Goal: Task Accomplishment & Management: Manage account settings

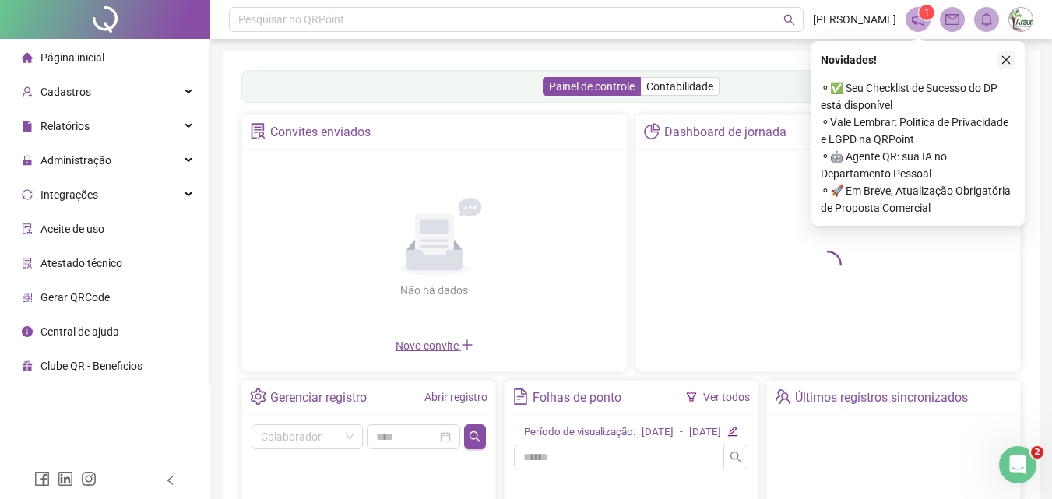
click at [1005, 63] on icon "close" at bounding box center [1006, 60] width 11 height 11
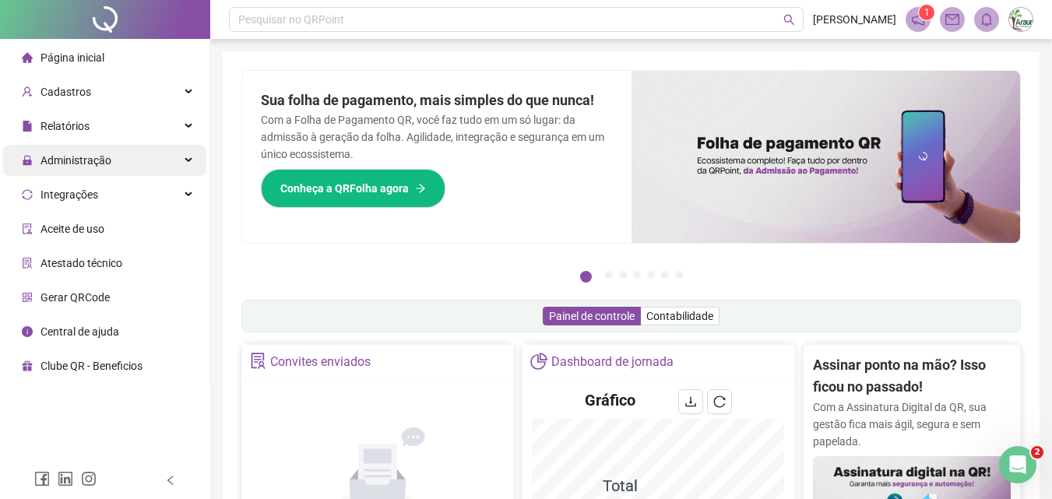
click at [135, 154] on div "Administração" at bounding box center [104, 160] width 203 height 31
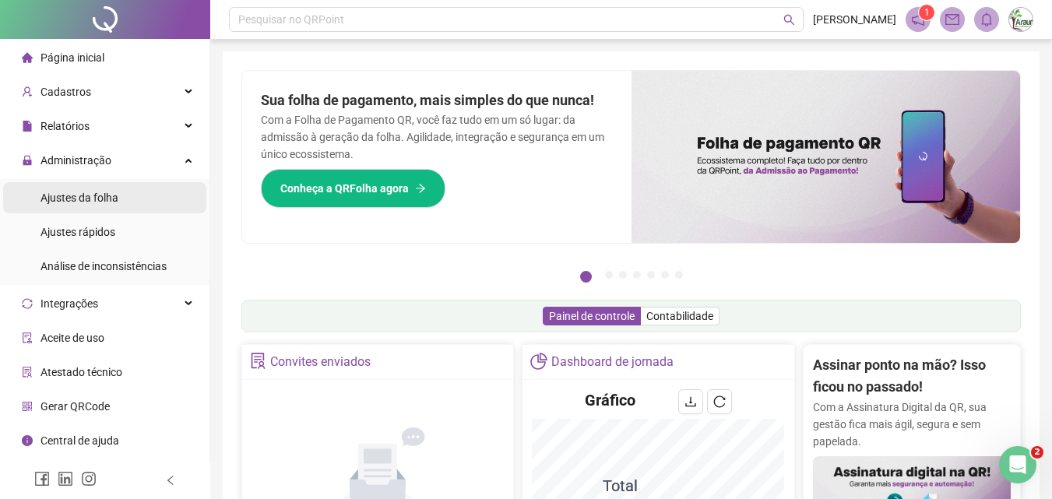
click at [117, 204] on span "Ajustes da folha" at bounding box center [79, 198] width 78 height 12
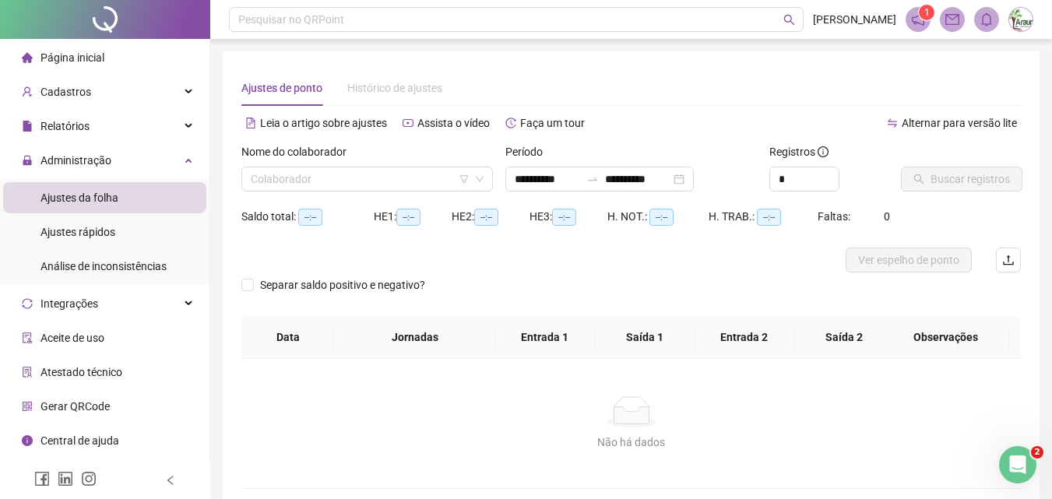
type input "**********"
click at [343, 181] on input "search" at bounding box center [360, 178] width 219 height 23
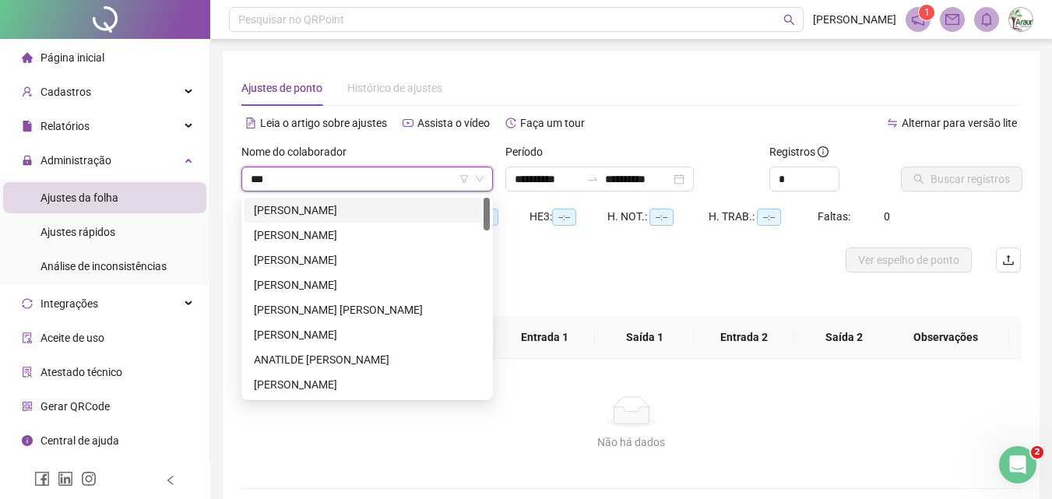
type input "****"
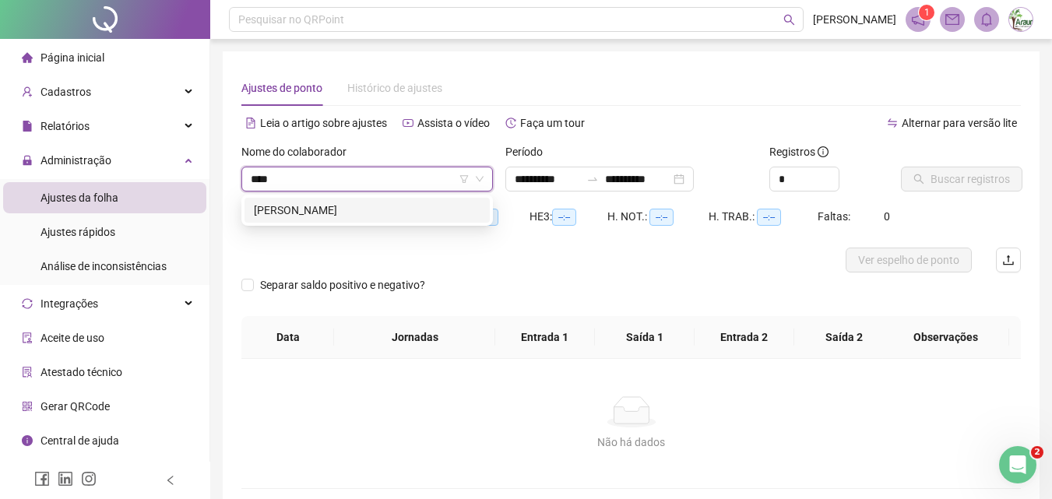
click at [340, 207] on div "[PERSON_NAME]" at bounding box center [367, 210] width 227 height 17
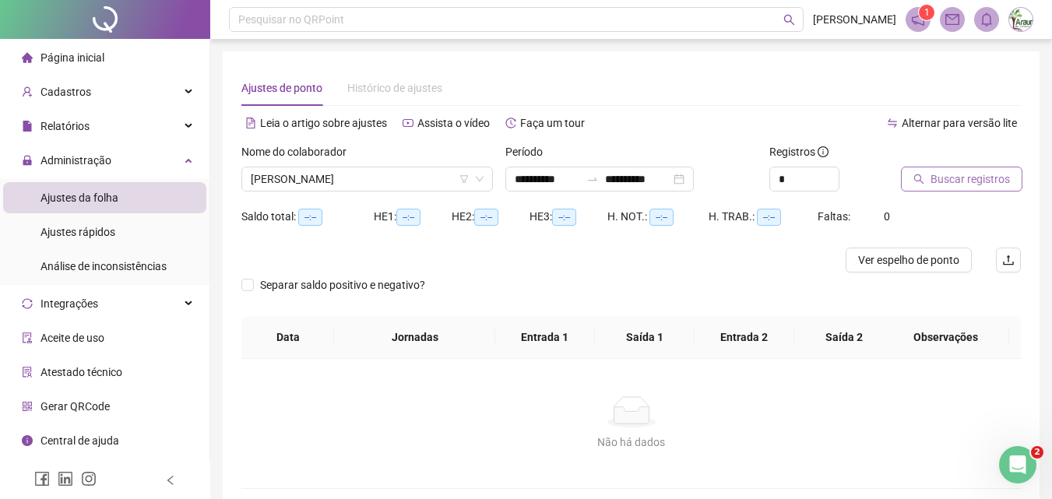
click at [927, 183] on button "Buscar registros" at bounding box center [961, 179] width 121 height 25
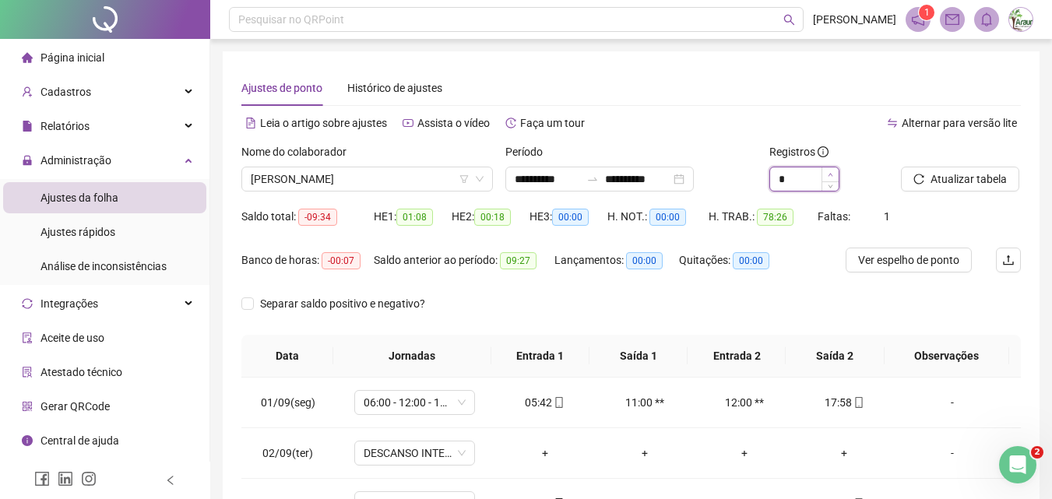
click at [827, 174] on span "Increase Value" at bounding box center [830, 174] width 17 height 14
type input "*"
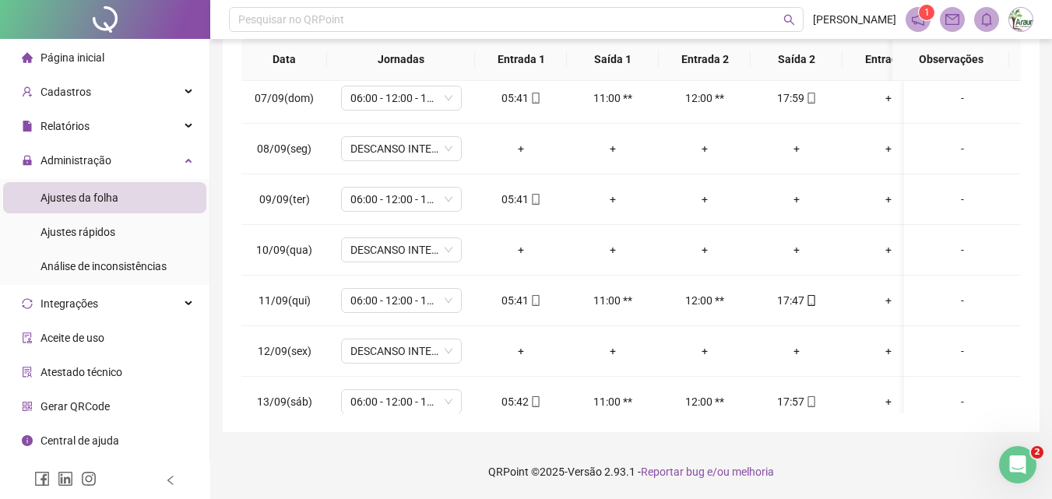
scroll to position [234, 0]
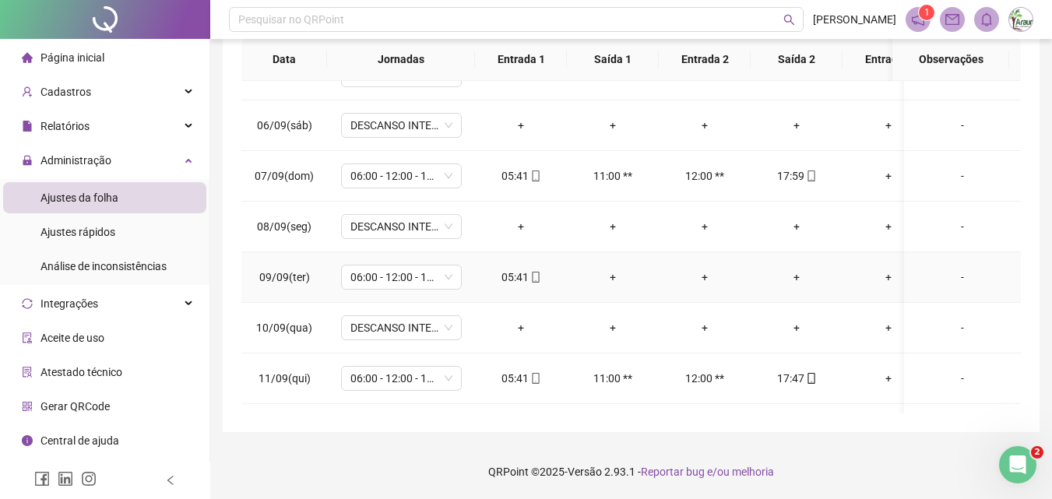
click at [611, 280] on div "+" at bounding box center [612, 277] width 67 height 17
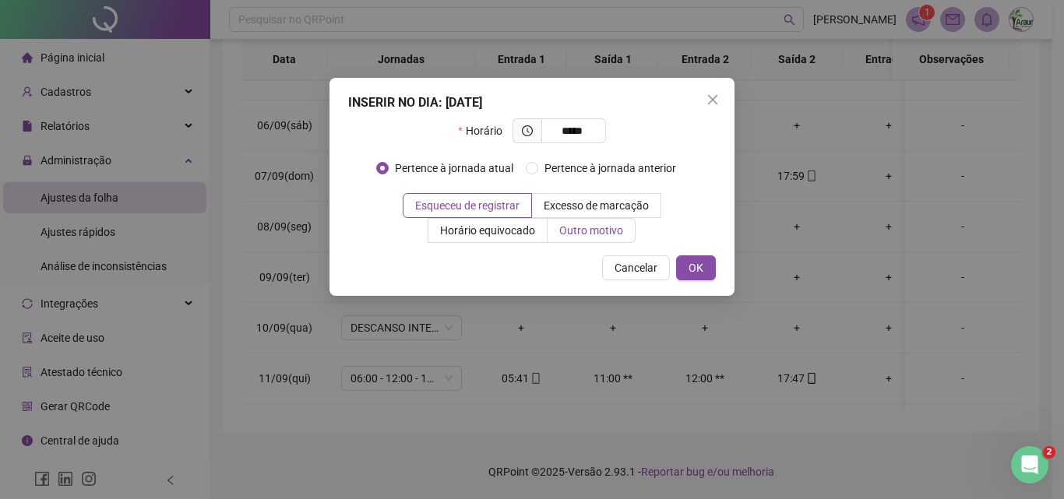
type input "*****"
click at [581, 235] on span "Outro motivo" at bounding box center [591, 230] width 64 height 12
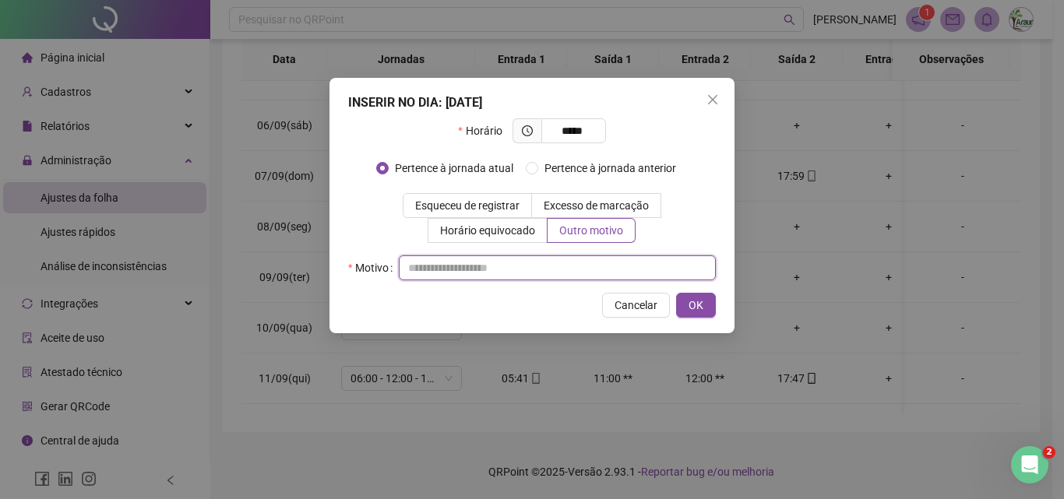
click at [544, 278] on input "text" at bounding box center [557, 267] width 317 height 25
type input "*"
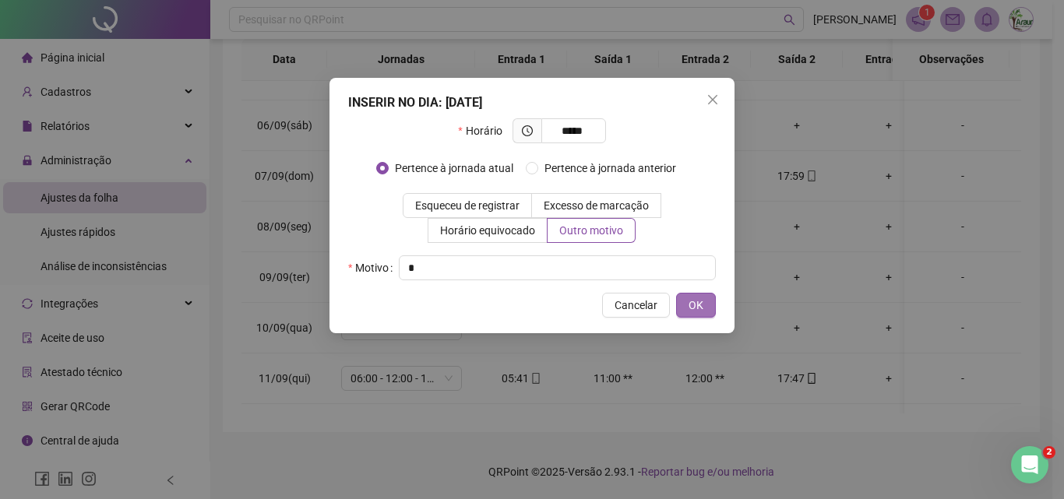
click at [703, 314] on button "OK" at bounding box center [696, 305] width 40 height 25
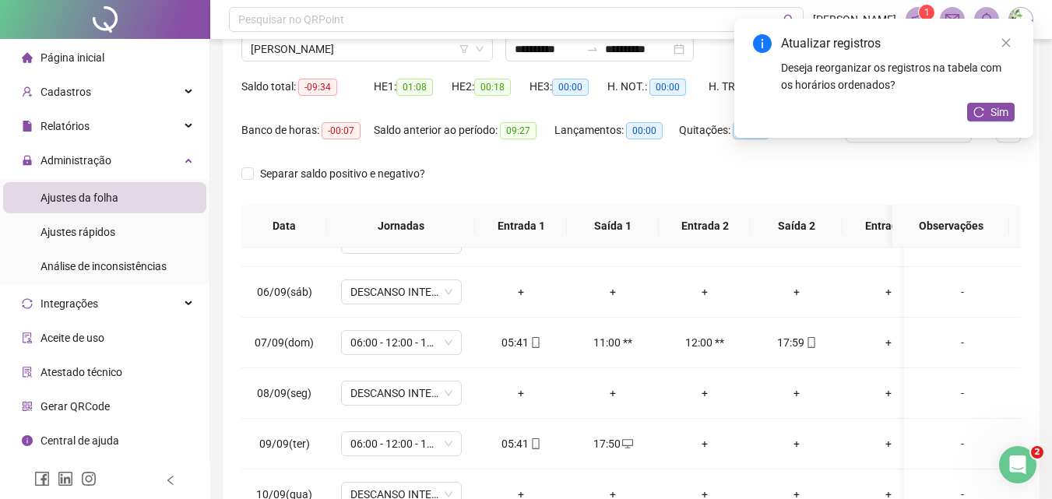
scroll to position [0, 0]
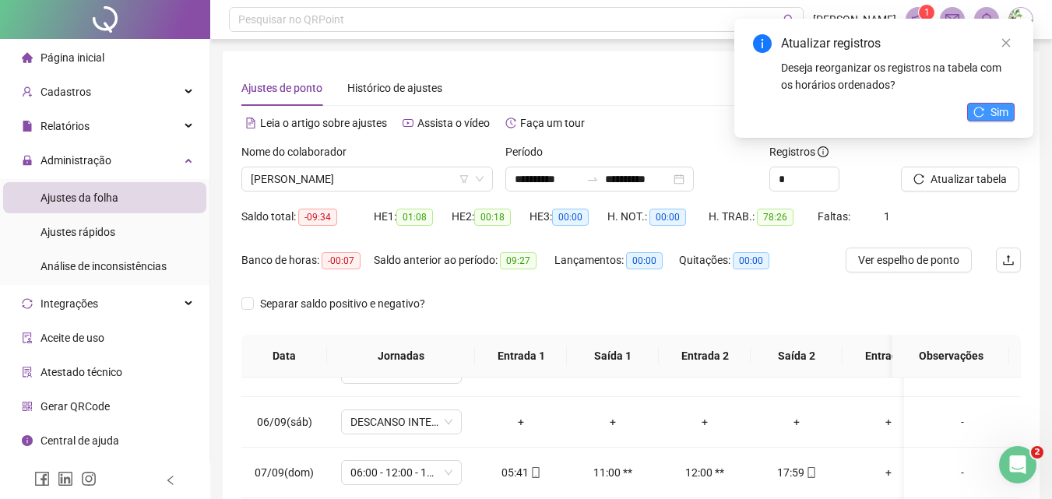
click at [970, 111] on button "Sim" at bounding box center [991, 112] width 48 height 19
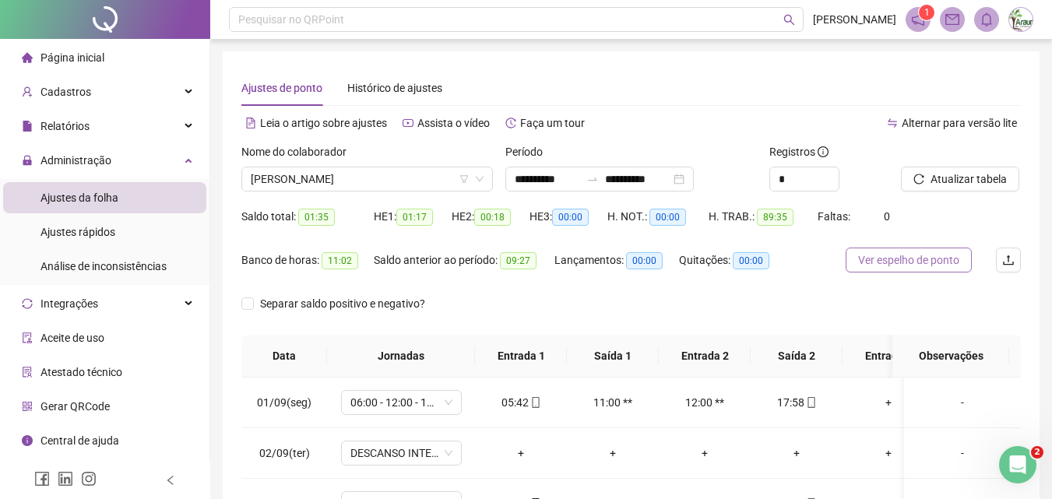
click at [951, 268] on span "Ver espelho de ponto" at bounding box center [908, 260] width 101 height 17
click at [385, 172] on span "[PERSON_NAME]" at bounding box center [367, 178] width 233 height 23
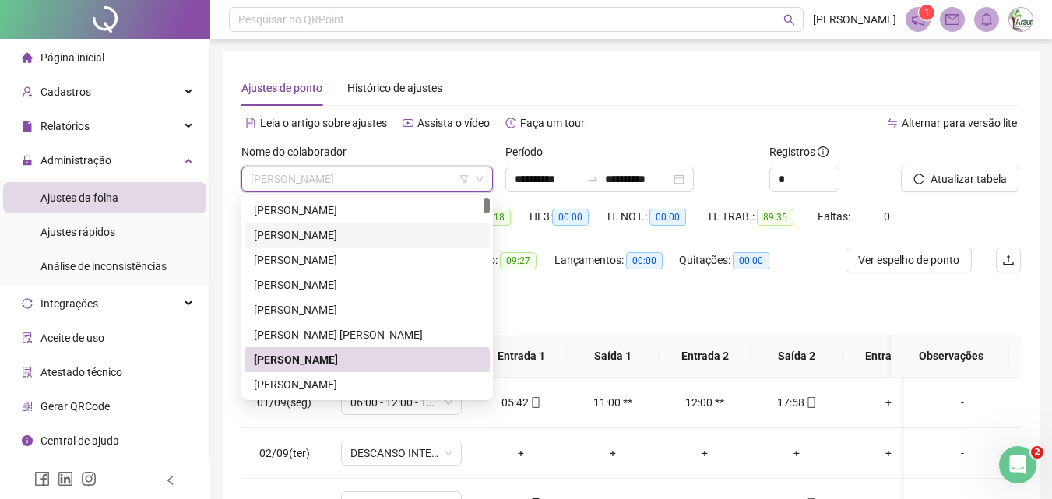
click at [392, 239] on div "[PERSON_NAME]" at bounding box center [367, 235] width 227 height 17
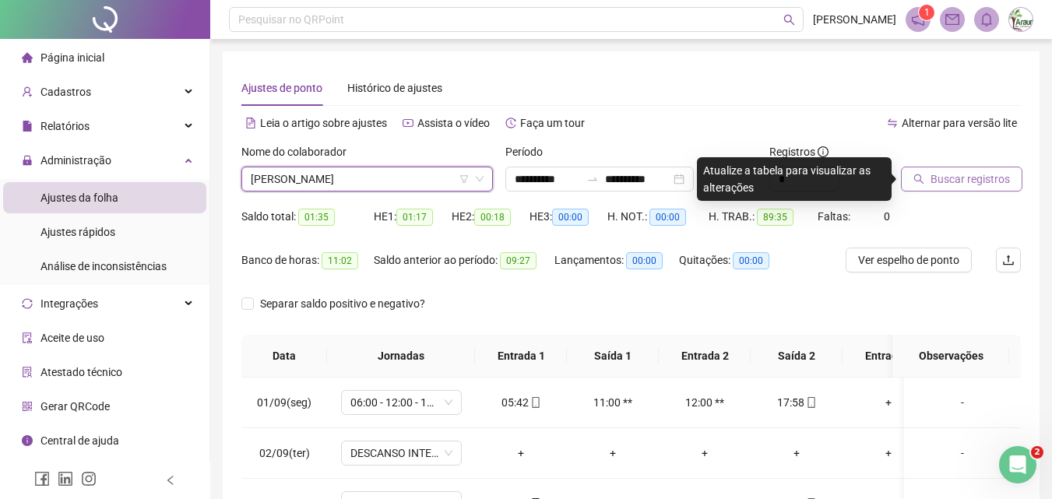
click at [988, 189] on button "Buscar registros" at bounding box center [961, 179] width 121 height 25
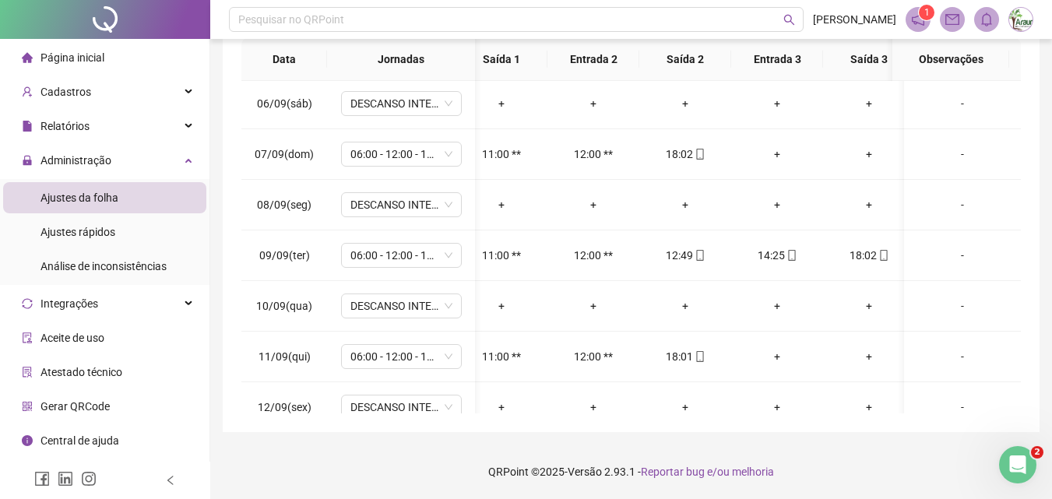
scroll to position [0, 111]
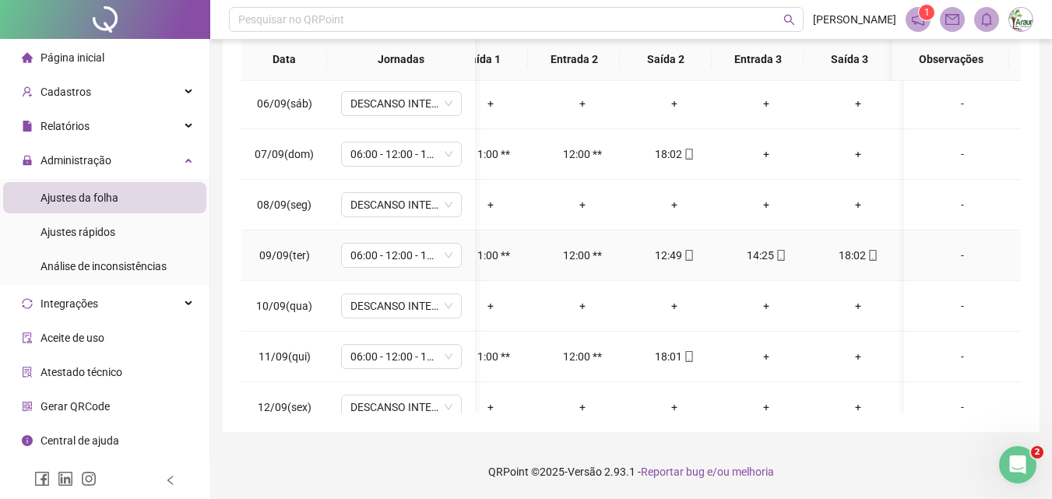
click at [678, 266] on td "12:49" at bounding box center [674, 256] width 92 height 51
click at [685, 258] on icon "mobile" at bounding box center [688, 255] width 7 height 11
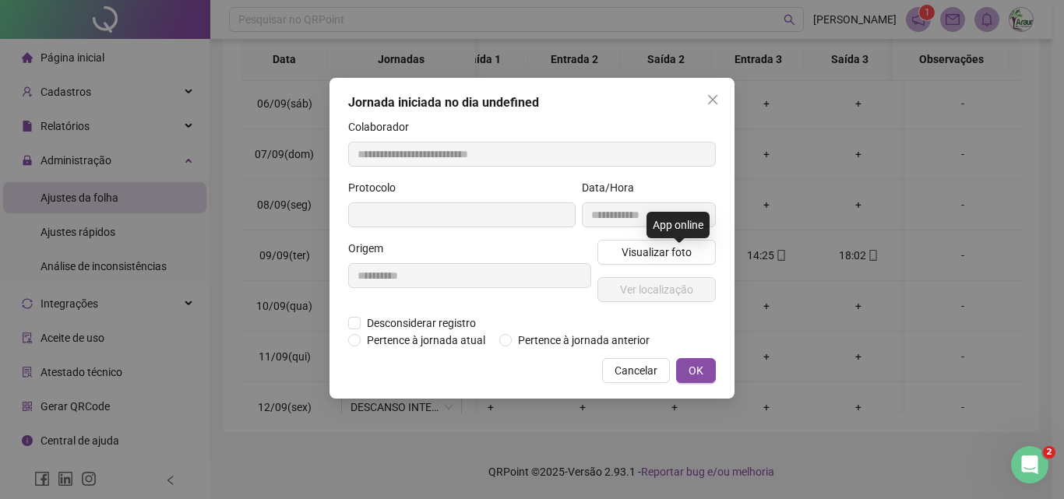
type input "**********"
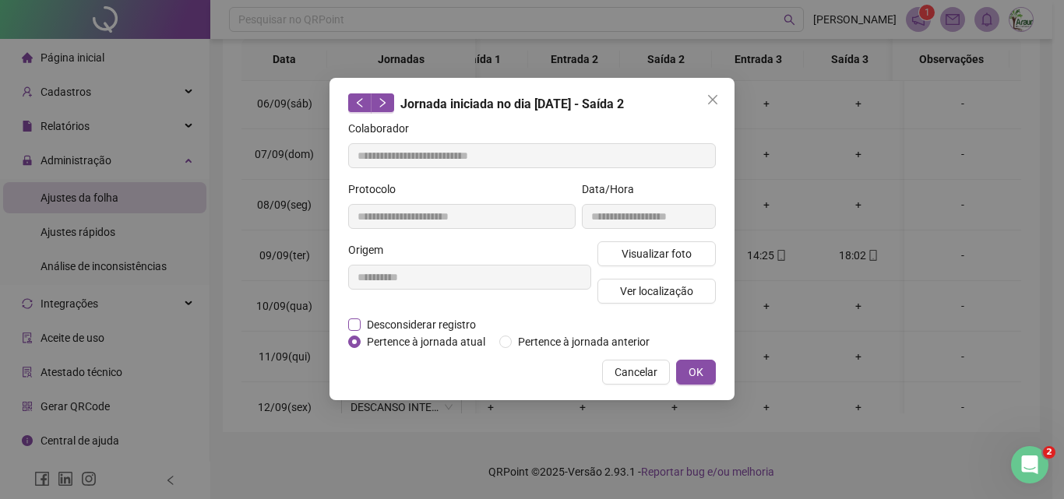
click at [461, 323] on span "Desconsiderar registro" at bounding box center [421, 324] width 121 height 17
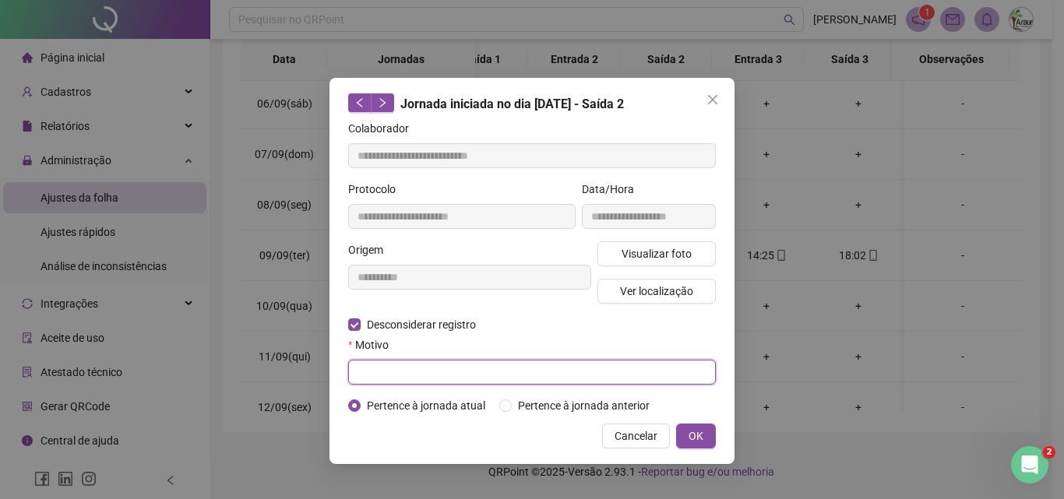
click at [430, 375] on input "text" at bounding box center [532, 372] width 368 height 25
type input "******"
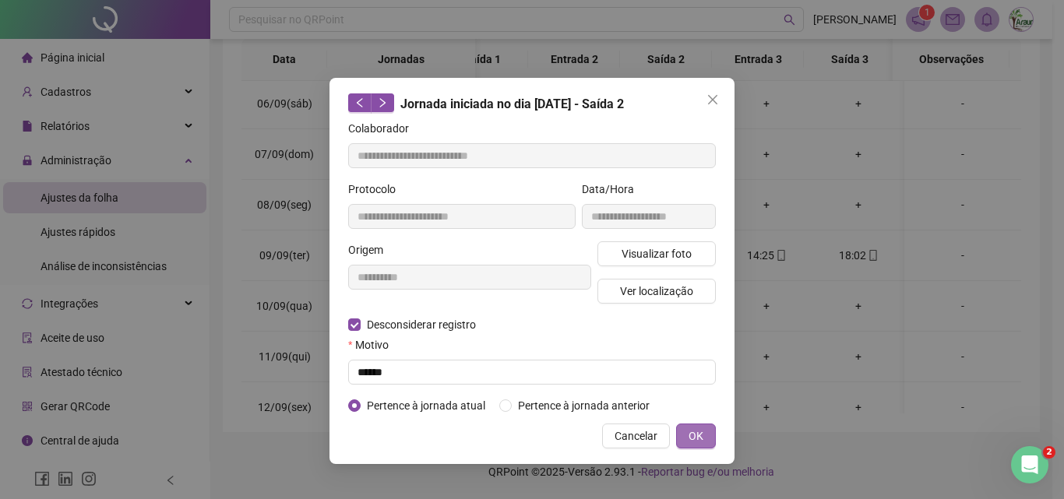
click at [702, 429] on span "OK" at bounding box center [695, 436] width 15 height 17
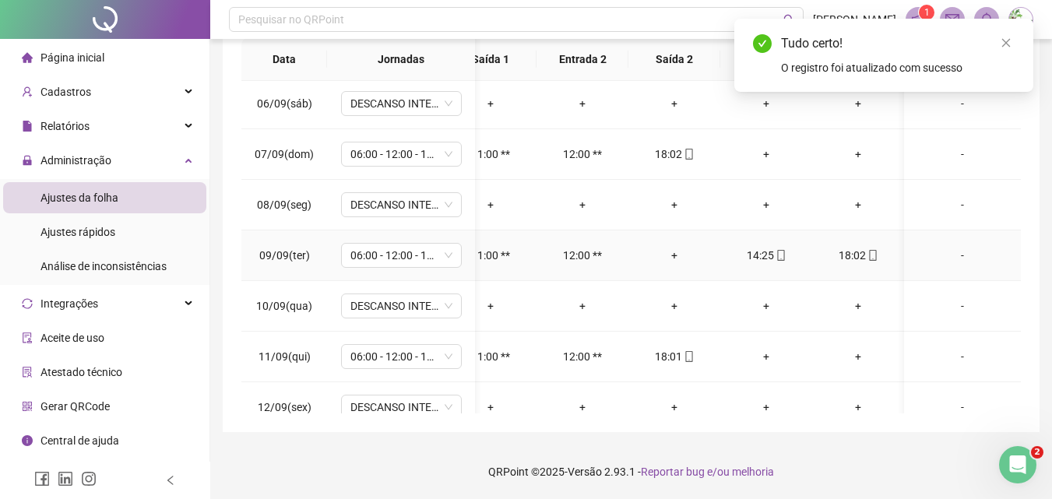
click at [760, 259] on div "14:25" at bounding box center [766, 255] width 67 height 17
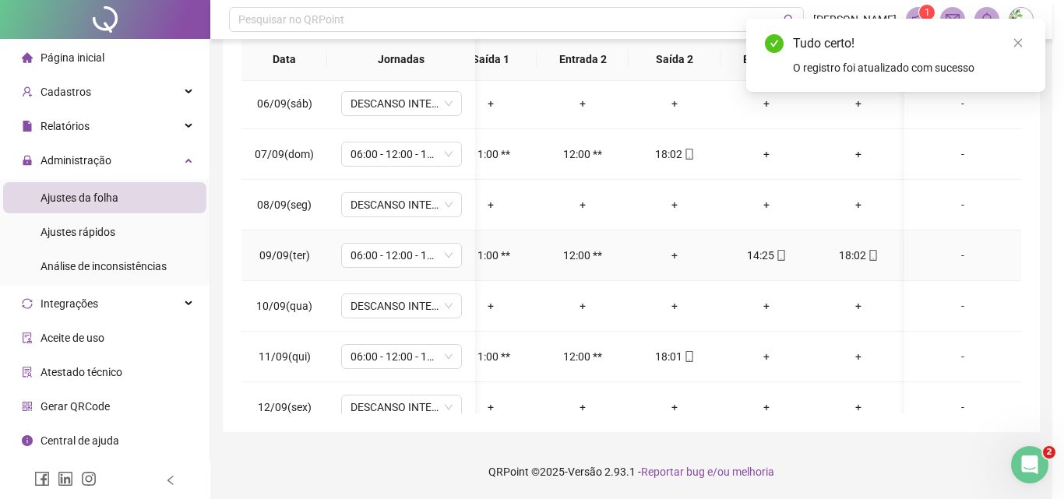
type input "**********"
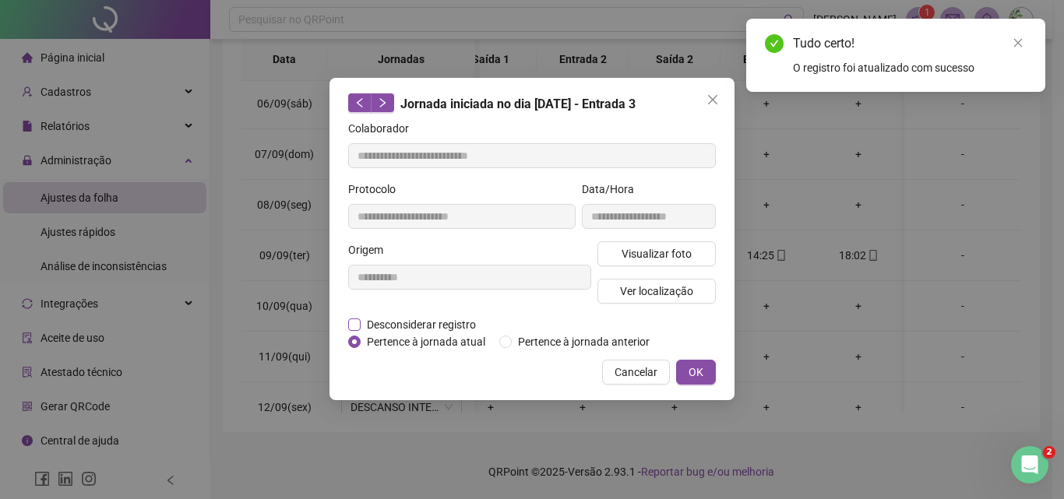
click at [416, 322] on span "Desconsiderar registro" at bounding box center [421, 324] width 121 height 17
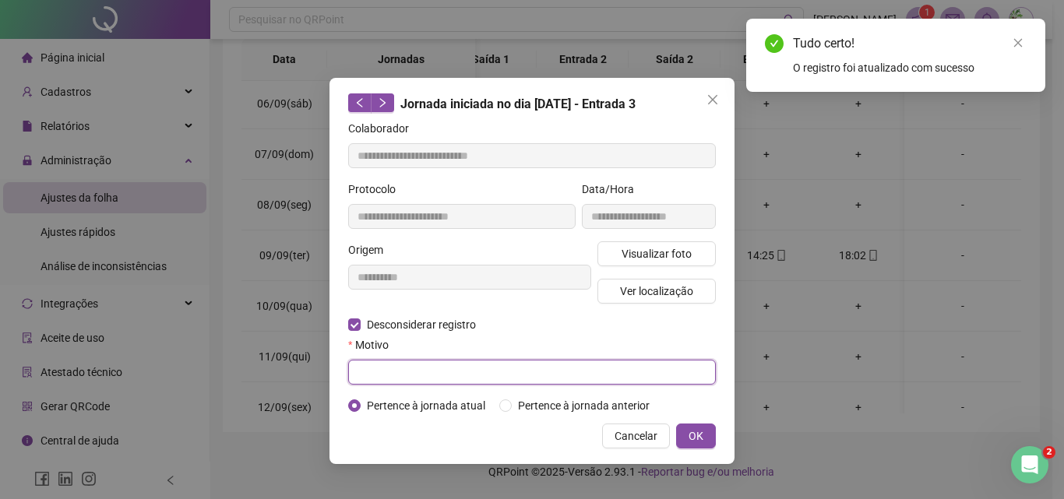
click at [413, 372] on input "text" at bounding box center [532, 372] width 368 height 25
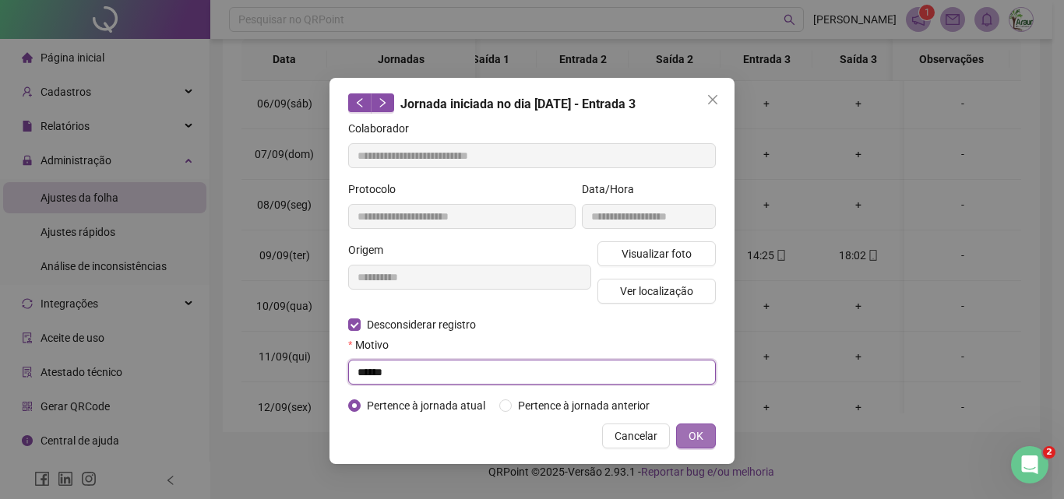
type input "******"
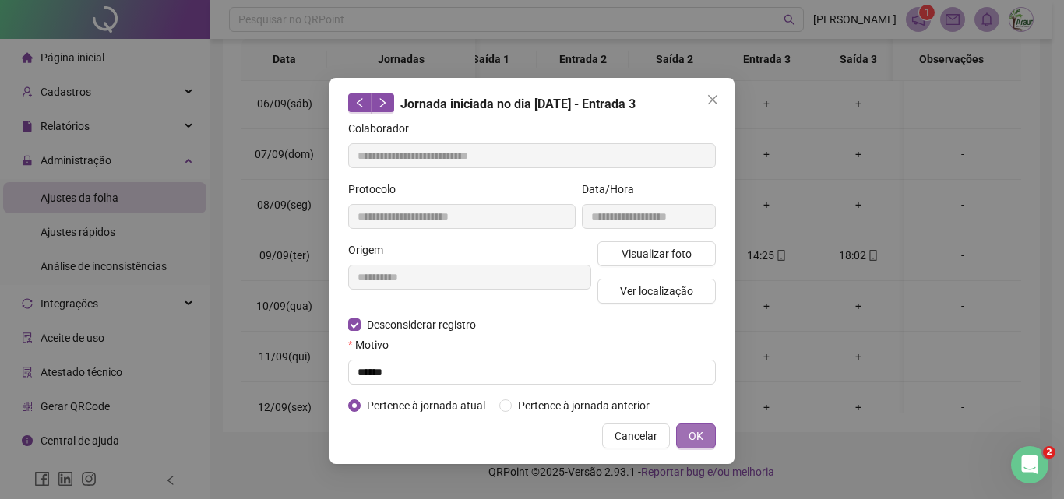
click at [703, 430] on button "OK" at bounding box center [696, 436] width 40 height 25
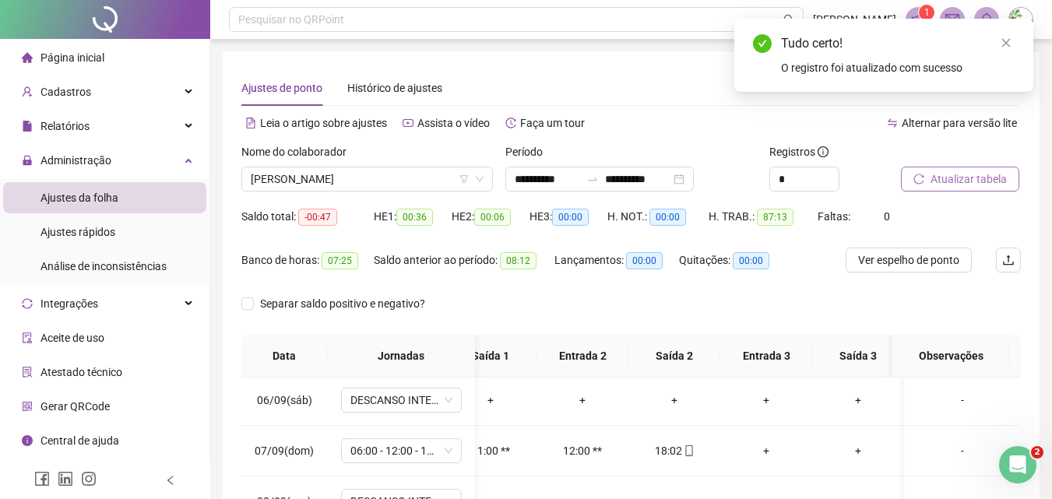
click at [947, 187] on span "Atualizar tabela" at bounding box center [969, 179] width 76 height 17
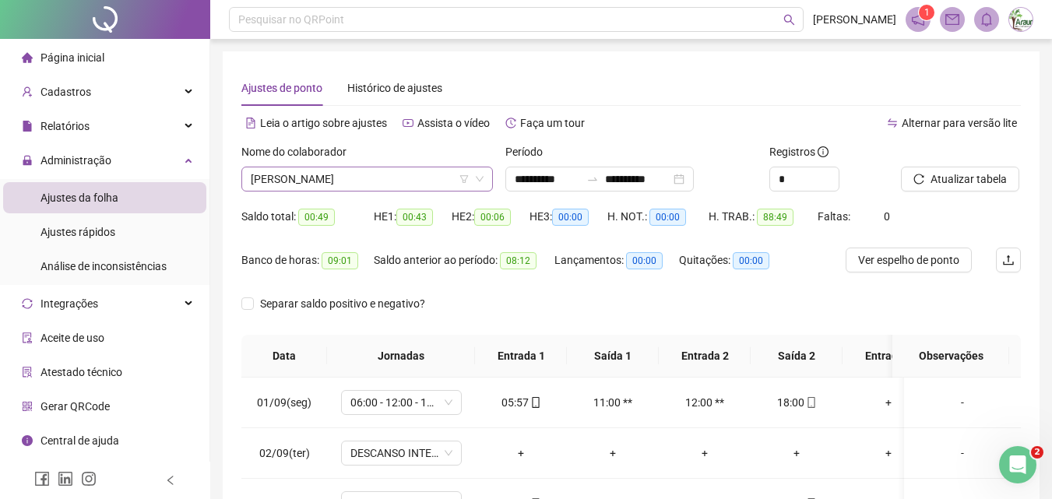
click at [403, 181] on span "[PERSON_NAME]" at bounding box center [367, 178] width 233 height 23
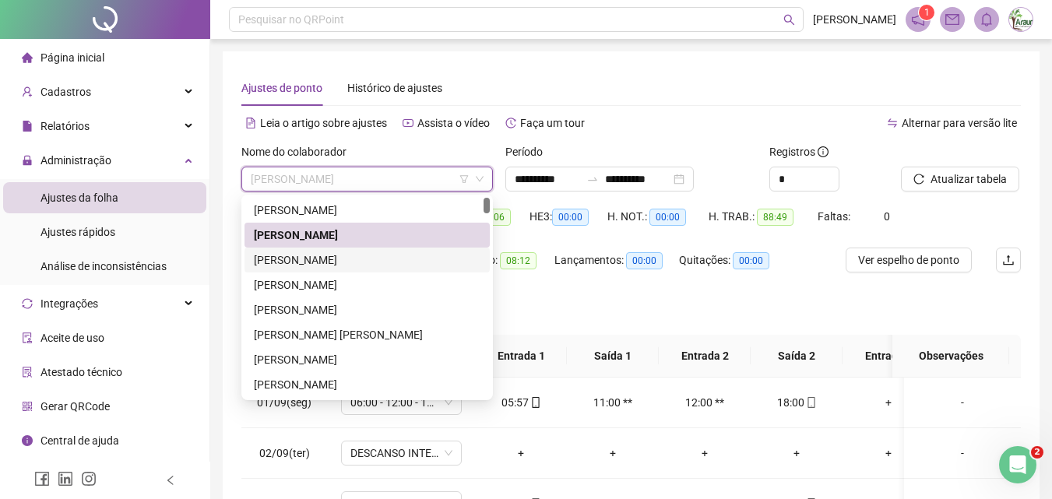
drag, startPoint x: 364, startPoint y: 262, endPoint x: 537, endPoint y: 242, distance: 174.1
click at [364, 262] on div "[PERSON_NAME]" at bounding box center [367, 260] width 227 height 17
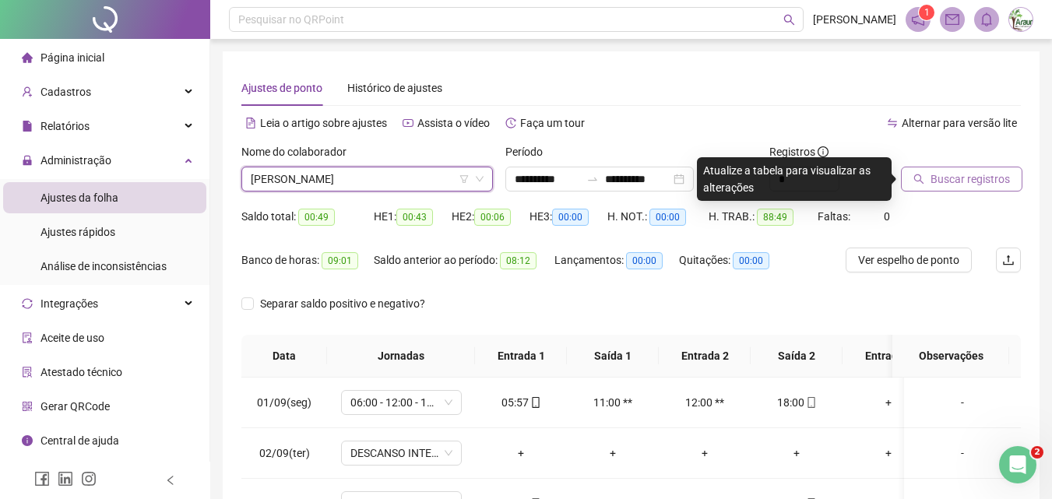
click at [935, 169] on button "Buscar registros" at bounding box center [961, 179] width 121 height 25
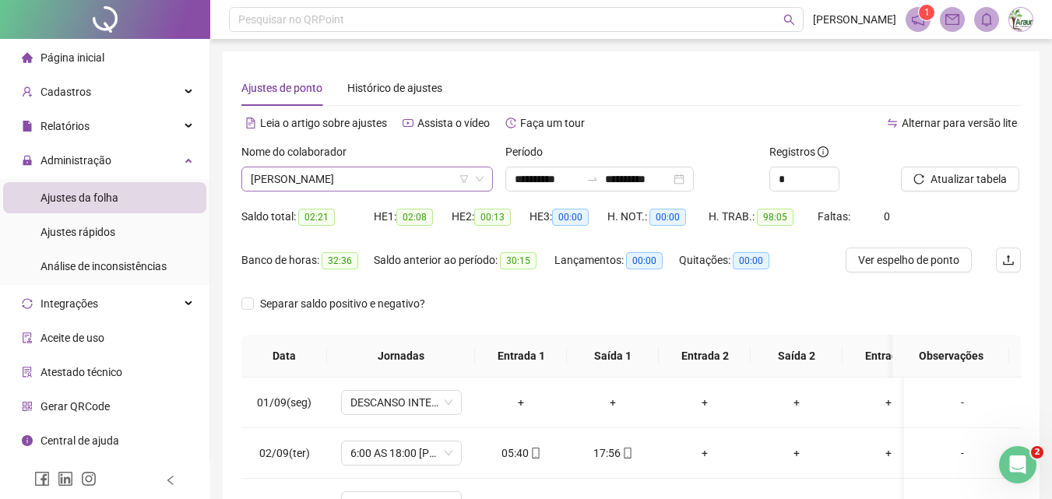
click at [322, 183] on span "[PERSON_NAME]" at bounding box center [367, 178] width 233 height 23
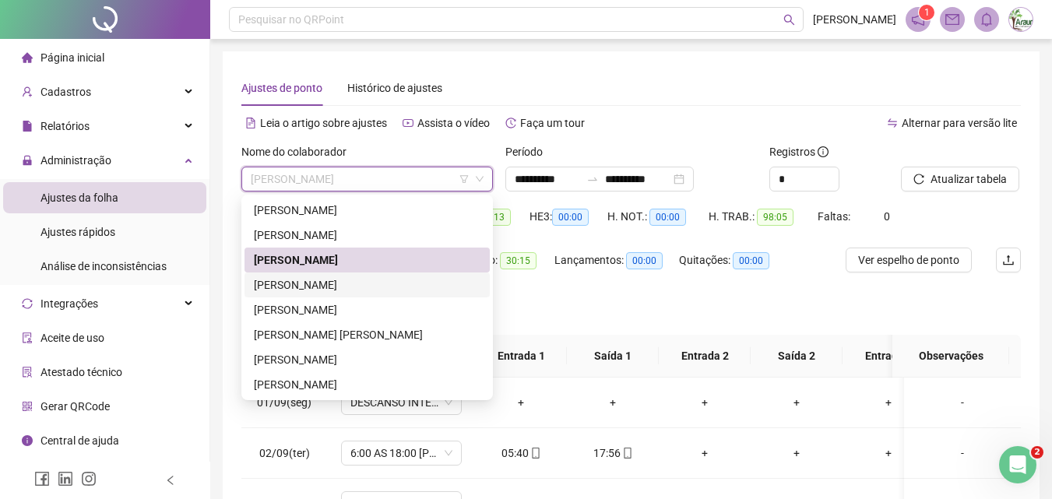
click at [343, 281] on div "[PERSON_NAME]" at bounding box center [367, 284] width 227 height 17
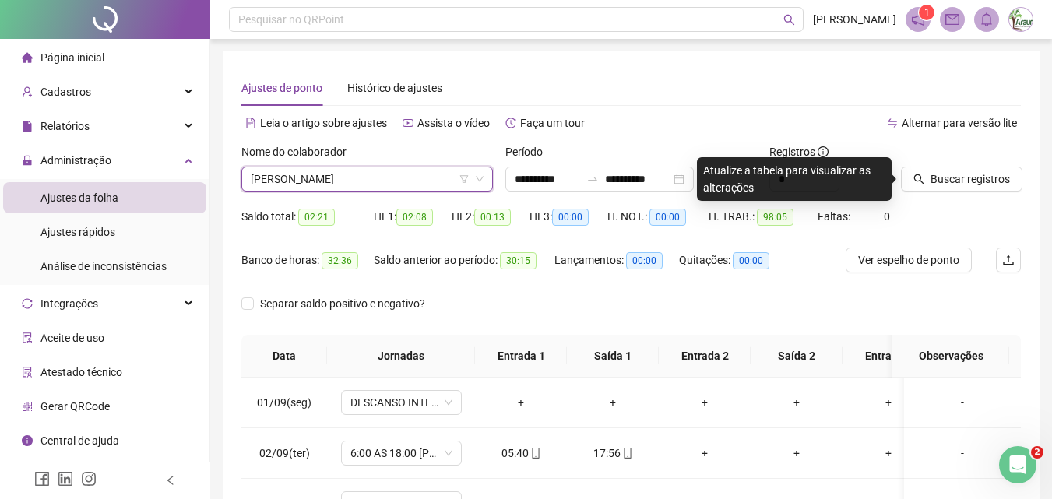
click at [1004, 178] on span "Buscar registros" at bounding box center [970, 179] width 79 height 17
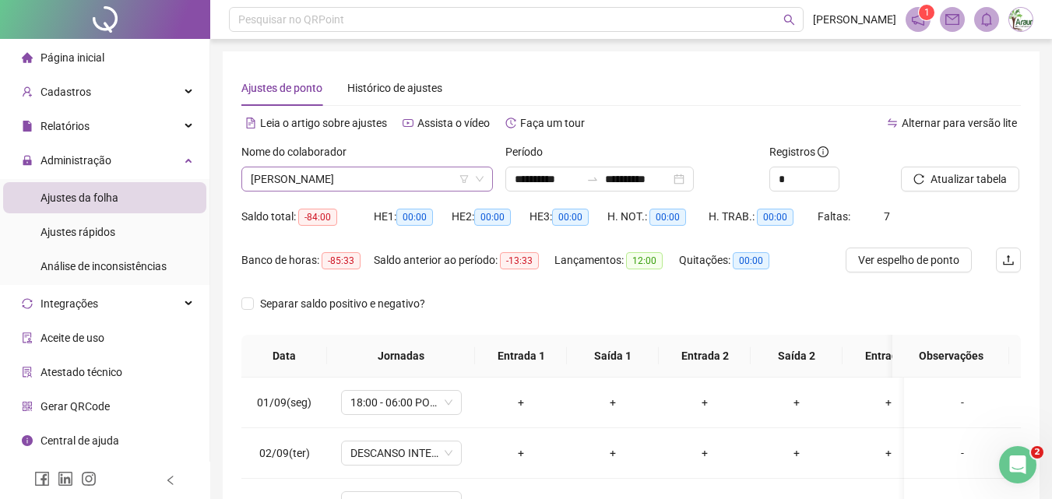
click at [378, 181] on span "[PERSON_NAME]" at bounding box center [367, 178] width 233 height 23
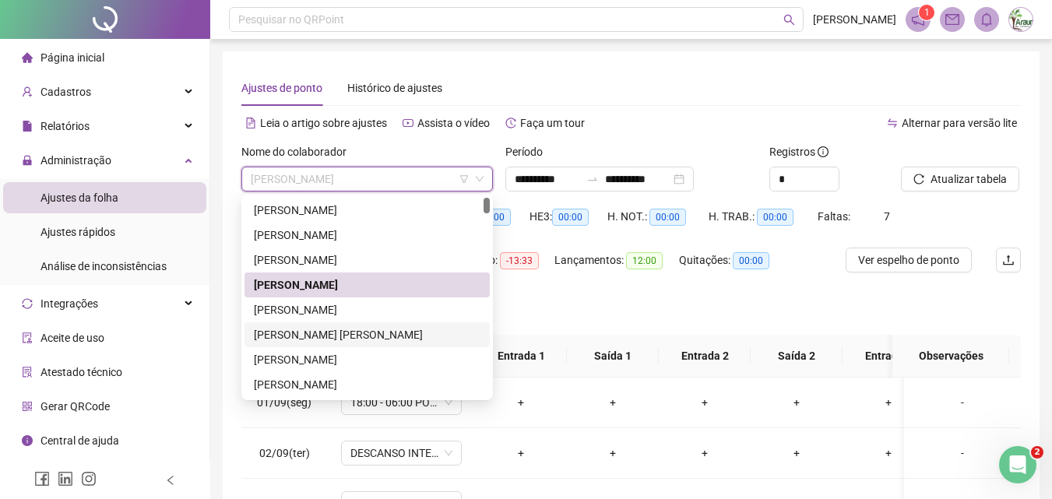
click at [369, 327] on div "[PERSON_NAME] [PERSON_NAME]" at bounding box center [367, 334] width 227 height 17
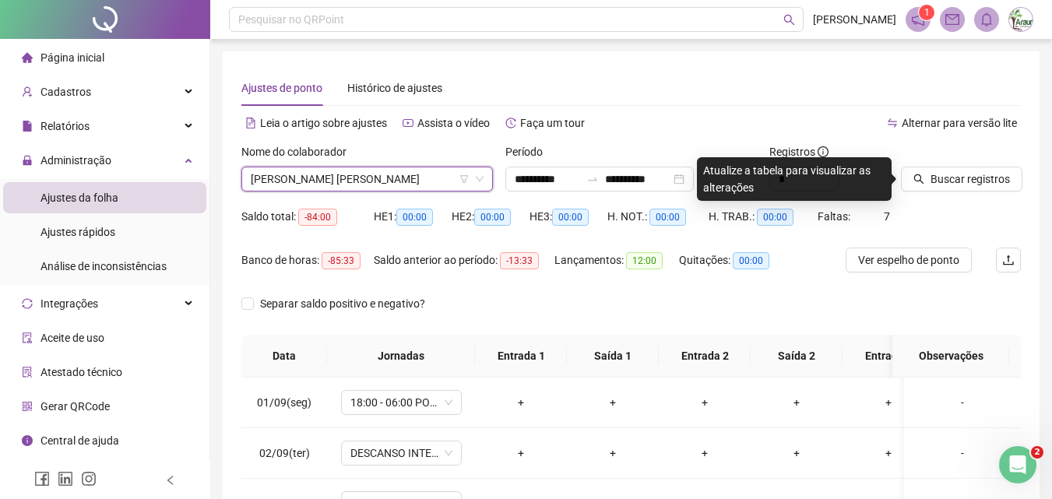
click at [967, 192] on div "Buscar registros" at bounding box center [961, 173] width 132 height 61
click at [952, 183] on span "Buscar registros" at bounding box center [970, 179] width 79 height 17
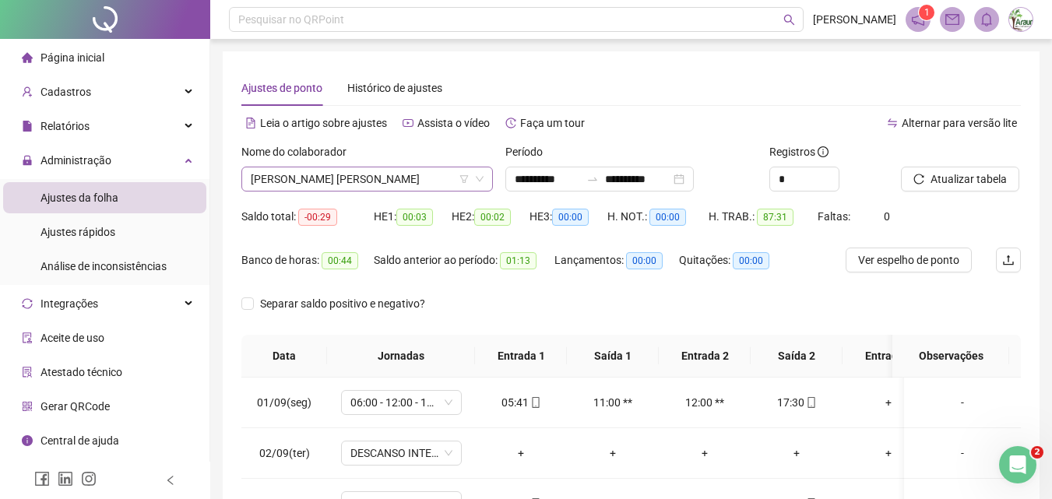
click at [406, 171] on span "[PERSON_NAME] [PERSON_NAME]" at bounding box center [367, 178] width 233 height 23
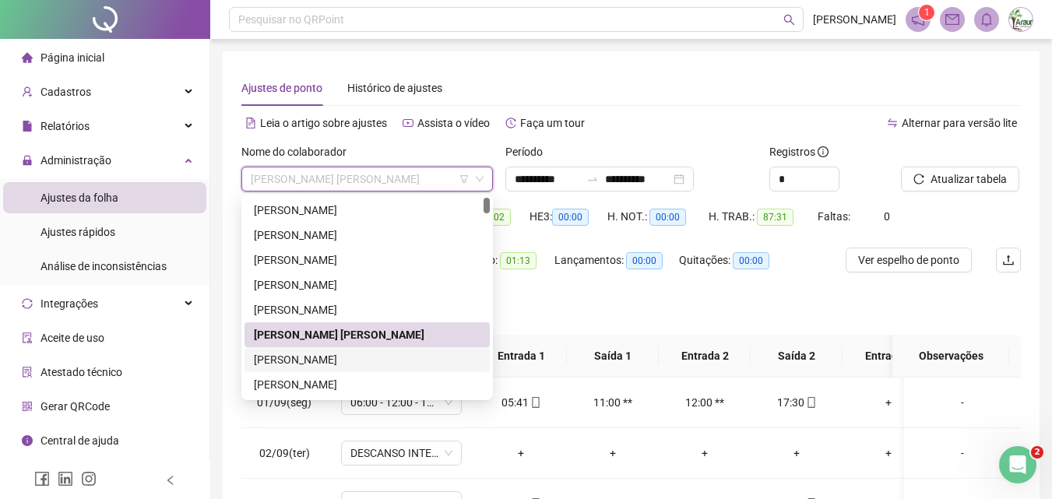
click at [319, 360] on div "[PERSON_NAME]" at bounding box center [367, 359] width 227 height 17
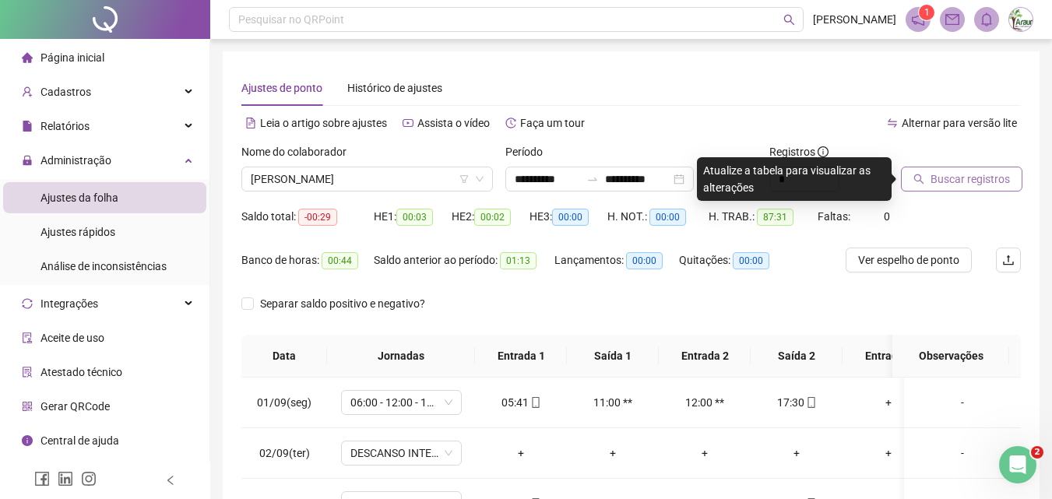
click at [934, 177] on span "Buscar registros" at bounding box center [970, 179] width 79 height 17
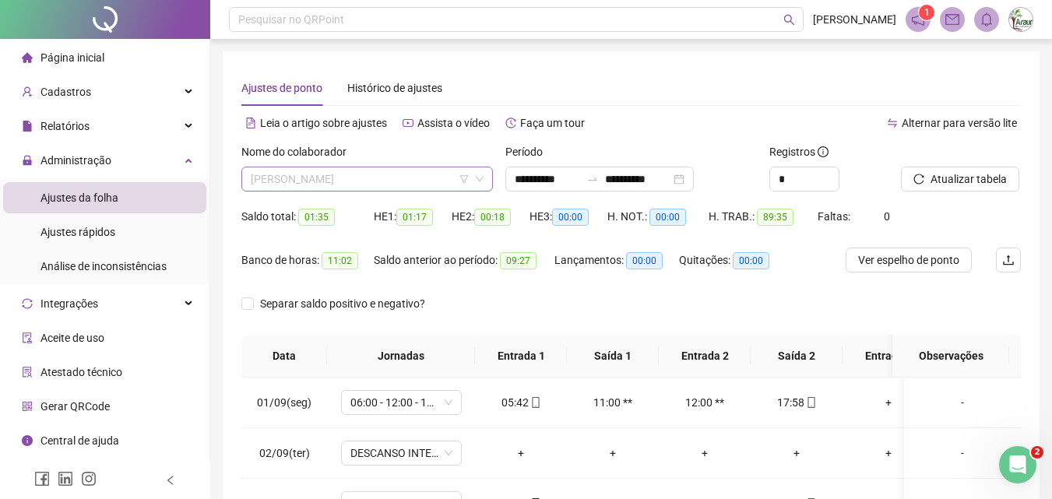
click at [389, 182] on span "[PERSON_NAME]" at bounding box center [367, 178] width 233 height 23
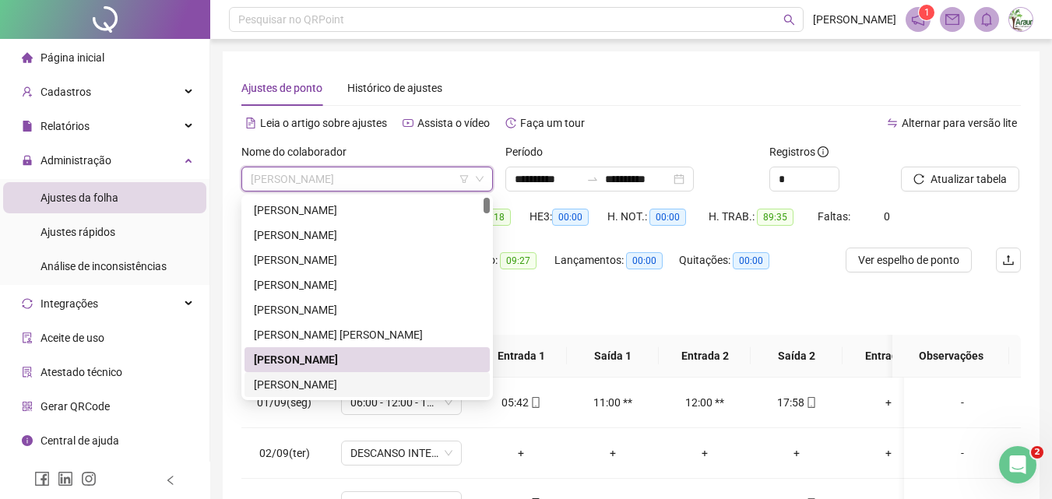
click at [341, 379] on div "[PERSON_NAME]" at bounding box center [367, 384] width 227 height 17
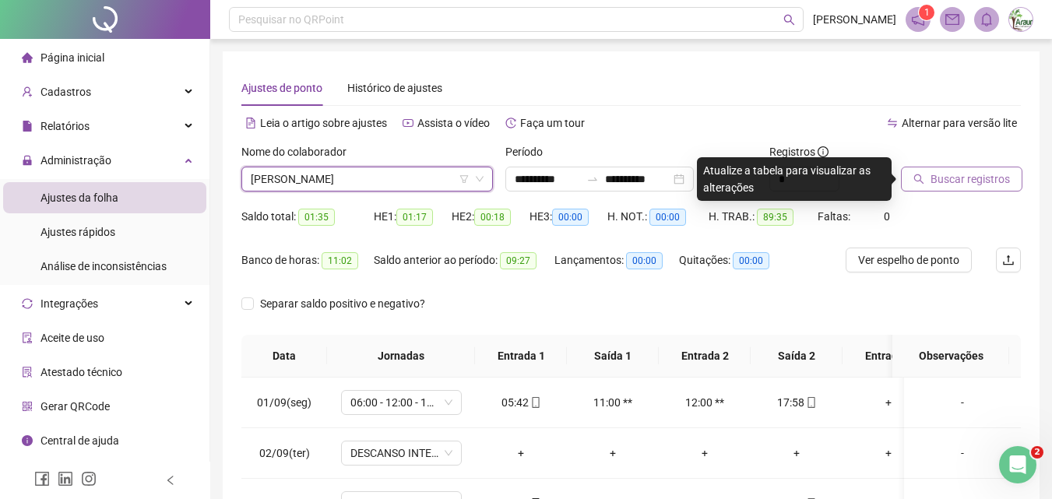
click at [964, 178] on span "Buscar registros" at bounding box center [970, 179] width 79 height 17
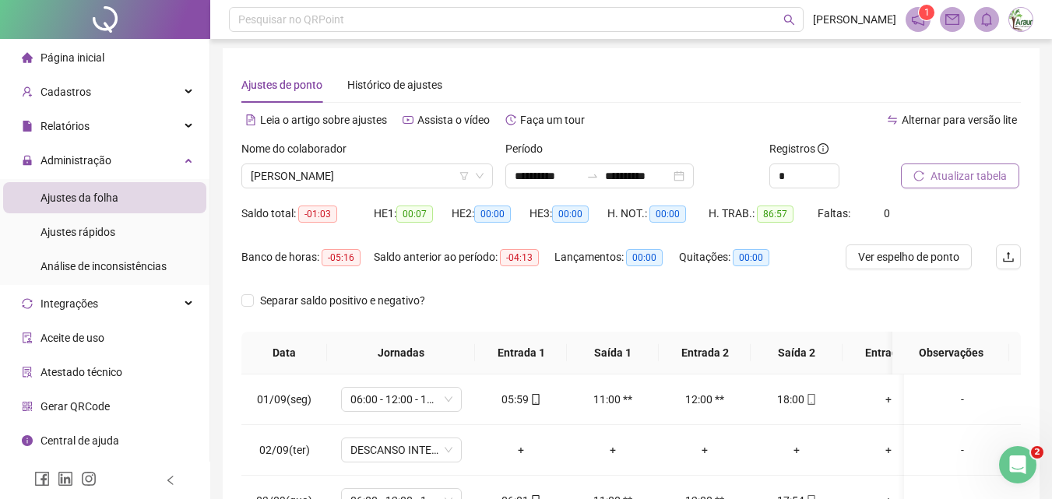
scroll to position [0, 0]
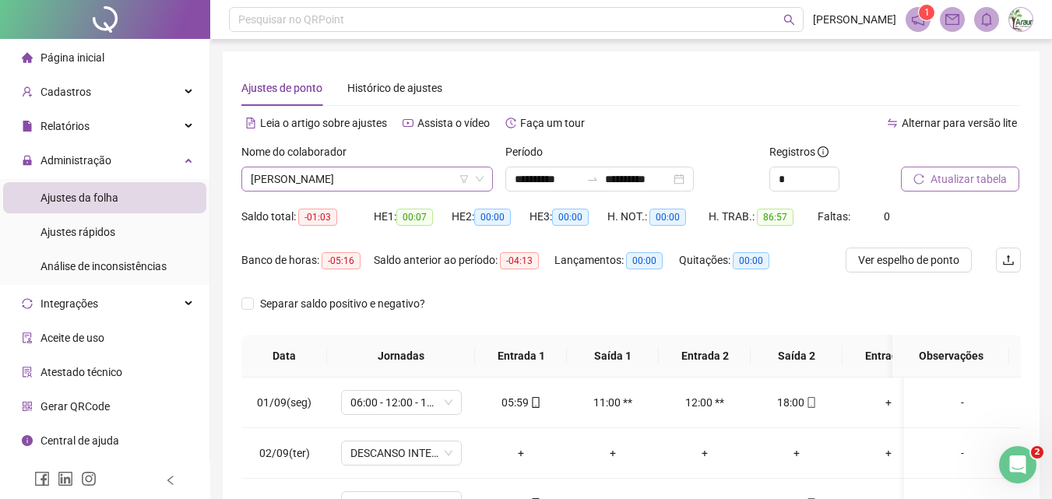
click at [349, 182] on span "[PERSON_NAME]" at bounding box center [367, 178] width 233 height 23
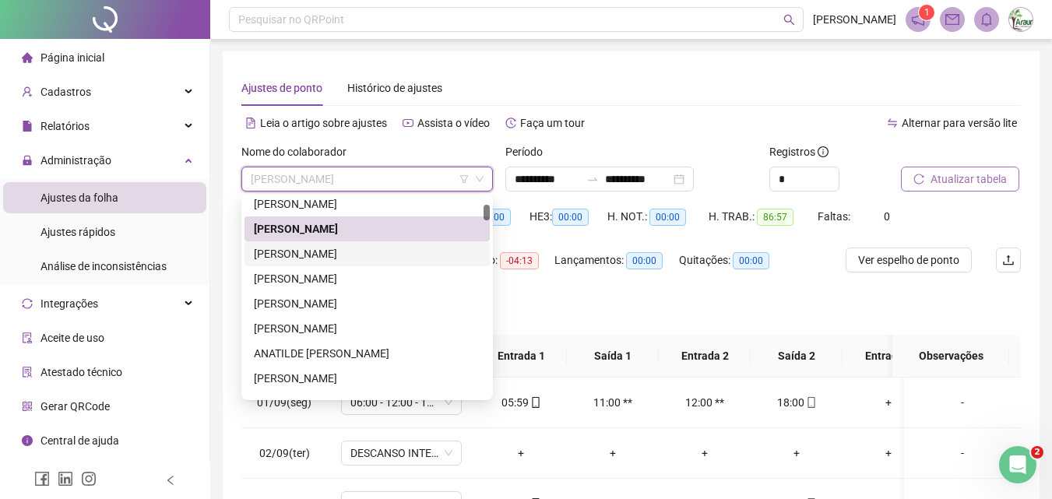
drag, startPoint x: 342, startPoint y: 251, endPoint x: 562, endPoint y: 241, distance: 220.6
click at [342, 251] on div "[PERSON_NAME]" at bounding box center [367, 253] width 227 height 17
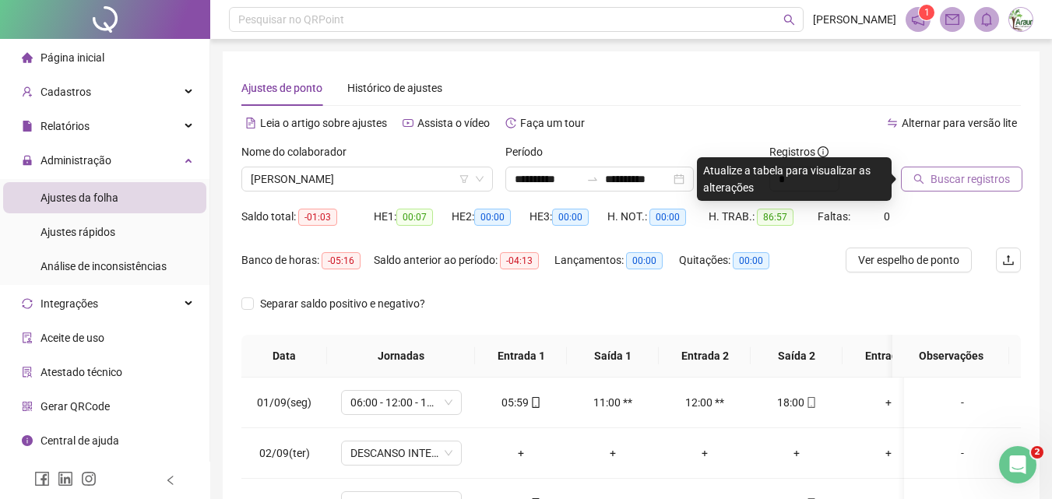
click at [906, 186] on button "Buscar registros" at bounding box center [961, 179] width 121 height 25
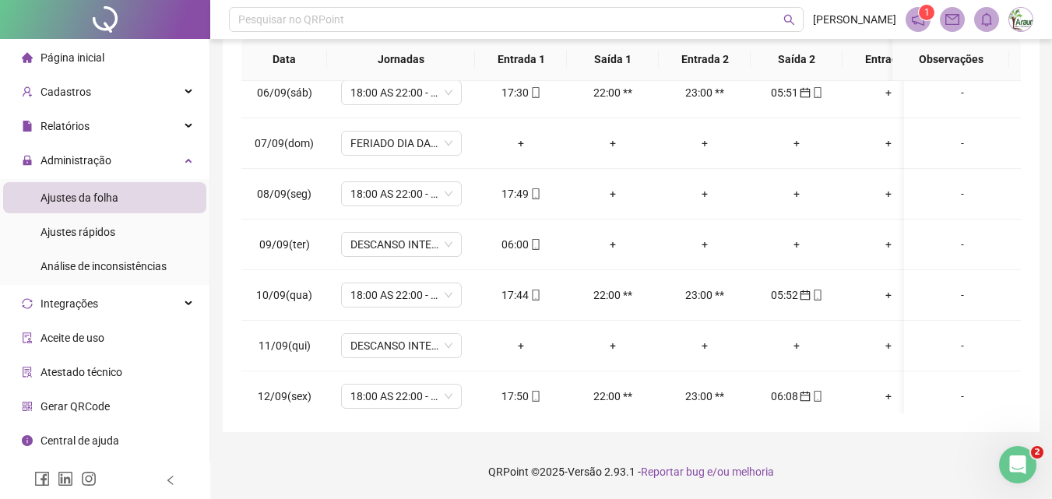
scroll to position [312, 0]
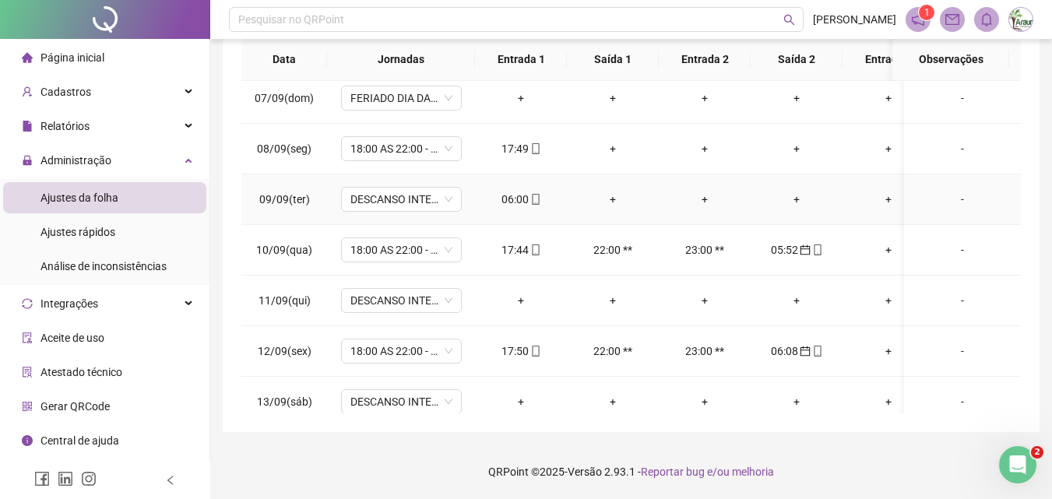
click at [517, 202] on div "06:00" at bounding box center [521, 199] width 67 height 17
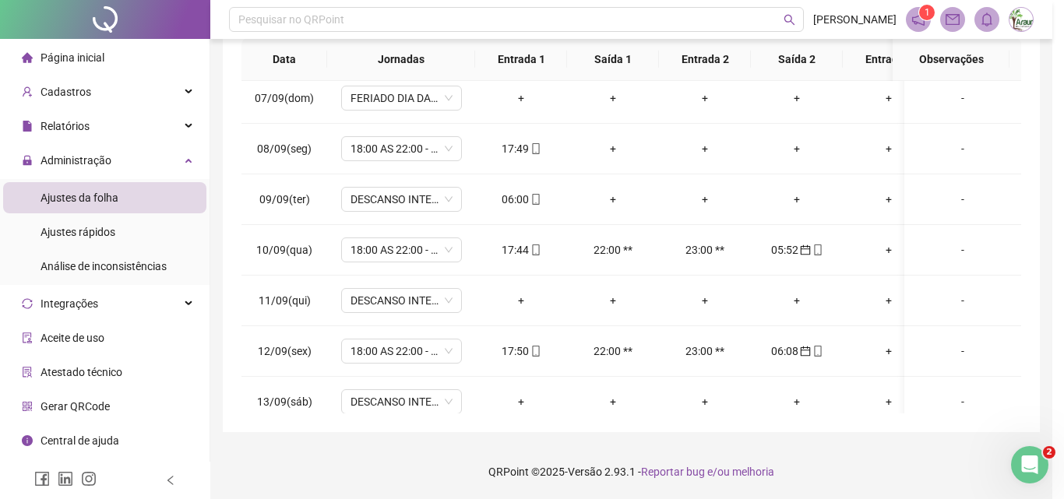
type input "**********"
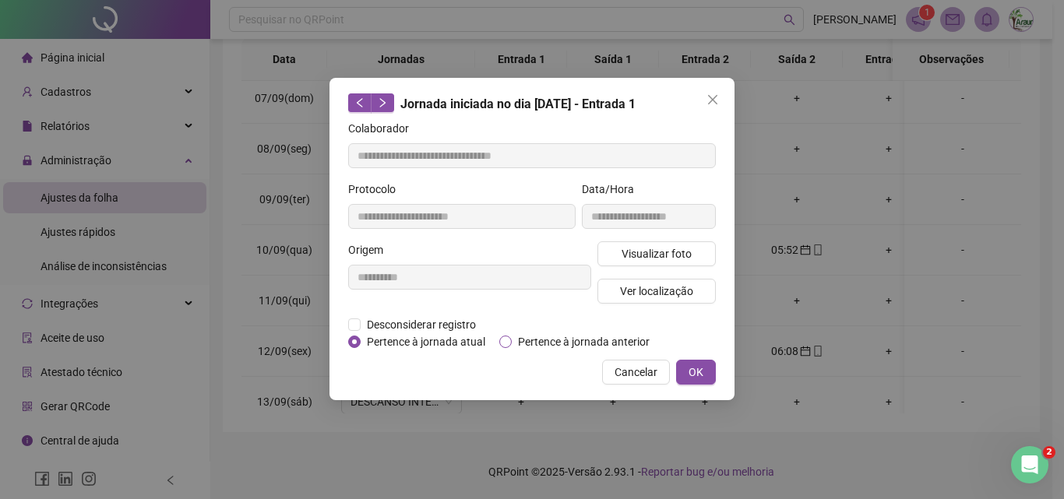
click at [526, 333] on span "Pertence à jornada anterior" at bounding box center [584, 341] width 144 height 17
click at [704, 377] on button "OK" at bounding box center [696, 372] width 40 height 25
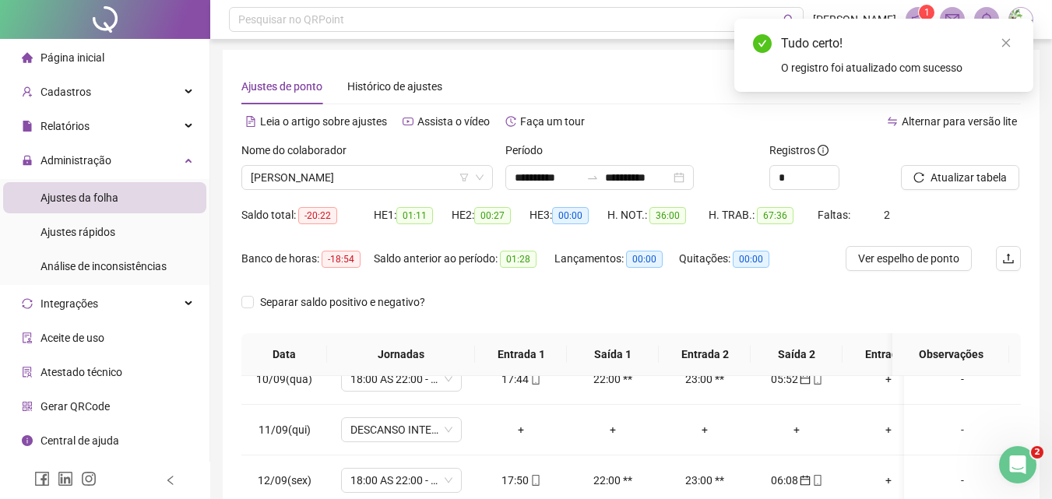
scroll to position [0, 0]
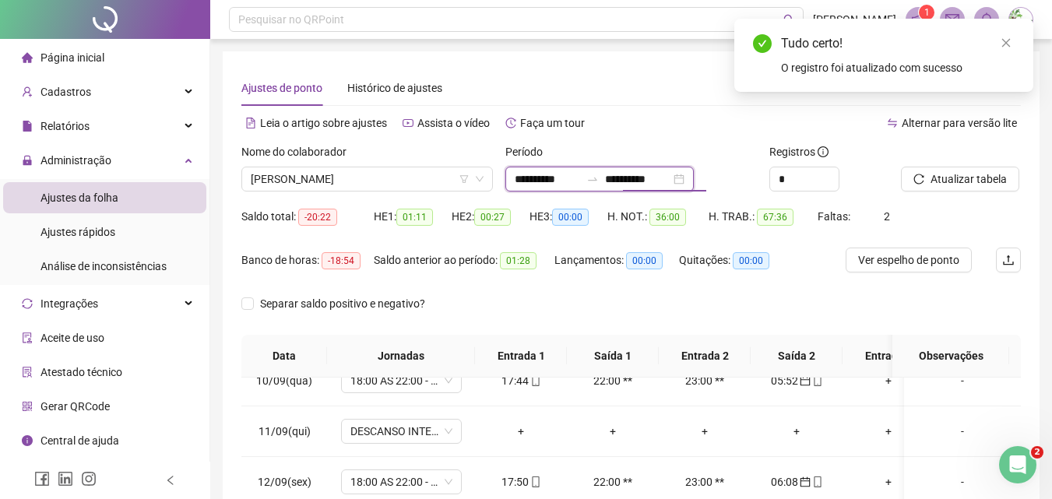
click at [637, 178] on input "**********" at bounding box center [637, 179] width 65 height 17
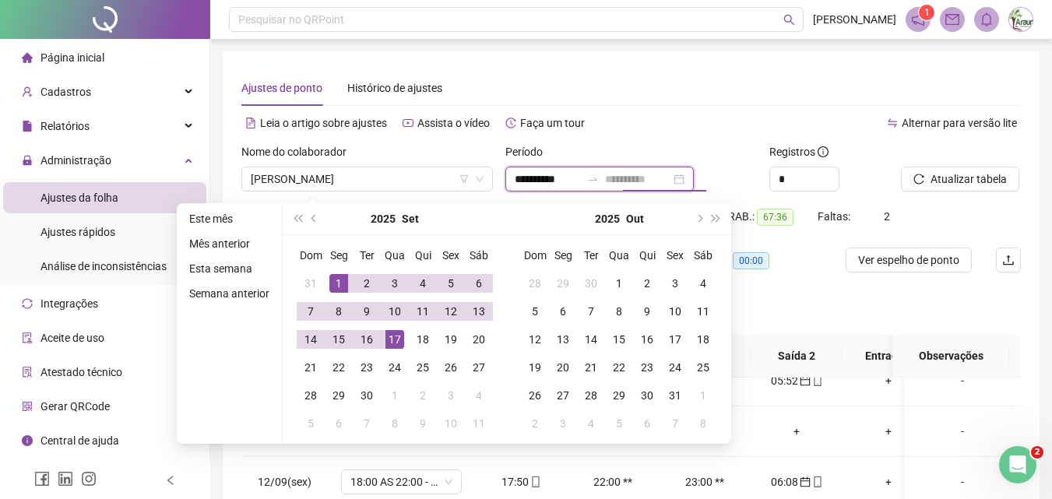
type input "**********"
click at [401, 339] on div "17" at bounding box center [394, 339] width 19 height 19
type input "**********"
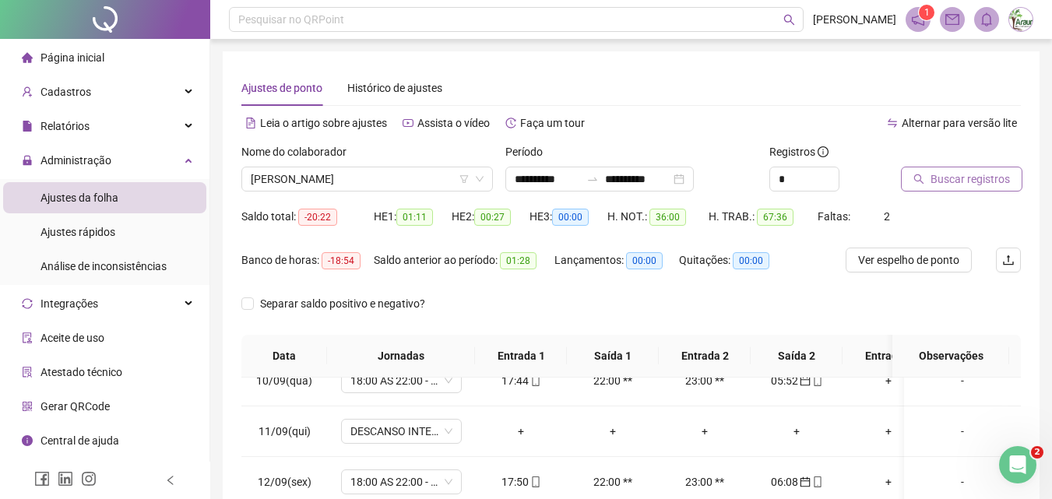
click at [915, 177] on icon "search" at bounding box center [919, 179] width 10 height 10
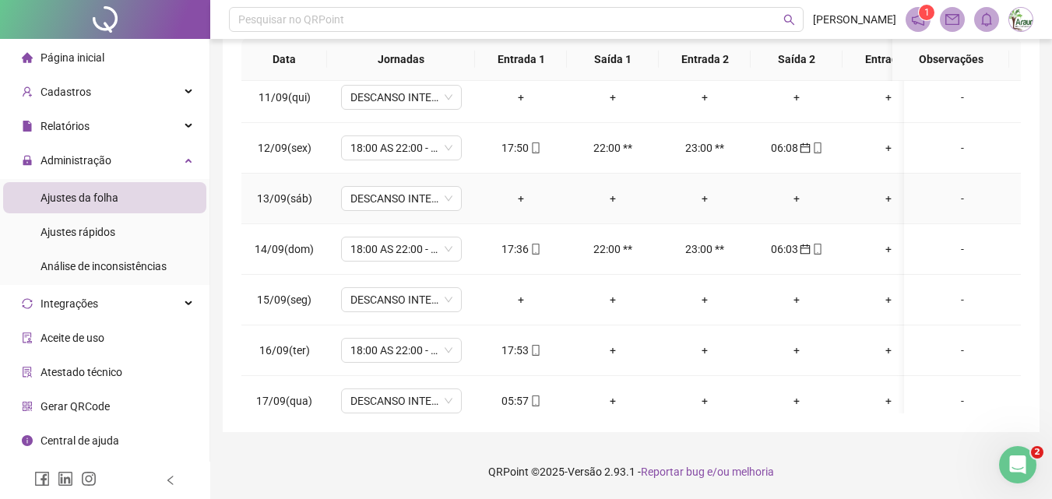
scroll to position [540, 0]
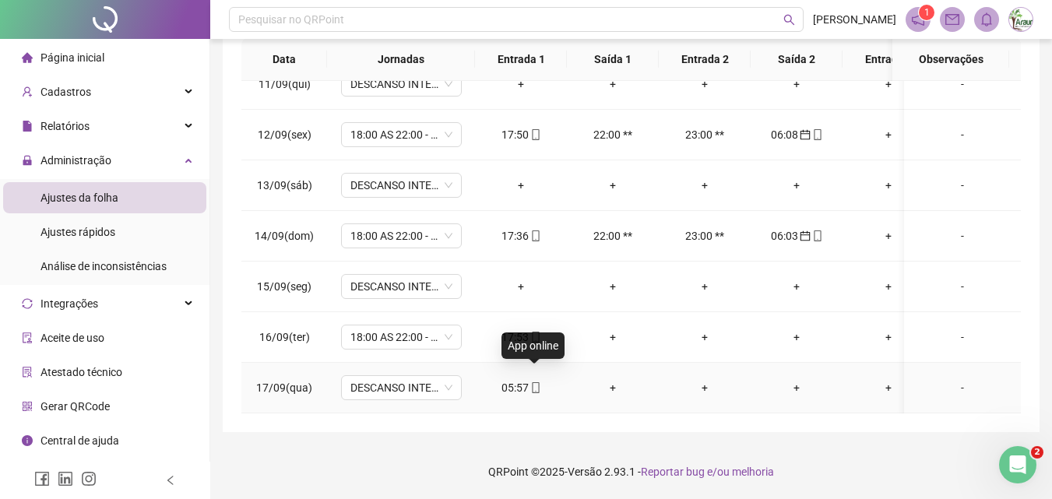
click at [533, 382] on icon "mobile" at bounding box center [535, 387] width 11 height 11
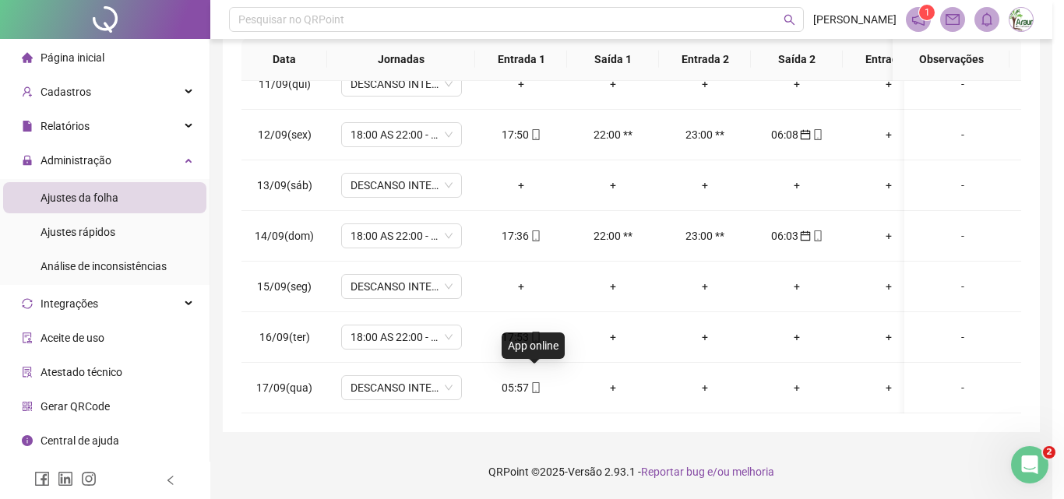
type input "**********"
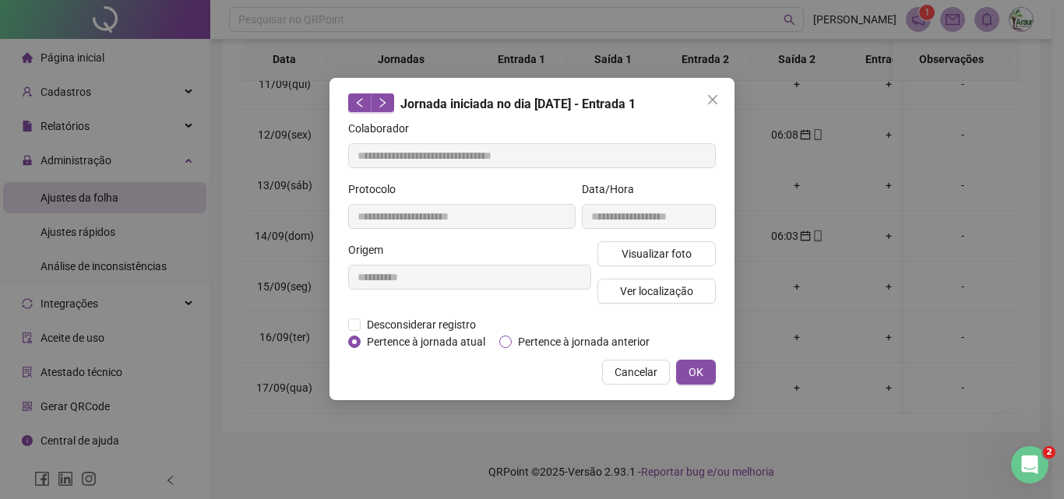
click at [565, 337] on span "Pertence à jornada anterior" at bounding box center [584, 341] width 144 height 17
click at [701, 365] on span "OK" at bounding box center [695, 372] width 15 height 17
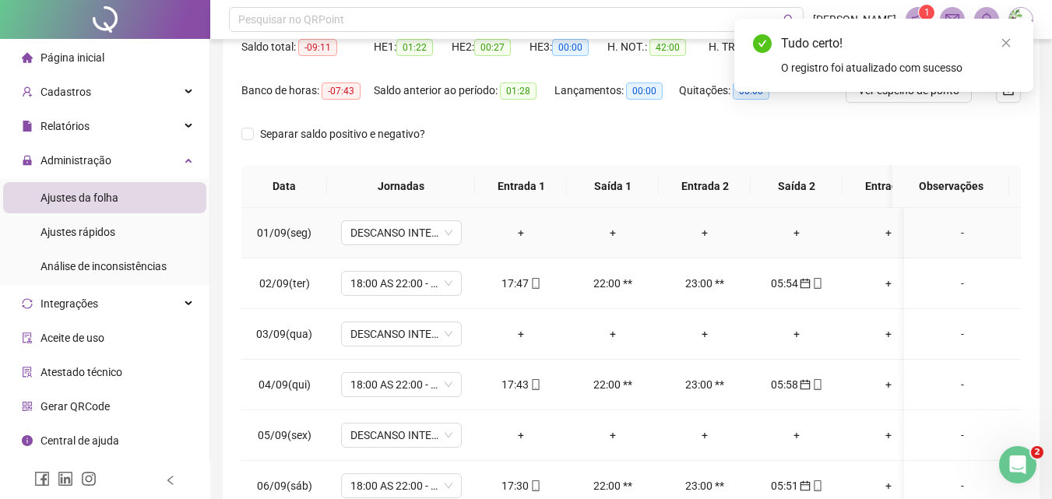
scroll to position [0, 0]
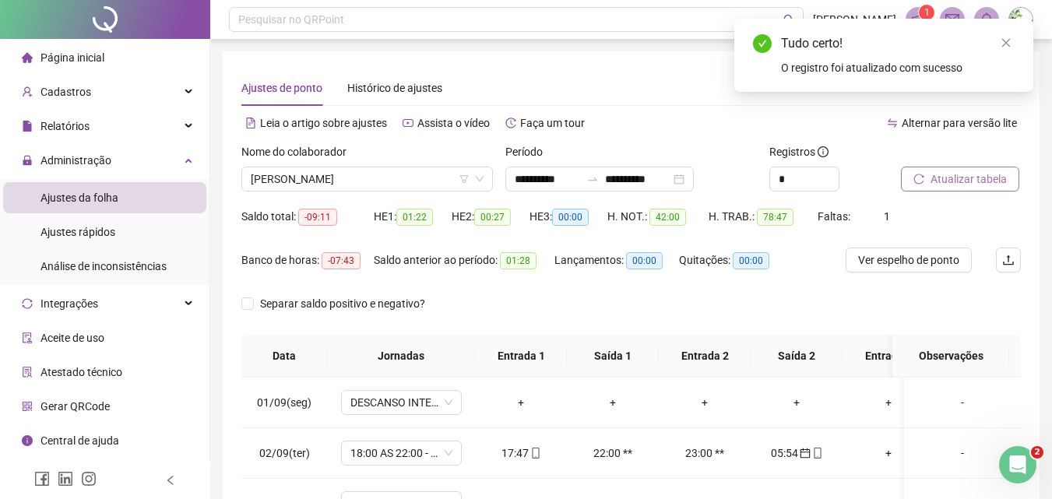
click at [977, 170] on button "Atualizar tabela" at bounding box center [960, 179] width 118 height 25
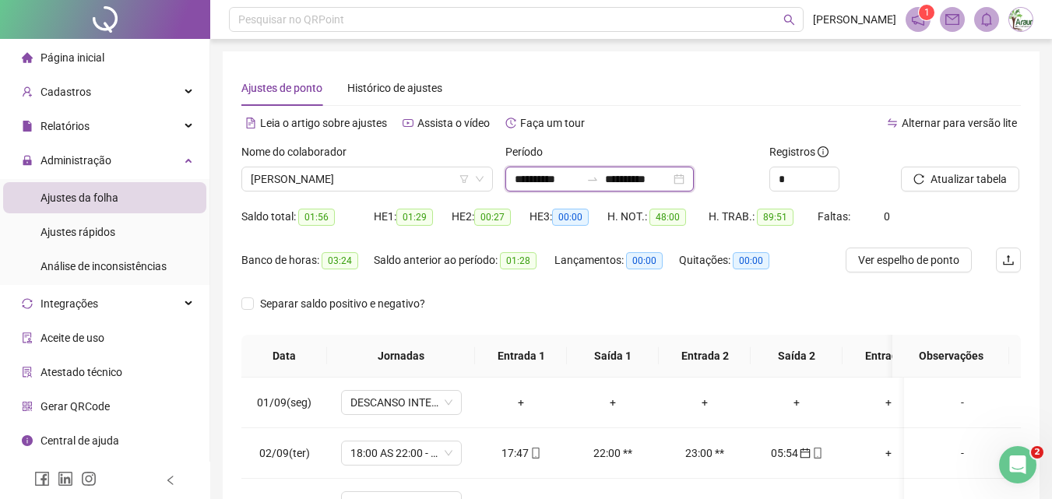
click at [640, 176] on input "**********" at bounding box center [637, 179] width 65 height 17
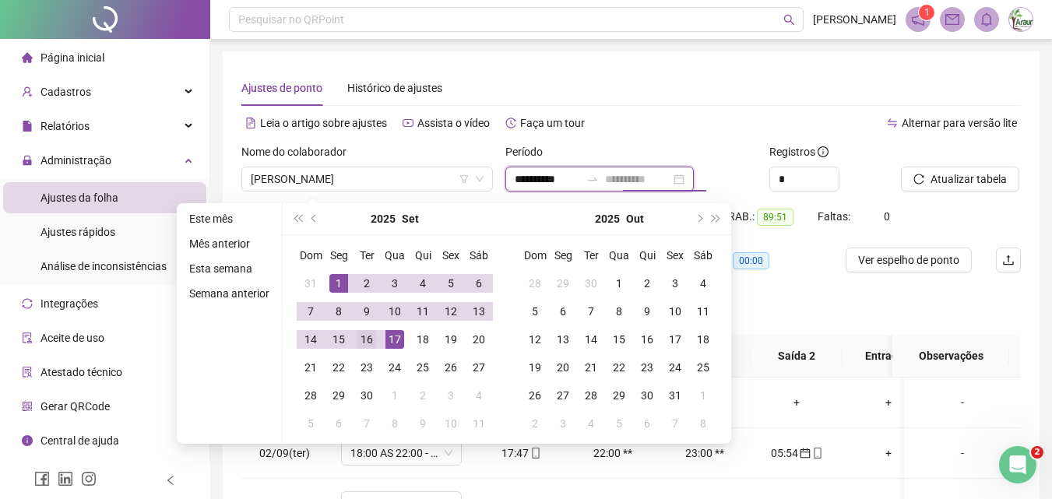
type input "**********"
click at [371, 338] on div "16" at bounding box center [366, 339] width 19 height 19
type input "**********"
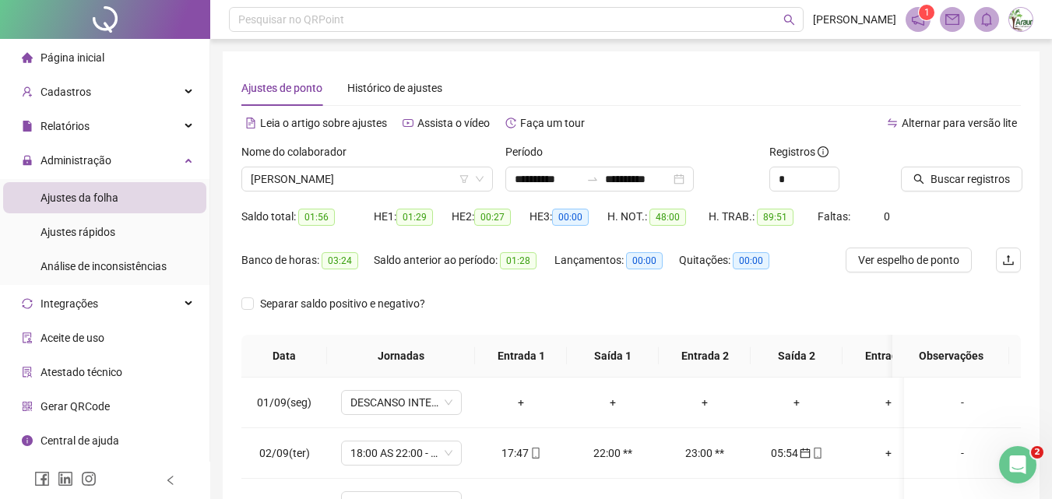
click at [940, 174] on span "Buscar registros" at bounding box center [970, 179] width 79 height 17
click at [302, 187] on span "[PERSON_NAME]" at bounding box center [367, 178] width 233 height 23
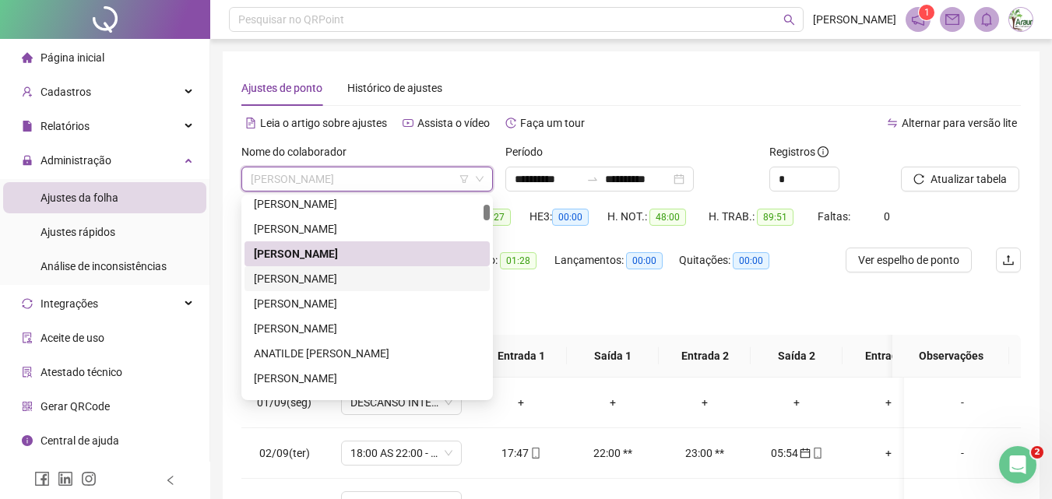
drag, startPoint x: 292, startPoint y: 282, endPoint x: 418, endPoint y: 268, distance: 126.9
click at [292, 282] on div "[PERSON_NAME]" at bounding box center [367, 278] width 227 height 17
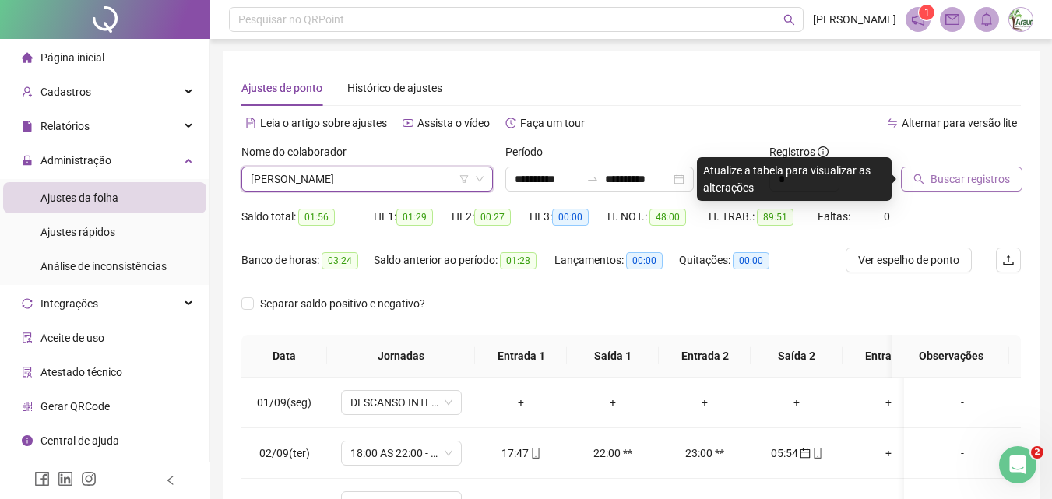
click at [958, 178] on span "Buscar registros" at bounding box center [970, 179] width 79 height 17
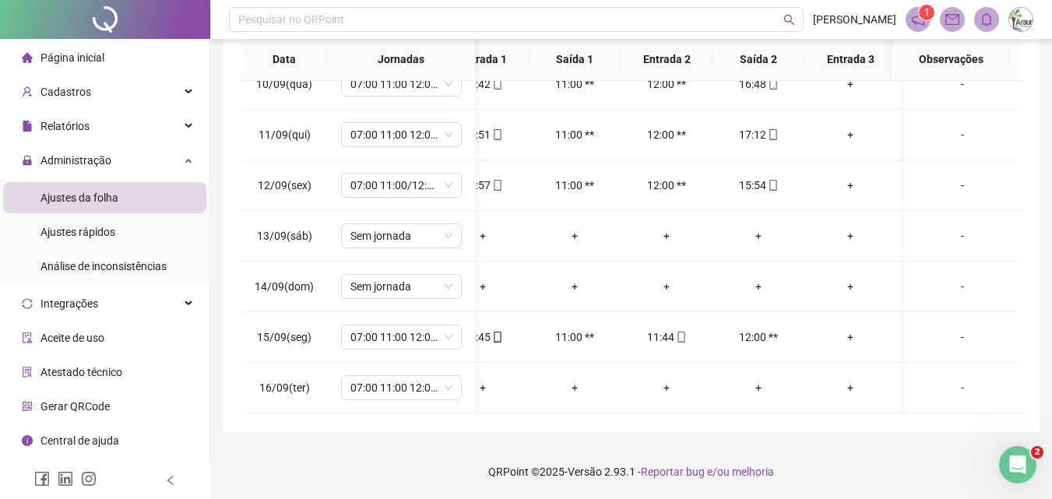
scroll to position [0, 43]
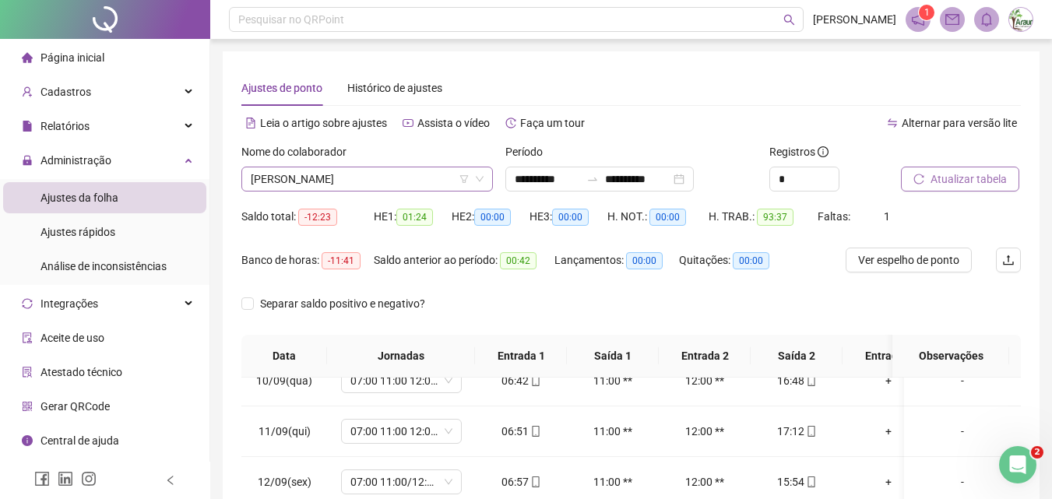
click at [392, 175] on span "[PERSON_NAME]" at bounding box center [367, 178] width 233 height 23
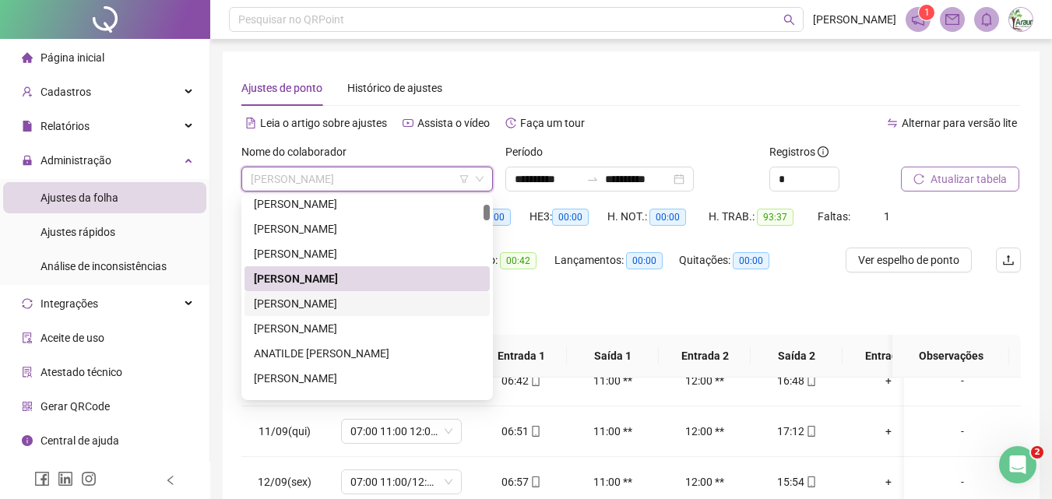
click at [357, 303] on div "[PERSON_NAME]" at bounding box center [367, 303] width 227 height 17
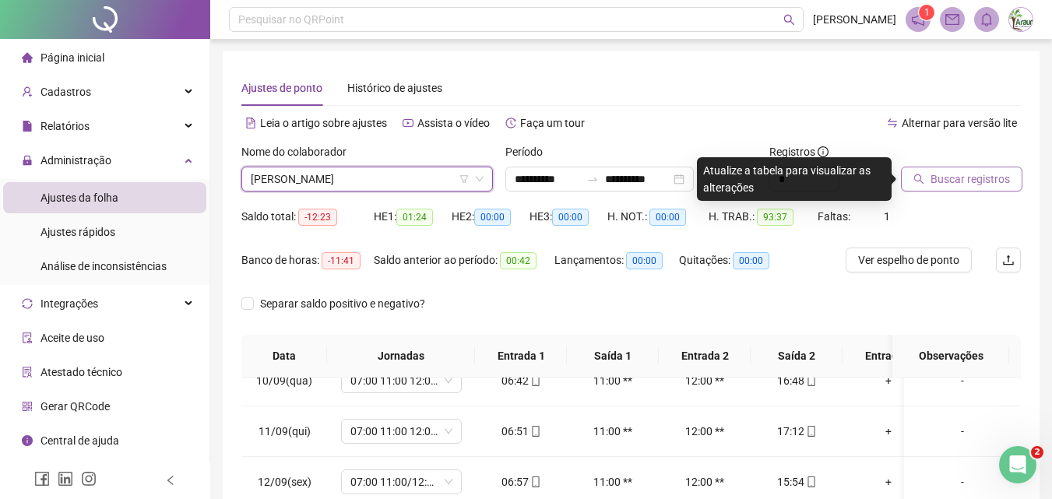
click at [921, 179] on icon "search" at bounding box center [918, 179] width 11 height 11
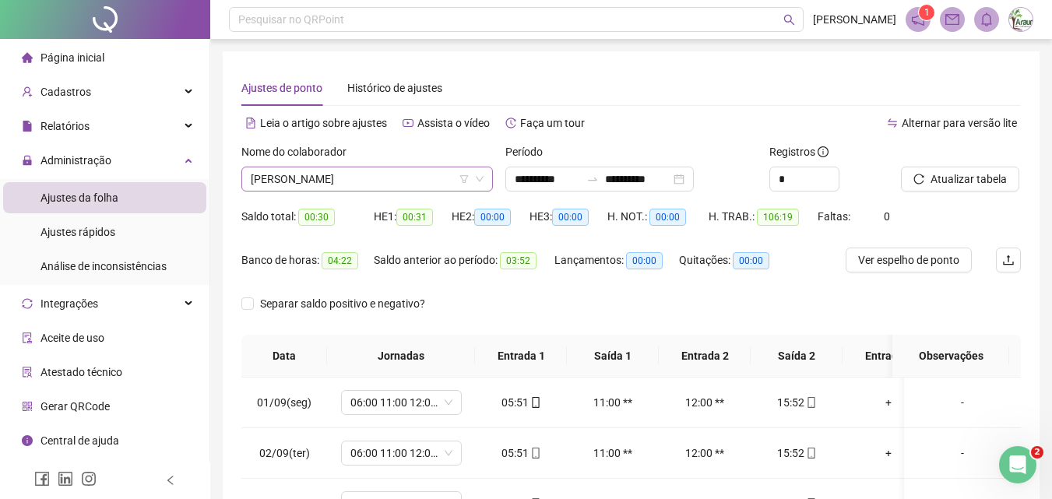
click at [326, 183] on span "[PERSON_NAME]" at bounding box center [367, 178] width 233 height 23
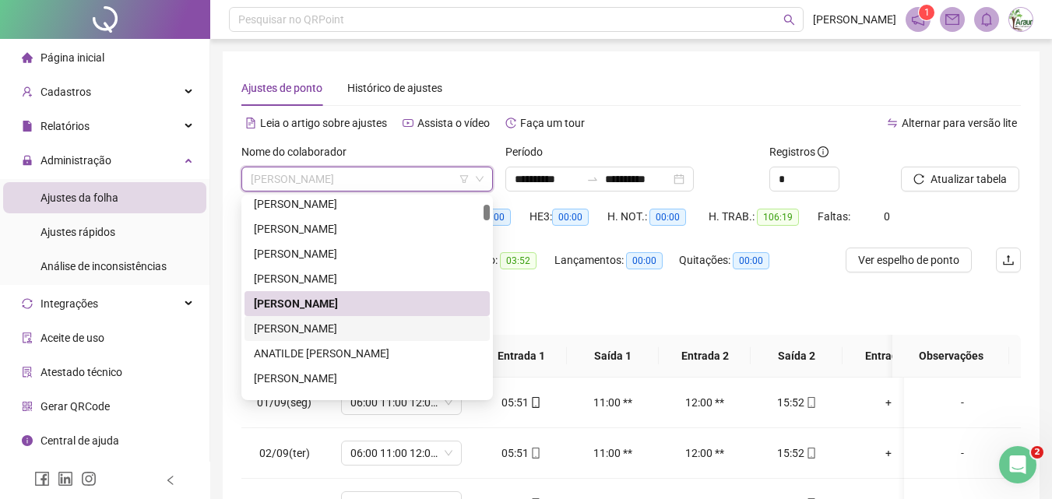
click at [323, 331] on div "[PERSON_NAME]" at bounding box center [367, 328] width 227 height 17
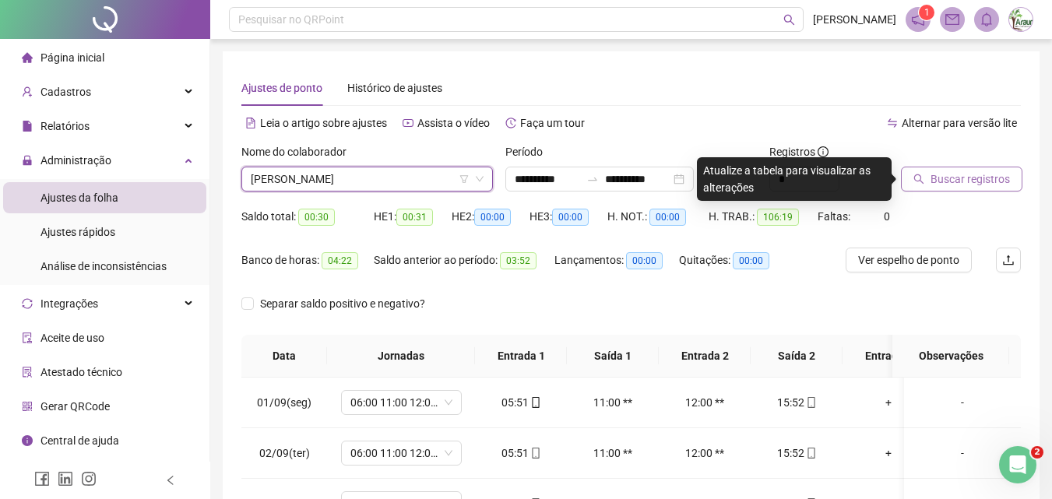
click at [929, 183] on button "Buscar registros" at bounding box center [961, 179] width 121 height 25
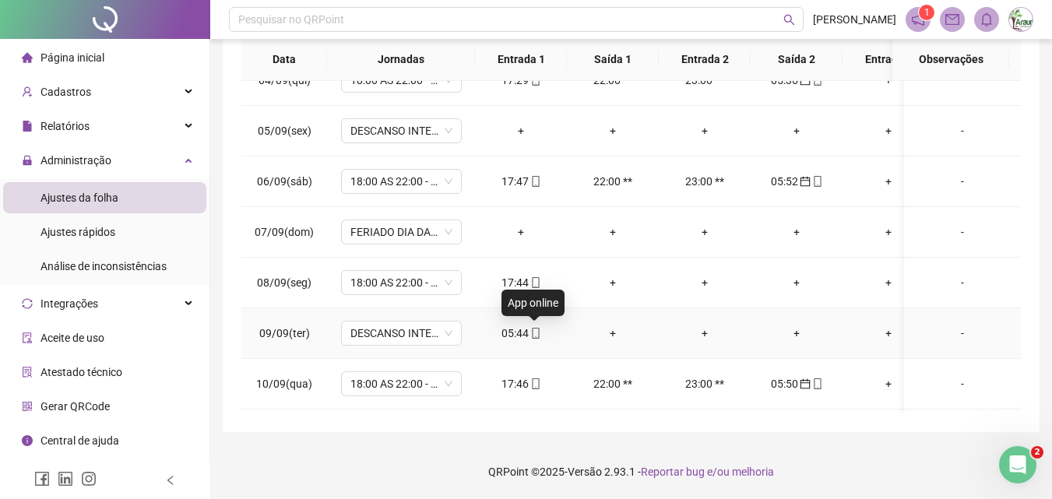
click at [530, 329] on icon "mobile" at bounding box center [535, 333] width 11 height 11
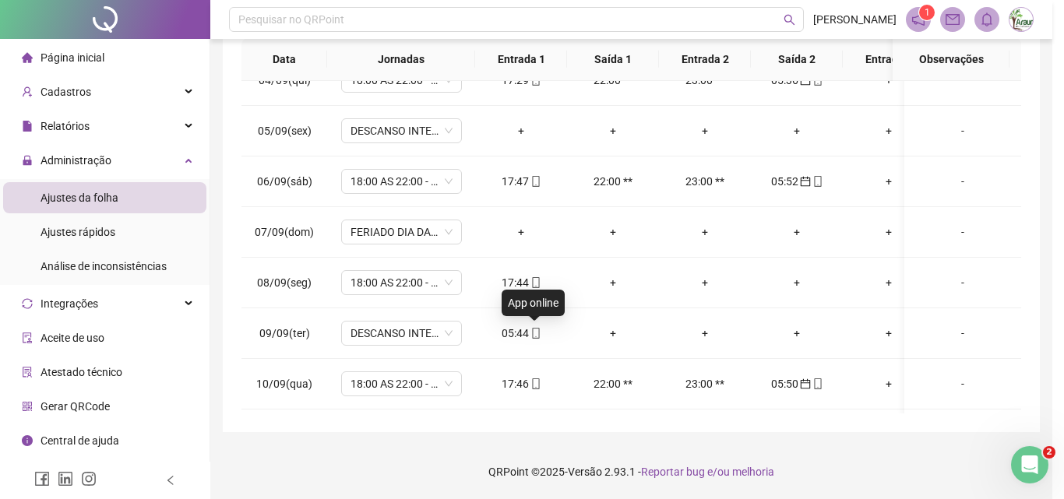
type input "**********"
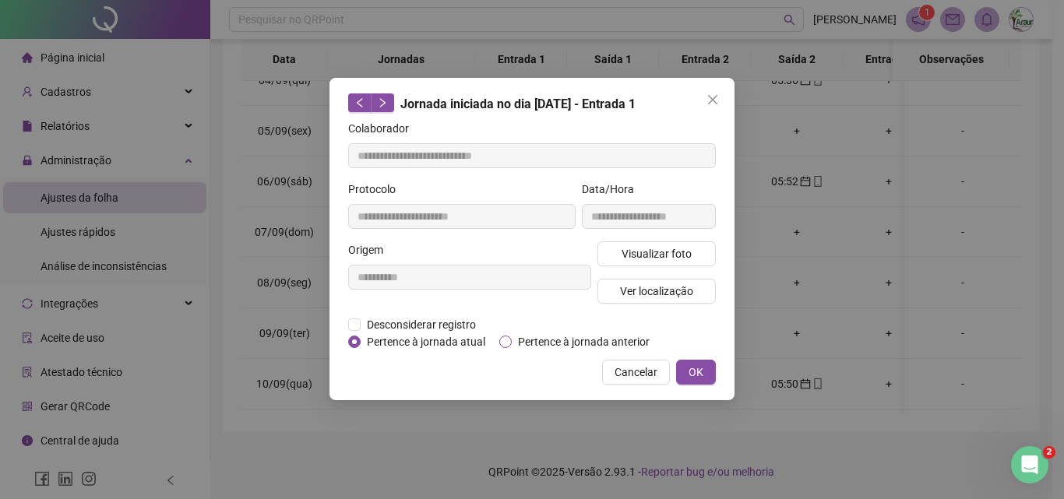
click at [561, 339] on span "Pertence à jornada anterior" at bounding box center [584, 341] width 144 height 17
click at [720, 361] on div "**********" at bounding box center [531, 239] width 405 height 322
click at [695, 365] on span "OK" at bounding box center [695, 372] width 15 height 17
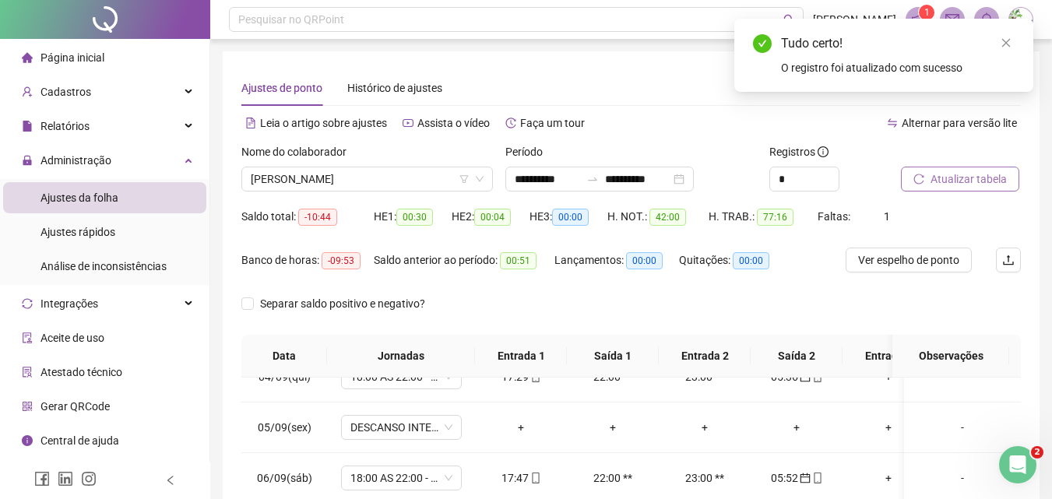
click at [952, 180] on span "Atualizar tabela" at bounding box center [969, 179] width 76 height 17
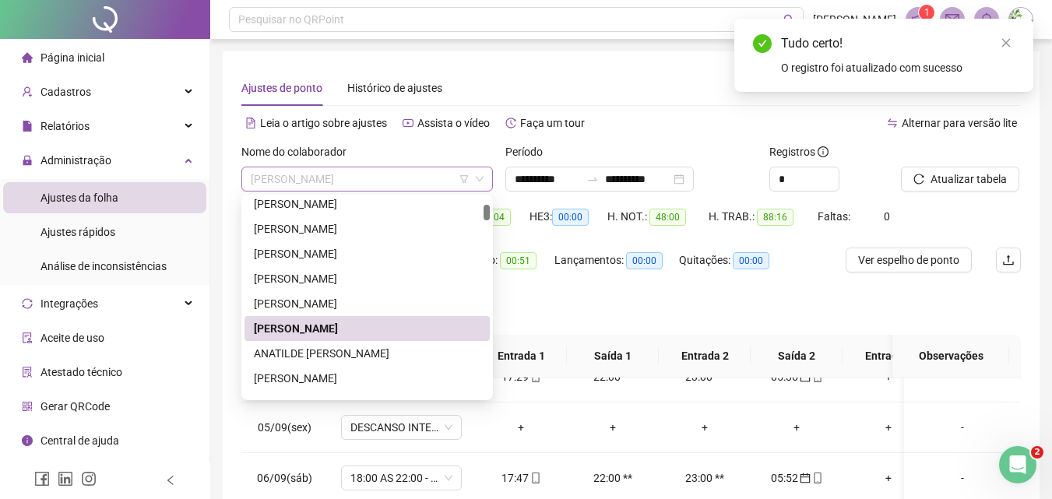
click at [361, 180] on span "[PERSON_NAME]" at bounding box center [367, 178] width 233 height 23
click at [350, 353] on div "ANATILDE [PERSON_NAME]" at bounding box center [367, 353] width 227 height 17
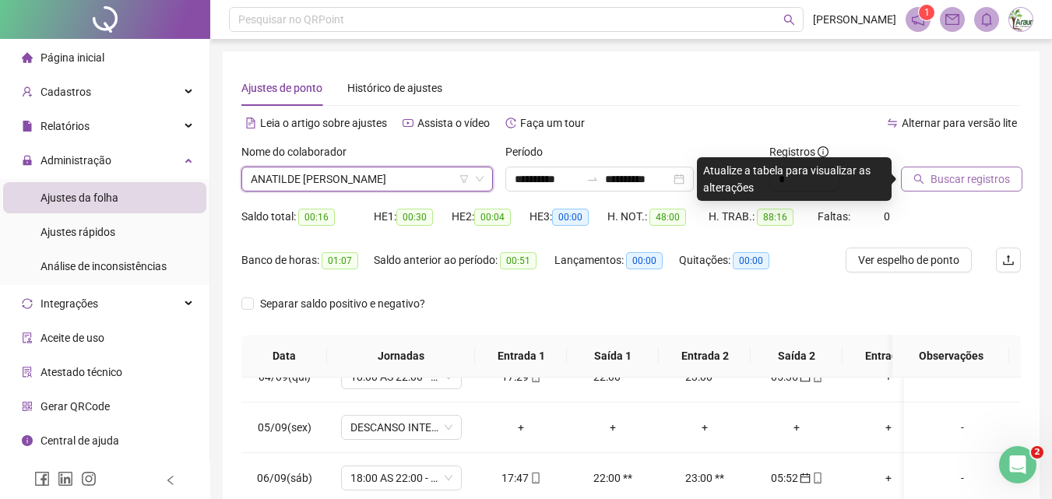
click at [945, 169] on button "Buscar registros" at bounding box center [961, 179] width 121 height 25
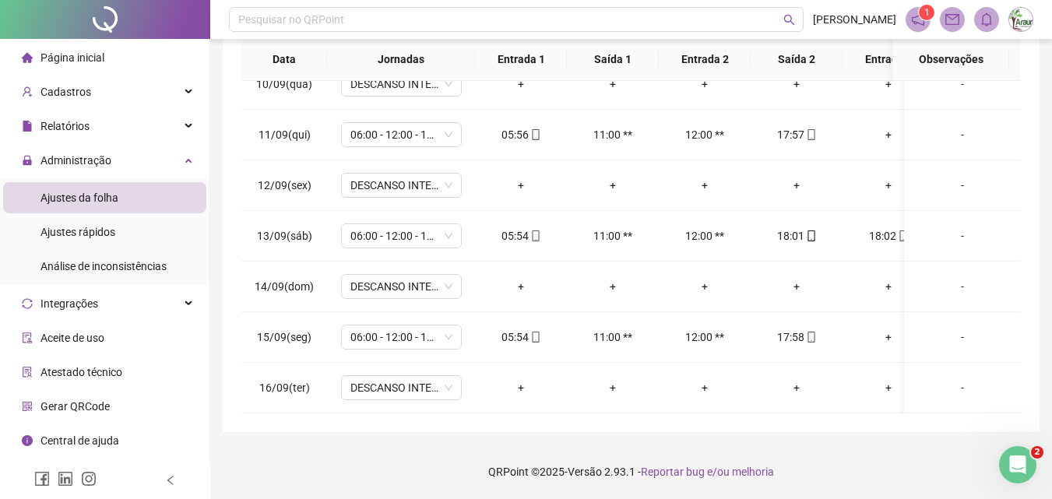
drag, startPoint x: 643, startPoint y: 401, endPoint x: 681, endPoint y: 402, distance: 38.2
click at [681, 402] on div "01/09(seg) (FÉRIAS) + + + + + + - 02/09(ter) (FÉRIAS) + + + + + + - 03/09(qua) …" at bounding box center [631, 247] width 780 height 333
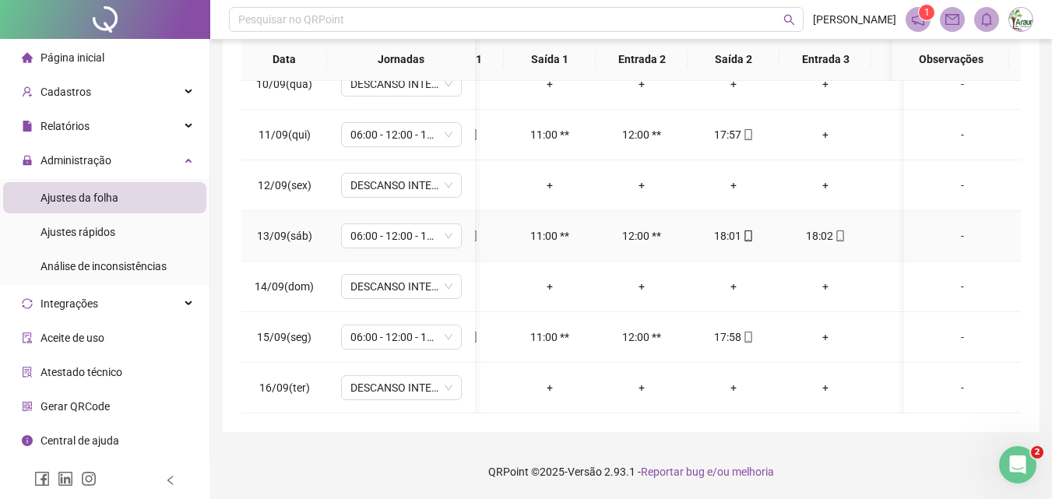
click at [816, 227] on div "18:02" at bounding box center [825, 235] width 67 height 17
type input "**********"
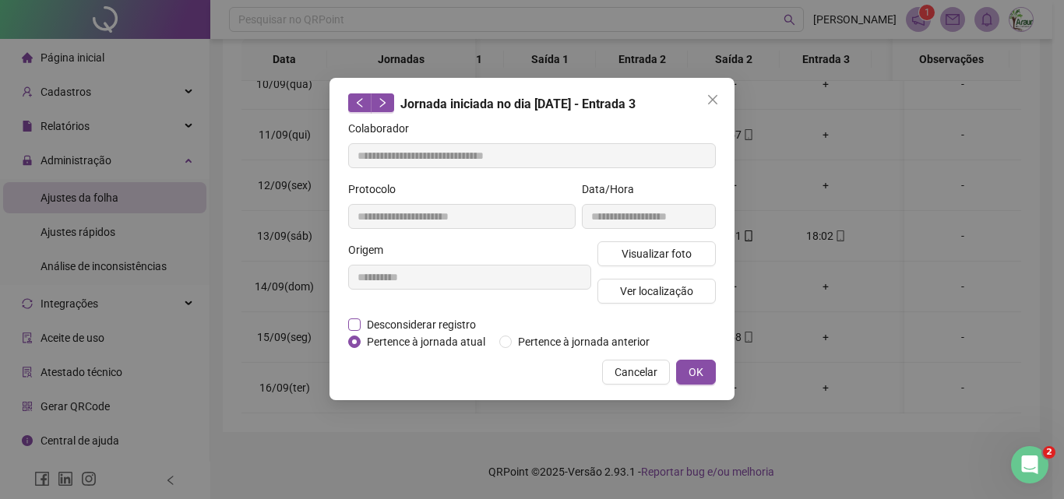
click at [431, 316] on span "Desconsiderar registro" at bounding box center [421, 324] width 121 height 17
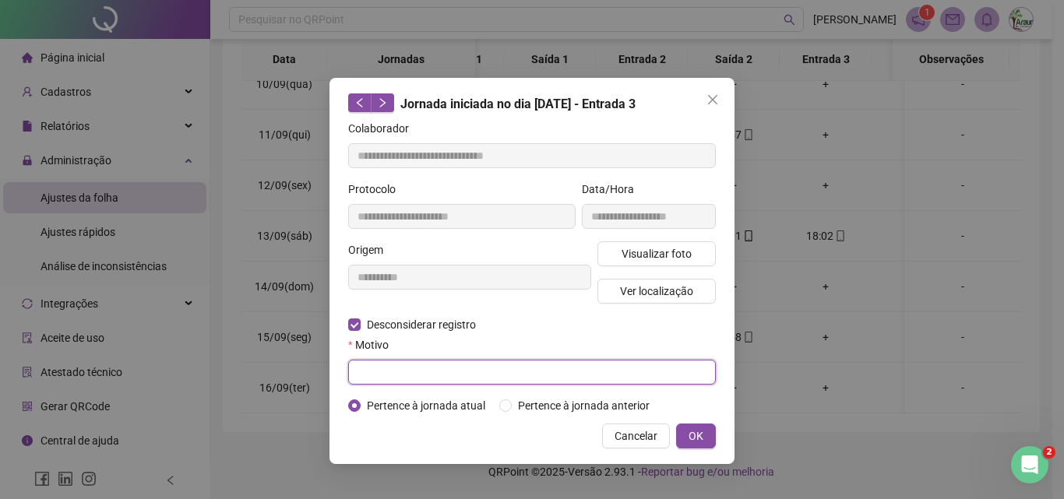
click at [444, 364] on input "text" at bounding box center [532, 372] width 368 height 25
type input "*********"
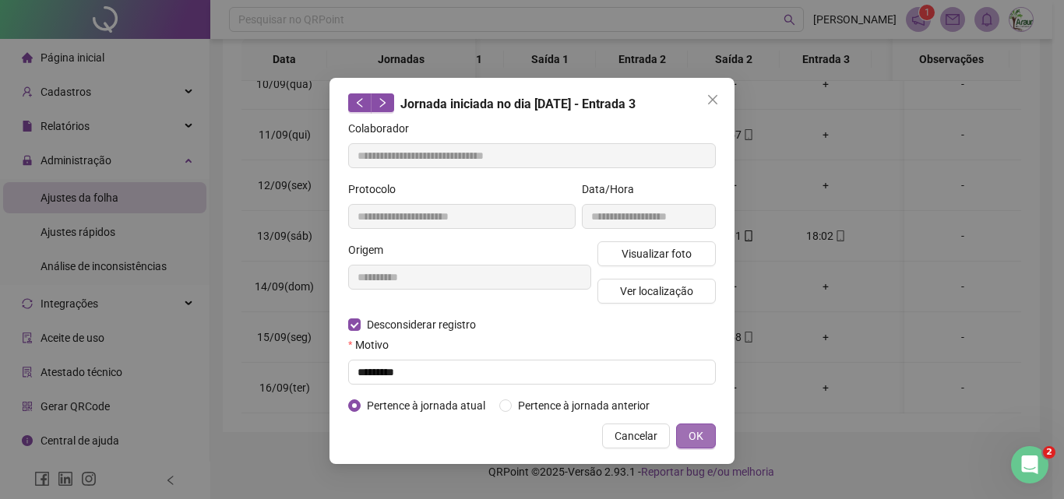
click at [701, 426] on button "OK" at bounding box center [696, 436] width 40 height 25
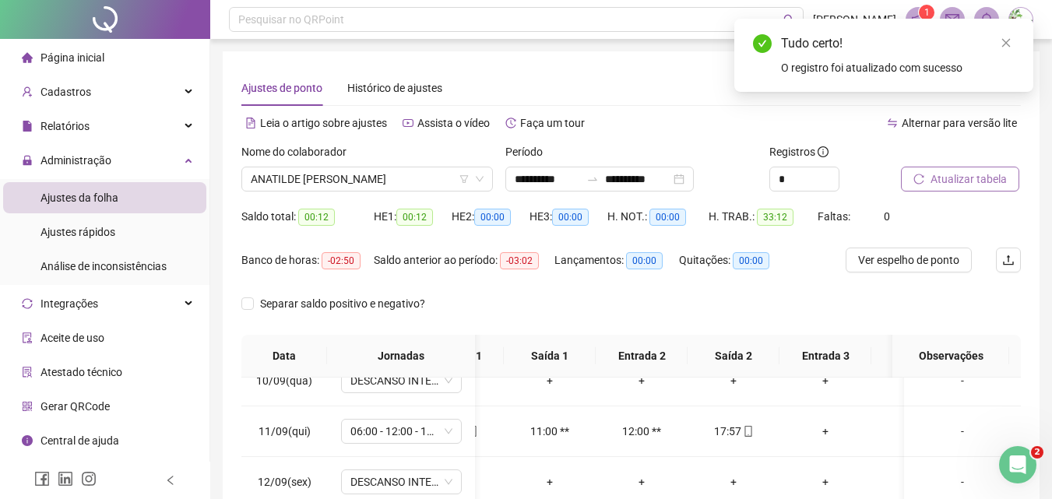
click at [971, 178] on span "Atualizar tabela" at bounding box center [969, 179] width 76 height 17
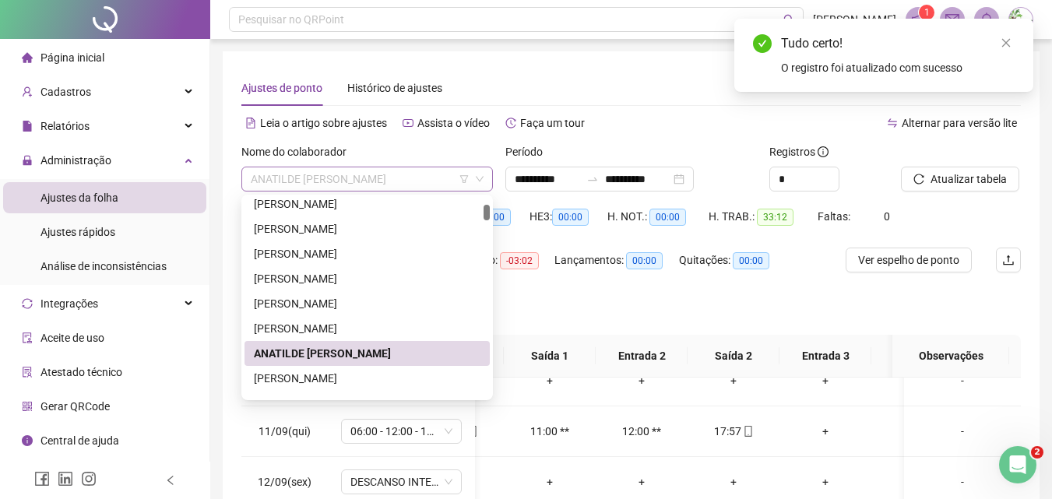
click at [297, 179] on span "ANATILDE [PERSON_NAME]" at bounding box center [367, 178] width 233 height 23
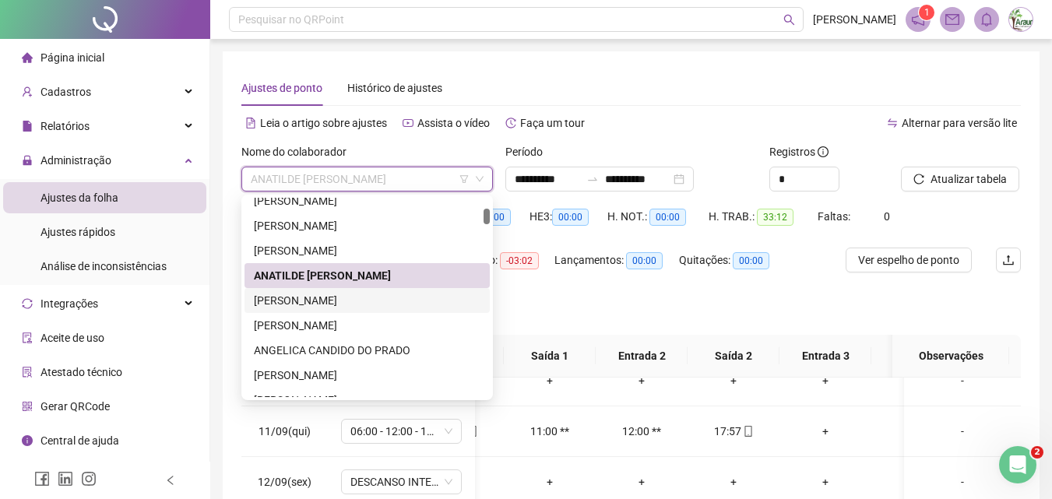
click at [319, 303] on div "[PERSON_NAME]" at bounding box center [367, 300] width 227 height 17
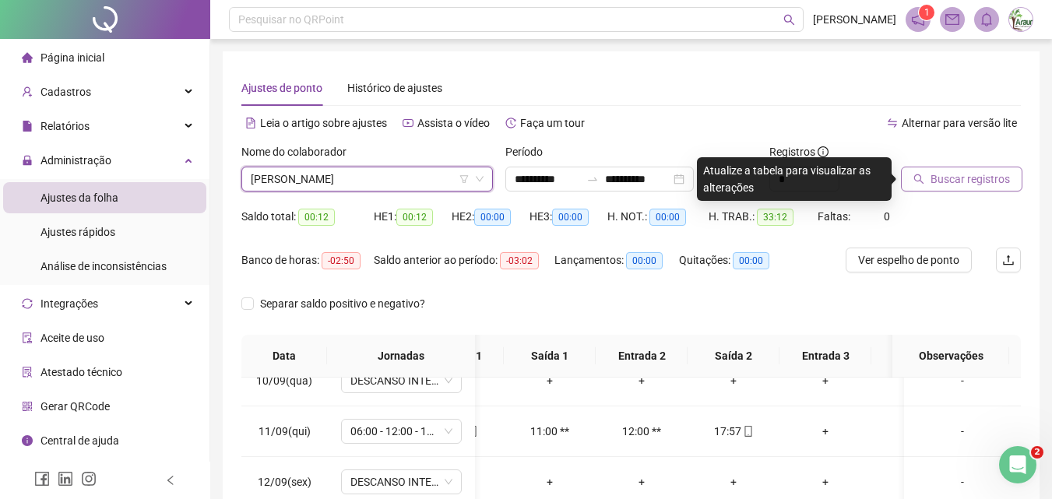
click at [924, 180] on icon "search" at bounding box center [918, 179] width 11 height 11
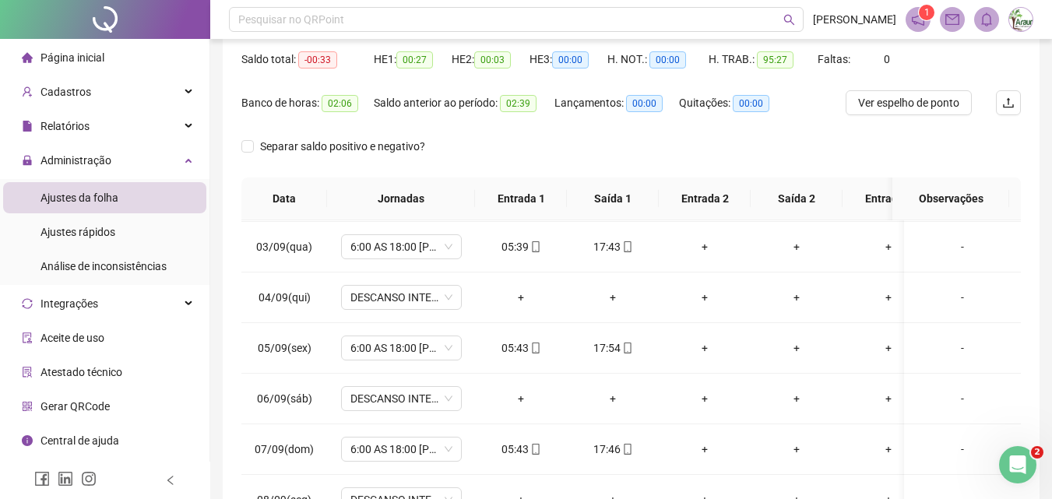
scroll to position [0, 0]
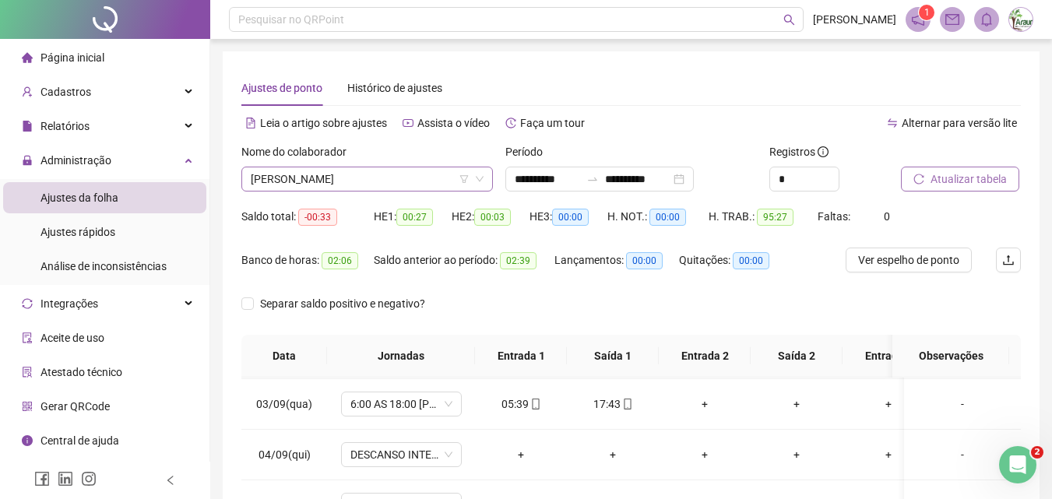
click at [348, 173] on span "[PERSON_NAME]" at bounding box center [367, 178] width 233 height 23
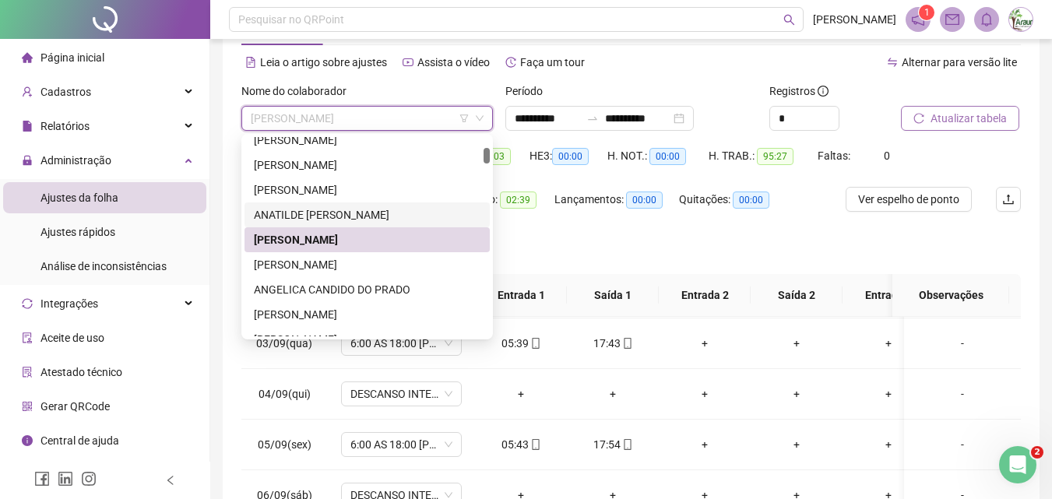
scroll to position [78, 0]
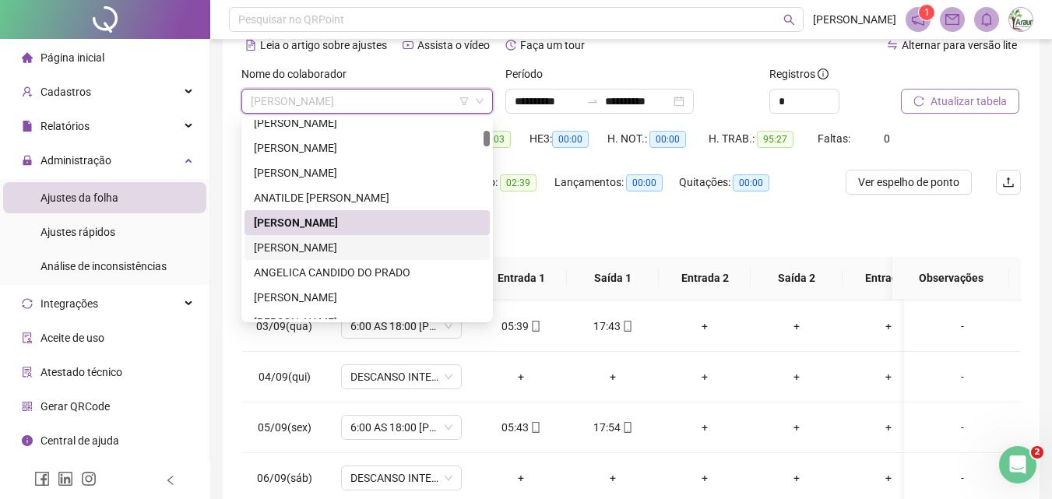
click at [370, 245] on div "[PERSON_NAME]" at bounding box center [367, 247] width 227 height 17
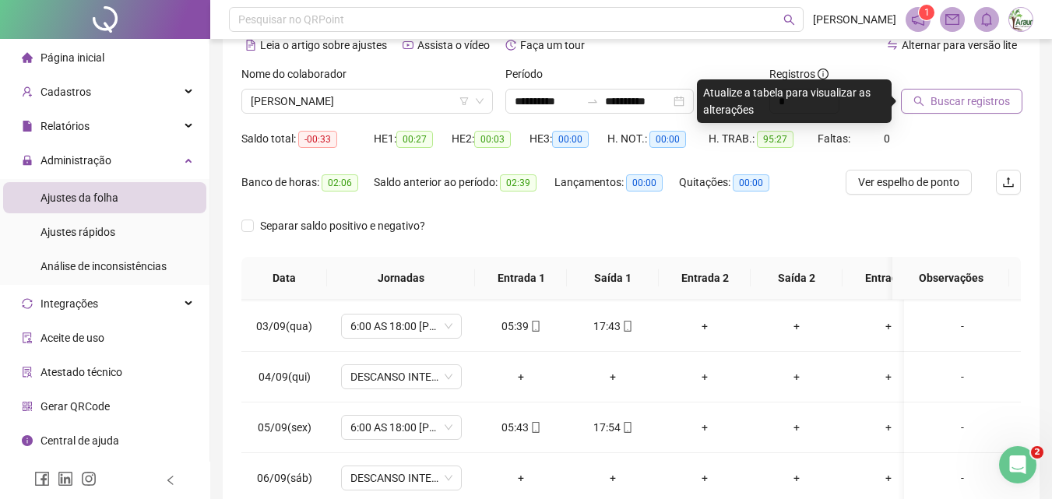
click at [988, 98] on span "Buscar registros" at bounding box center [970, 101] width 79 height 17
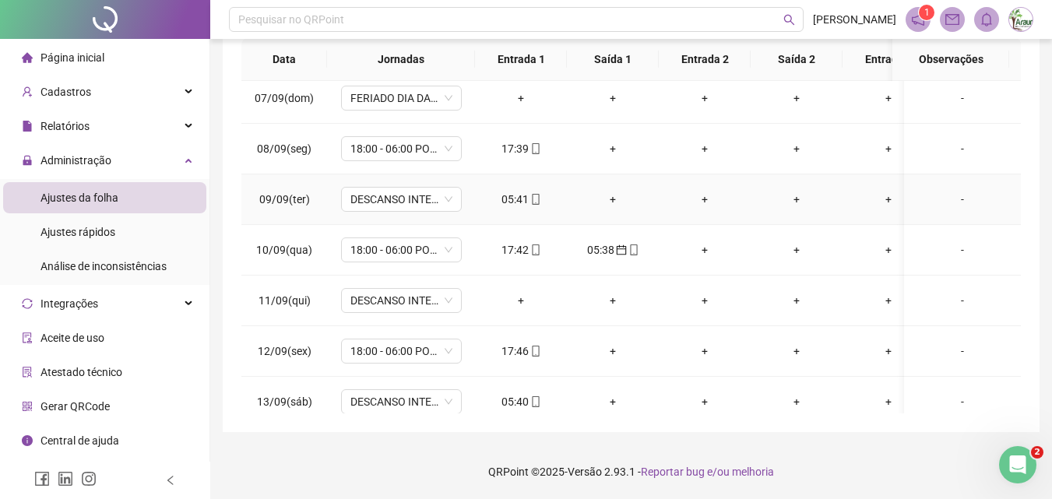
scroll to position [389, 0]
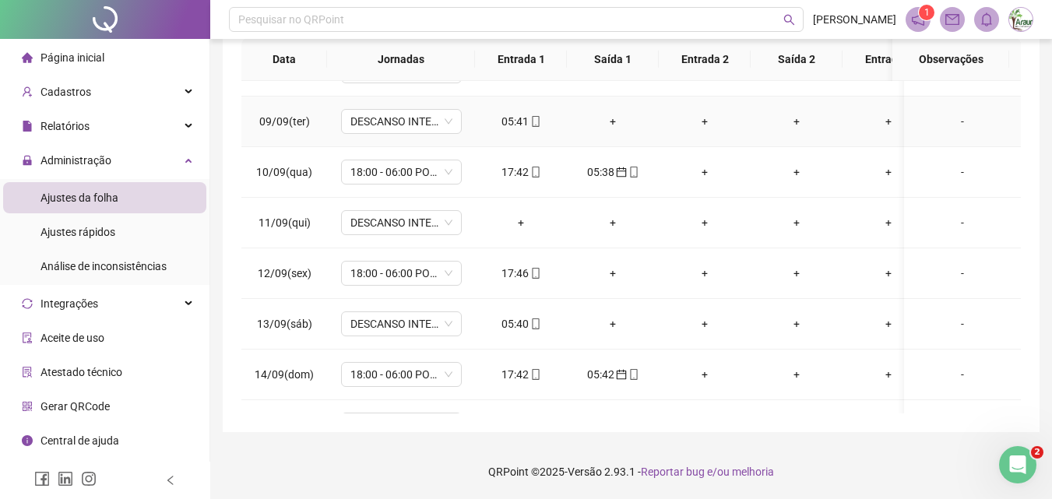
click at [519, 116] on div "05:41" at bounding box center [521, 121] width 67 height 17
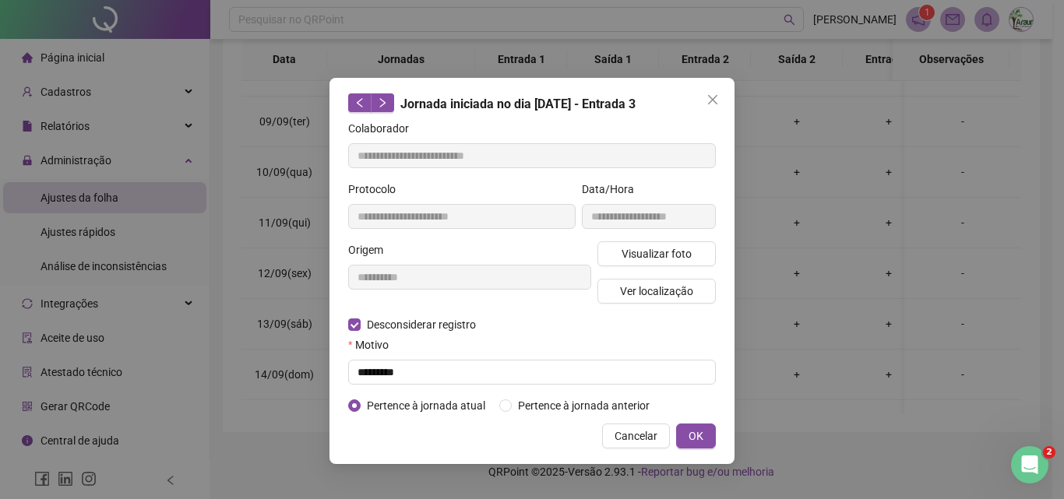
type input "**********"
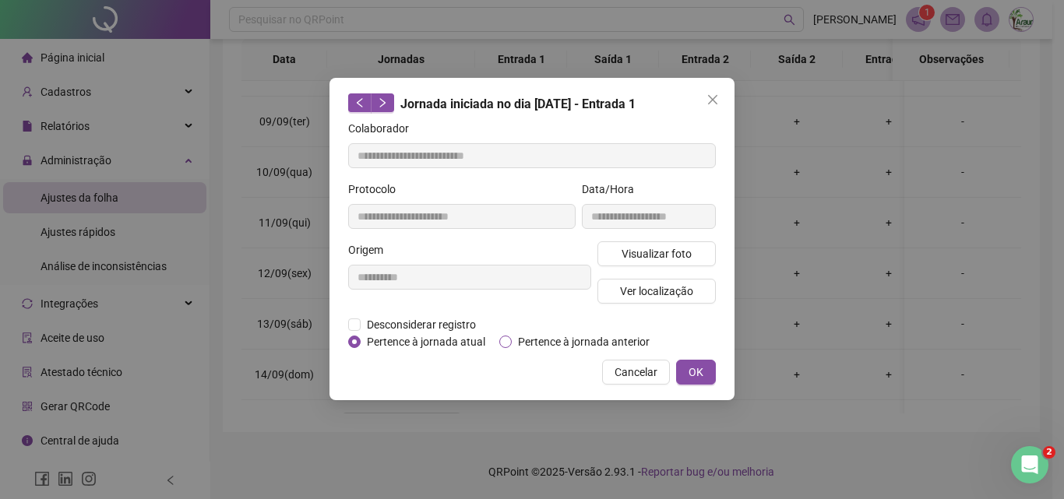
click at [566, 340] on span "Pertence à jornada anterior" at bounding box center [584, 341] width 144 height 17
click at [689, 370] on span "OK" at bounding box center [695, 372] width 15 height 17
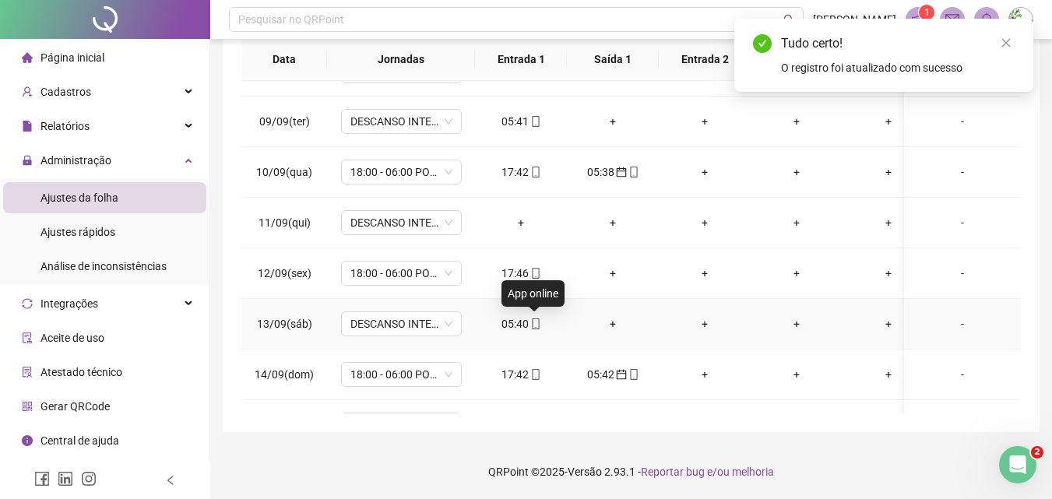
click at [533, 327] on icon "mobile" at bounding box center [535, 324] width 11 height 11
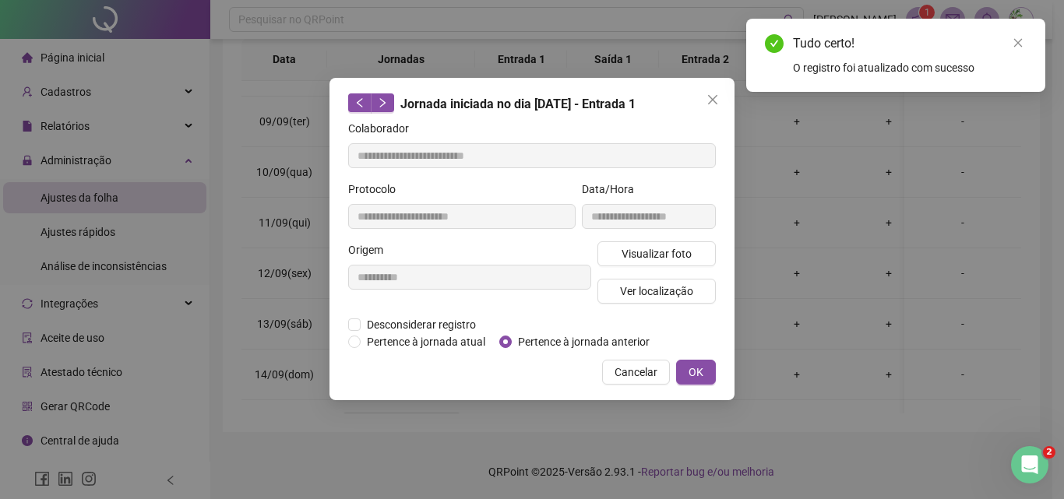
type input "**********"
click at [585, 342] on span "Pertence à jornada anterior" at bounding box center [584, 341] width 144 height 17
click at [703, 368] on button "OK" at bounding box center [696, 372] width 40 height 25
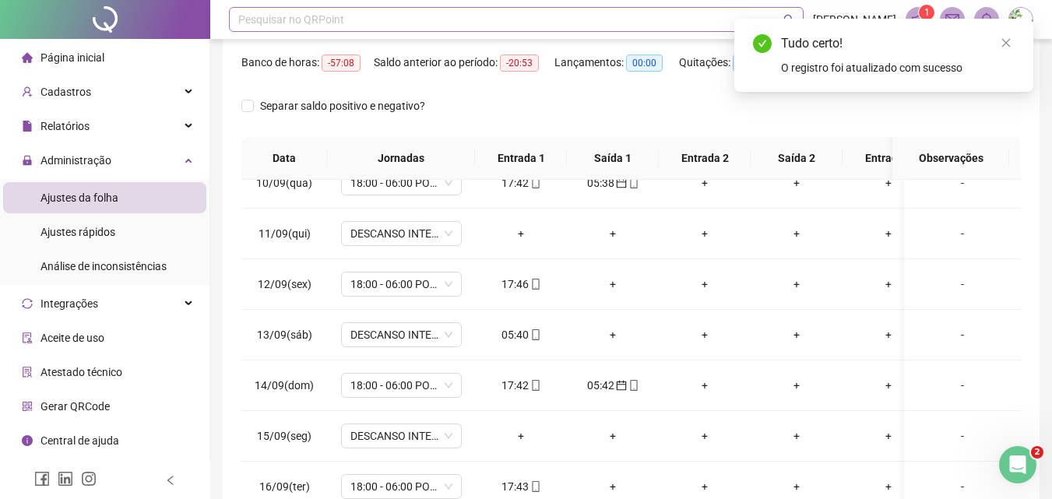
scroll to position [0, 0]
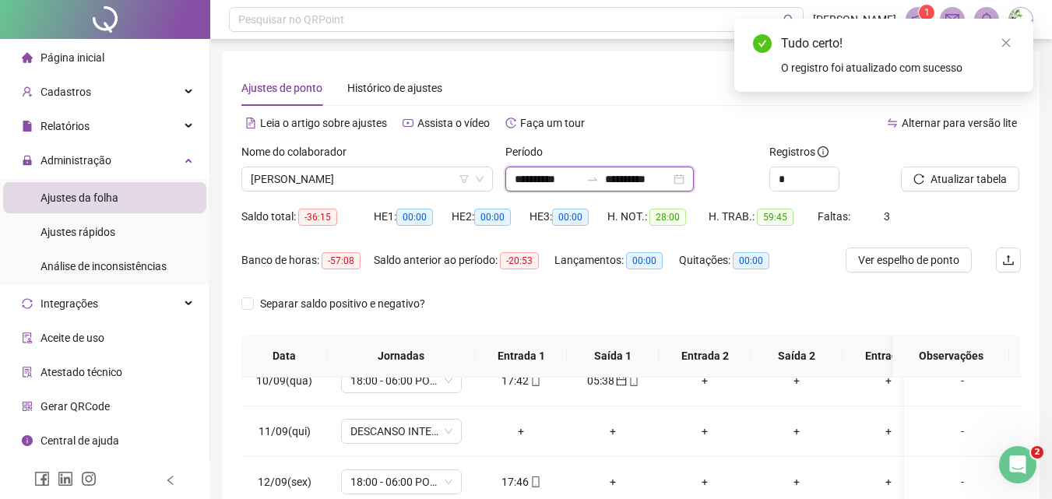
click at [635, 174] on input "**********" at bounding box center [637, 179] width 65 height 17
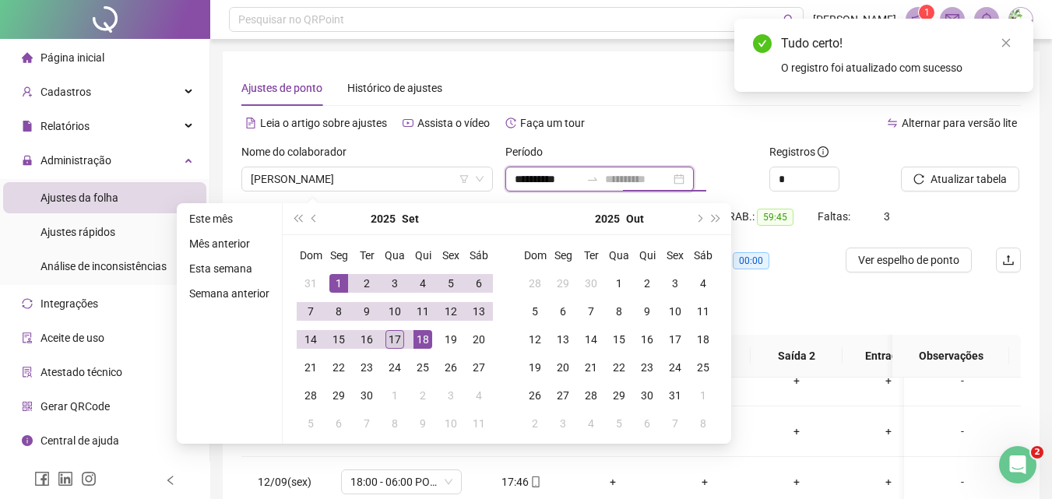
type input "**********"
click at [400, 338] on div "17" at bounding box center [394, 339] width 19 height 19
type input "**********"
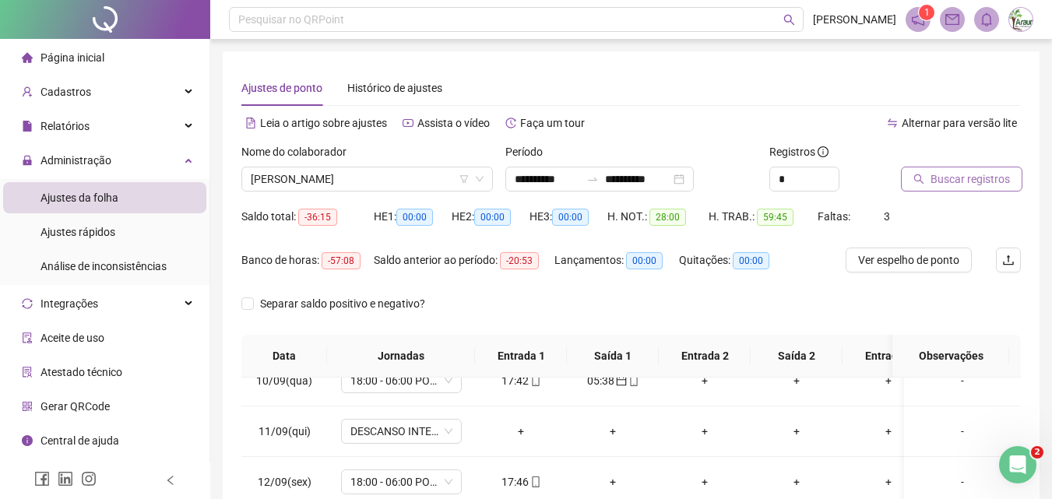
click at [952, 180] on span "Buscar registros" at bounding box center [970, 179] width 79 height 17
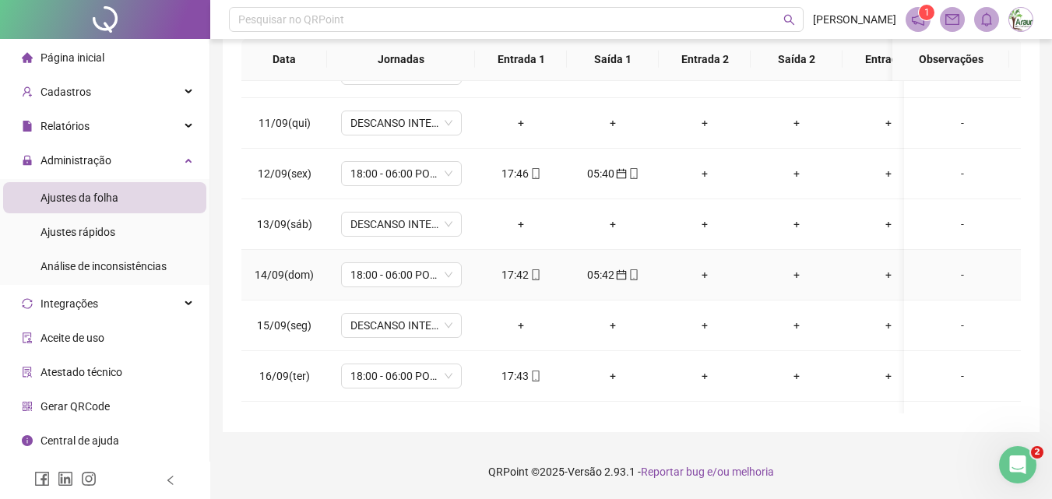
scroll to position [540, 0]
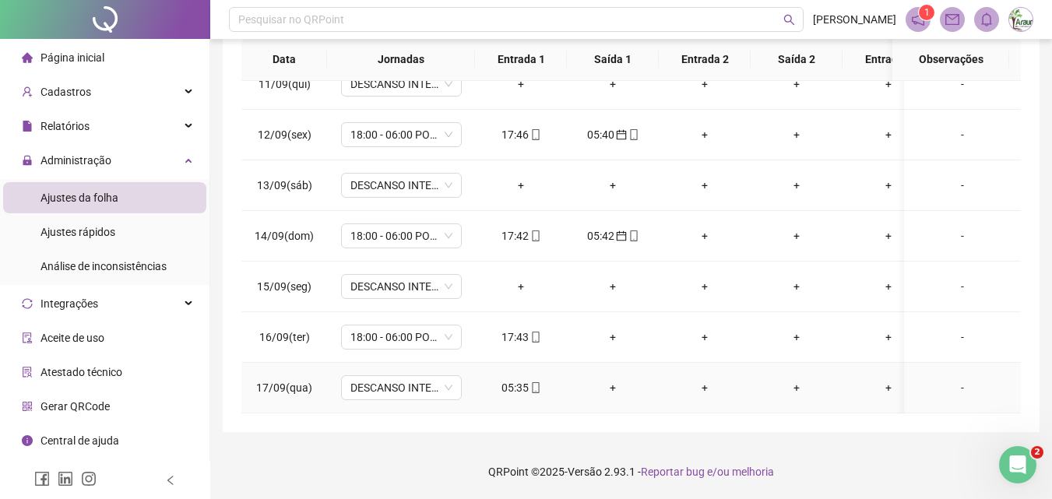
click at [510, 382] on div "05:35" at bounding box center [521, 387] width 67 height 17
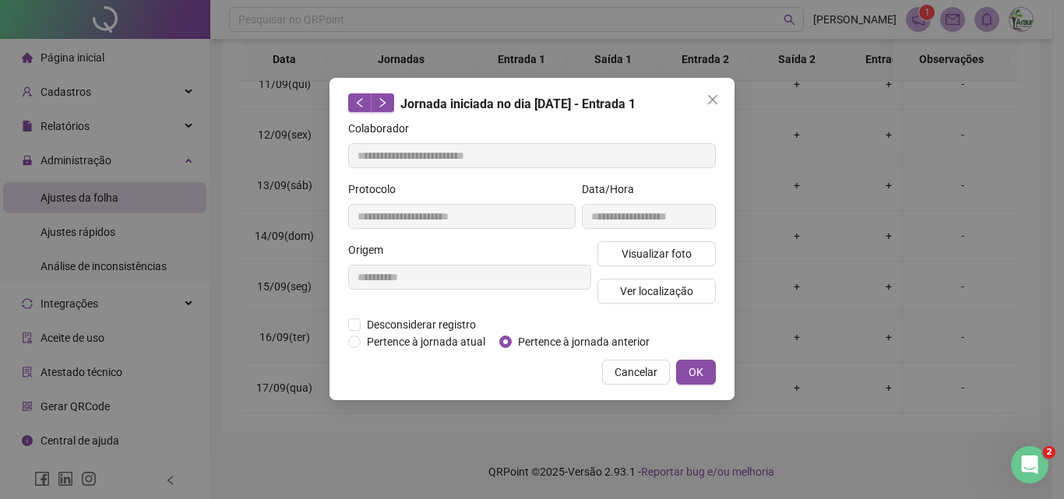
type input "**********"
click at [588, 341] on span "Pertence à jornada anterior" at bounding box center [584, 341] width 144 height 17
click at [688, 361] on button "OK" at bounding box center [696, 372] width 40 height 25
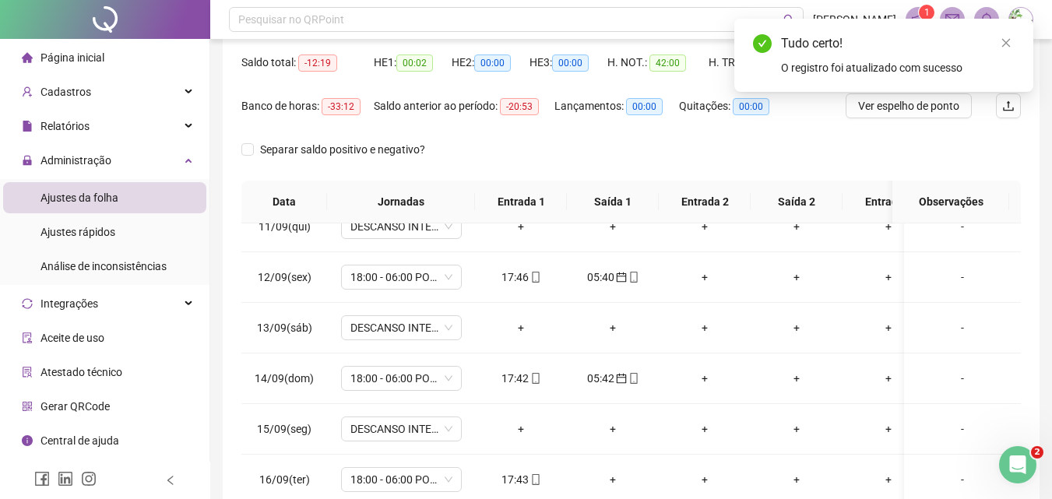
scroll to position [0, 0]
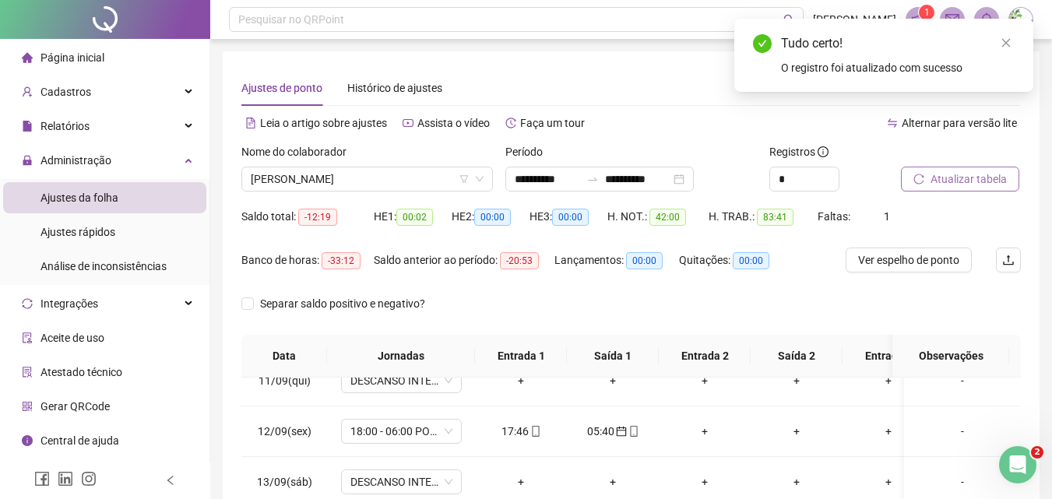
click at [970, 178] on span "Atualizar tabela" at bounding box center [969, 179] width 76 height 17
click at [302, 178] on span "[PERSON_NAME]" at bounding box center [367, 178] width 233 height 23
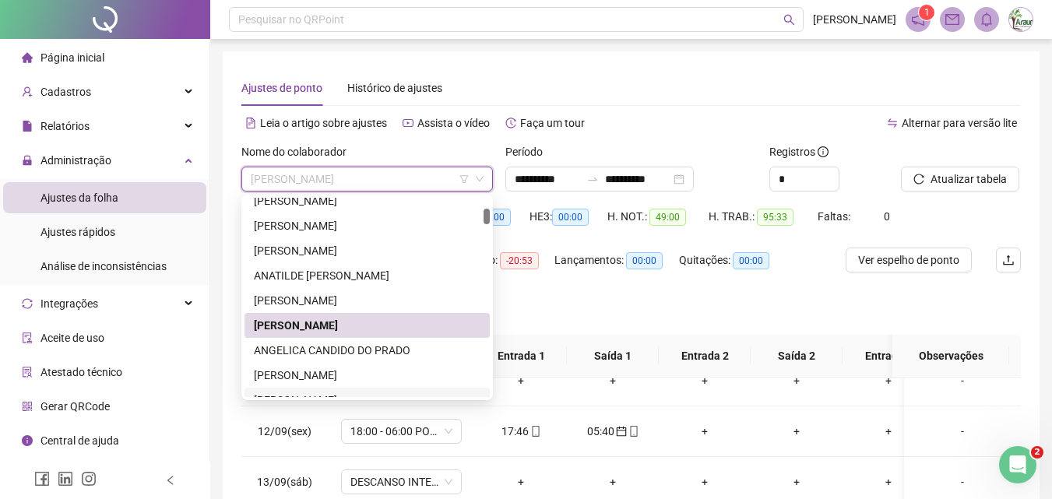
scroll to position [312, 0]
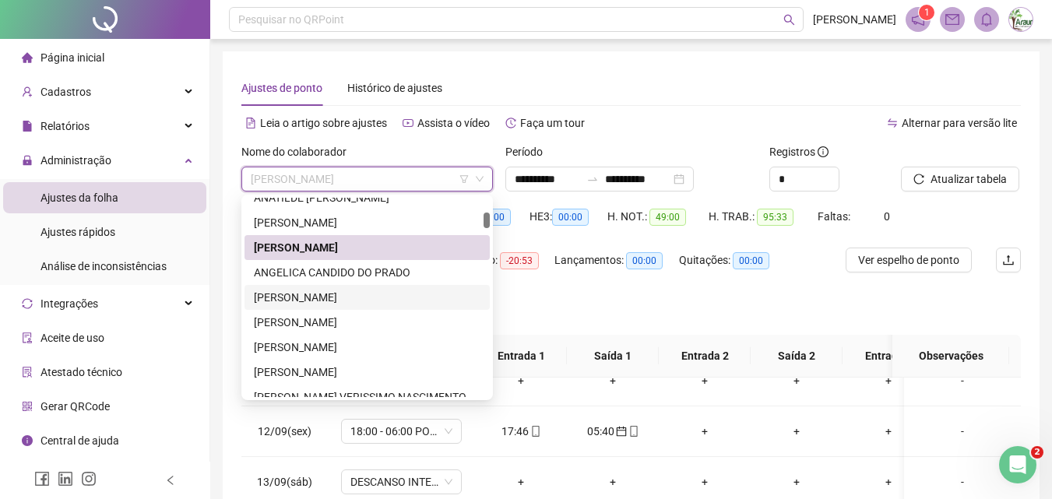
click at [320, 292] on div "[PERSON_NAME]" at bounding box center [367, 297] width 227 height 17
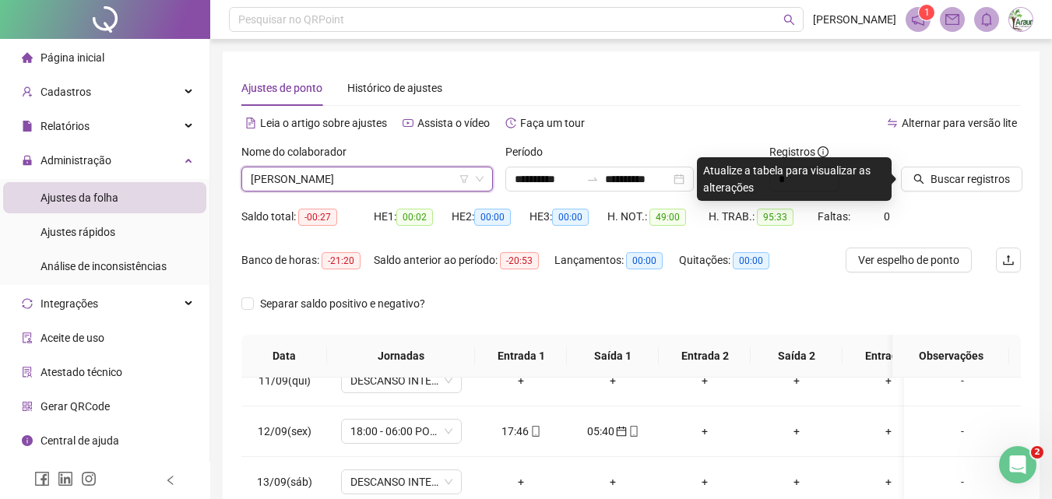
click at [914, 181] on icon "search" at bounding box center [918, 179] width 11 height 11
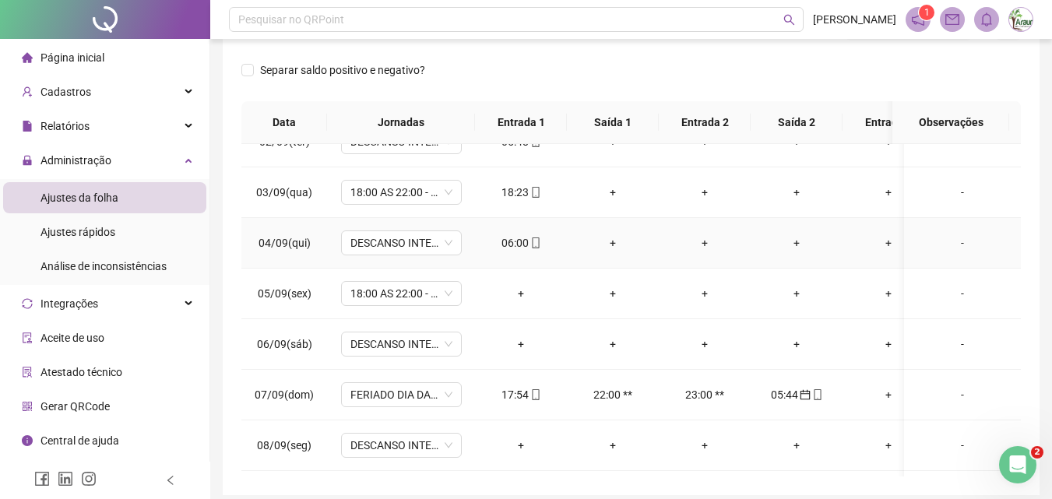
scroll to position [0, 0]
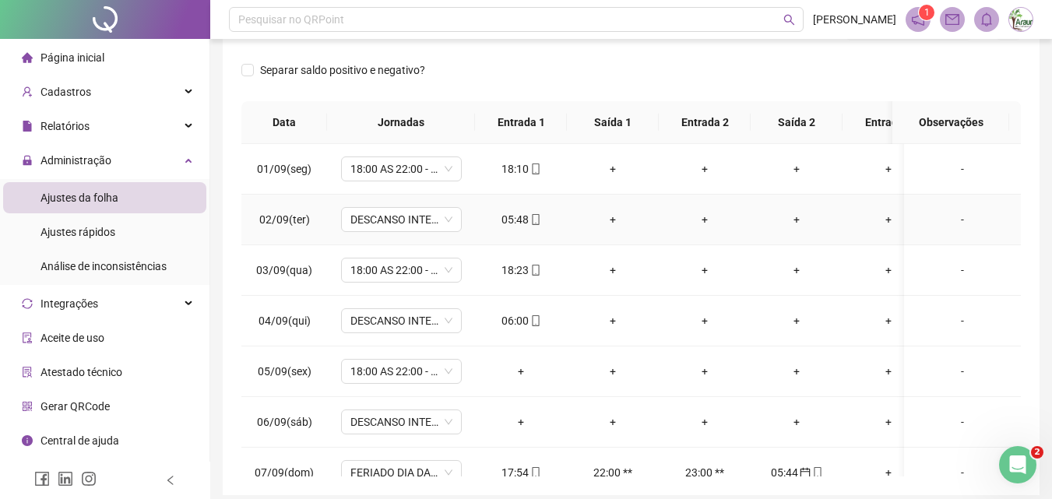
click at [511, 224] on div "05:48" at bounding box center [521, 219] width 67 height 17
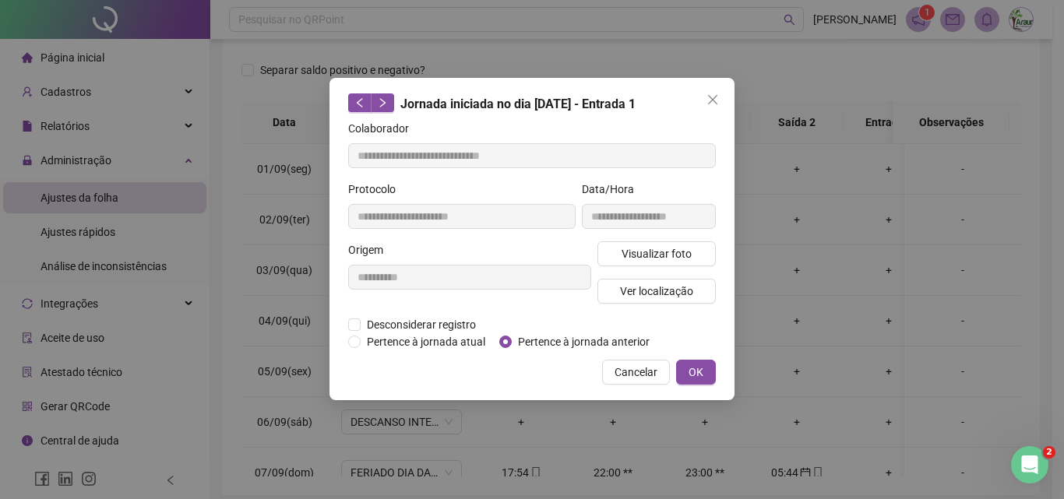
type input "**********"
click at [516, 339] on span "Pertence à jornada anterior" at bounding box center [584, 341] width 144 height 17
click at [690, 376] on span "OK" at bounding box center [695, 372] width 15 height 17
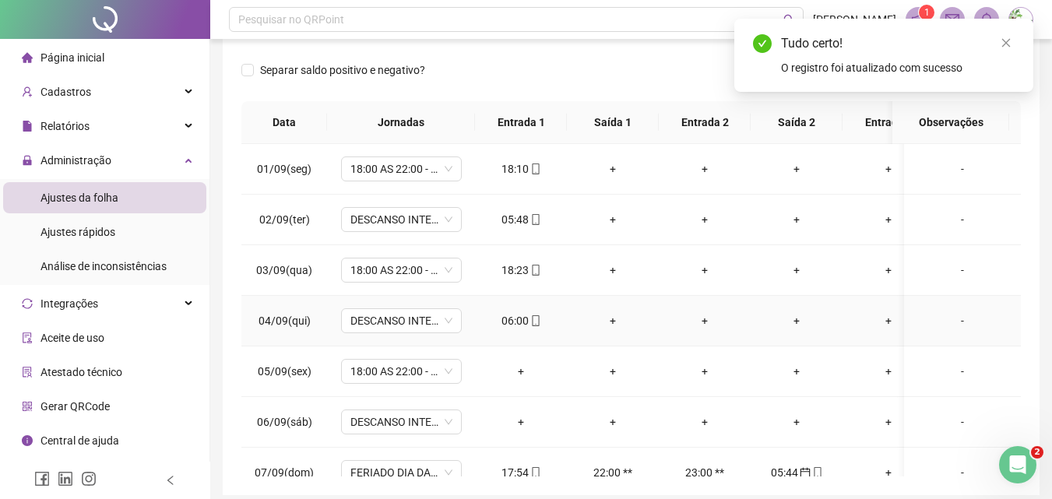
click at [522, 326] on div "06:00" at bounding box center [521, 320] width 67 height 17
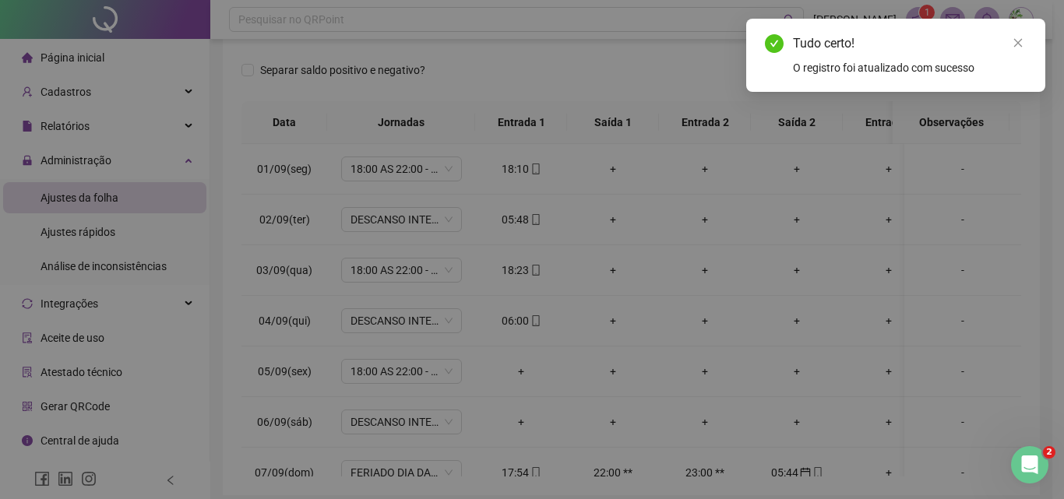
type input "**********"
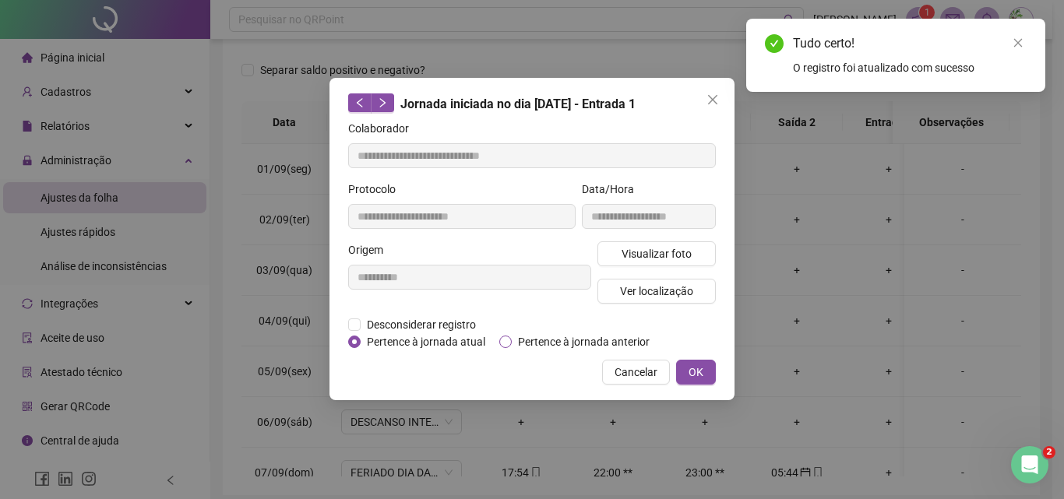
click at [567, 340] on span "Pertence à jornada anterior" at bounding box center [584, 341] width 144 height 17
click at [680, 368] on button "OK" at bounding box center [696, 372] width 40 height 25
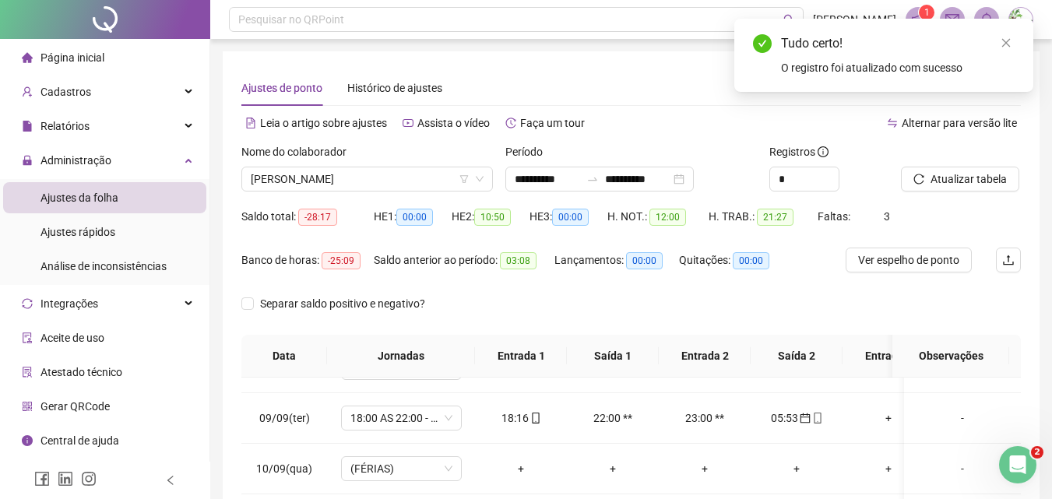
click at [917, 178] on icon "reload" at bounding box center [918, 179] width 11 height 11
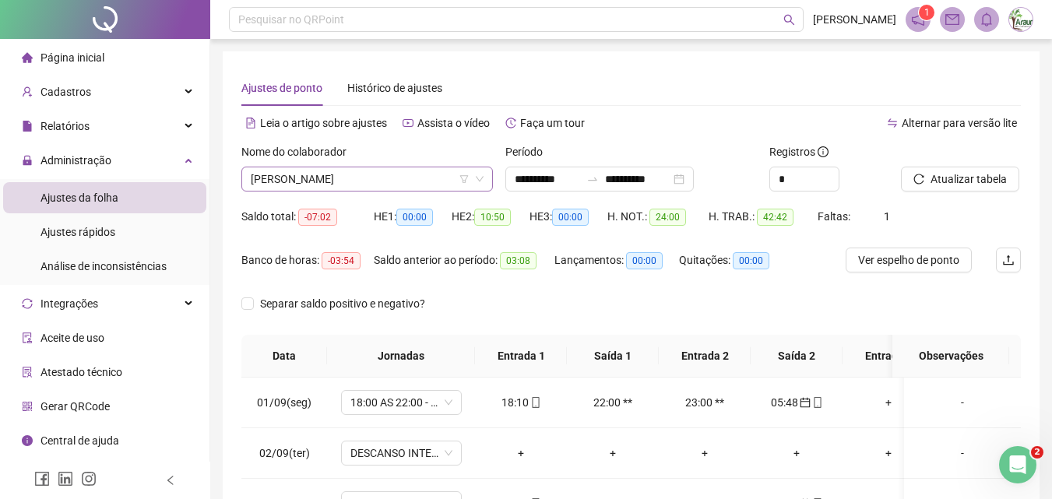
click at [373, 177] on span "[PERSON_NAME]" at bounding box center [367, 178] width 233 height 23
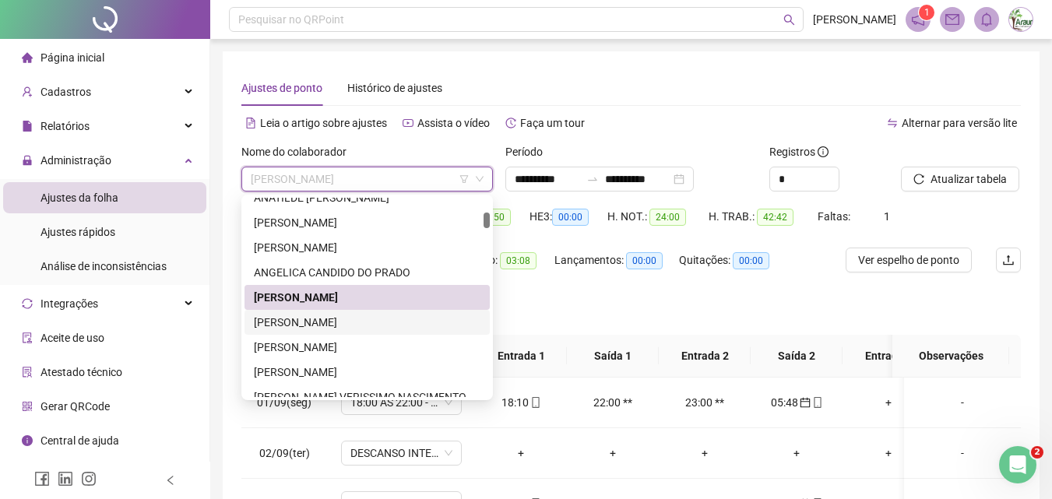
click at [345, 317] on div "[PERSON_NAME]" at bounding box center [367, 322] width 227 height 17
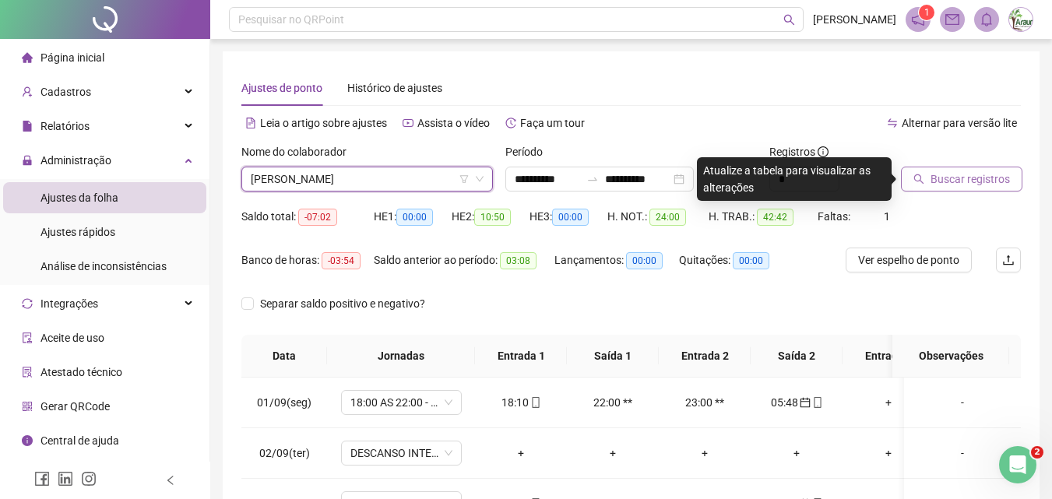
click at [949, 181] on span "Buscar registros" at bounding box center [970, 179] width 79 height 17
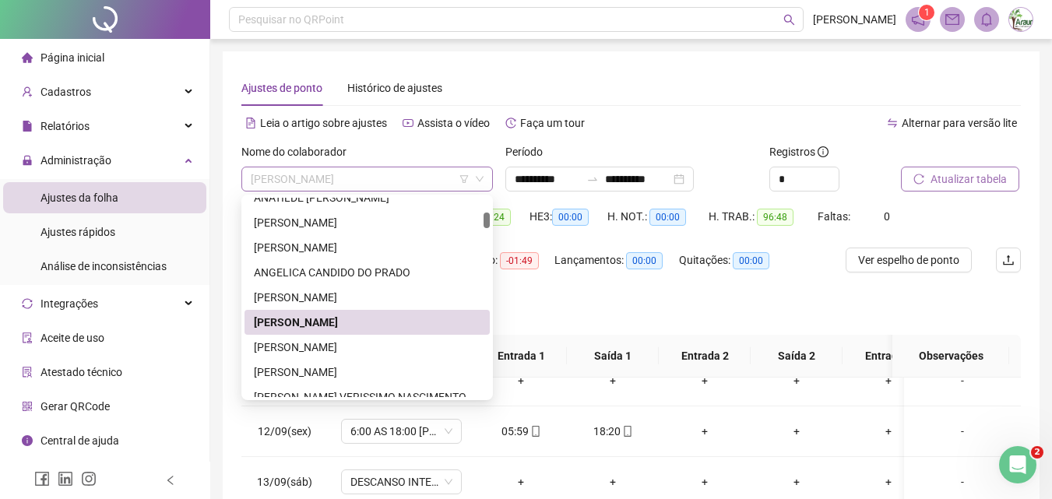
click at [403, 184] on span "[PERSON_NAME]" at bounding box center [367, 178] width 233 height 23
click at [349, 346] on div "[PERSON_NAME]" at bounding box center [367, 347] width 227 height 17
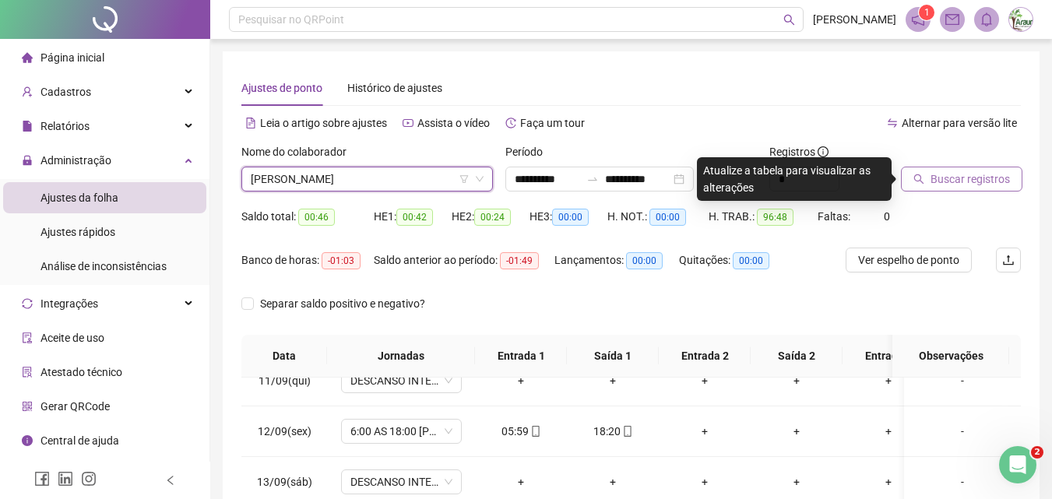
click at [933, 187] on span "Buscar registros" at bounding box center [970, 179] width 79 height 17
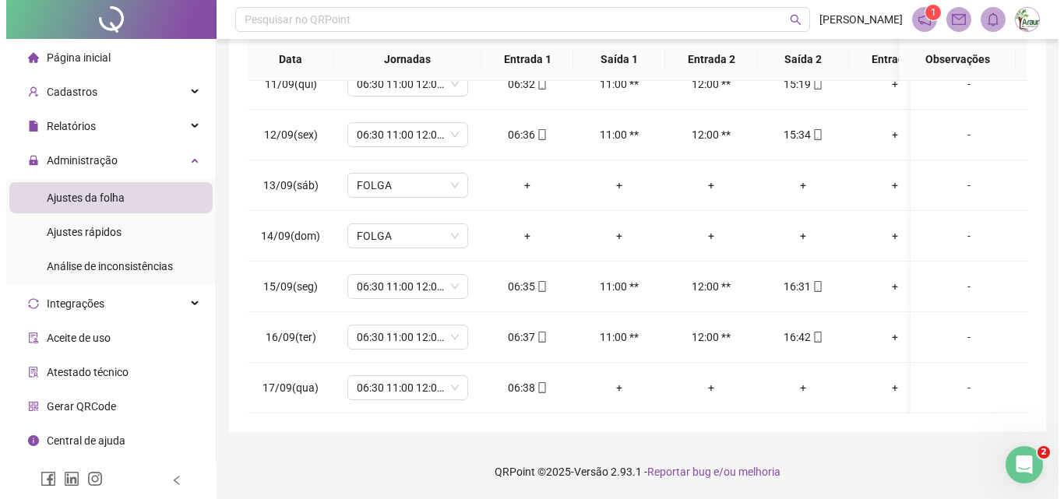
scroll to position [63, 0]
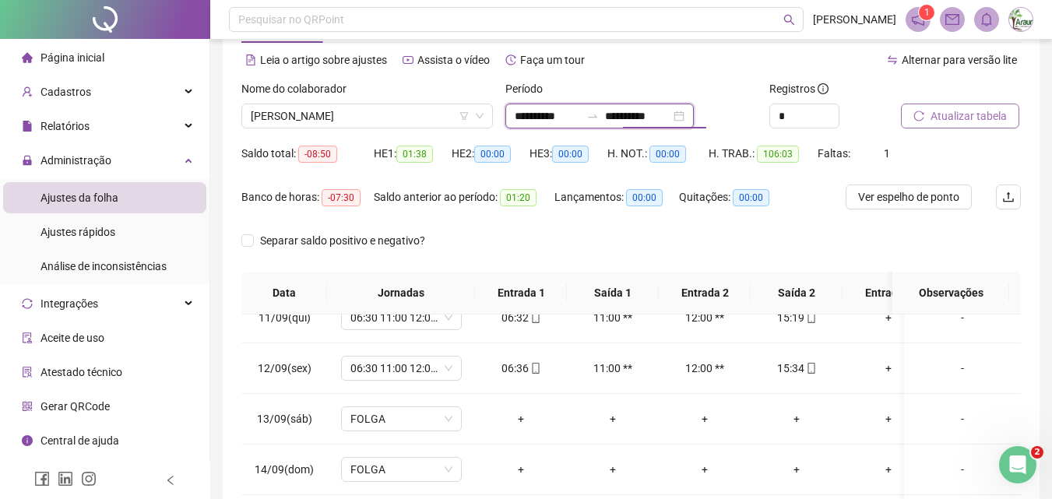
click at [648, 111] on input "**********" at bounding box center [637, 115] width 65 height 17
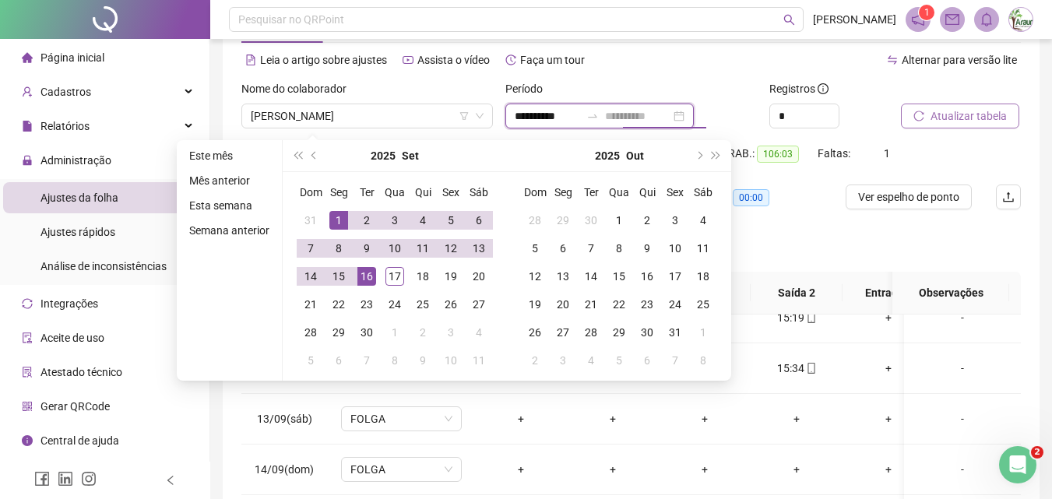
type input "**********"
click at [375, 284] on td "16" at bounding box center [367, 276] width 28 height 28
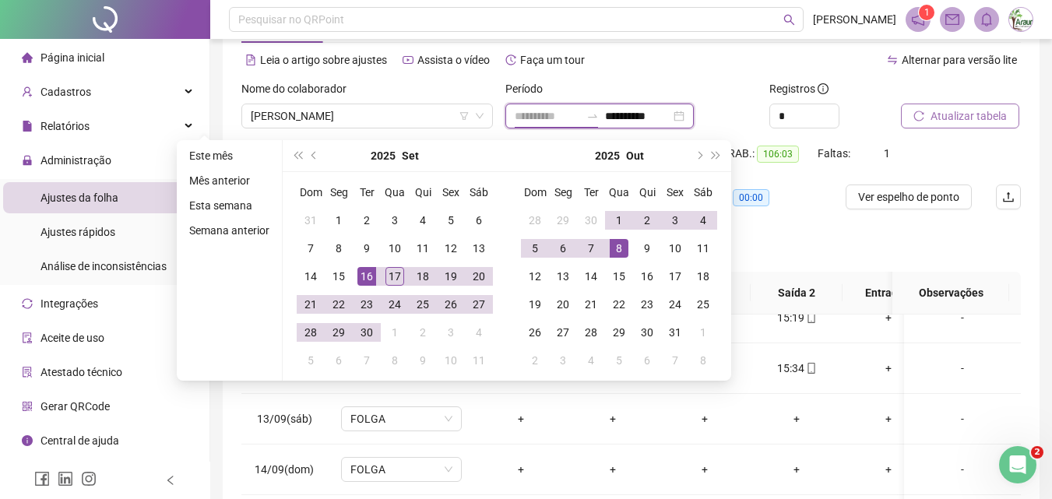
type input "**********"
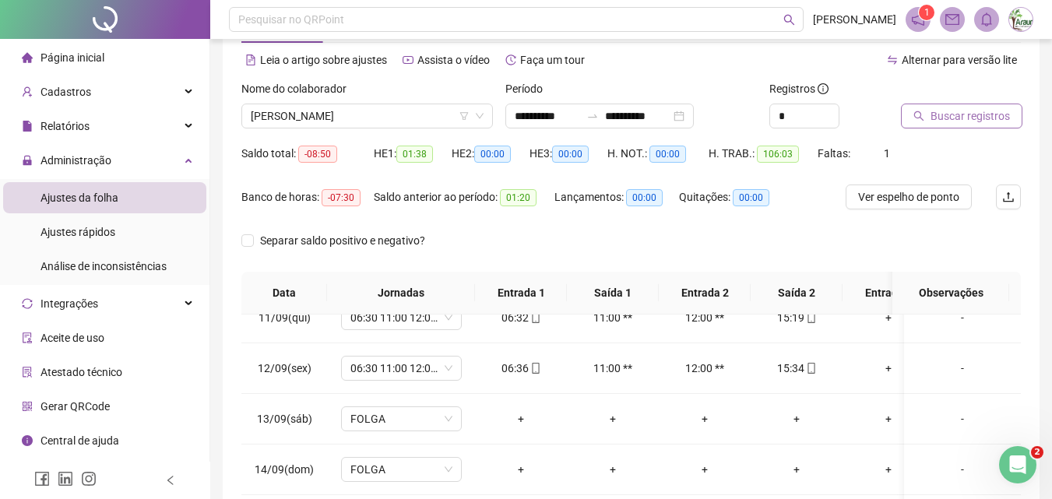
click at [958, 118] on span "Buscar registros" at bounding box center [970, 115] width 79 height 17
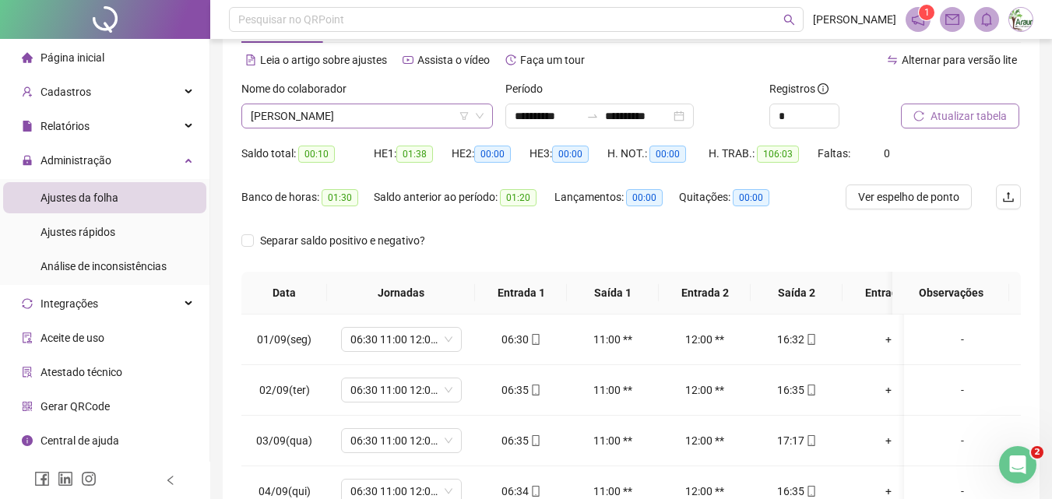
click at [392, 117] on span "[PERSON_NAME]" at bounding box center [367, 115] width 233 height 23
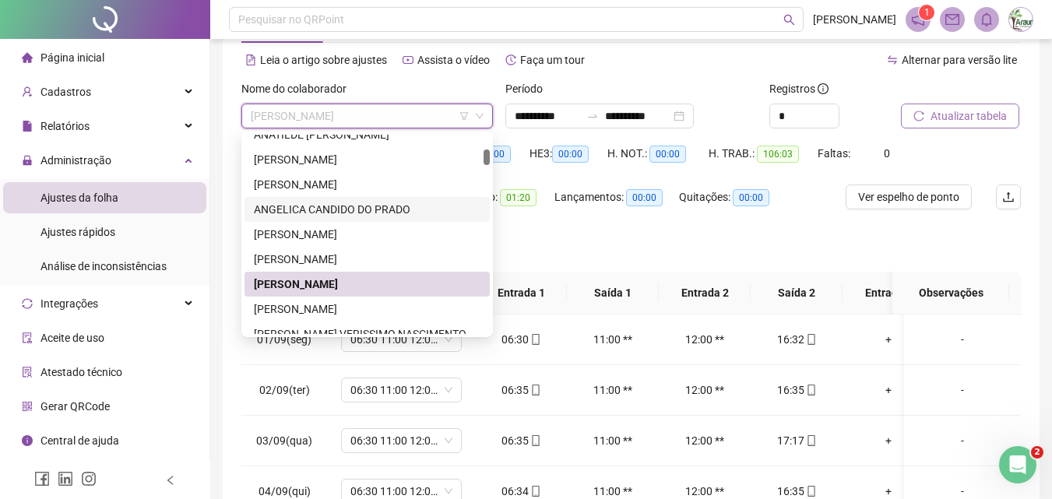
scroll to position [389, 0]
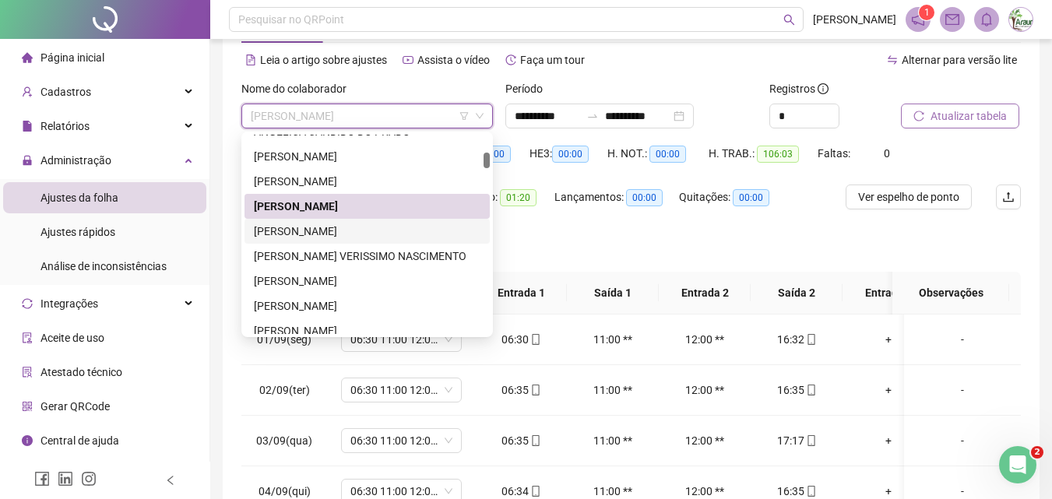
click at [363, 228] on div "[PERSON_NAME]" at bounding box center [367, 231] width 227 height 17
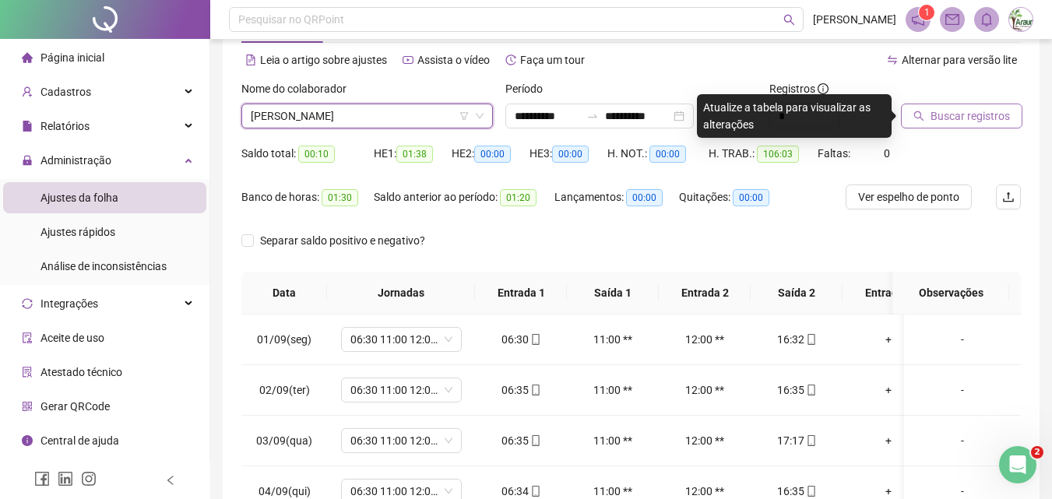
click at [936, 111] on span "Buscar registros" at bounding box center [970, 115] width 79 height 17
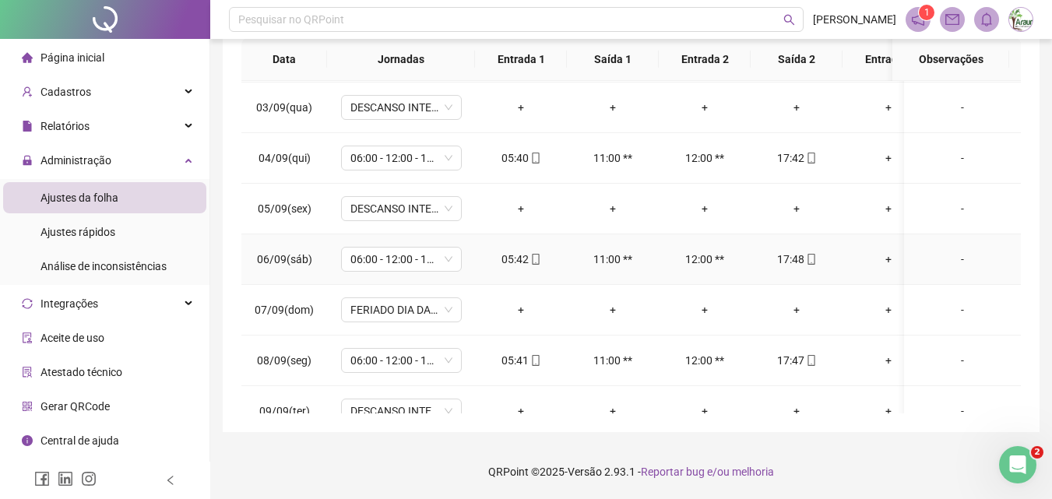
scroll to position [2, 0]
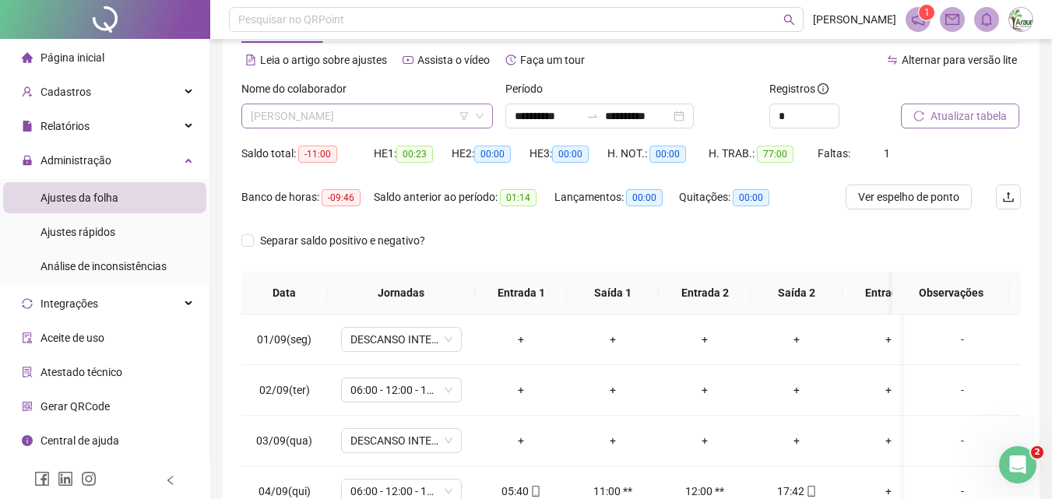
click at [295, 118] on span "[PERSON_NAME]" at bounding box center [367, 115] width 233 height 23
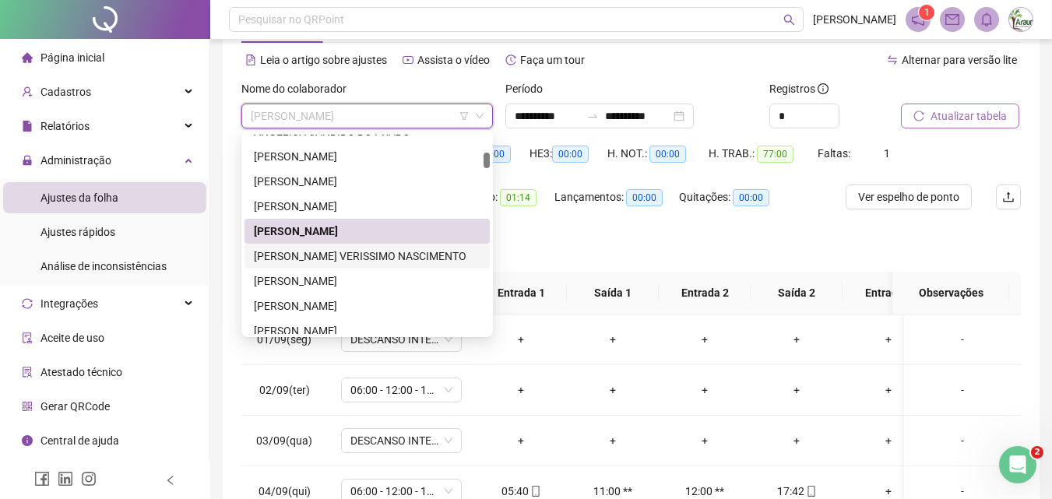
drag, startPoint x: 340, startPoint y: 262, endPoint x: 421, endPoint y: 263, distance: 81.0
click at [340, 262] on div "[PERSON_NAME] VERISSIMO NASCIMENTO" at bounding box center [367, 256] width 227 height 17
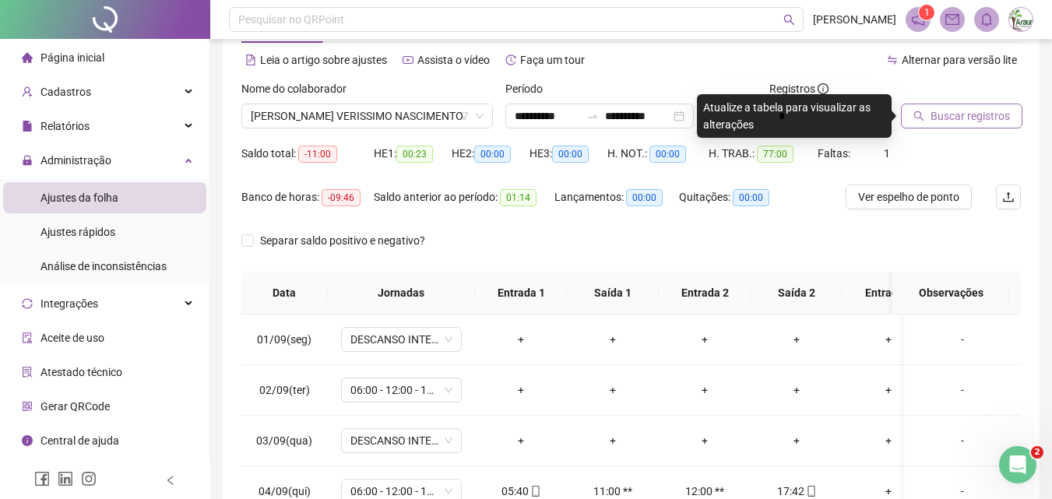
click at [928, 115] on button "Buscar registros" at bounding box center [961, 116] width 121 height 25
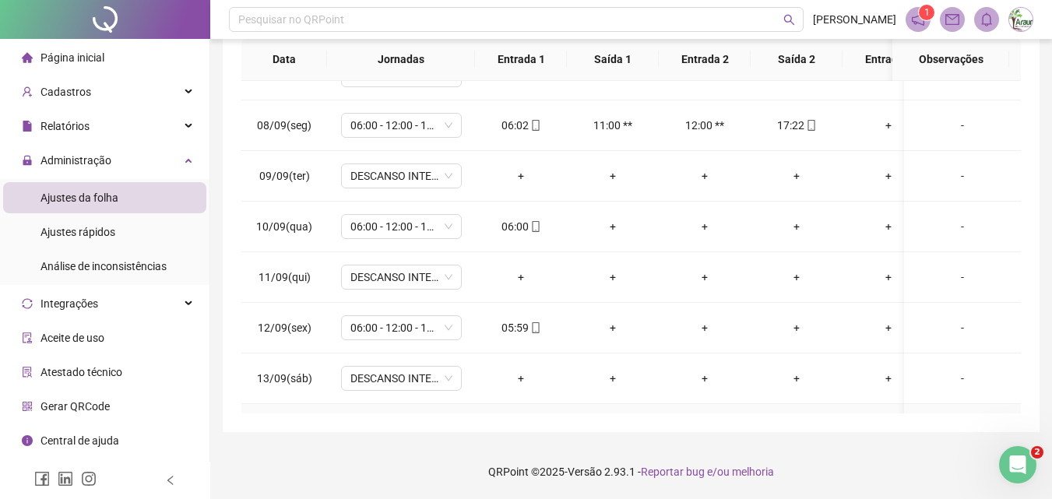
scroll to position [333, 0]
click at [615, 230] on div "+" at bounding box center [612, 228] width 67 height 17
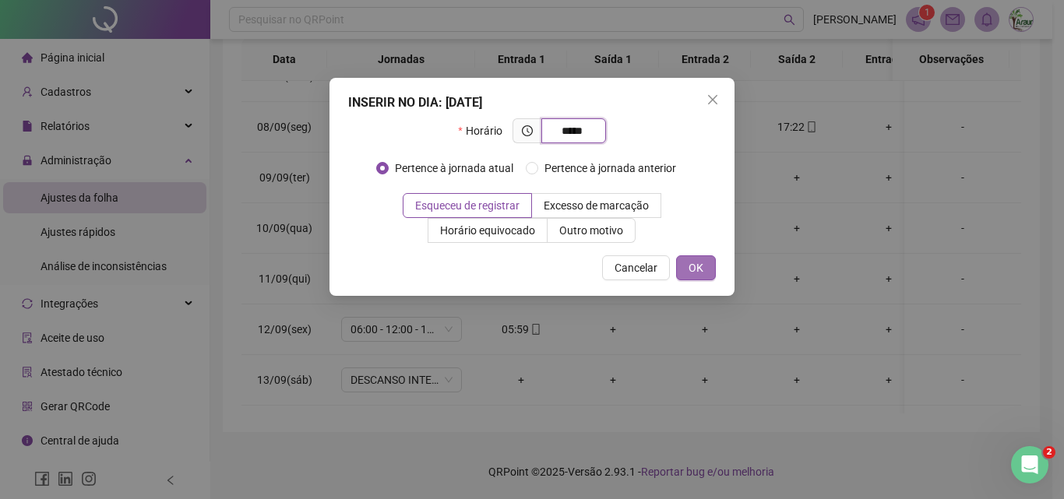
type input "*****"
click at [707, 259] on button "OK" at bounding box center [696, 267] width 40 height 25
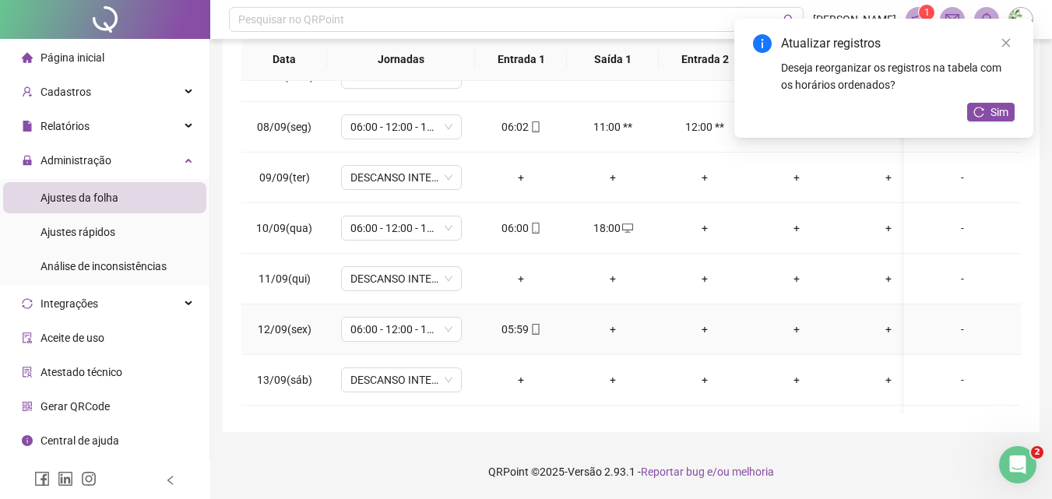
click at [613, 331] on div "+" at bounding box center [612, 329] width 67 height 17
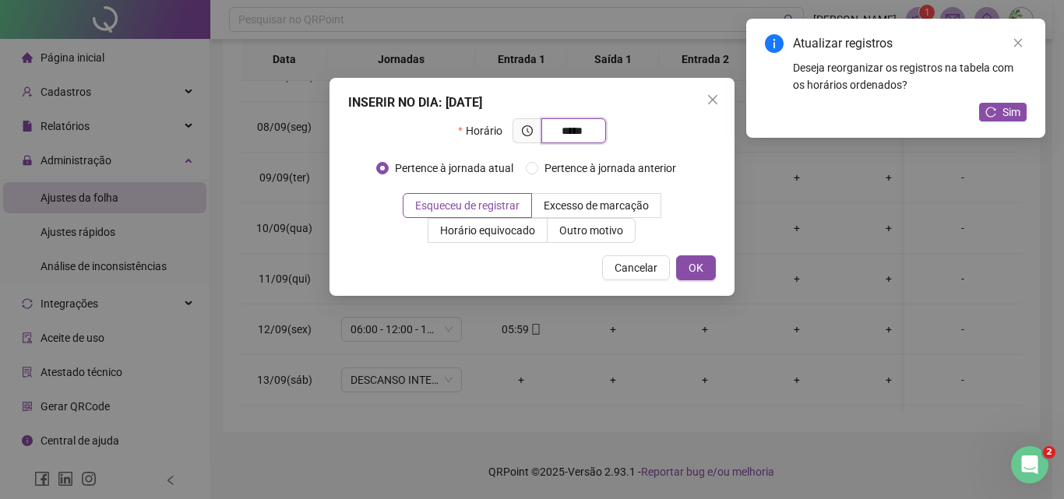
type input "*****"
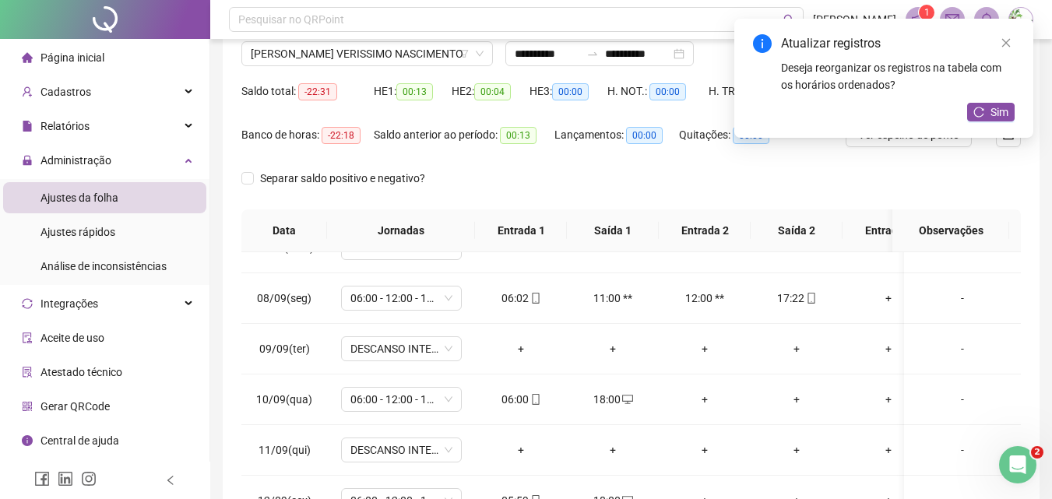
scroll to position [0, 0]
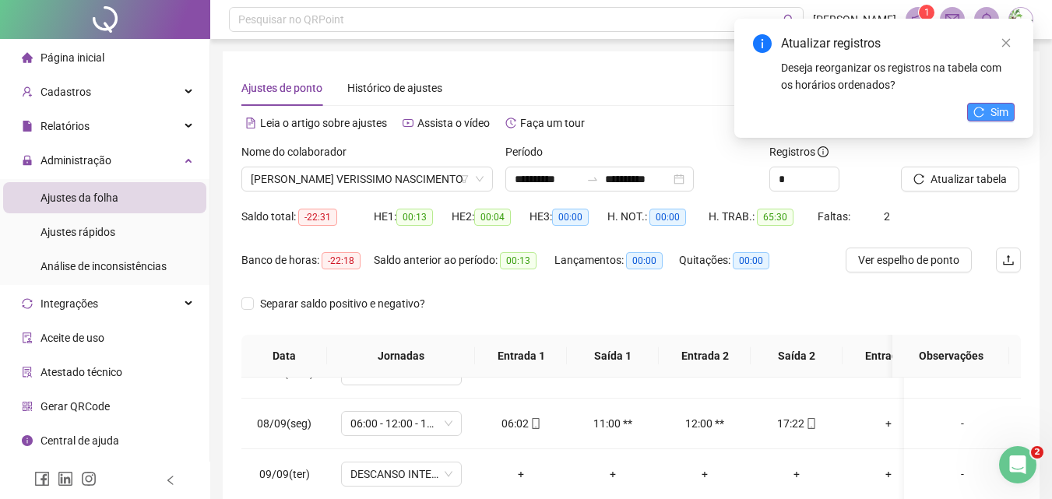
click at [1005, 119] on span "Sim" at bounding box center [1000, 112] width 18 height 17
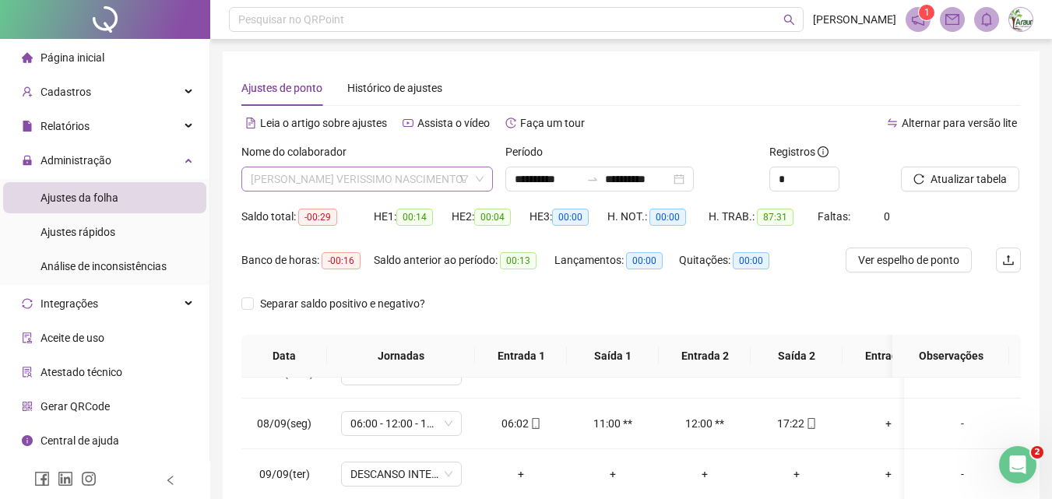
click at [323, 174] on span "[PERSON_NAME] VERISSIMO NASCIMENTO" at bounding box center [367, 178] width 233 height 23
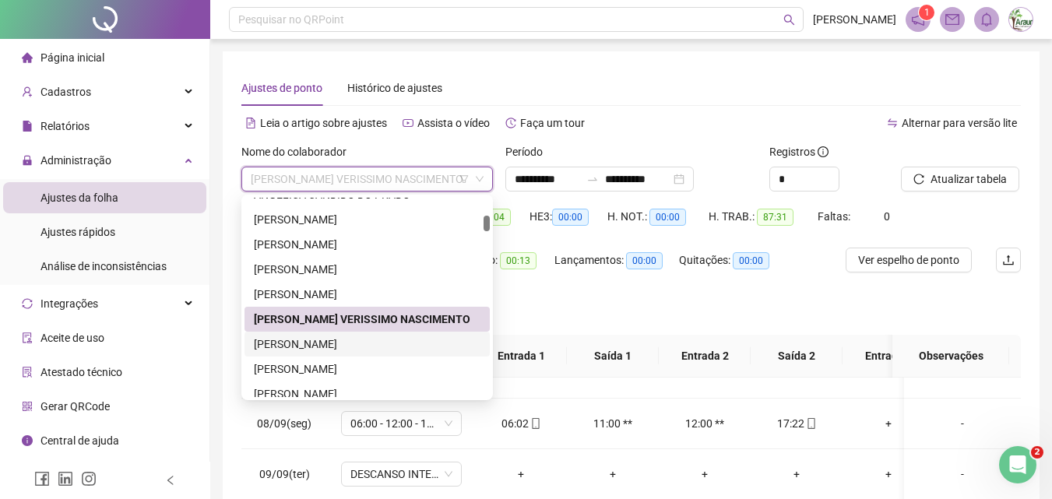
click at [326, 347] on div "[PERSON_NAME]" at bounding box center [367, 344] width 227 height 17
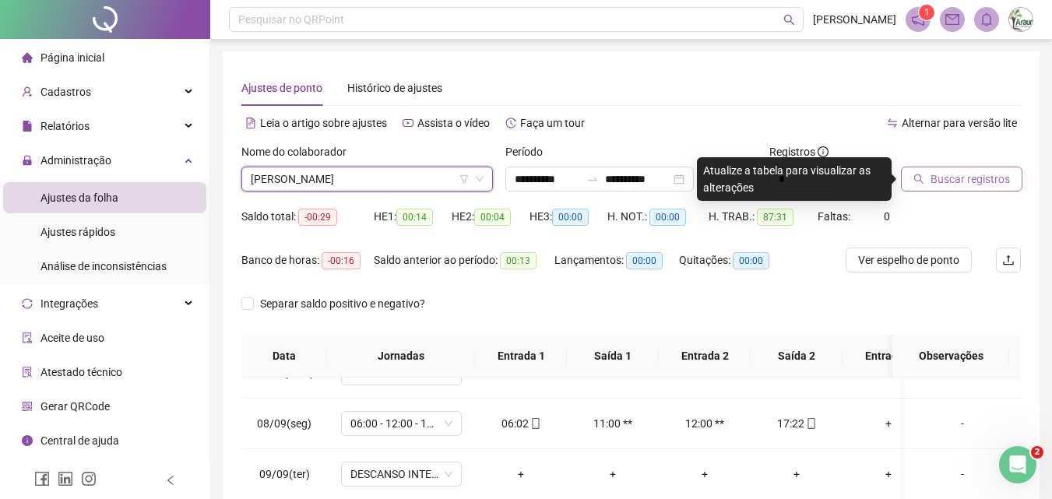
click at [940, 180] on span "Buscar registros" at bounding box center [970, 179] width 79 height 17
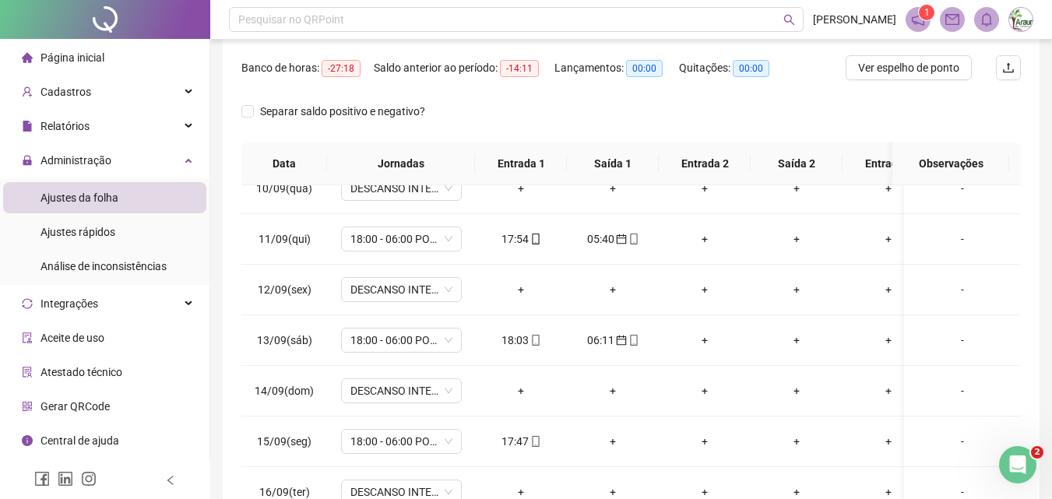
scroll to position [63, 0]
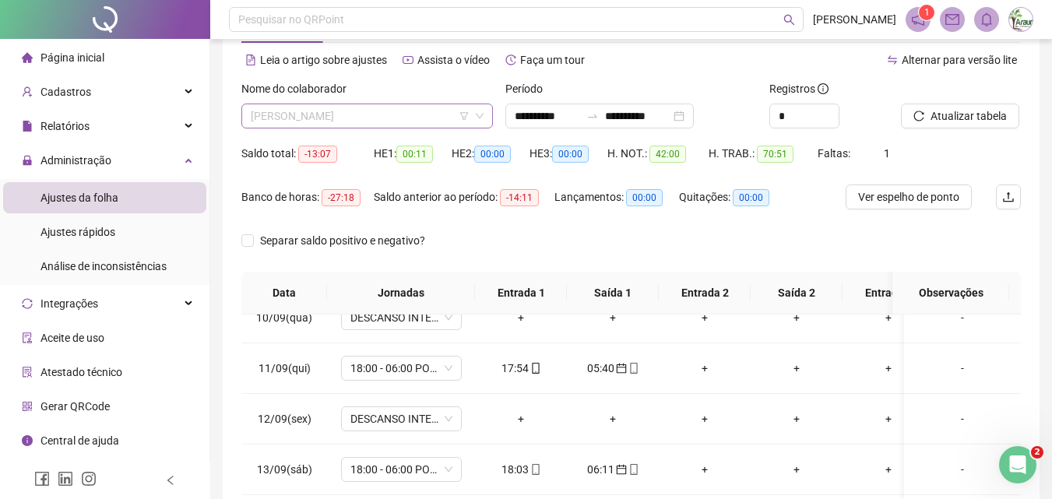
click at [385, 121] on span "[PERSON_NAME]" at bounding box center [367, 115] width 233 height 23
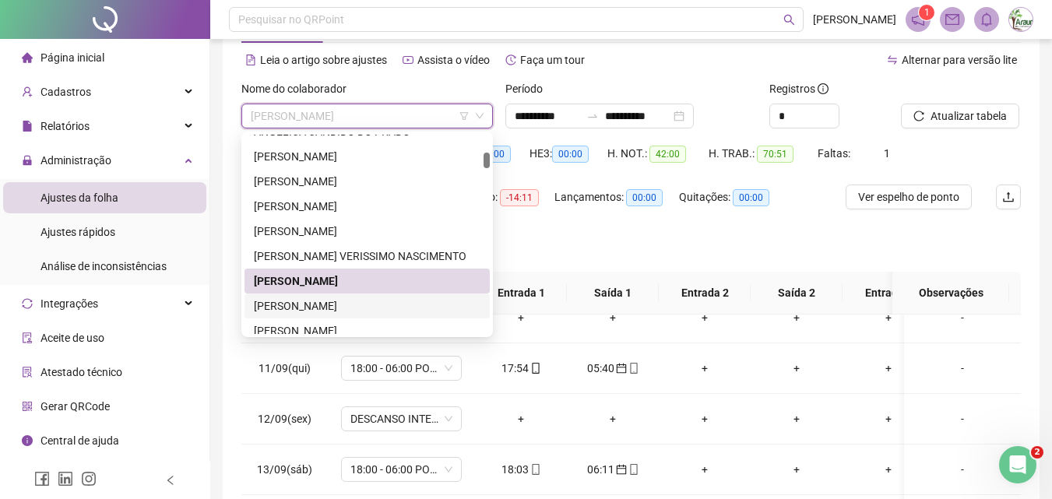
click at [347, 301] on div "[PERSON_NAME]" at bounding box center [367, 305] width 227 height 17
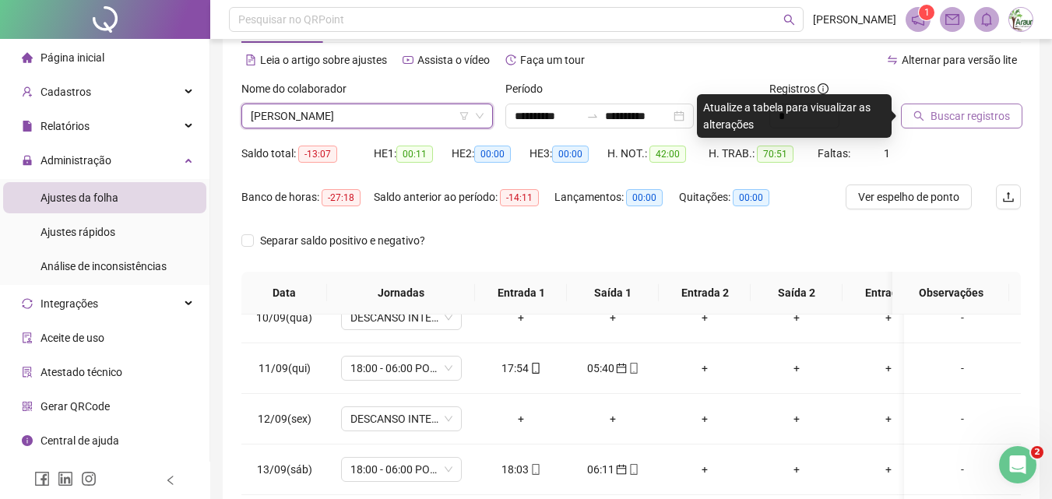
click at [973, 116] on span "Buscar registros" at bounding box center [970, 115] width 79 height 17
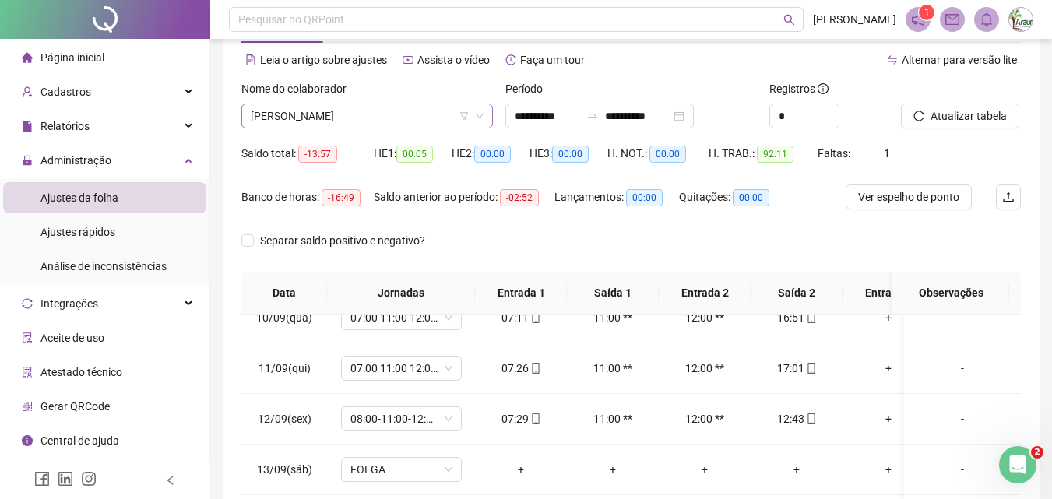
click at [378, 115] on span "[PERSON_NAME]" at bounding box center [367, 115] width 233 height 23
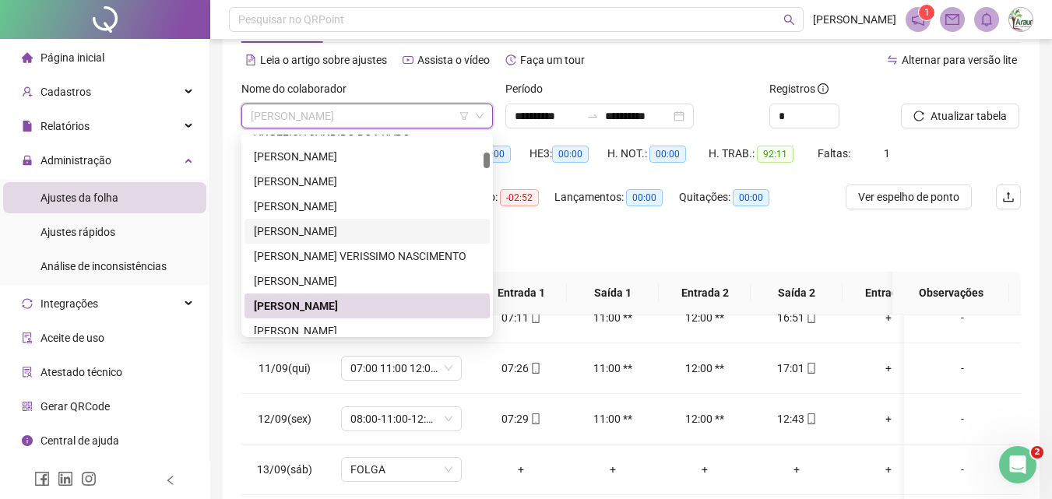
scroll to position [467, 0]
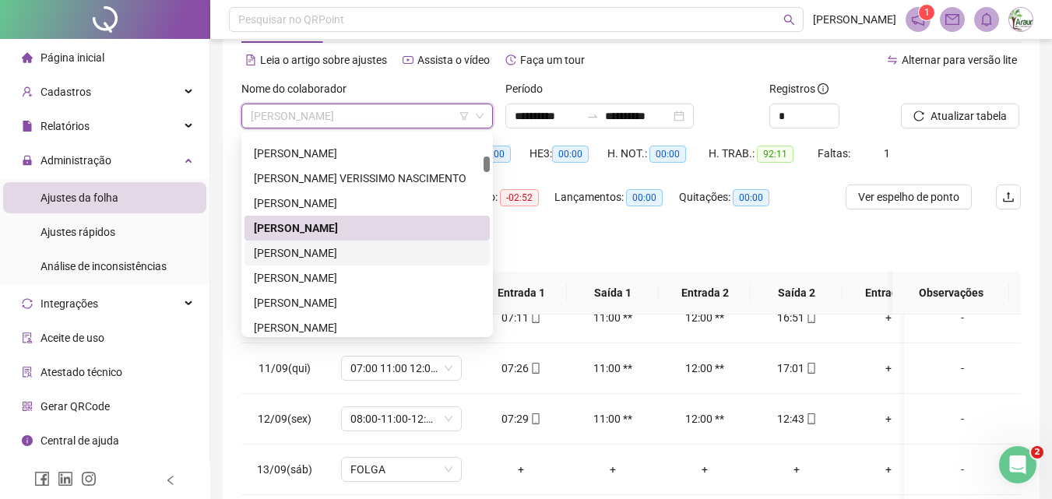
click at [363, 247] on div "[PERSON_NAME]" at bounding box center [367, 253] width 227 height 17
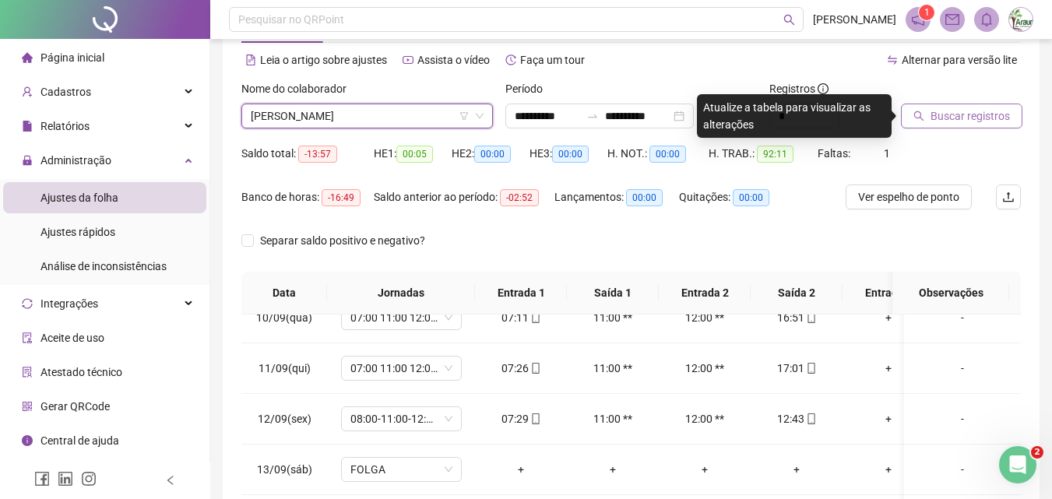
click at [933, 111] on span "Buscar registros" at bounding box center [970, 115] width 79 height 17
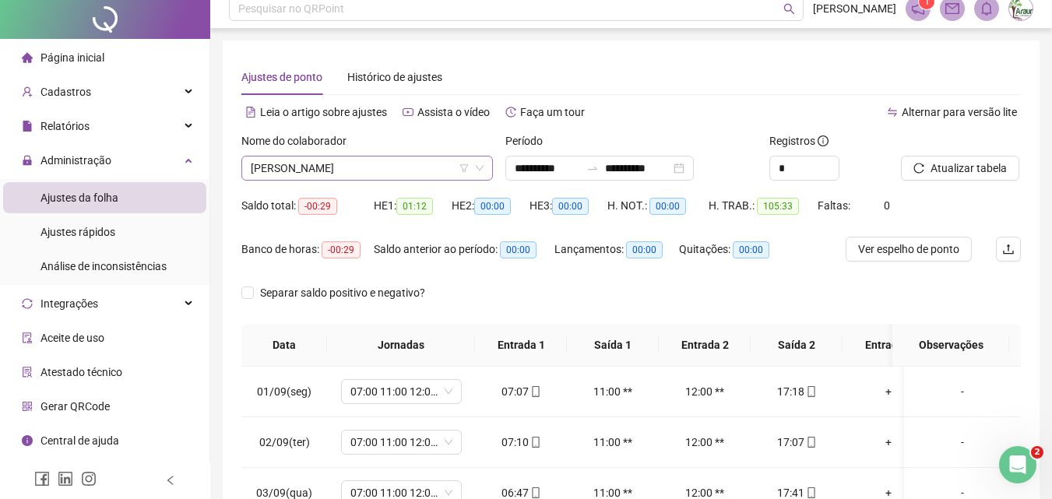
scroll to position [0, 0]
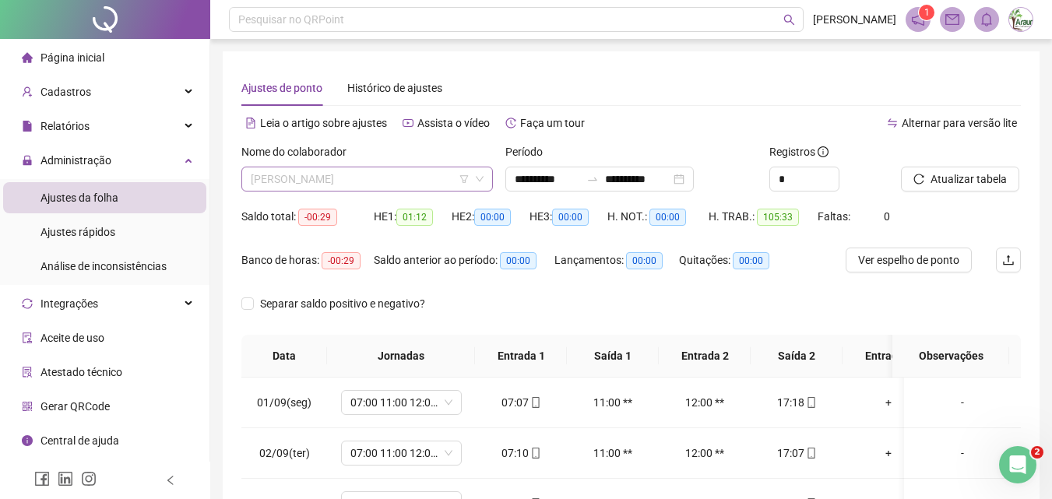
click at [425, 174] on span "[PERSON_NAME]" at bounding box center [367, 178] width 233 height 23
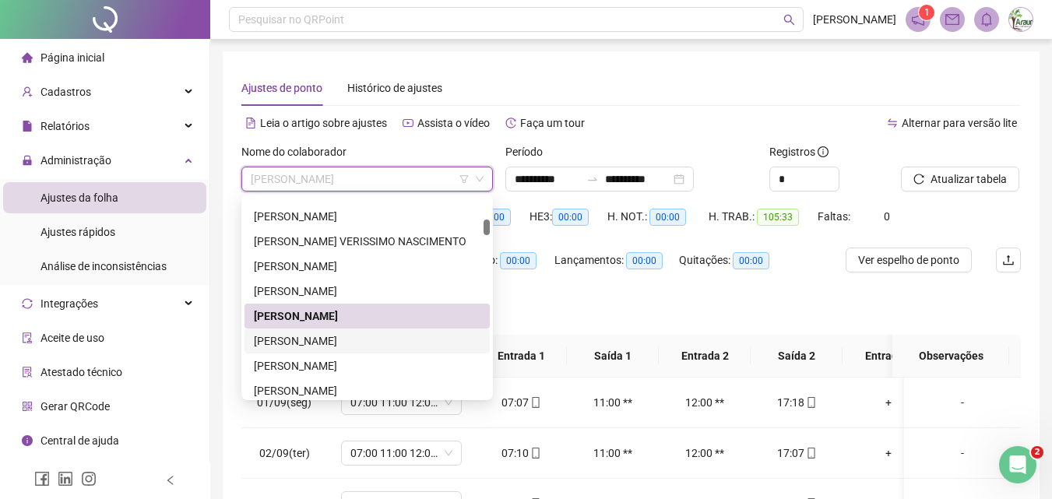
click at [375, 343] on div "[PERSON_NAME]" at bounding box center [367, 341] width 227 height 17
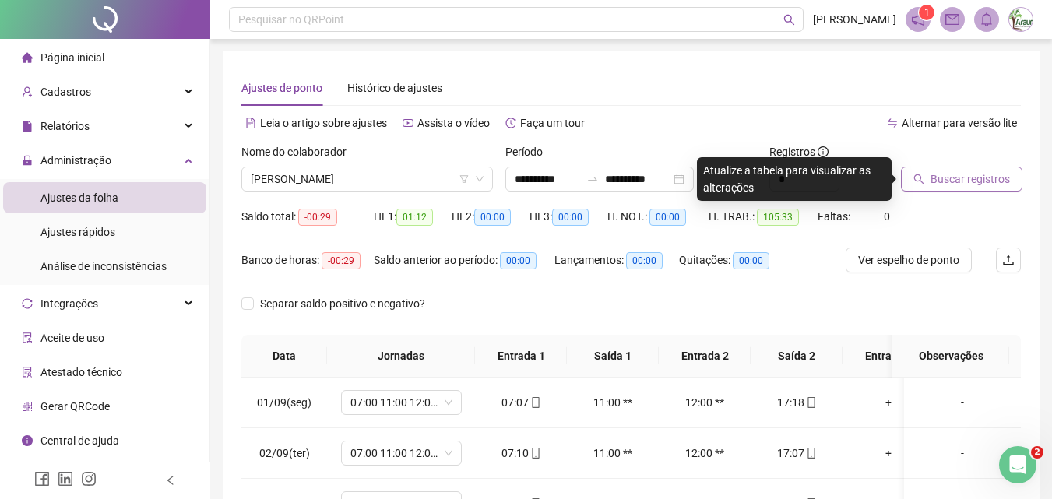
click at [913, 185] on button "Buscar registros" at bounding box center [961, 179] width 121 height 25
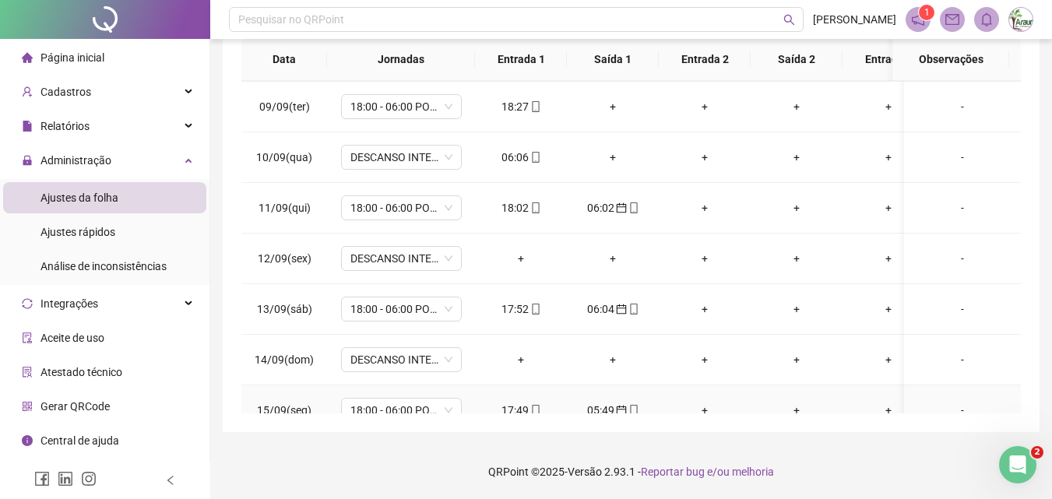
scroll to position [255, 0]
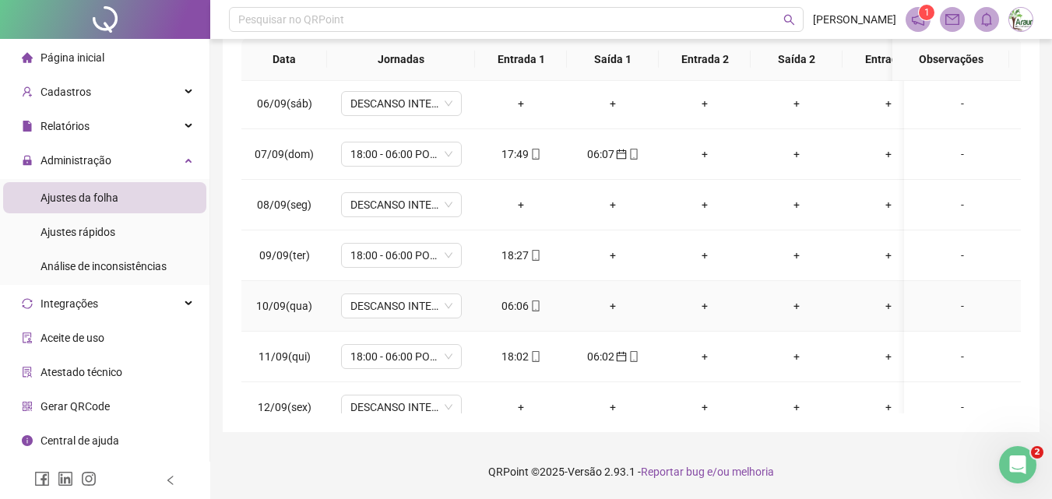
click at [514, 315] on td "06:06" at bounding box center [521, 306] width 92 height 51
click at [533, 308] on icon "mobile" at bounding box center [535, 306] width 11 height 11
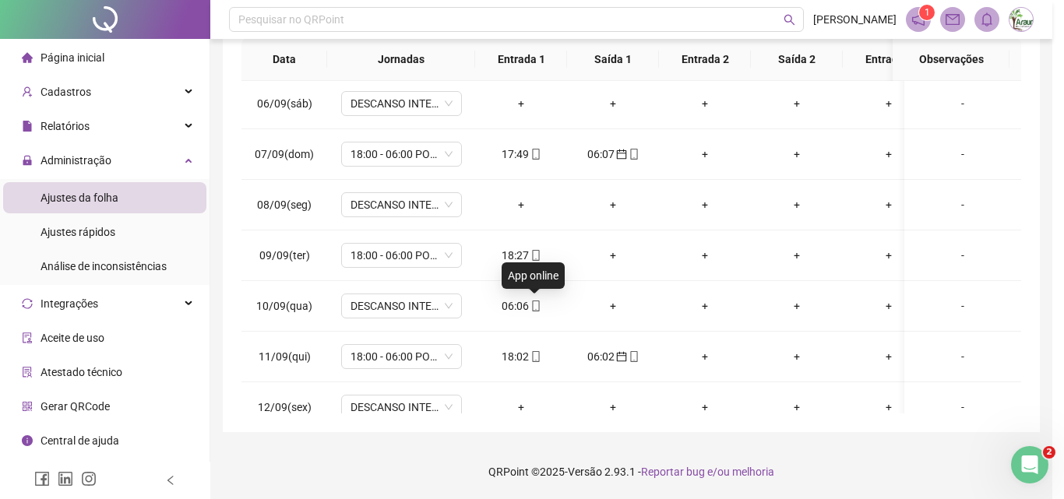
type input "**********"
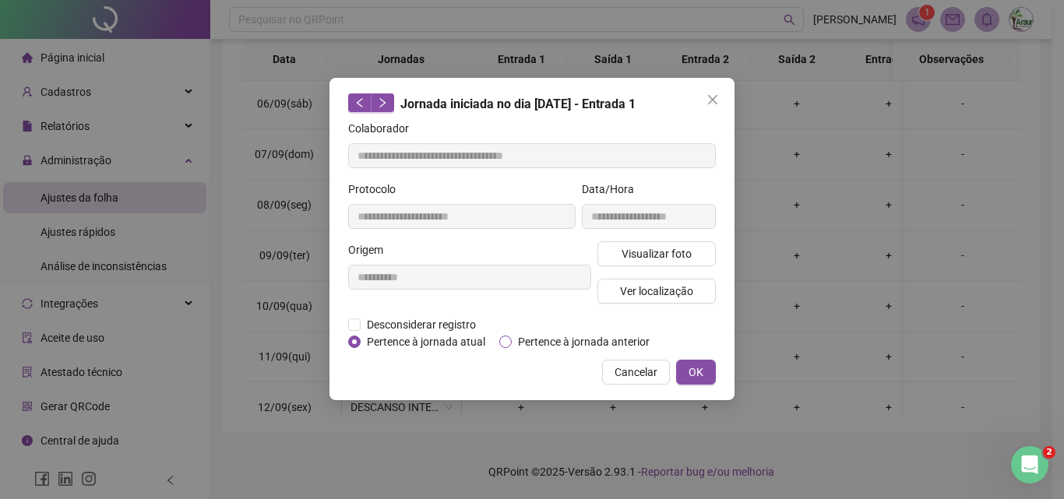
click at [540, 338] on span "Pertence à jornada anterior" at bounding box center [584, 341] width 144 height 17
click at [697, 369] on span "OK" at bounding box center [695, 372] width 15 height 17
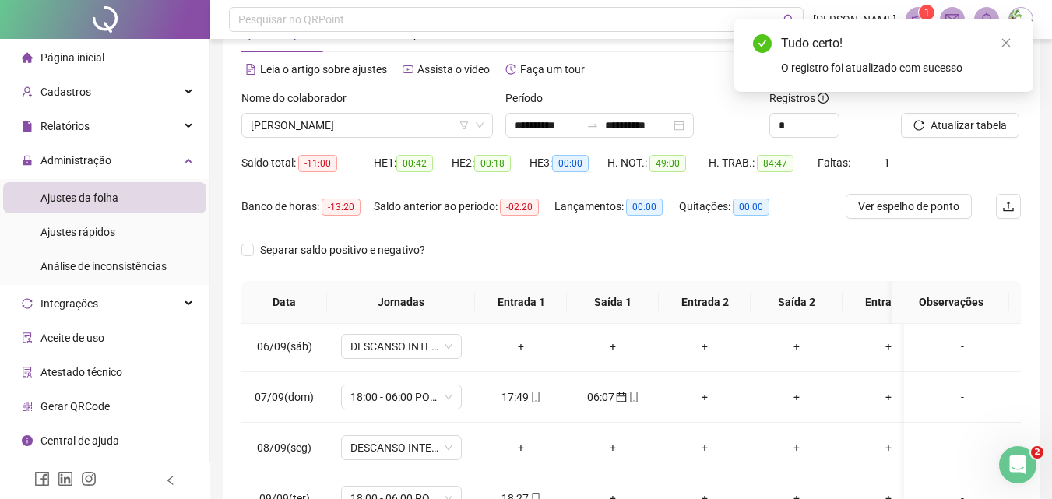
scroll to position [0, 0]
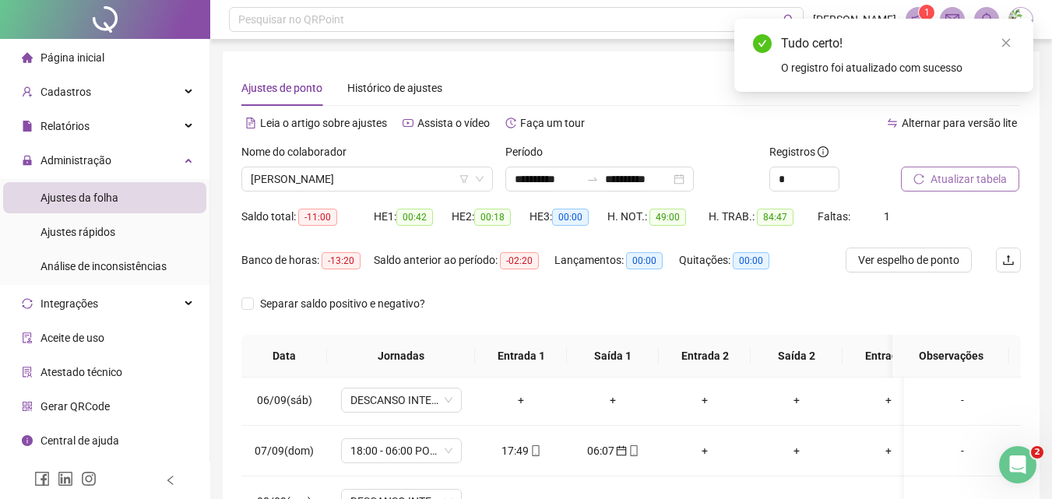
click at [967, 171] on span "Atualizar tabela" at bounding box center [969, 179] width 76 height 17
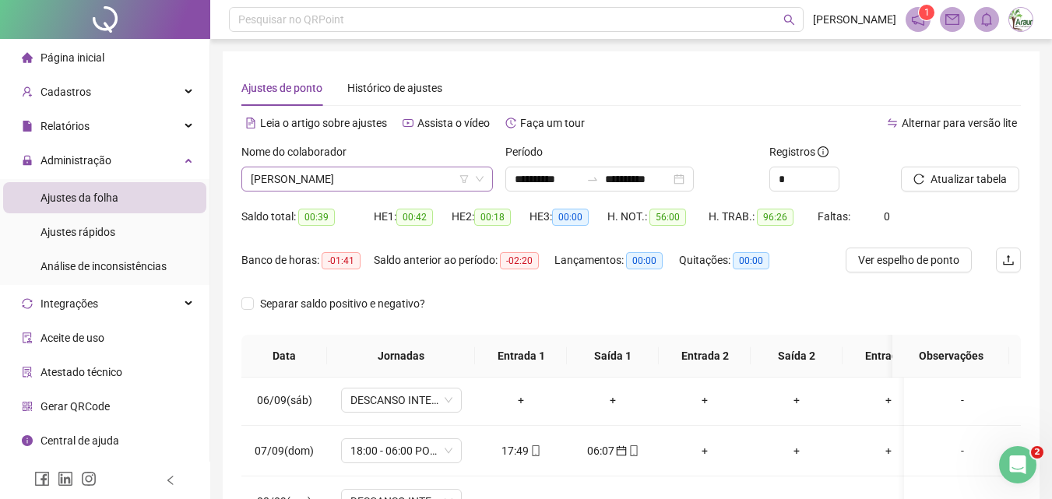
click at [347, 185] on span "[PERSON_NAME]" at bounding box center [367, 178] width 233 height 23
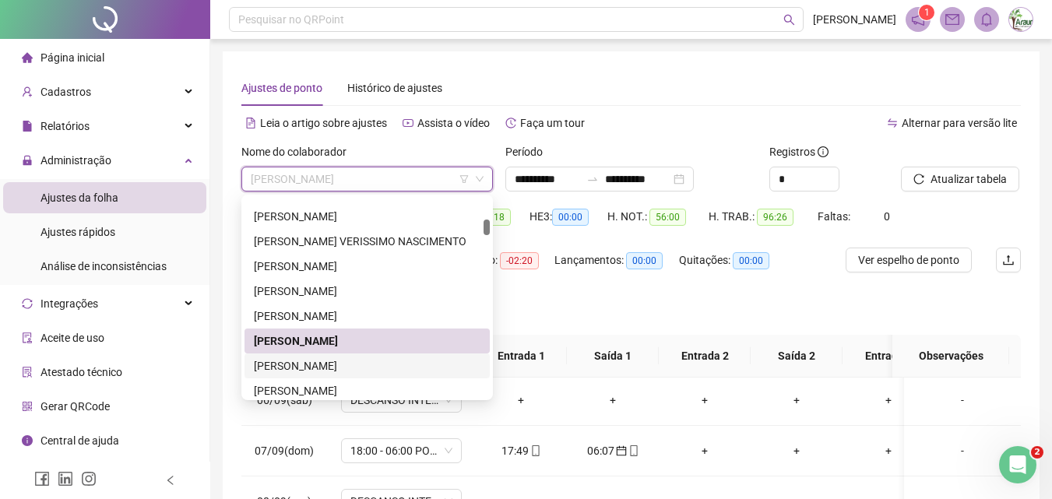
click at [341, 361] on div "[PERSON_NAME]" at bounding box center [367, 365] width 227 height 17
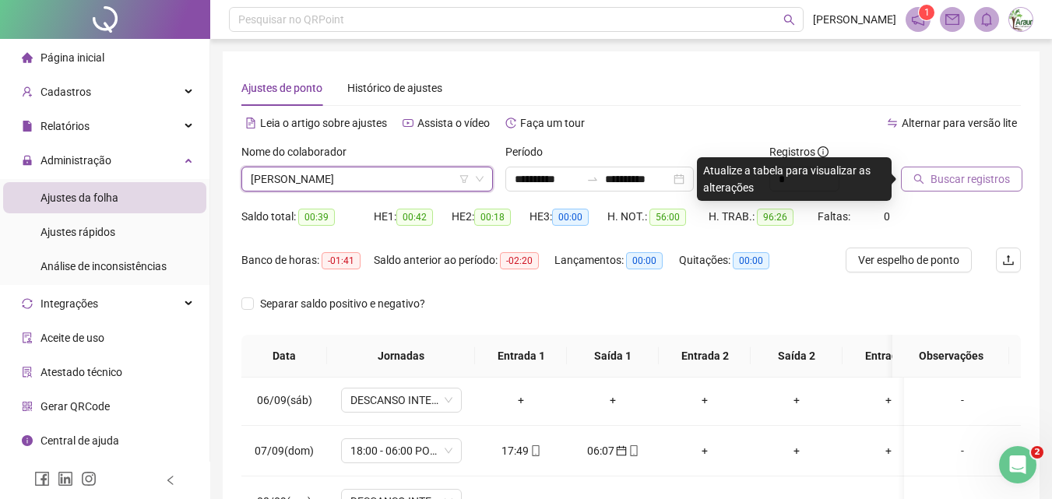
click at [916, 175] on icon "search" at bounding box center [918, 179] width 11 height 11
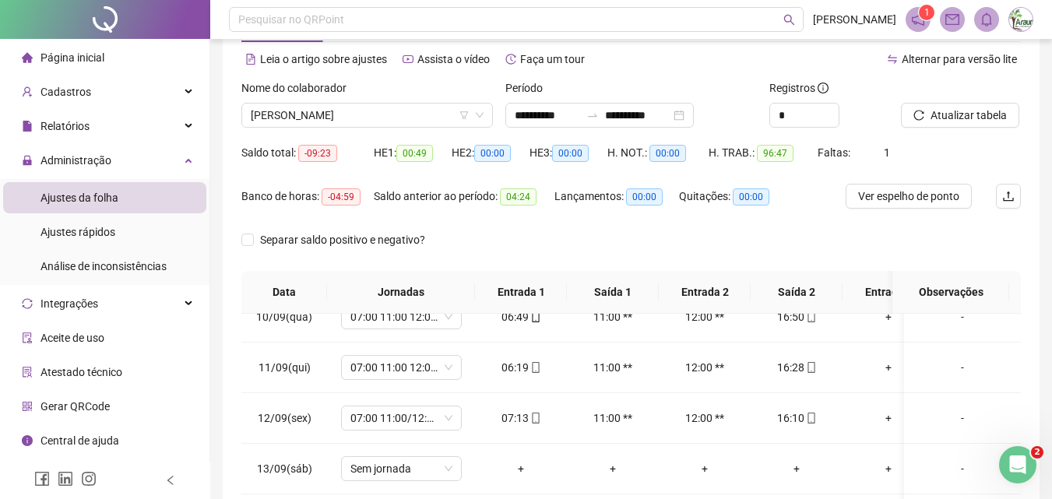
scroll to position [63, 0]
click at [368, 123] on span "[PERSON_NAME]" at bounding box center [367, 115] width 233 height 23
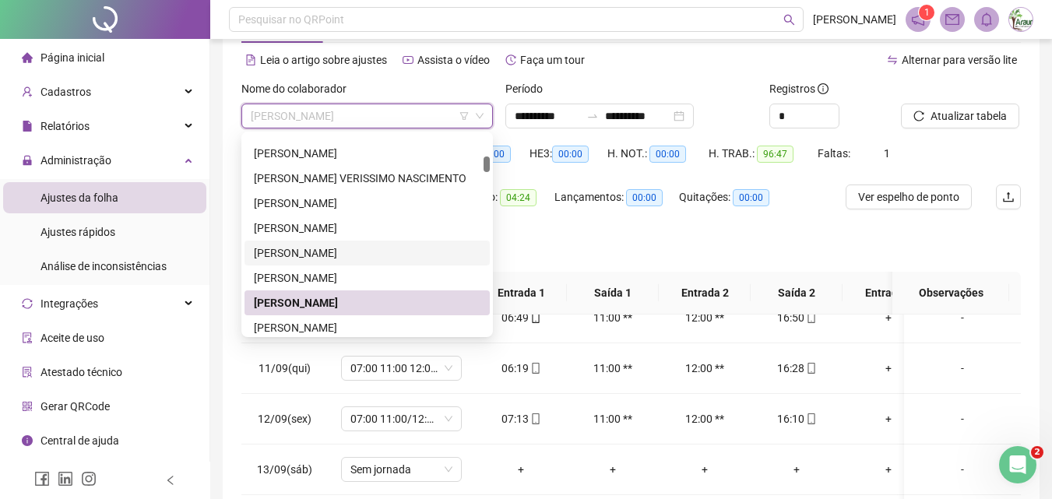
scroll to position [545, 0]
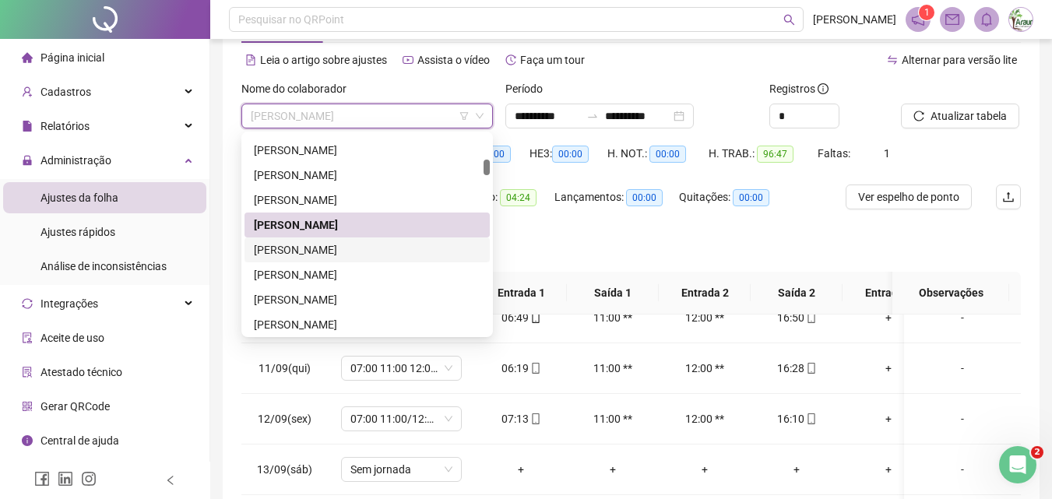
click at [322, 254] on div "[PERSON_NAME]" at bounding box center [367, 249] width 227 height 17
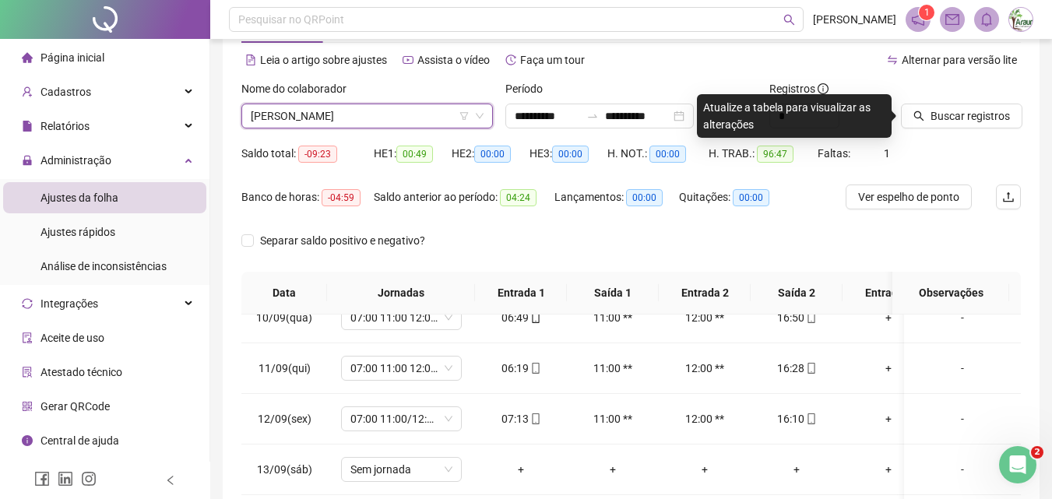
click at [428, 110] on span "[PERSON_NAME]" at bounding box center [367, 115] width 233 height 23
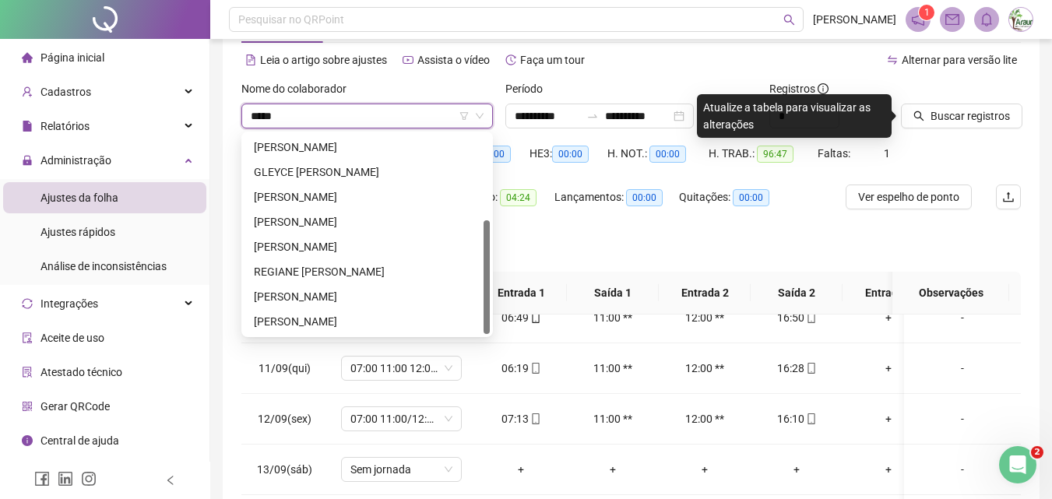
scroll to position [0, 0]
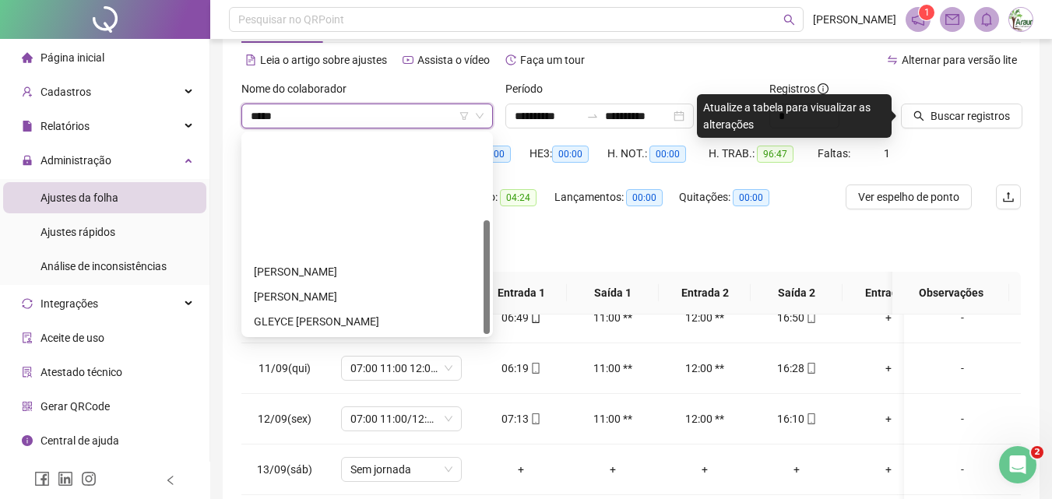
type input "******"
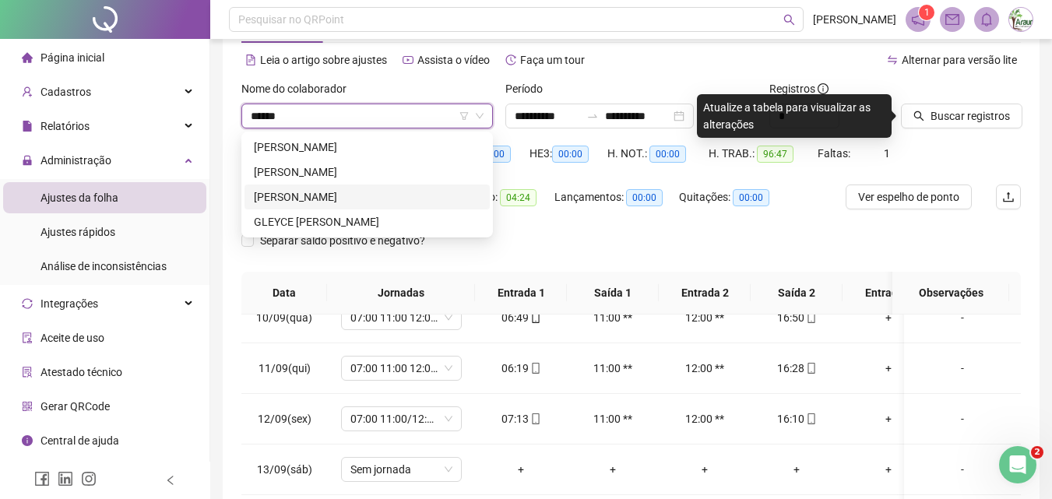
drag, startPoint x: 370, startPoint y: 196, endPoint x: 713, endPoint y: 162, distance: 345.1
click at [370, 196] on div "[PERSON_NAME]" at bounding box center [367, 196] width 227 height 17
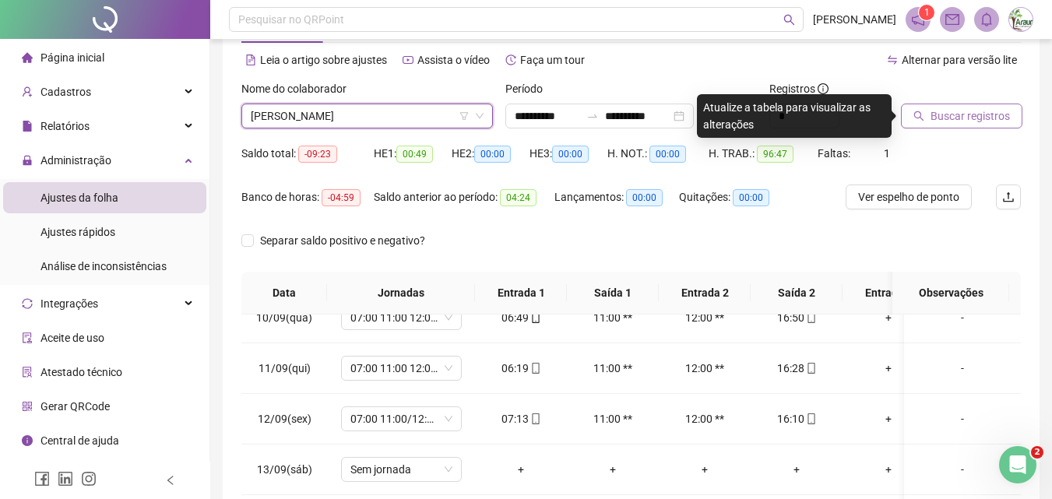
click at [917, 112] on icon "search" at bounding box center [919, 116] width 10 height 10
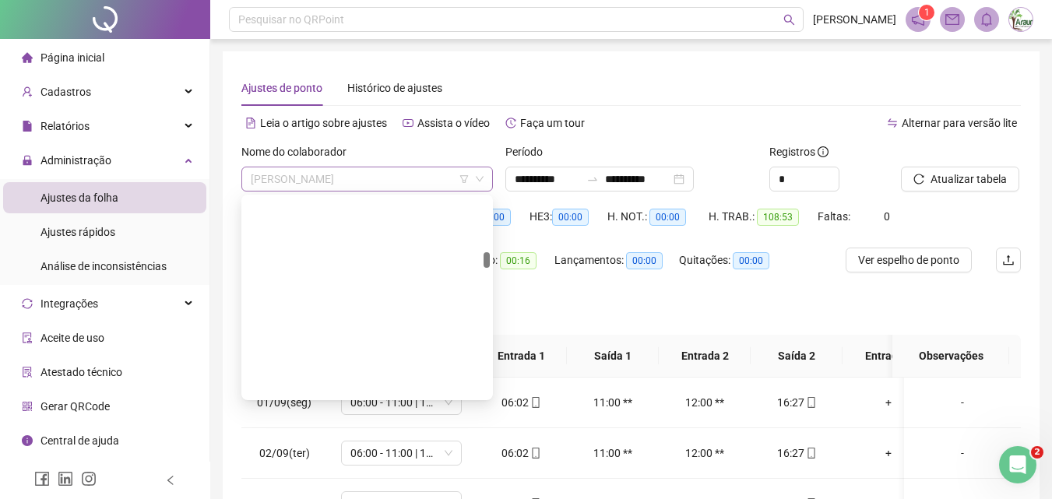
click at [351, 173] on span "[PERSON_NAME]" at bounding box center [367, 178] width 233 height 23
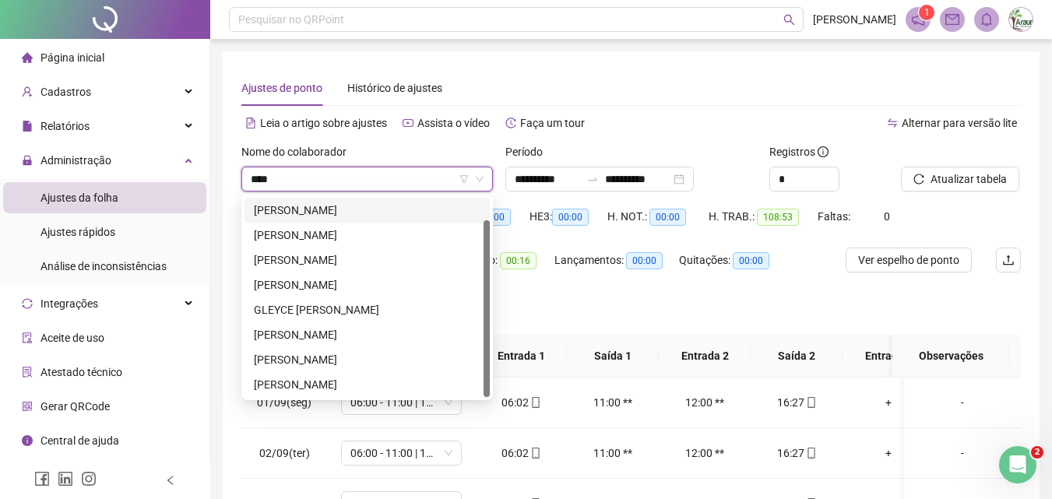
type input "*****"
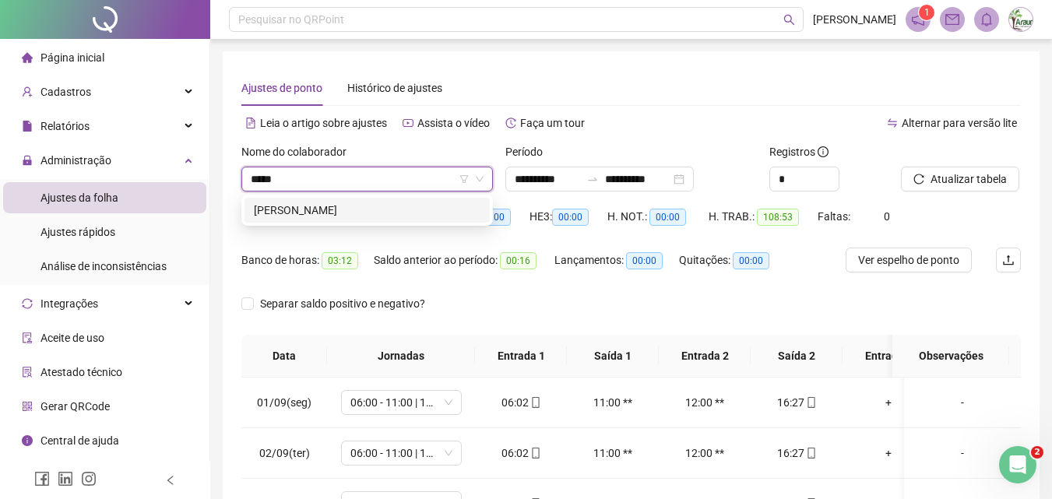
click at [336, 218] on div "[PERSON_NAME]" at bounding box center [367, 210] width 227 height 17
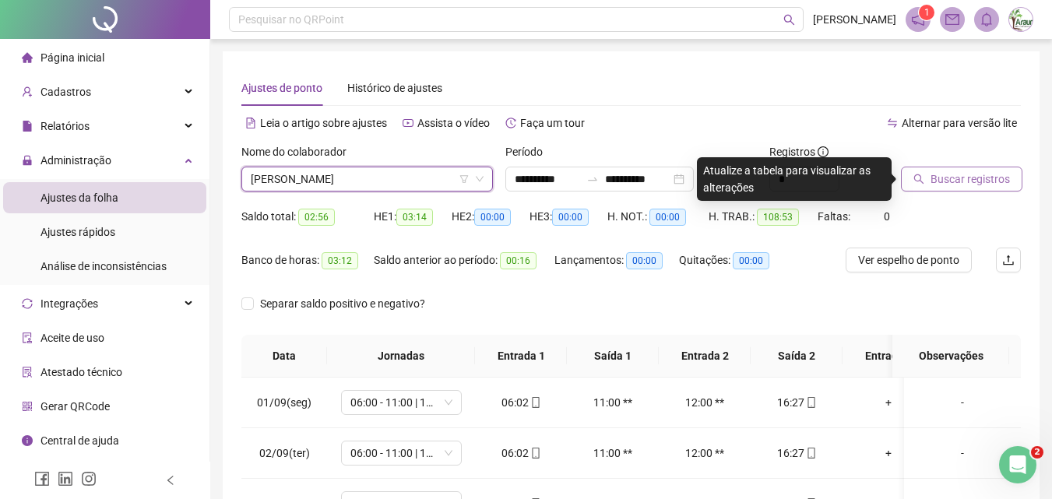
click at [938, 181] on span "Buscar registros" at bounding box center [970, 179] width 79 height 17
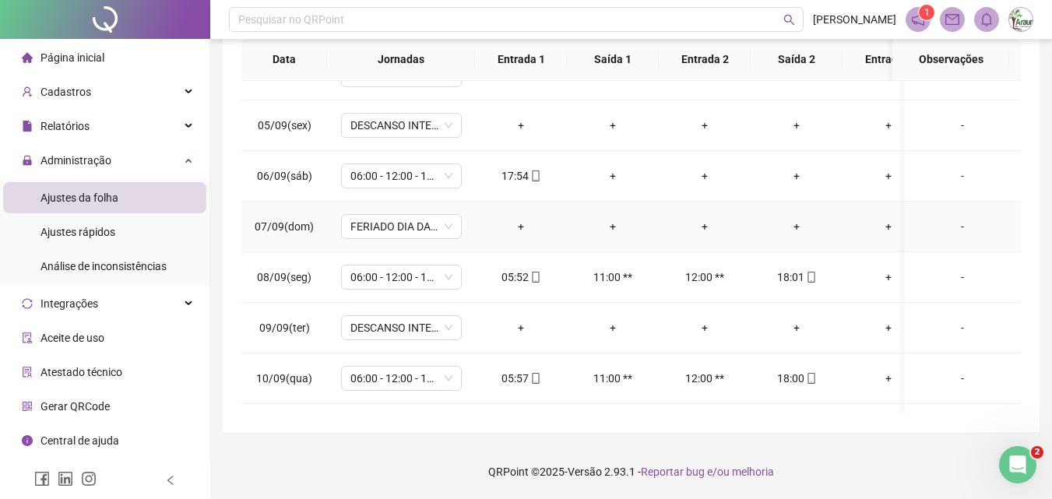
scroll to position [156, 0]
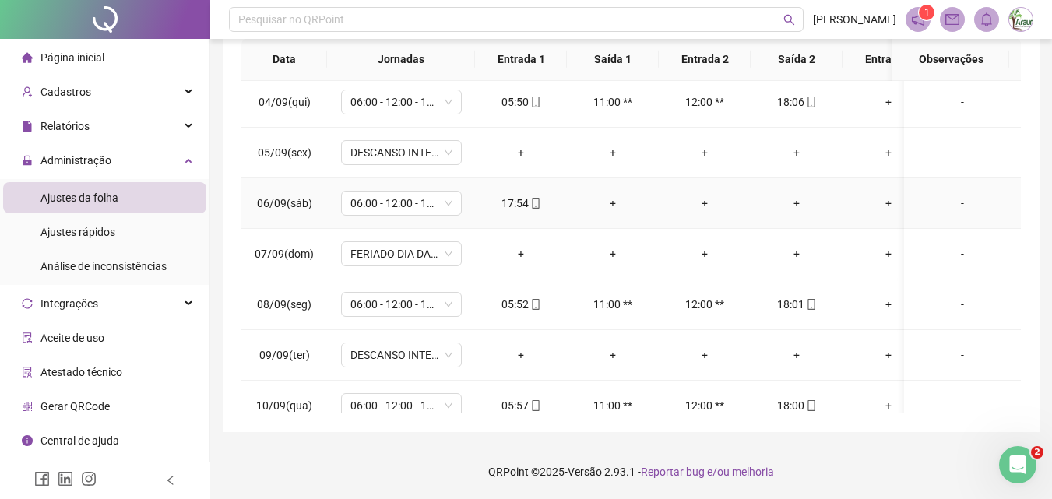
click at [615, 197] on div "+" at bounding box center [612, 203] width 67 height 17
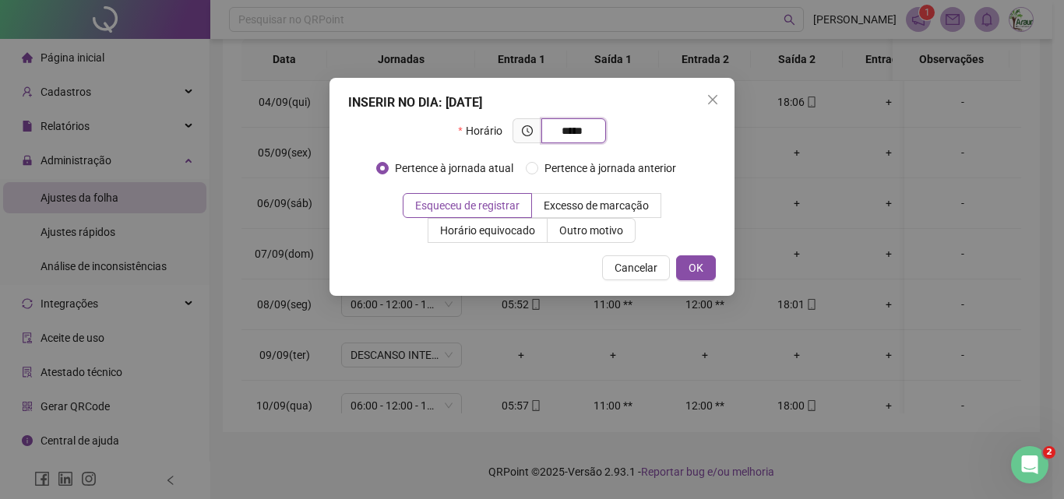
type input "*****"
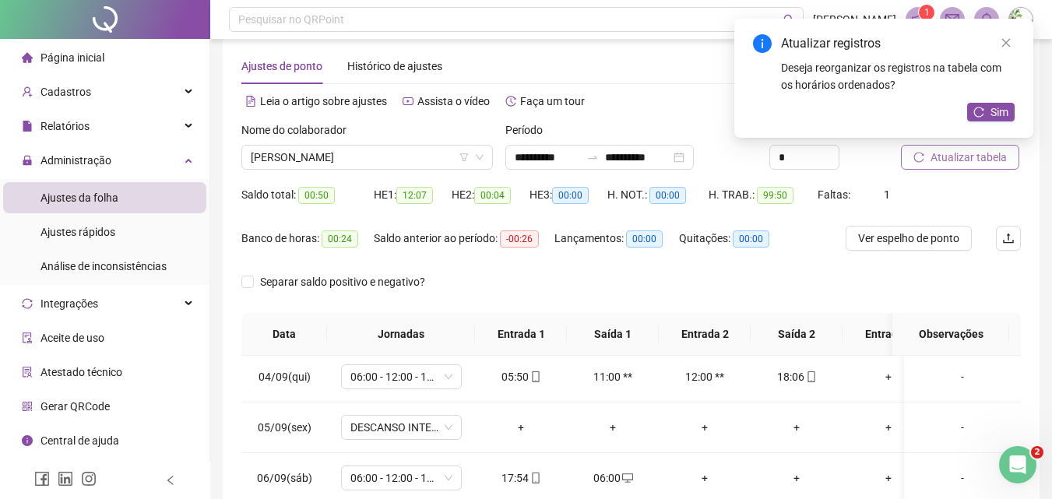
scroll to position [0, 0]
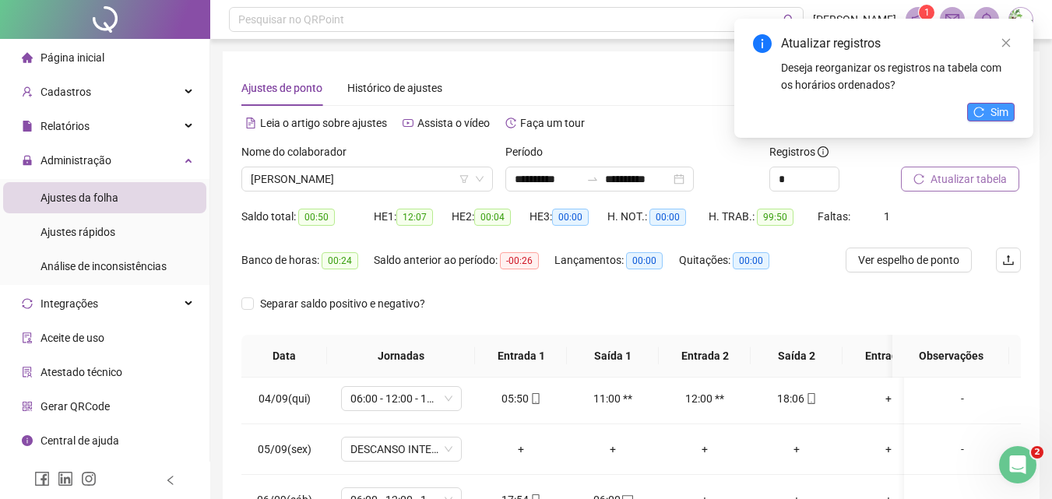
click at [987, 111] on button "Sim" at bounding box center [991, 112] width 48 height 19
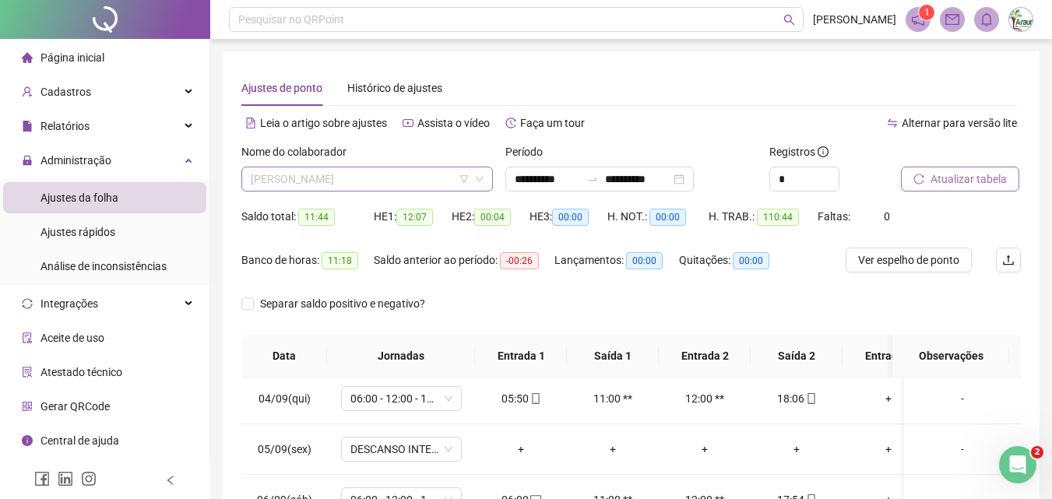
click at [349, 181] on span "[PERSON_NAME]" at bounding box center [367, 178] width 233 height 23
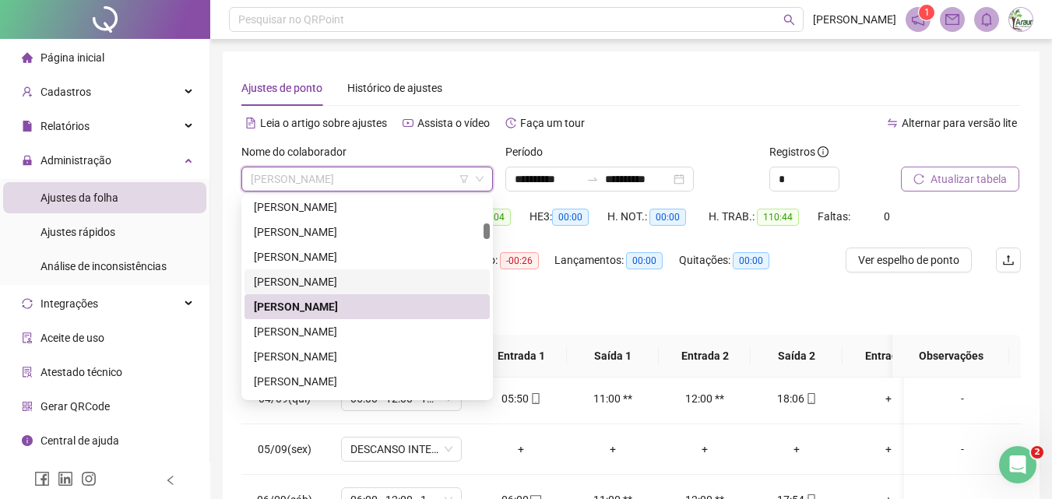
scroll to position [629, 0]
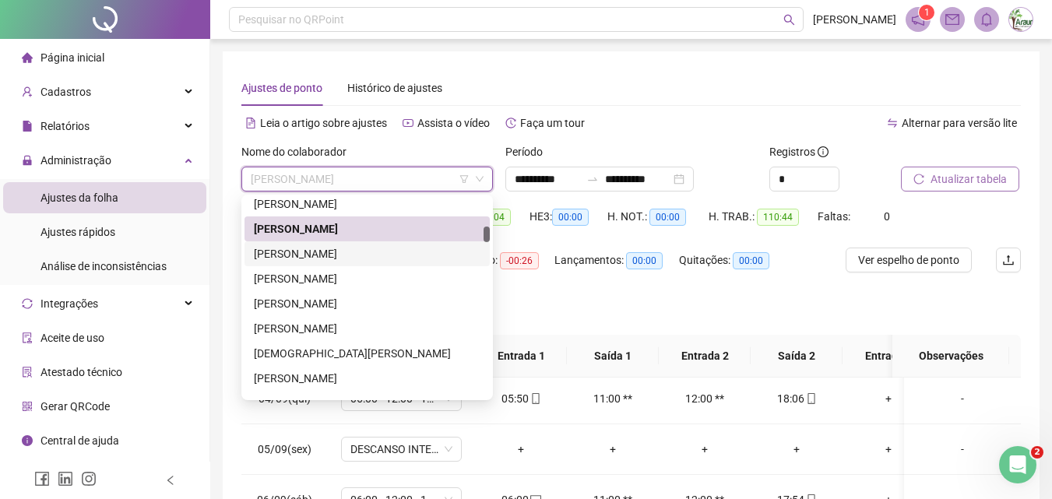
click at [336, 261] on div "[PERSON_NAME]" at bounding box center [367, 253] width 227 height 17
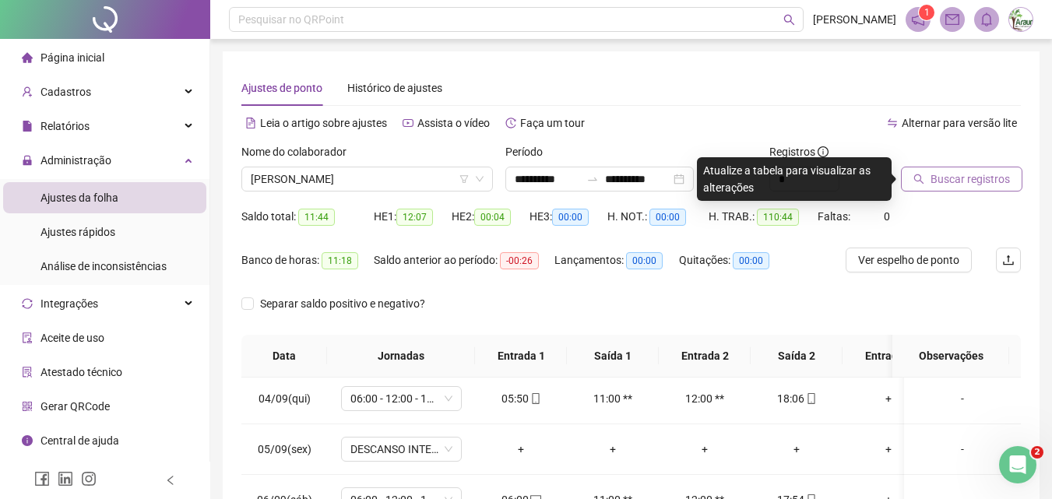
click at [951, 172] on span "Buscar registros" at bounding box center [970, 179] width 79 height 17
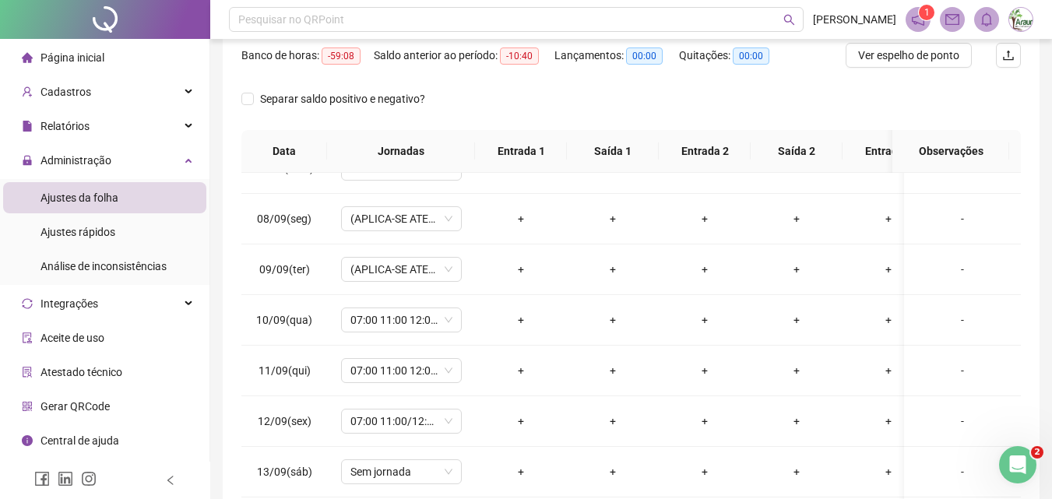
scroll to position [0, 0]
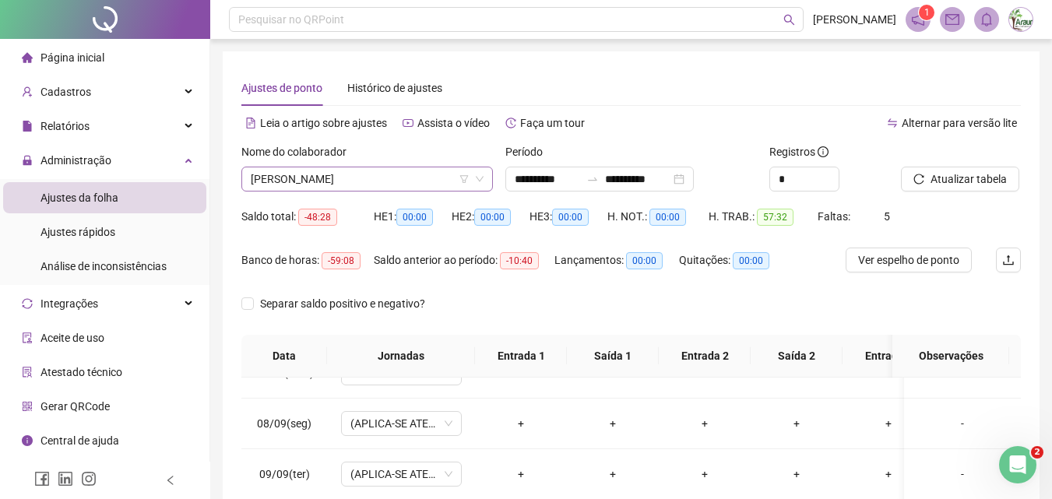
click at [402, 179] on span "[PERSON_NAME]" at bounding box center [367, 178] width 233 height 23
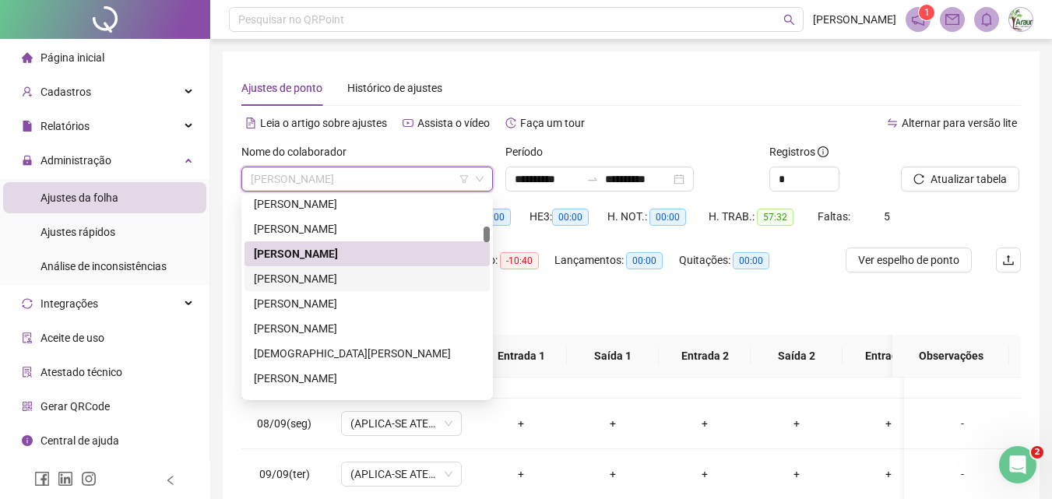
click at [350, 281] on div "[PERSON_NAME]" at bounding box center [367, 278] width 227 height 17
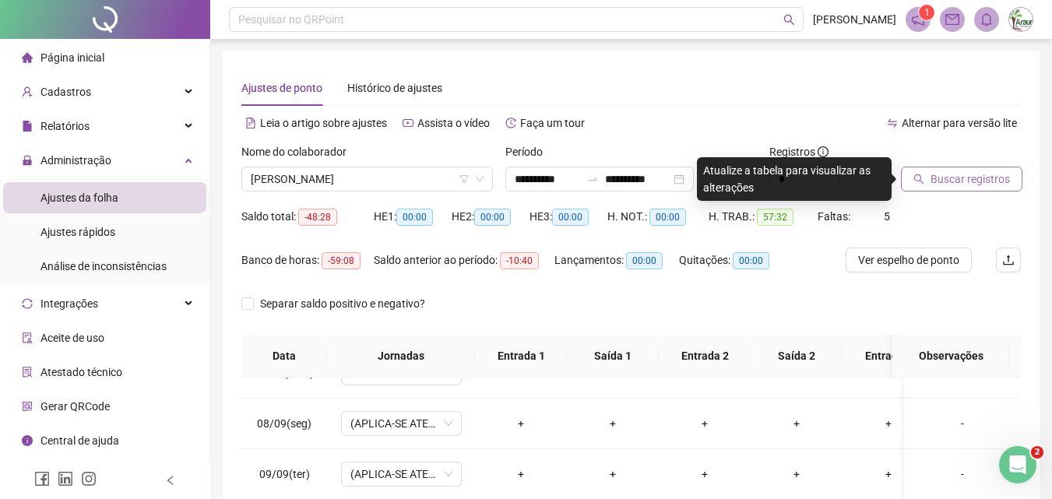
click at [933, 186] on span "Buscar registros" at bounding box center [970, 179] width 79 height 17
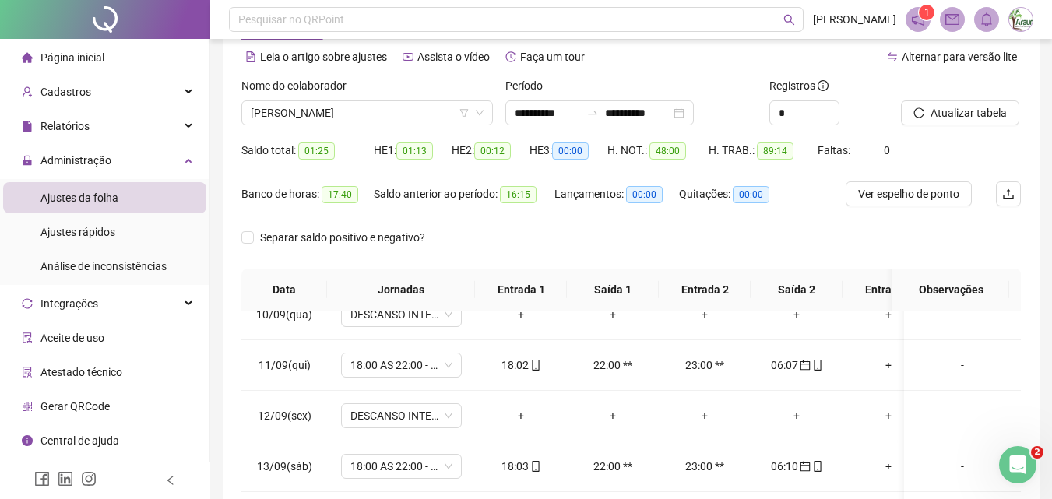
scroll to position [63, 0]
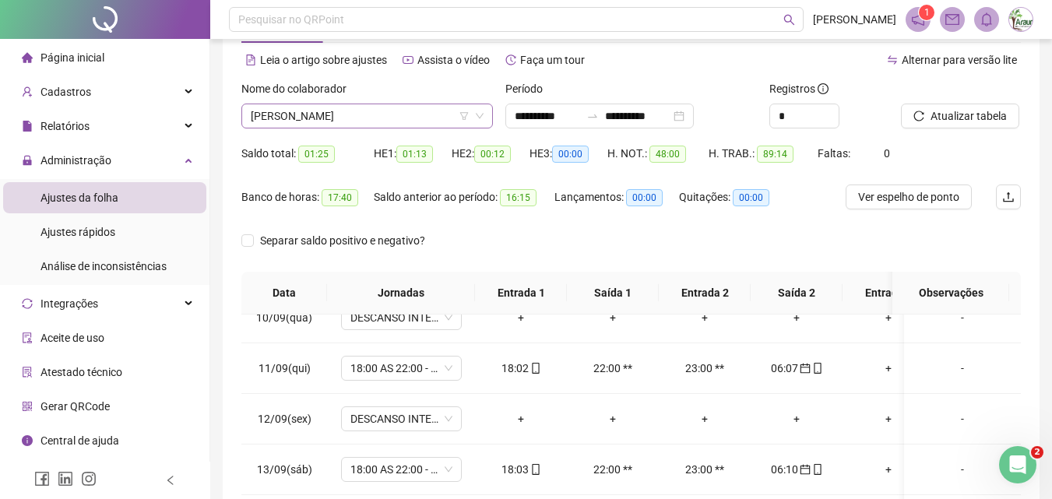
click at [363, 124] on span "[PERSON_NAME]" at bounding box center [367, 115] width 233 height 23
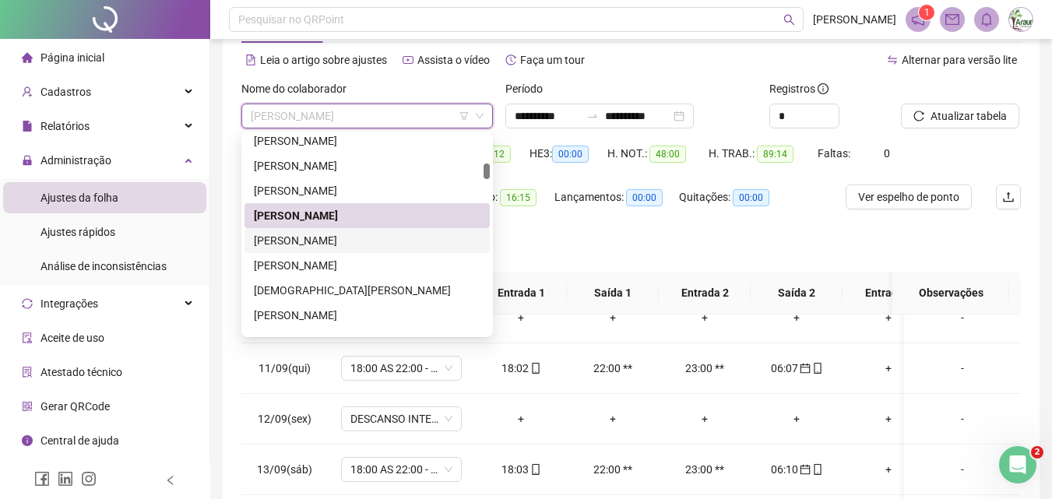
click at [336, 247] on div "[PERSON_NAME]" at bounding box center [367, 240] width 227 height 17
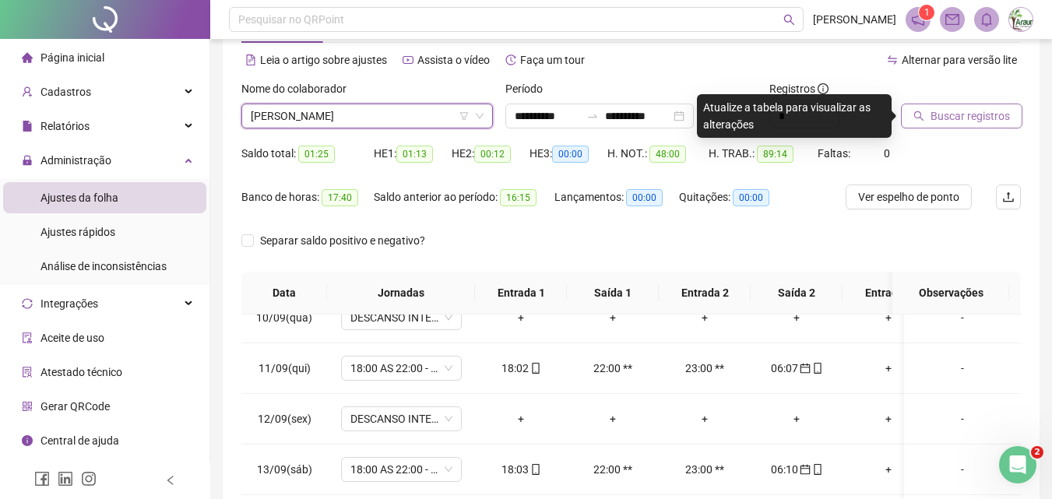
click at [958, 105] on button "Buscar registros" at bounding box center [961, 116] width 121 height 25
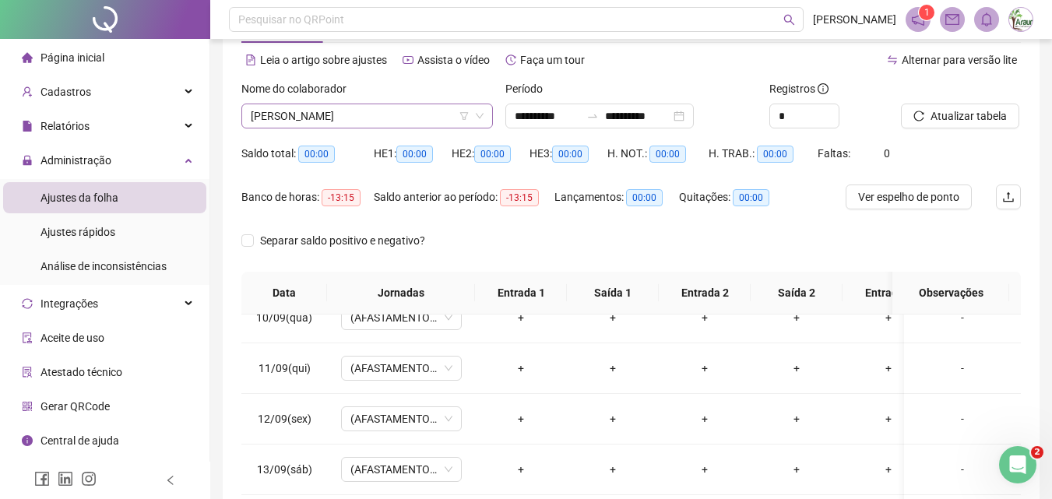
click at [378, 121] on span "[PERSON_NAME]" at bounding box center [367, 115] width 233 height 23
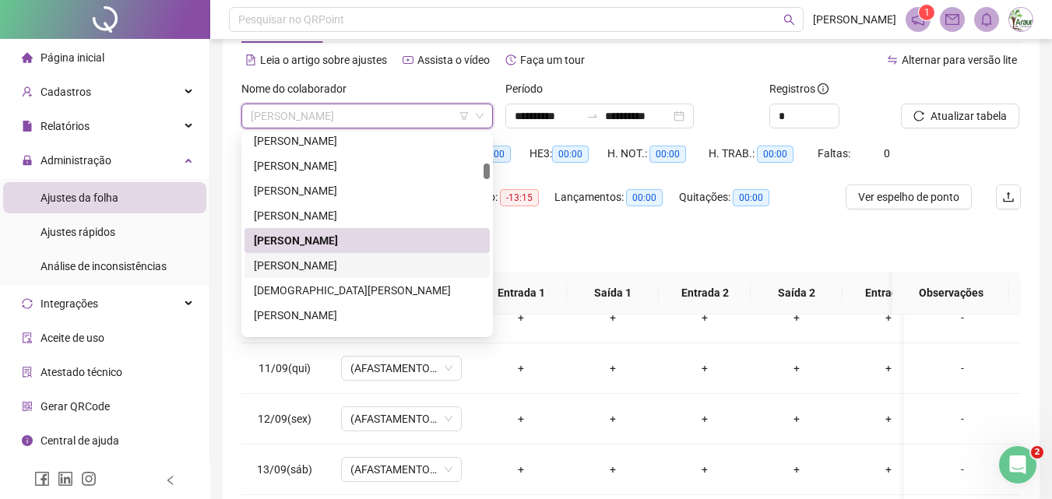
click at [365, 260] on div "[PERSON_NAME]" at bounding box center [367, 265] width 227 height 17
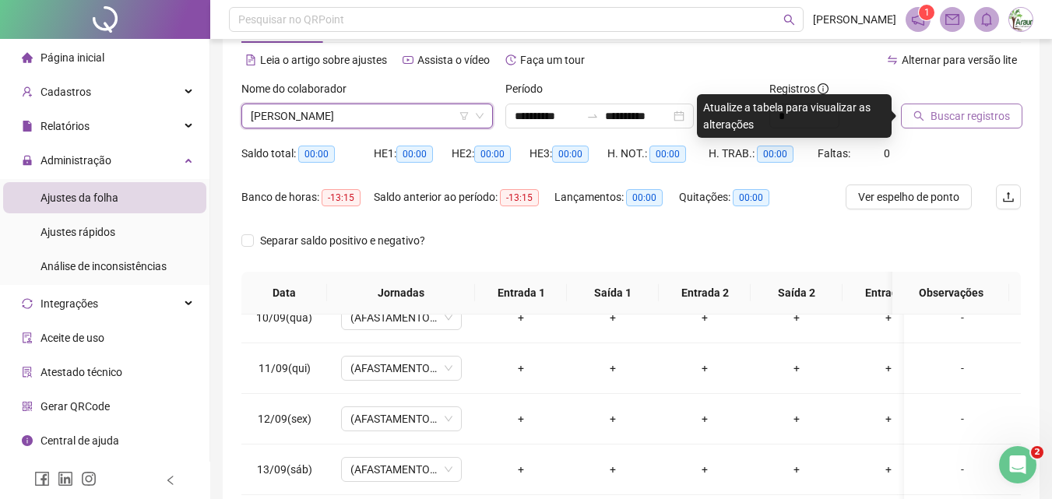
click at [927, 123] on button "Buscar registros" at bounding box center [961, 116] width 121 height 25
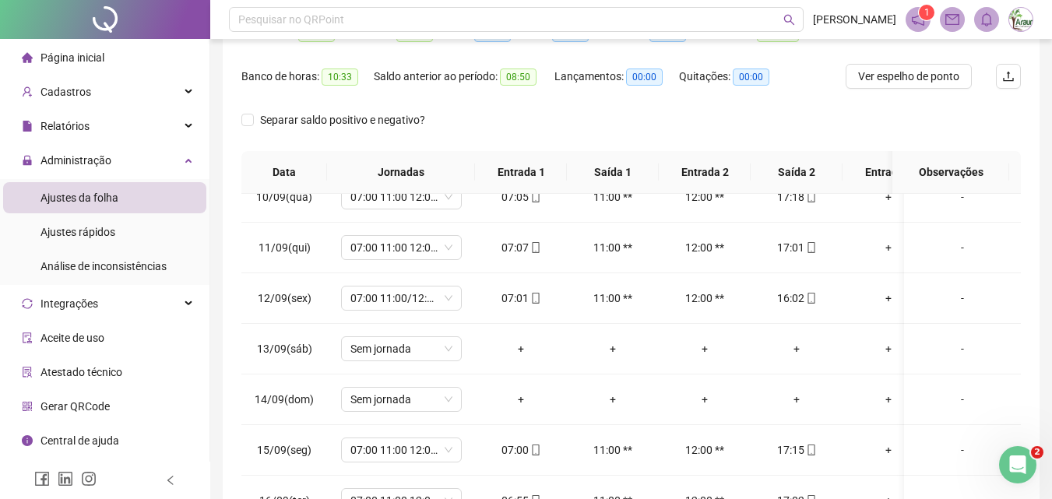
scroll to position [0, 0]
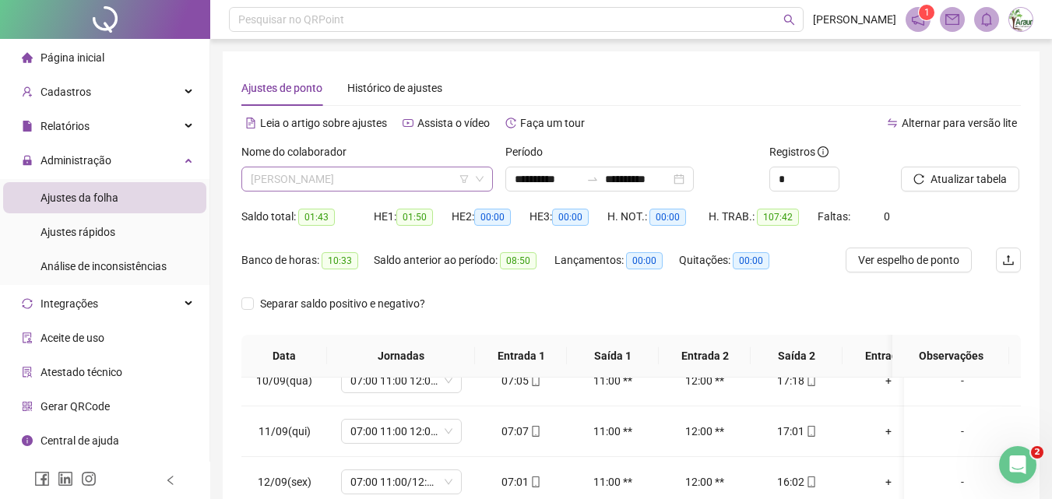
click at [408, 178] on span "[PERSON_NAME]" at bounding box center [367, 178] width 233 height 23
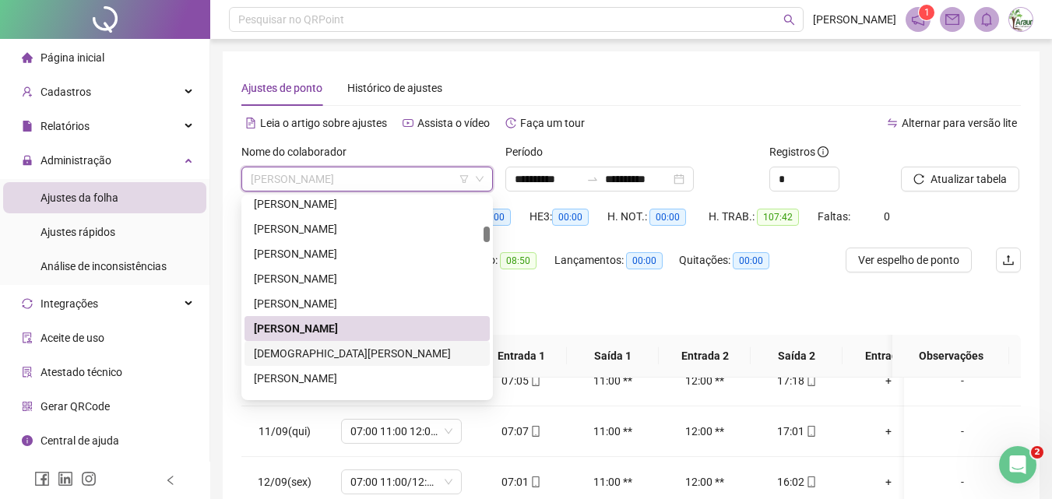
click at [354, 354] on div "[DEMOGRAPHIC_DATA][PERSON_NAME]" at bounding box center [367, 353] width 227 height 17
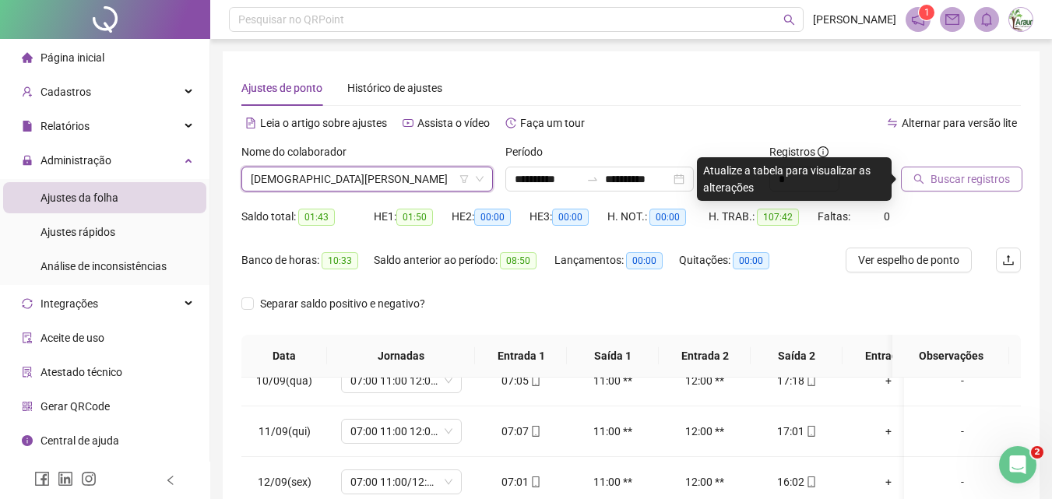
click at [995, 175] on span "Buscar registros" at bounding box center [970, 179] width 79 height 17
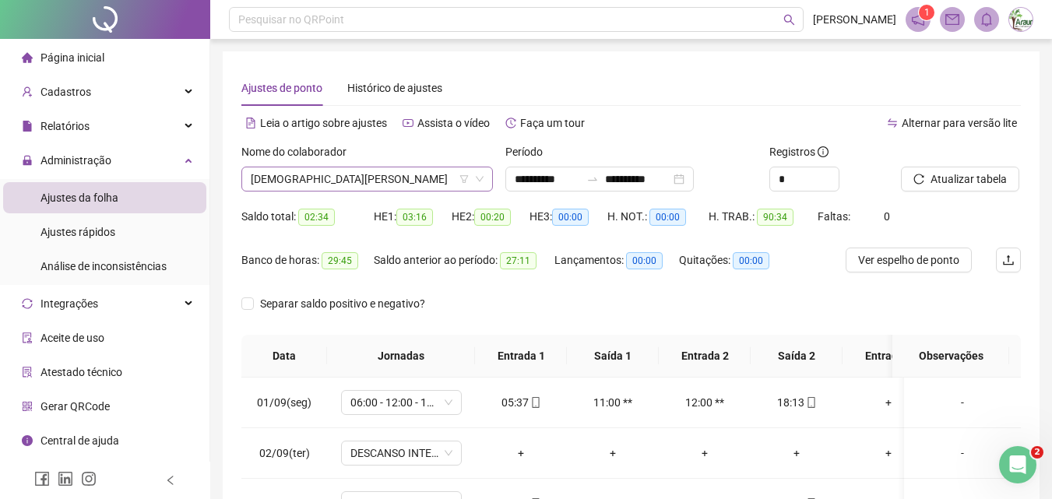
click at [389, 178] on span "[DEMOGRAPHIC_DATA][PERSON_NAME]" at bounding box center [367, 178] width 233 height 23
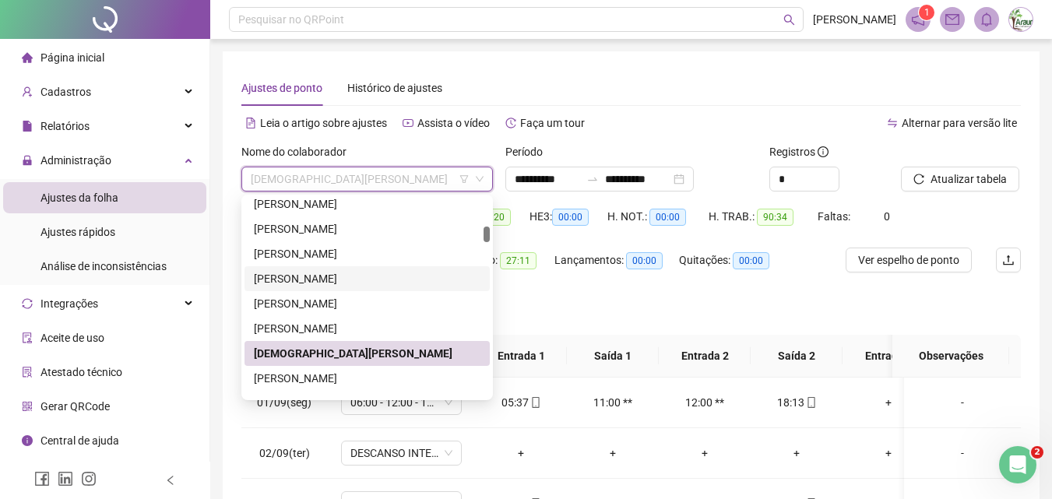
scroll to position [707, 0]
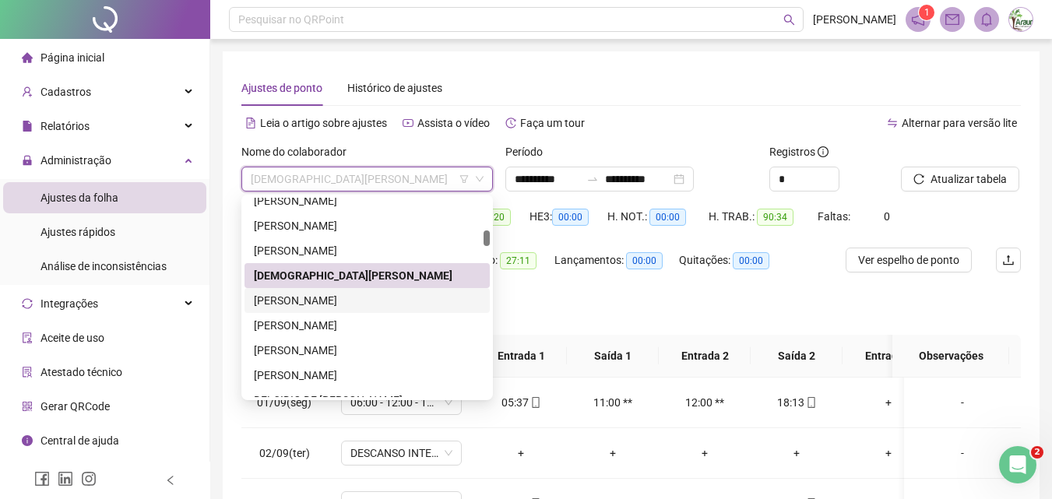
click at [347, 300] on div "[PERSON_NAME]" at bounding box center [367, 300] width 227 height 17
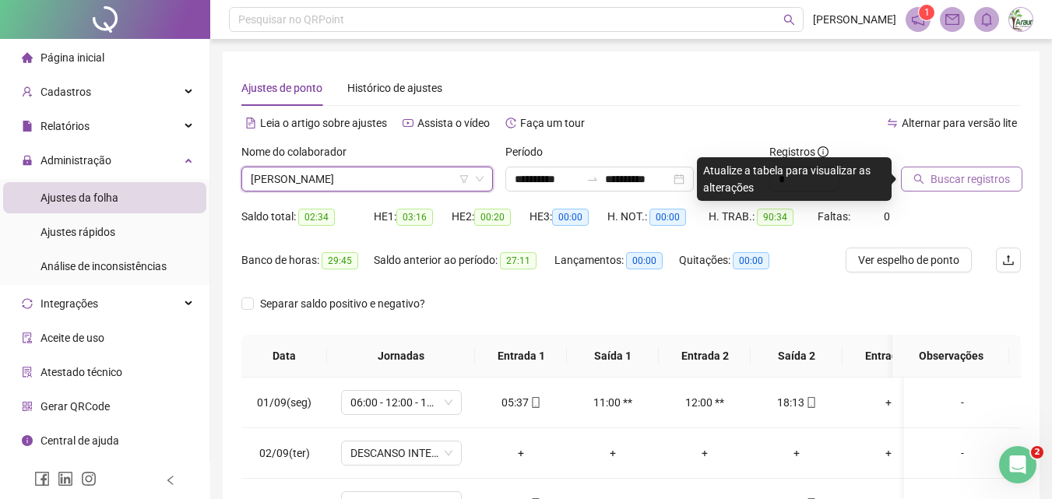
click at [977, 171] on span "Buscar registros" at bounding box center [970, 179] width 79 height 17
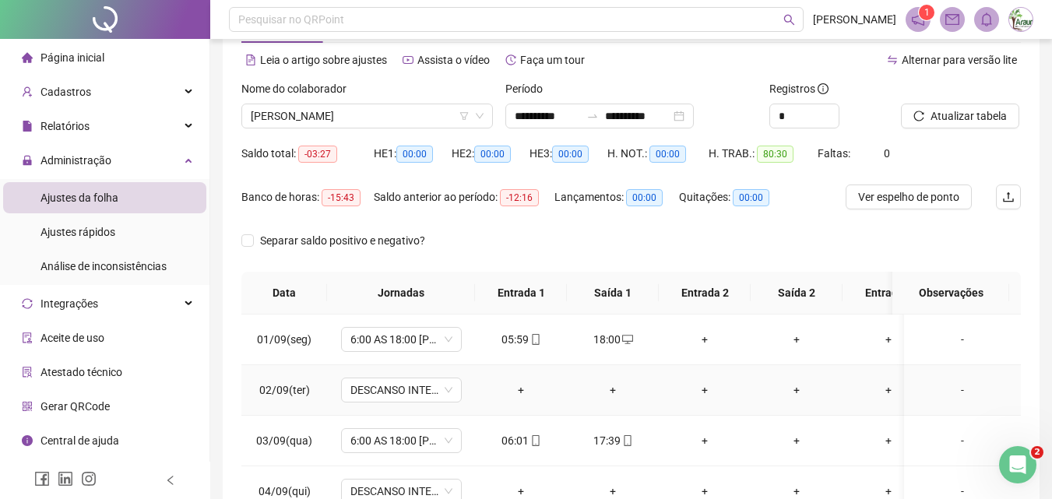
scroll to position [0, 0]
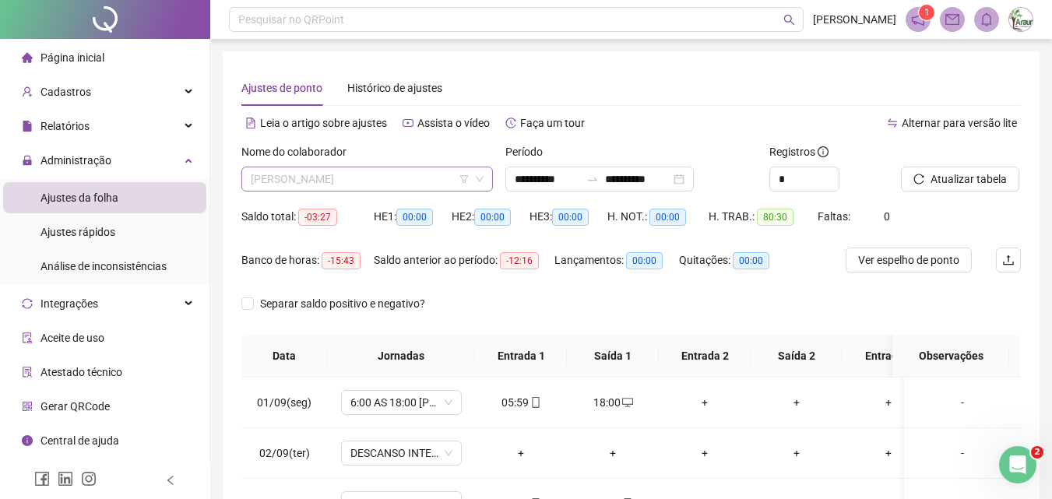
click at [354, 181] on span "[PERSON_NAME]" at bounding box center [367, 178] width 233 height 23
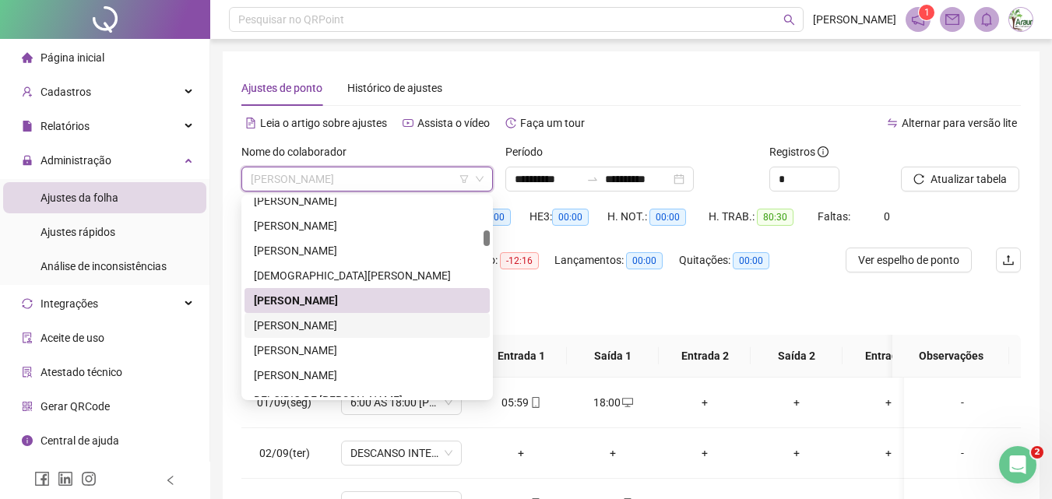
click at [375, 322] on div "[PERSON_NAME]" at bounding box center [367, 325] width 227 height 17
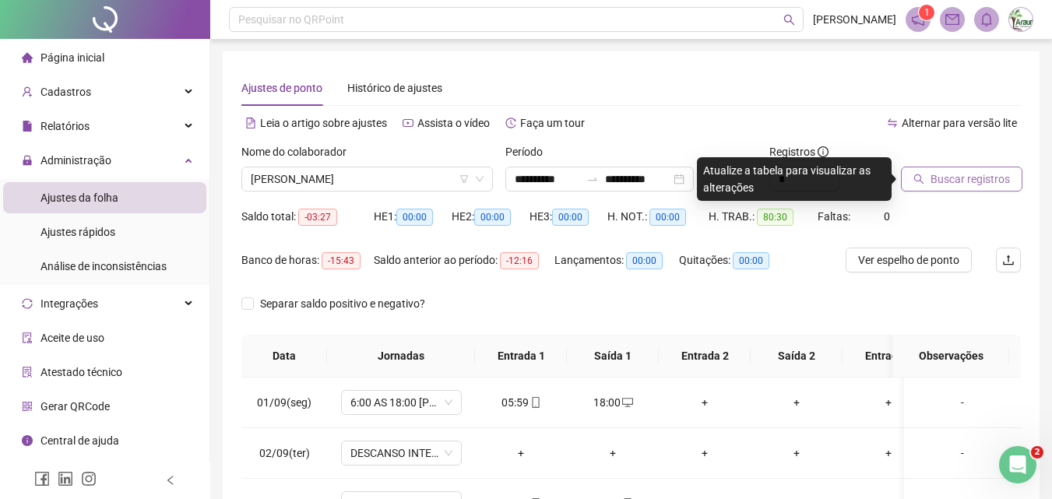
click at [943, 181] on span "Buscar registros" at bounding box center [970, 179] width 79 height 17
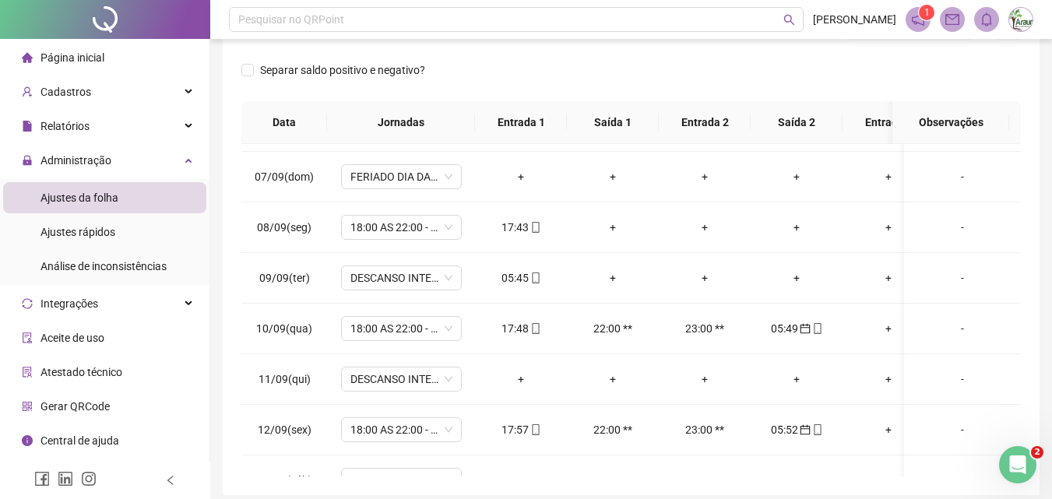
scroll to position [312, 0]
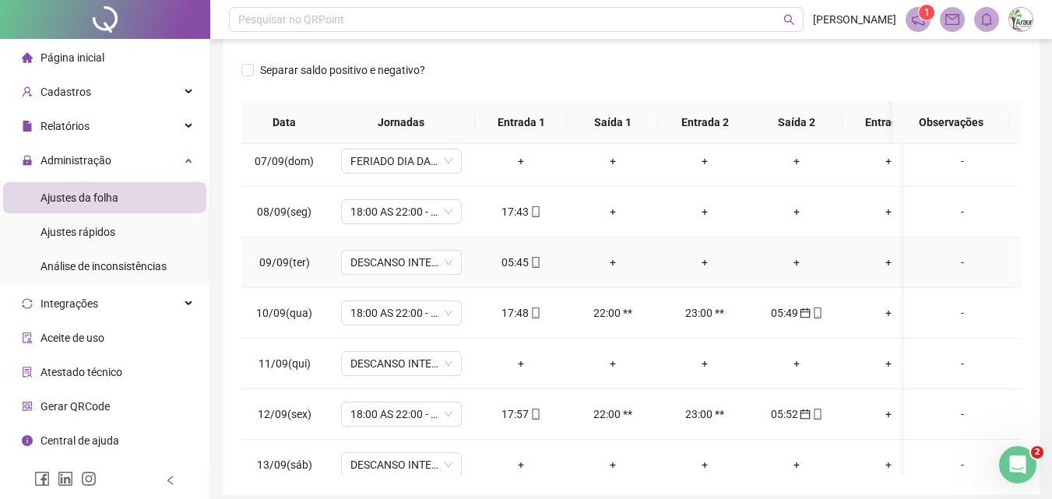
click at [540, 263] on icon "mobile" at bounding box center [535, 262] width 11 height 11
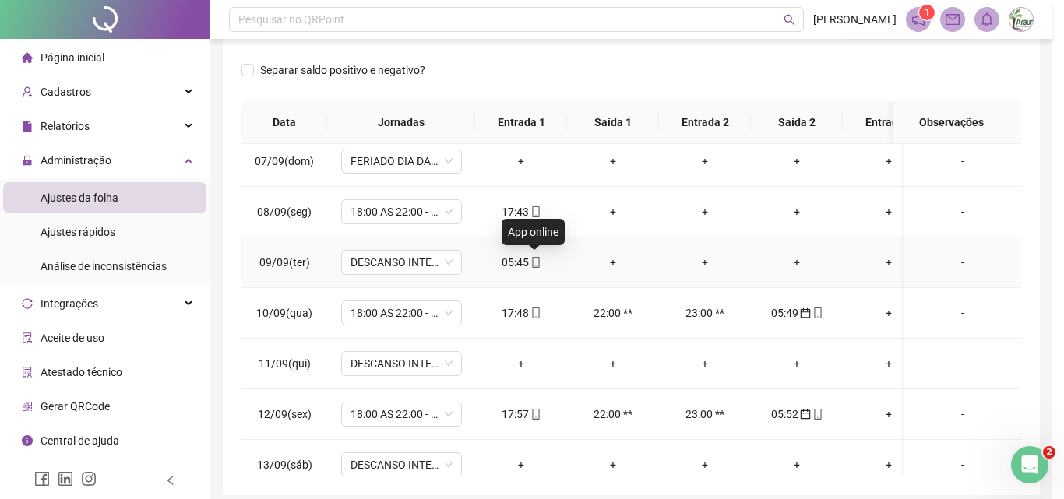
type input "**********"
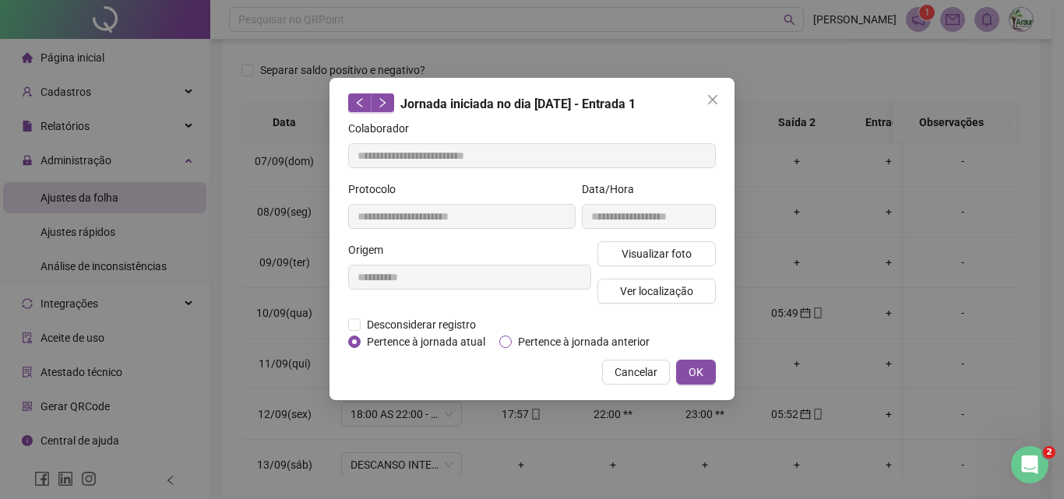
click at [566, 342] on span "Pertence à jornada anterior" at bounding box center [584, 341] width 144 height 17
click at [681, 368] on button "OK" at bounding box center [696, 372] width 40 height 25
click at [705, 369] on button "OK" at bounding box center [696, 372] width 40 height 25
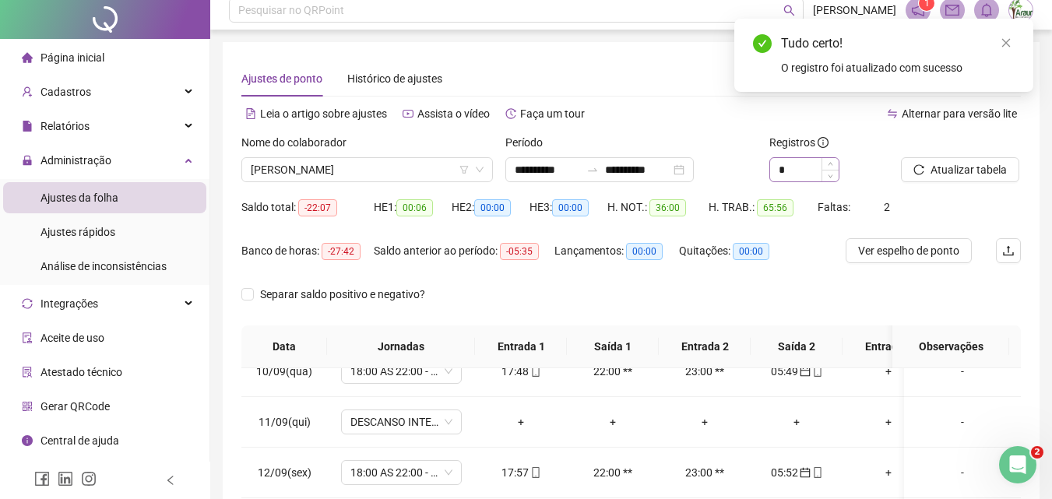
scroll to position [0, 0]
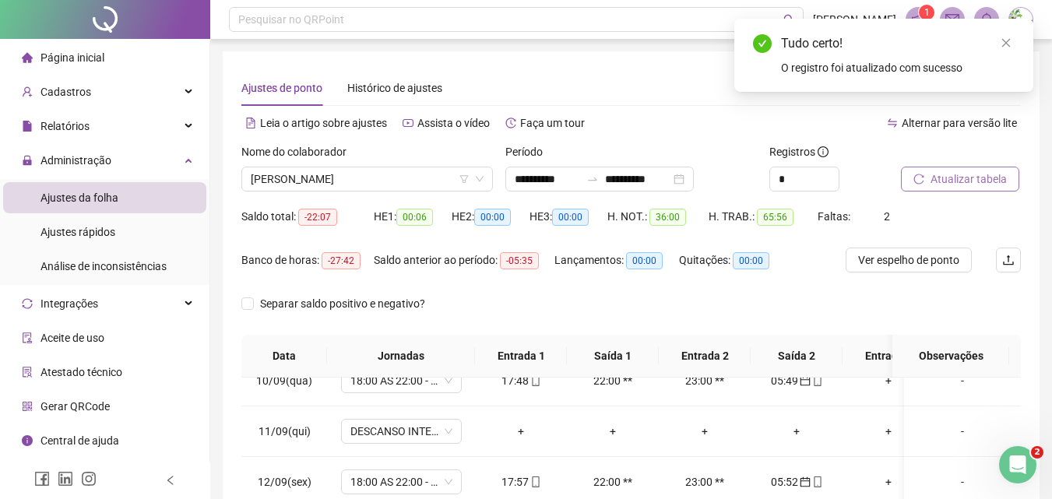
click at [921, 181] on icon "reload" at bounding box center [918, 179] width 11 height 11
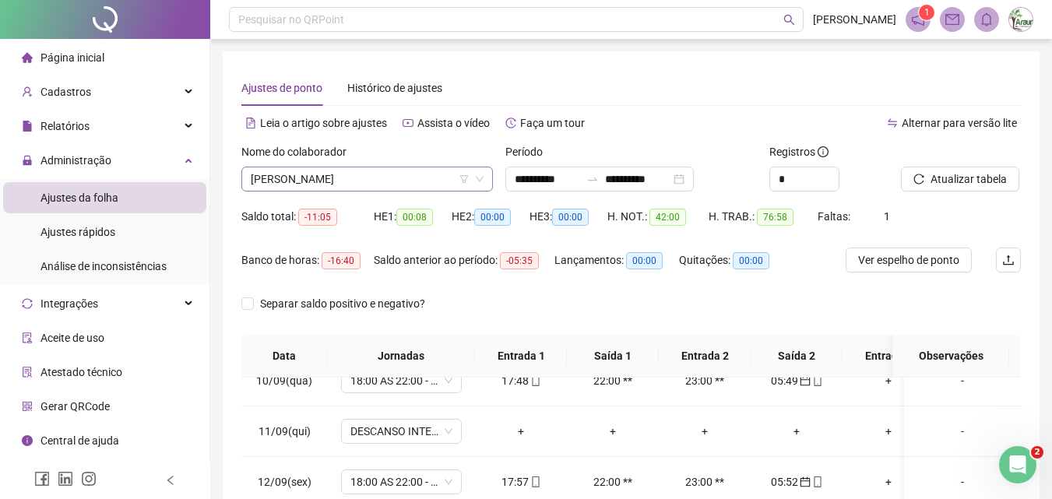
click at [338, 181] on span "[PERSON_NAME]" at bounding box center [367, 178] width 233 height 23
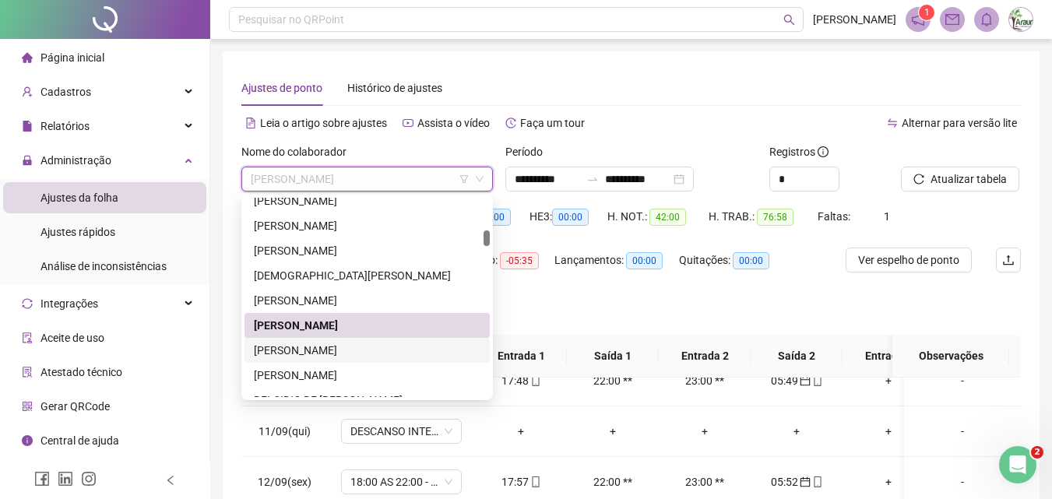
click at [326, 350] on div "[PERSON_NAME]" at bounding box center [367, 350] width 227 height 17
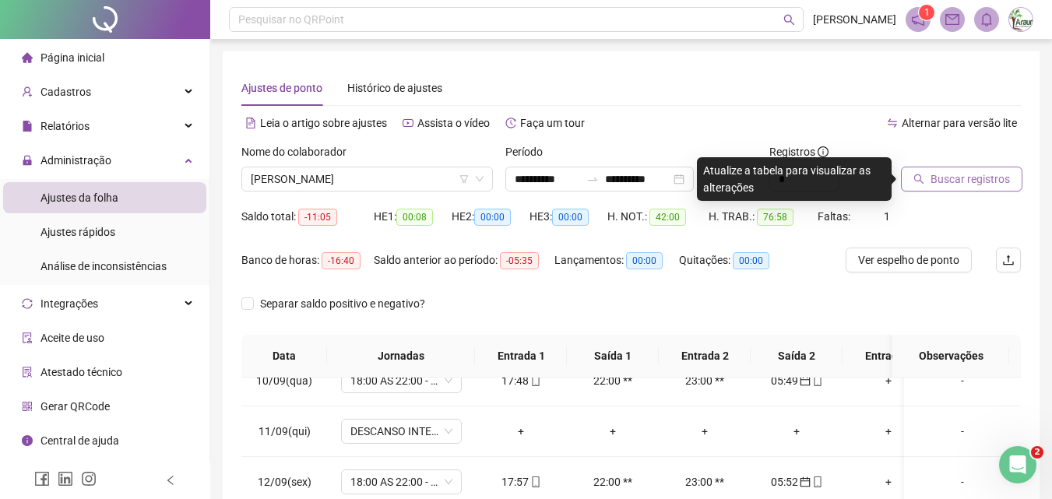
click at [968, 186] on span "Buscar registros" at bounding box center [970, 179] width 79 height 17
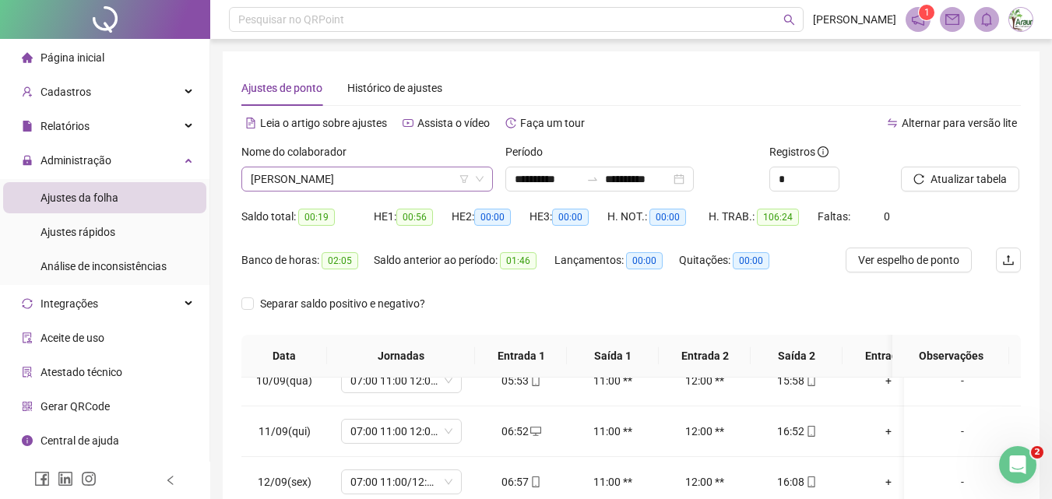
click at [381, 174] on span "[PERSON_NAME]" at bounding box center [367, 178] width 233 height 23
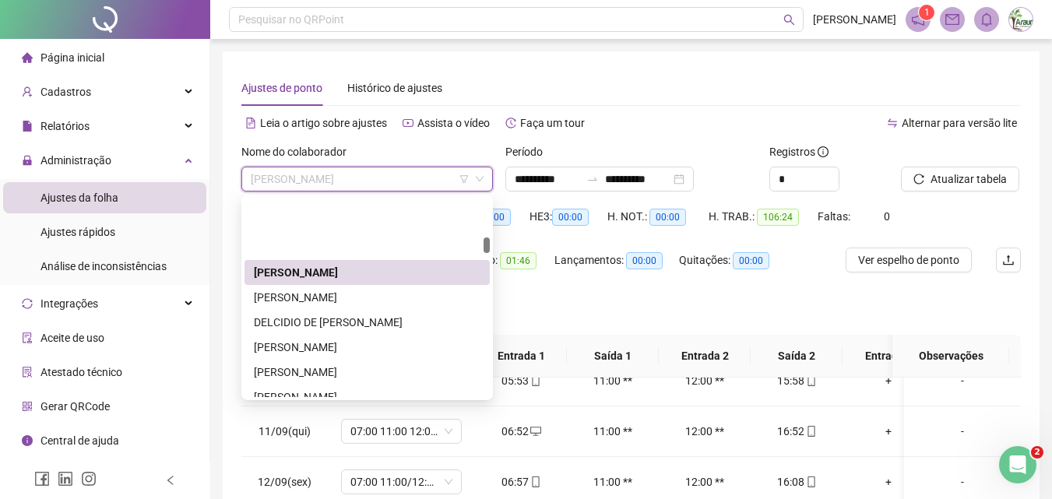
scroll to position [863, 0]
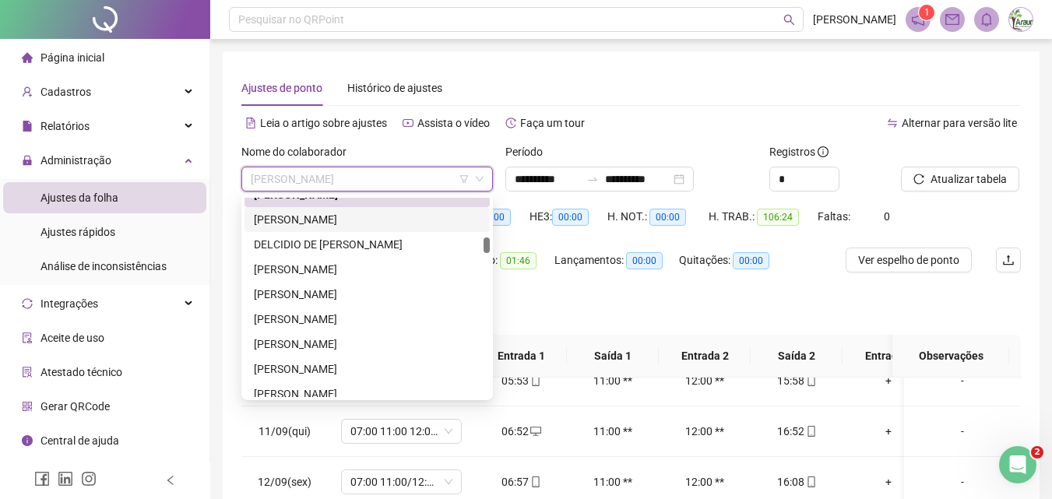
click at [343, 215] on div "[PERSON_NAME]" at bounding box center [367, 219] width 227 height 17
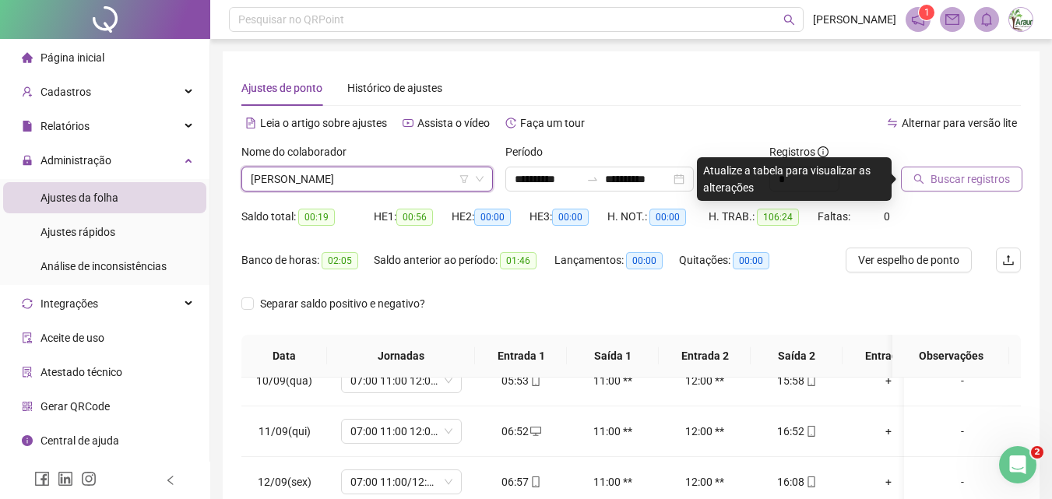
click at [913, 178] on button "Buscar registros" at bounding box center [961, 179] width 121 height 25
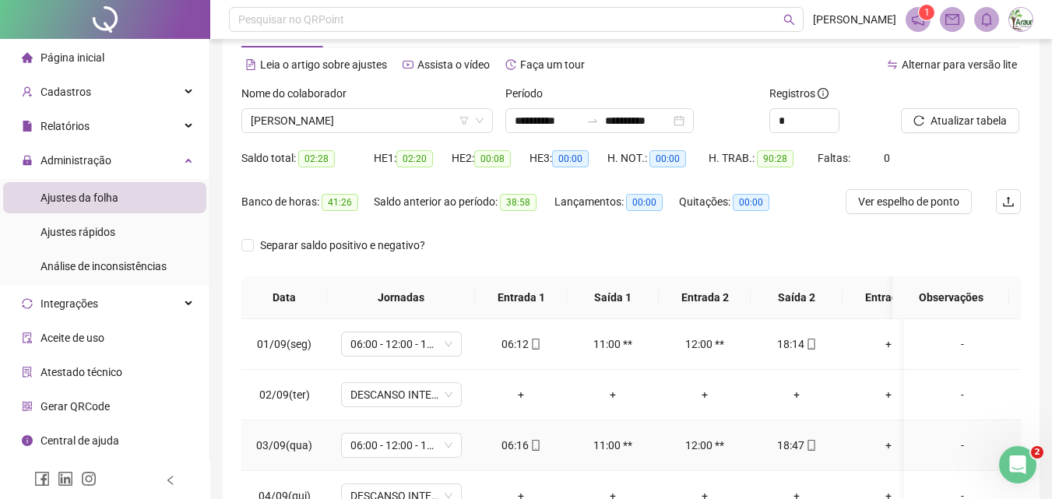
scroll to position [0, 0]
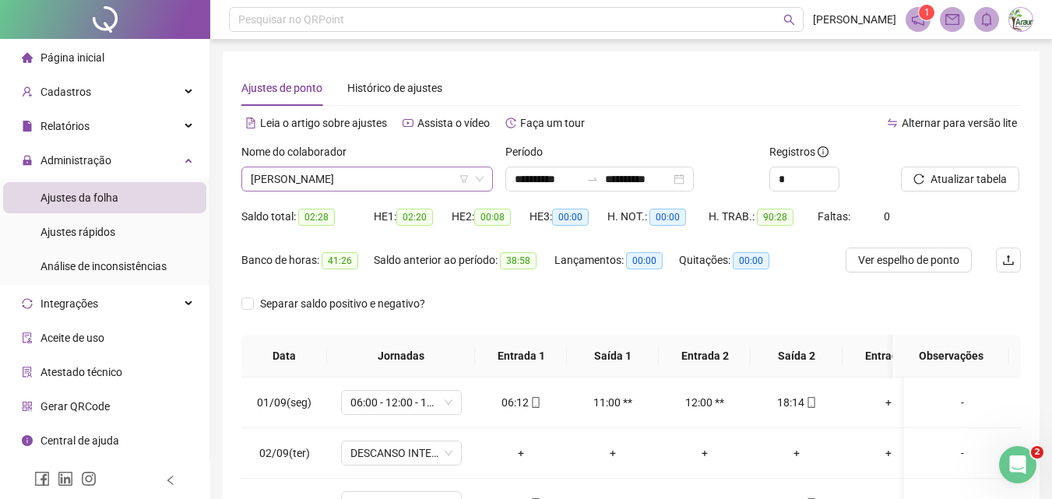
click at [365, 177] on span "[PERSON_NAME]" at bounding box center [367, 178] width 233 height 23
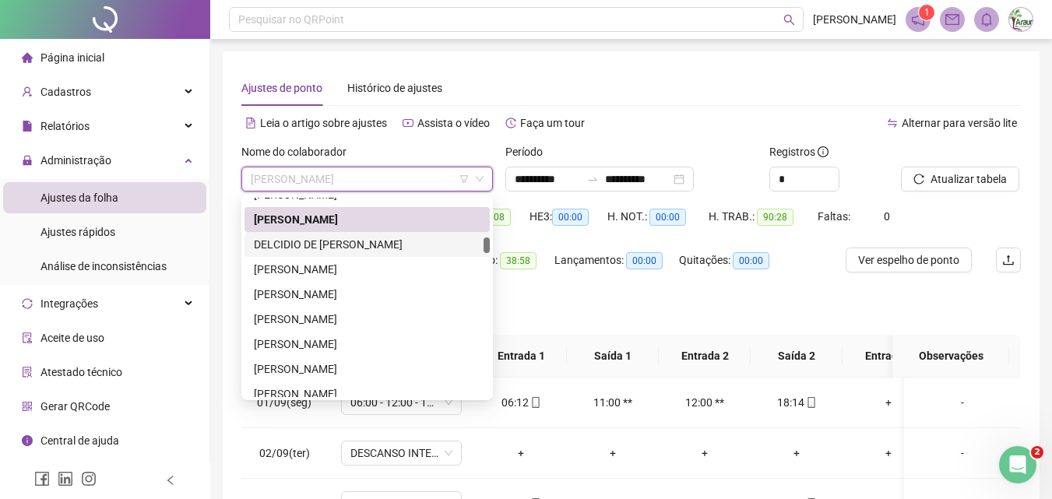
click at [347, 242] on div "DELCIDIO DE [PERSON_NAME]" at bounding box center [367, 244] width 227 height 17
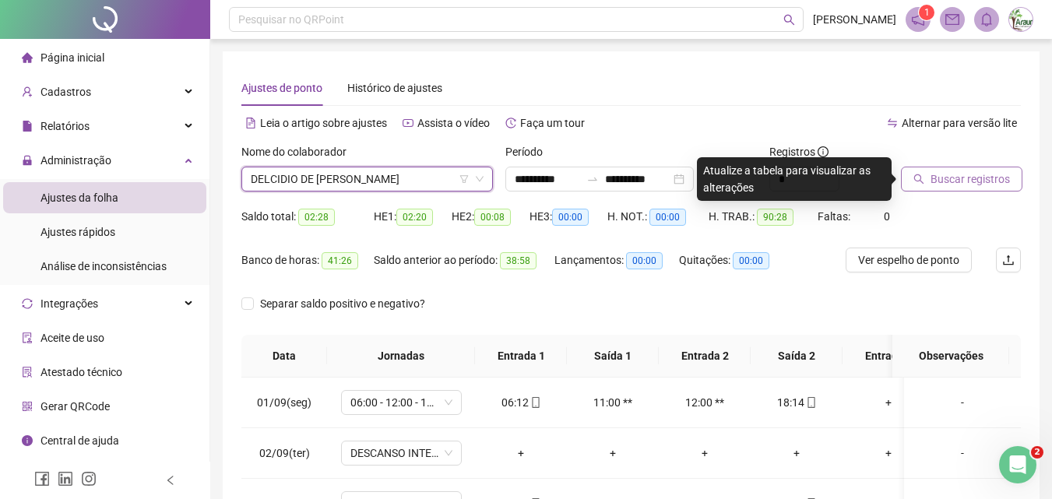
click at [945, 178] on span "Buscar registros" at bounding box center [970, 179] width 79 height 17
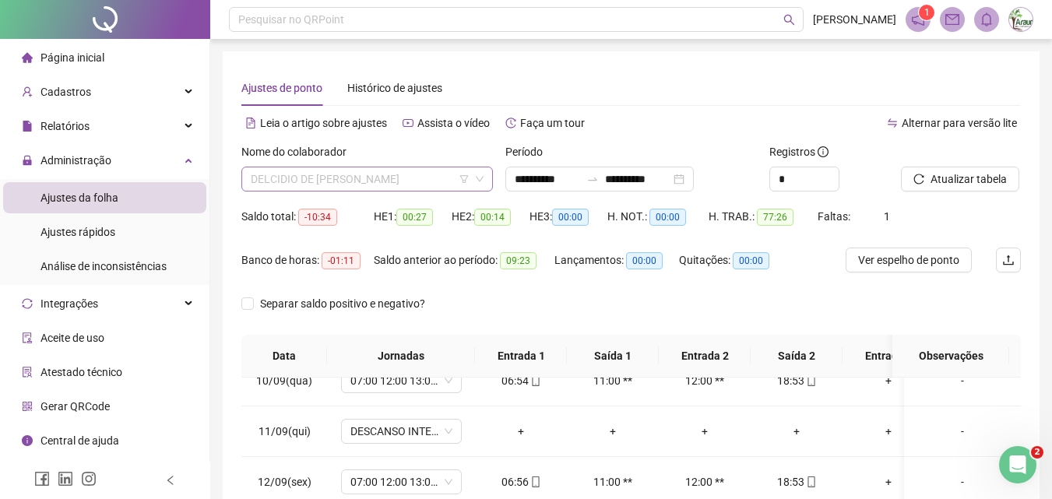
click at [402, 183] on span "DELCIDIO DE [PERSON_NAME]" at bounding box center [367, 178] width 233 height 23
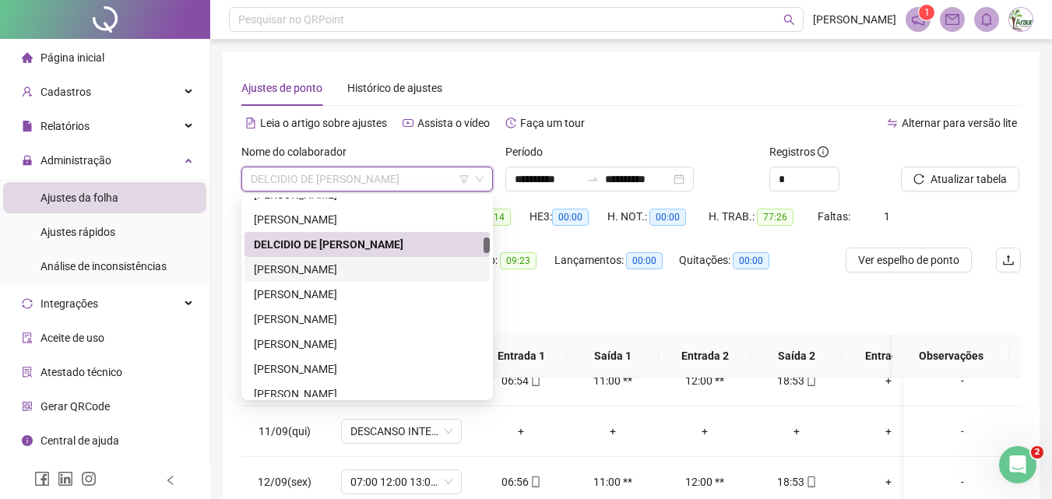
click at [375, 269] on div "[PERSON_NAME]" at bounding box center [367, 269] width 227 height 17
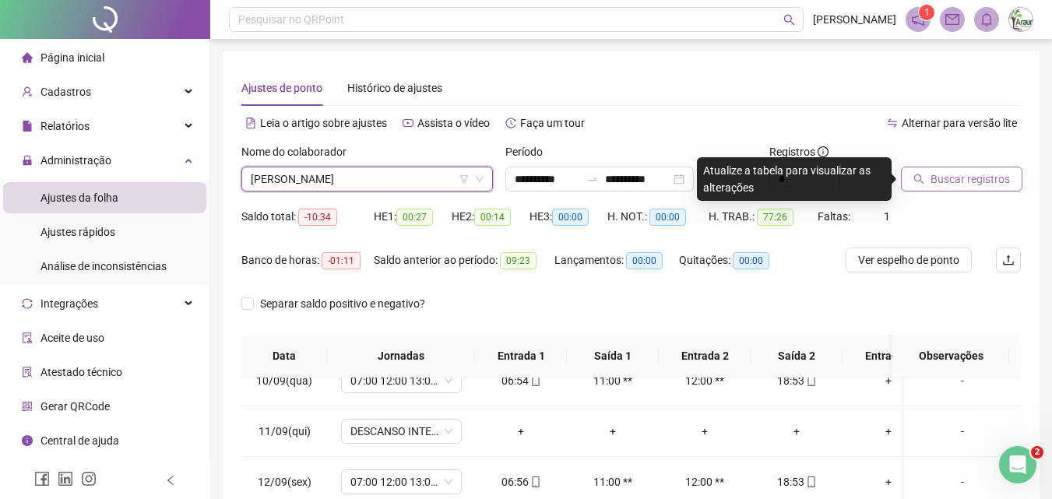
click at [939, 180] on span "Buscar registros" at bounding box center [970, 179] width 79 height 17
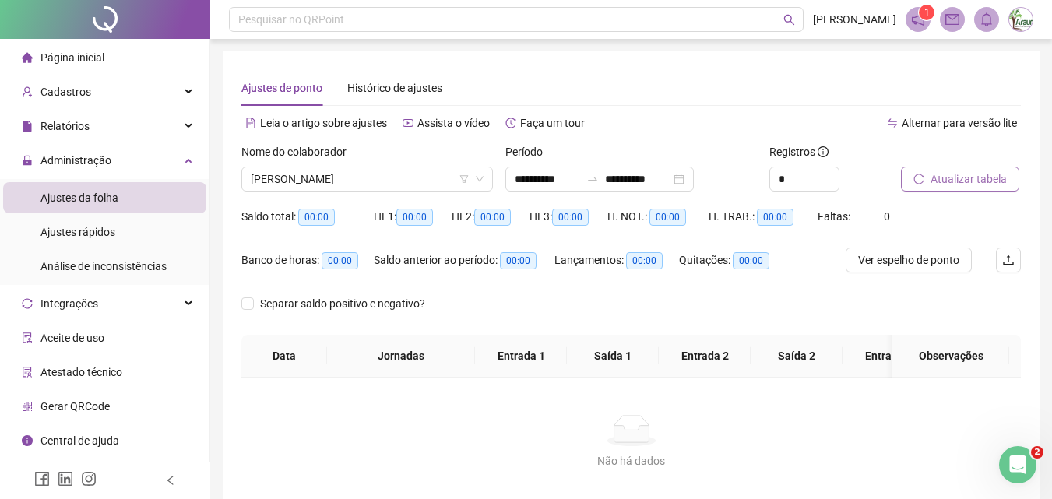
click at [973, 179] on span "Atualizar tabela" at bounding box center [969, 179] width 76 height 17
click at [347, 183] on span "[PERSON_NAME]" at bounding box center [367, 178] width 233 height 23
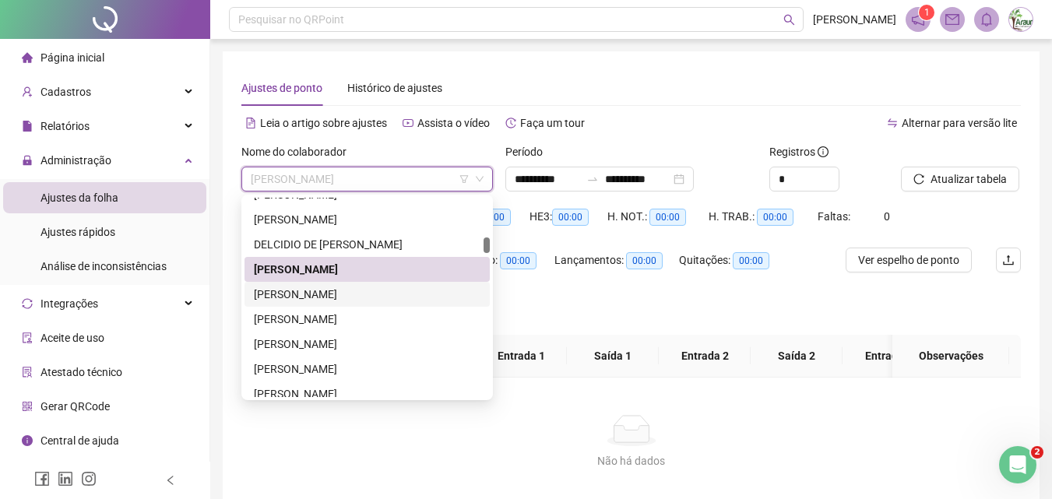
click at [341, 289] on div "[PERSON_NAME]" at bounding box center [367, 294] width 227 height 17
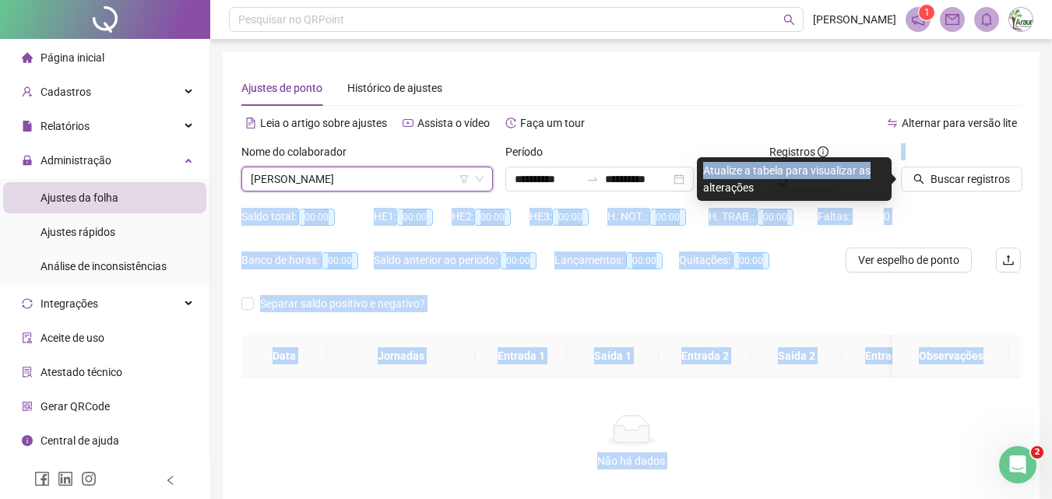
click at [892, 177] on body "**********" at bounding box center [526, 249] width 1052 height 499
click at [905, 181] on button "Buscar registros" at bounding box center [961, 179] width 121 height 25
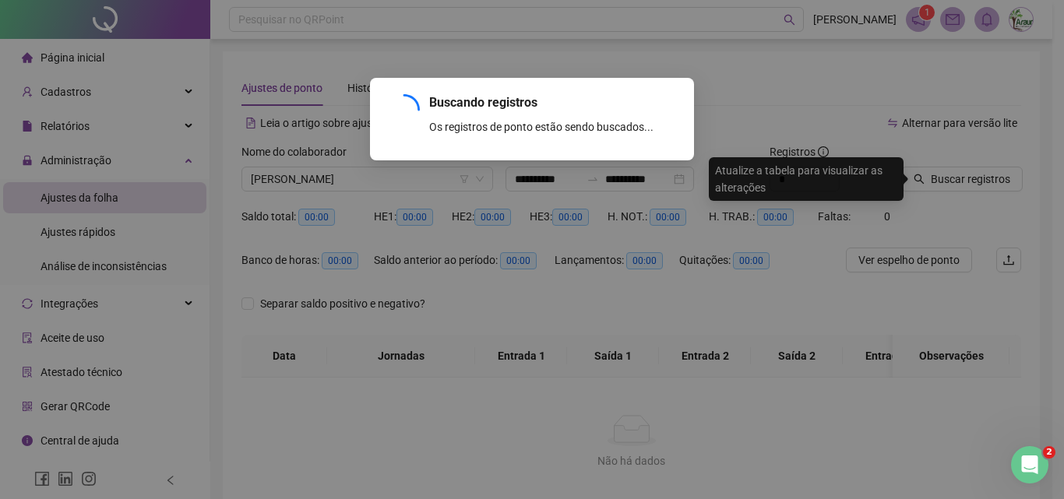
click at [923, 181] on div "Buscando registros Os registros de ponto estão sendo buscados... OK" at bounding box center [532, 249] width 1064 height 499
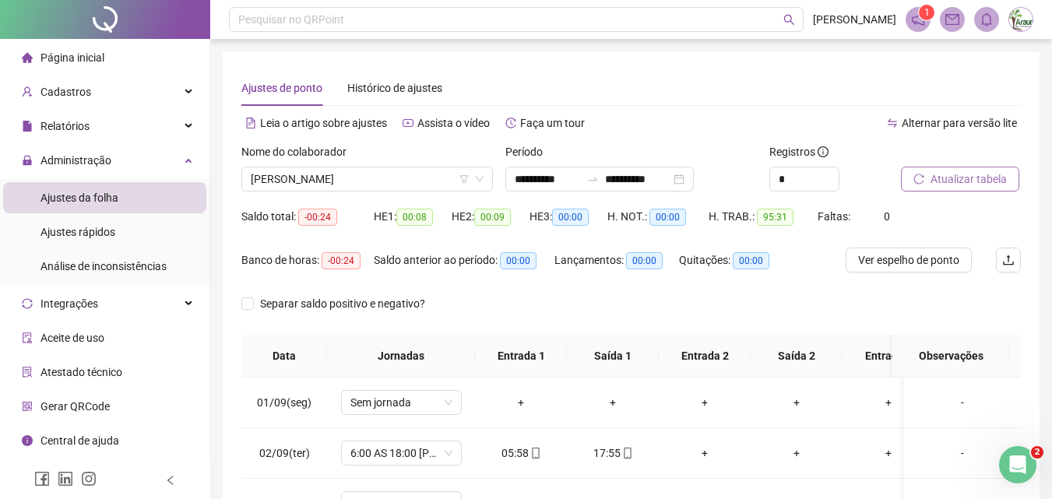
click at [980, 182] on span "Atualizar tabela" at bounding box center [969, 179] width 76 height 17
click at [352, 179] on span "[PERSON_NAME]" at bounding box center [367, 178] width 233 height 23
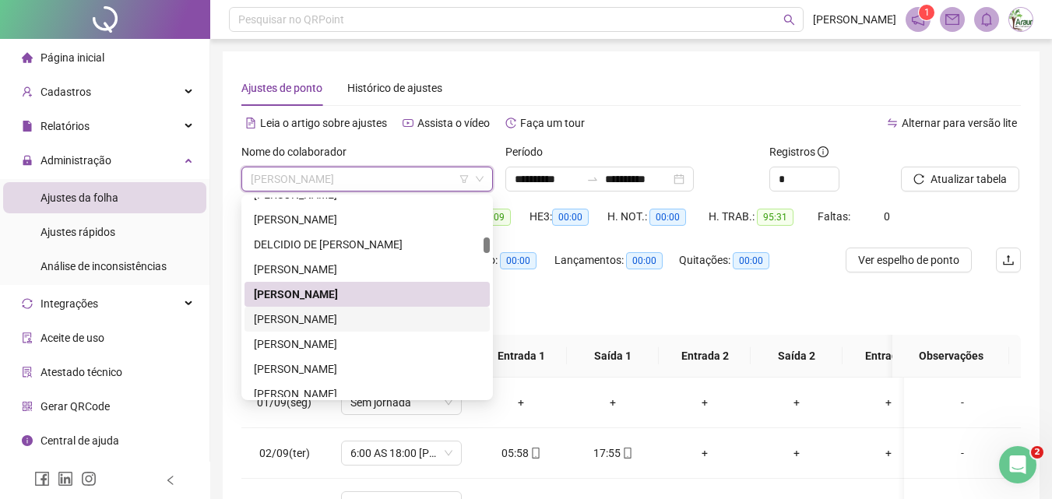
click at [339, 324] on div "[PERSON_NAME]" at bounding box center [367, 319] width 227 height 17
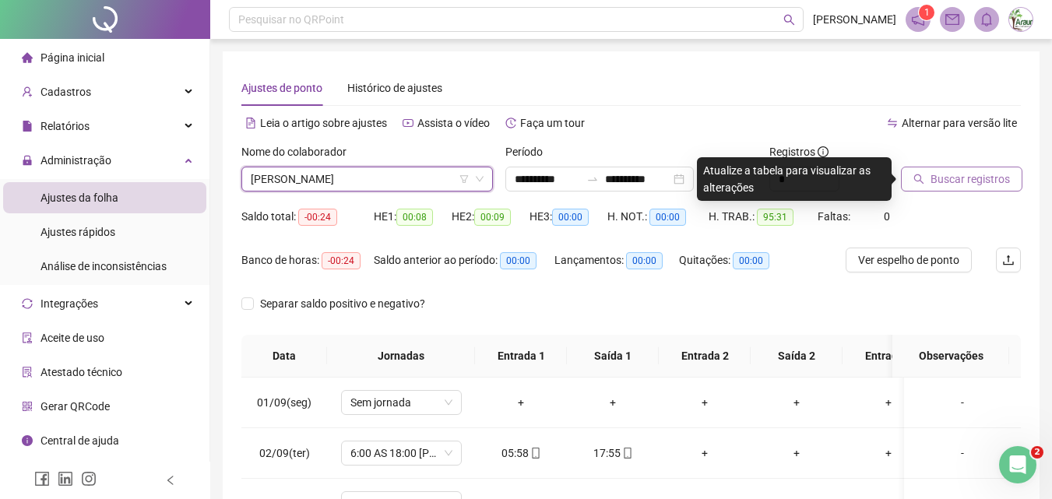
click at [954, 181] on span "Buscar registros" at bounding box center [970, 179] width 79 height 17
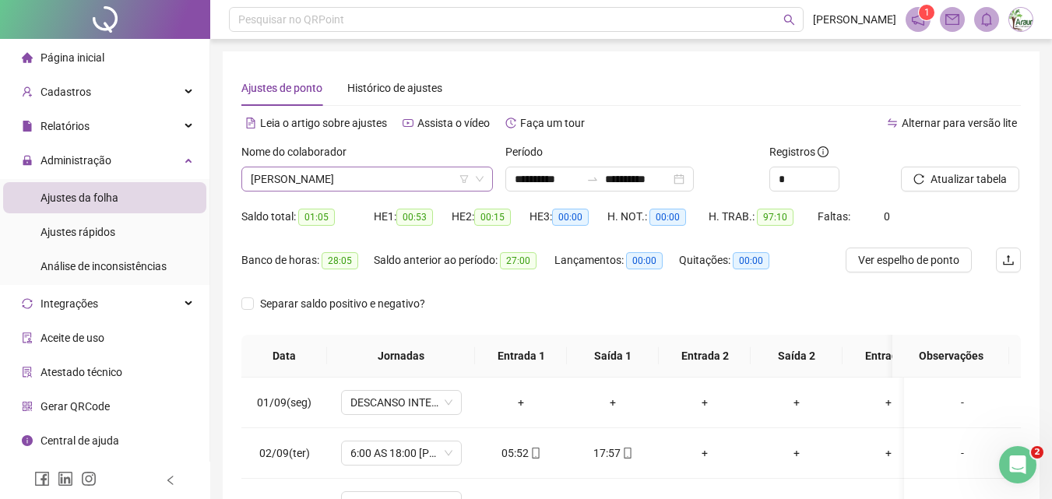
click at [401, 179] on span "[PERSON_NAME]" at bounding box center [367, 178] width 233 height 23
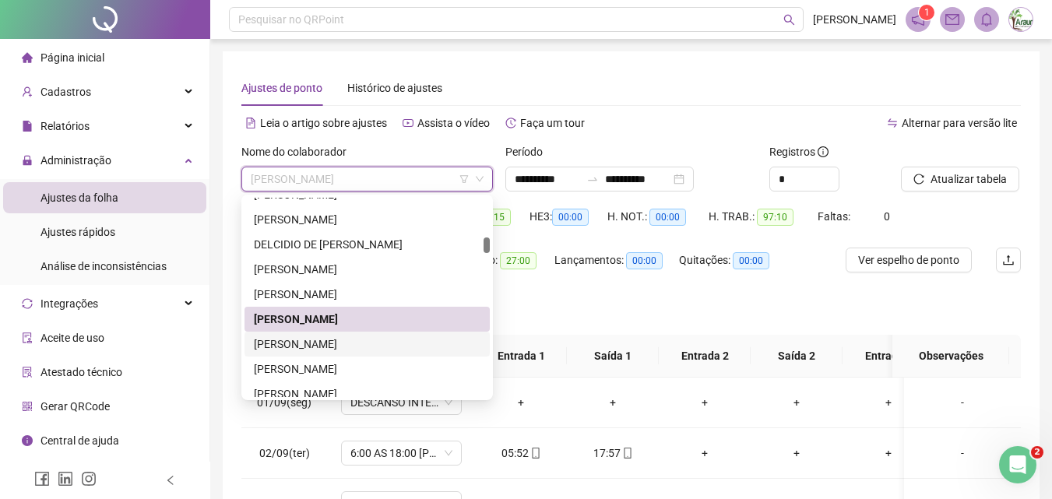
click at [336, 343] on div "[PERSON_NAME]" at bounding box center [367, 344] width 227 height 17
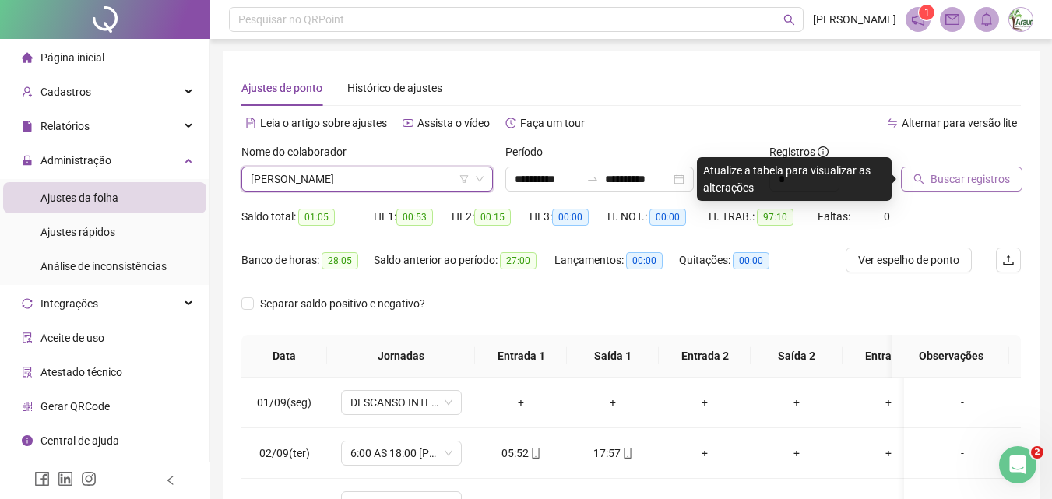
click at [951, 173] on span "Buscar registros" at bounding box center [970, 179] width 79 height 17
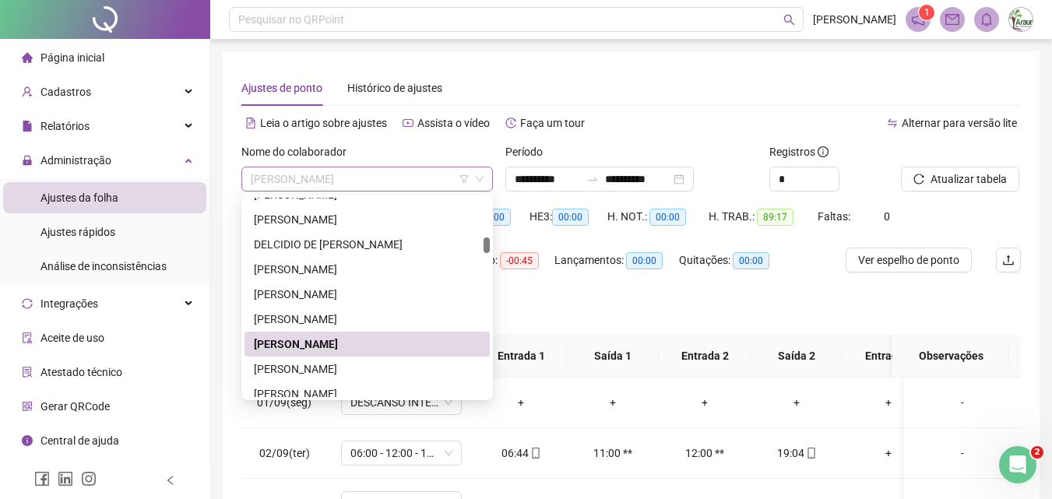
click at [356, 177] on span "[PERSON_NAME]" at bounding box center [367, 178] width 233 height 23
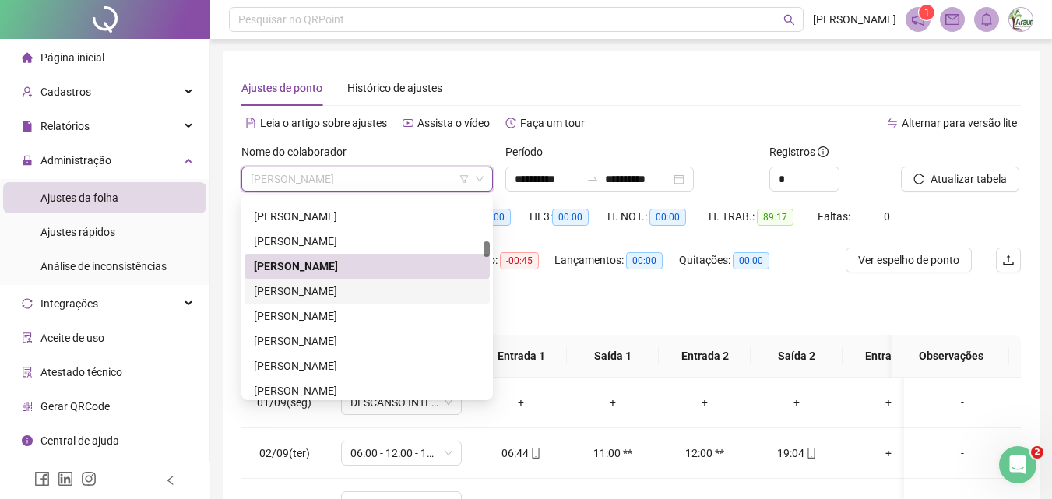
click at [343, 297] on div "[PERSON_NAME]" at bounding box center [367, 291] width 227 height 17
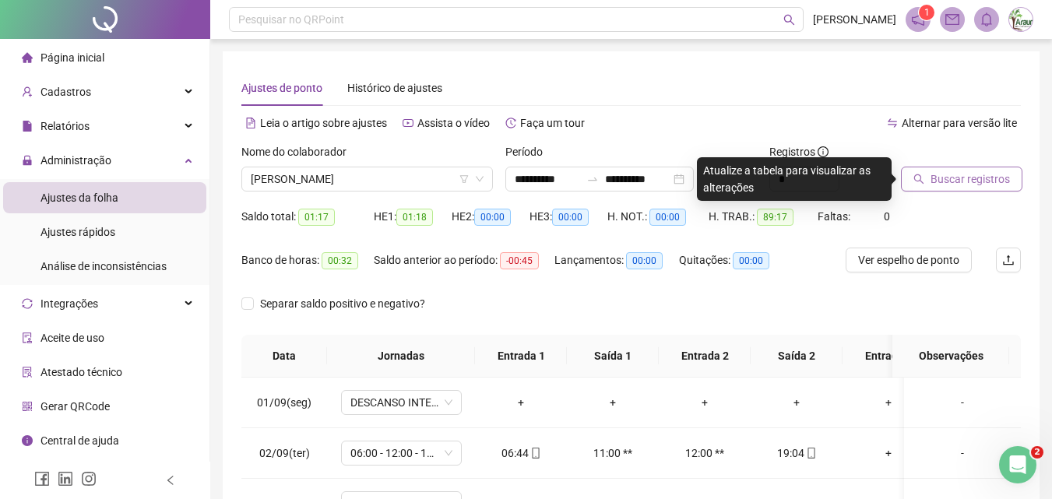
click at [916, 180] on icon "search" at bounding box center [919, 179] width 10 height 10
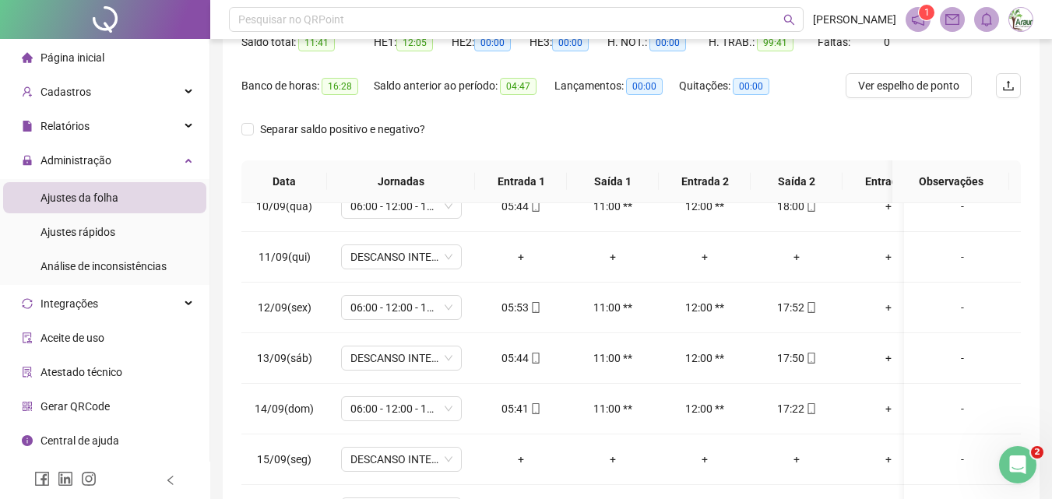
scroll to position [0, 0]
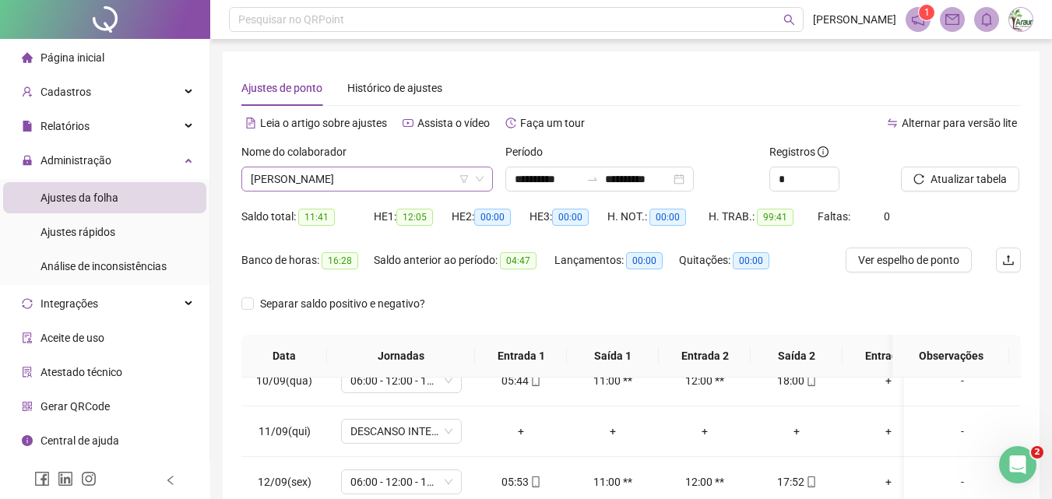
click at [358, 171] on span "[PERSON_NAME]" at bounding box center [367, 178] width 233 height 23
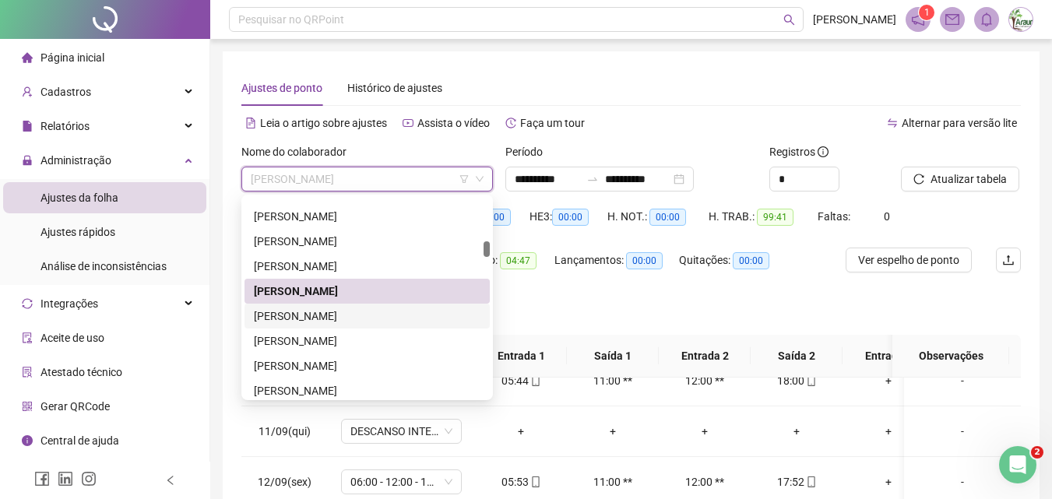
click at [354, 314] on div "[PERSON_NAME]" at bounding box center [367, 316] width 227 height 17
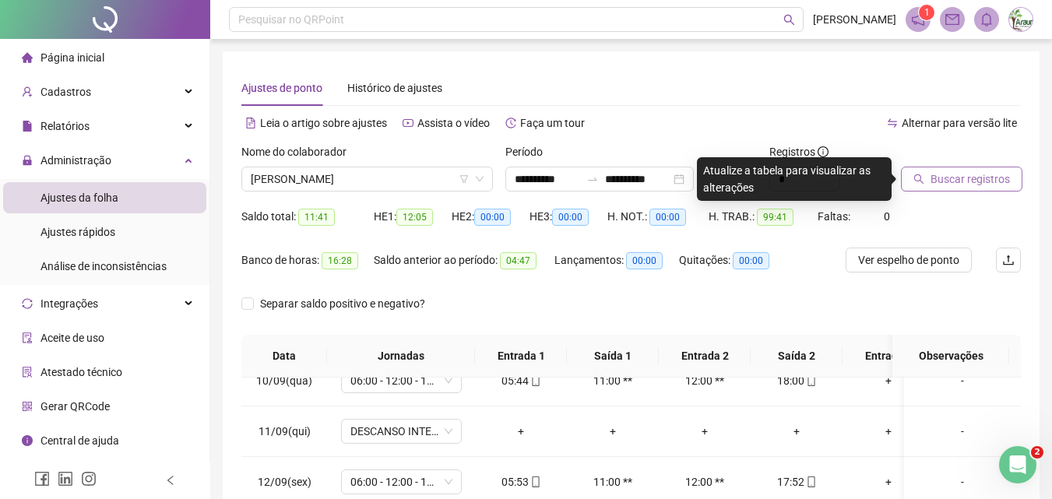
click at [936, 176] on span "Buscar registros" at bounding box center [970, 179] width 79 height 17
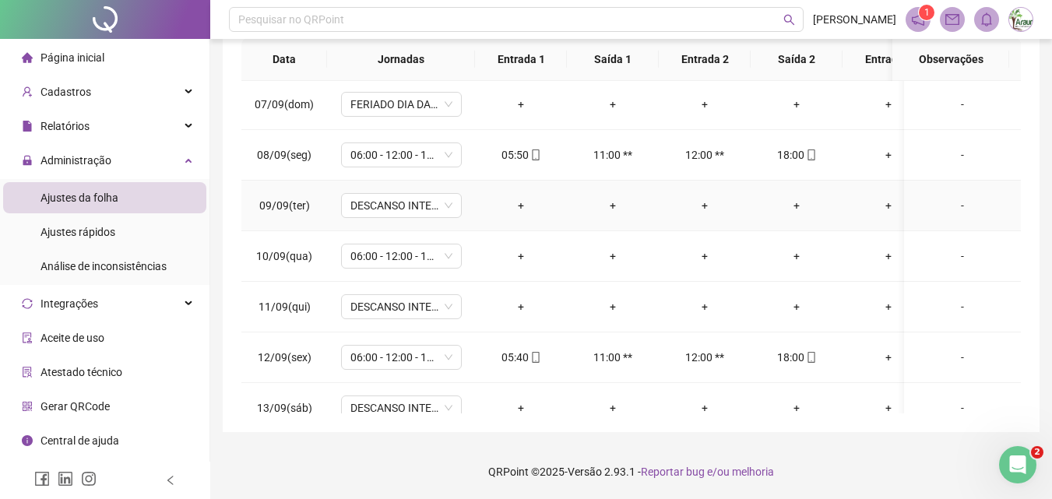
scroll to position [333, 0]
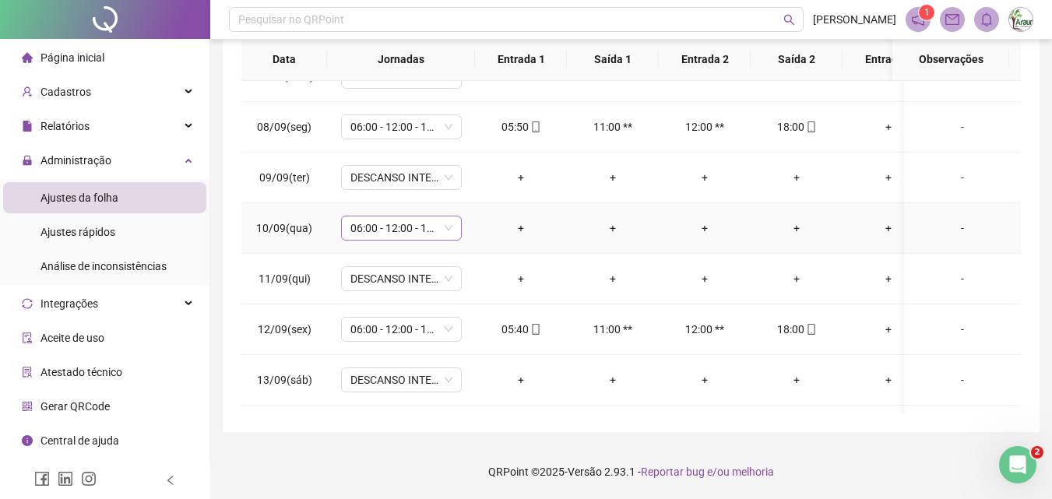
click at [407, 231] on span "06:00 - 12:00 - 13:00 - 18:00" at bounding box center [401, 227] width 102 height 23
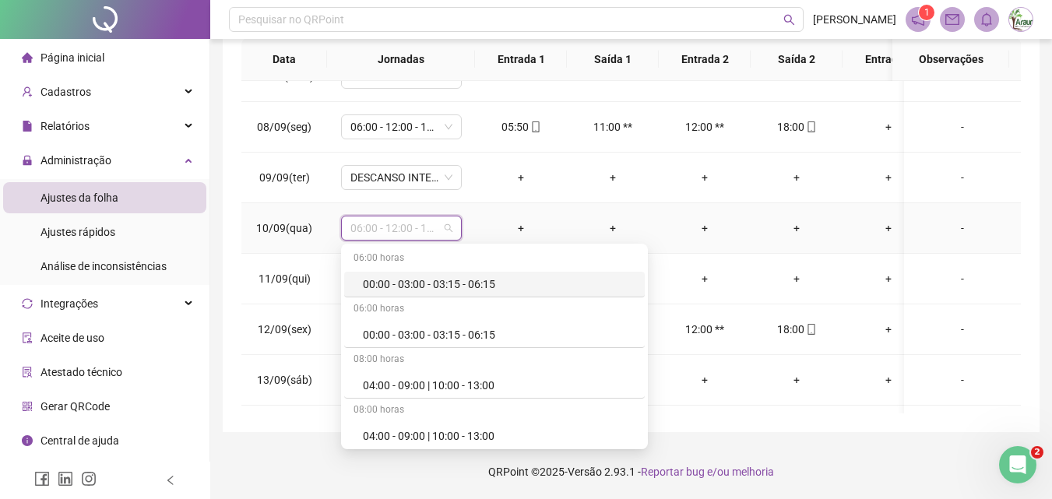
type input "*"
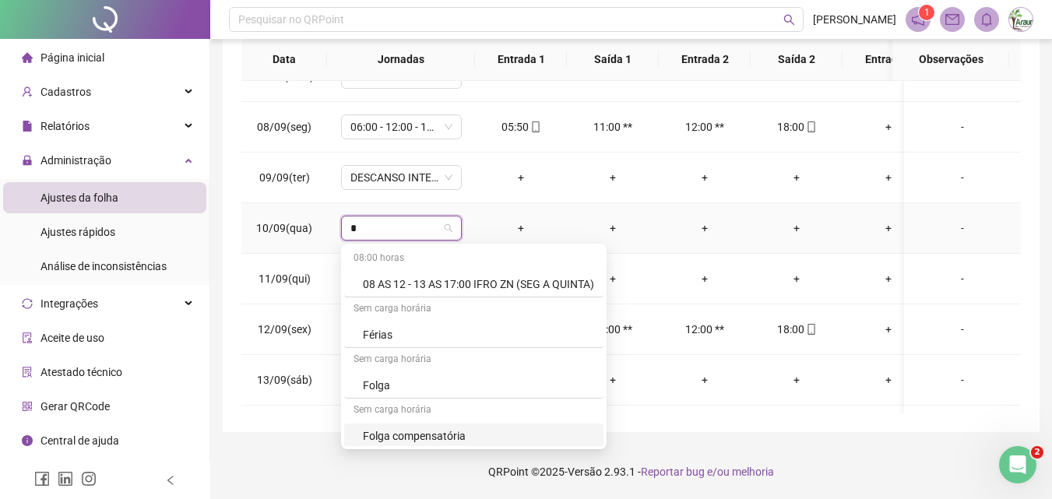
click at [437, 435] on div "Folga compensatória" at bounding box center [478, 436] width 231 height 17
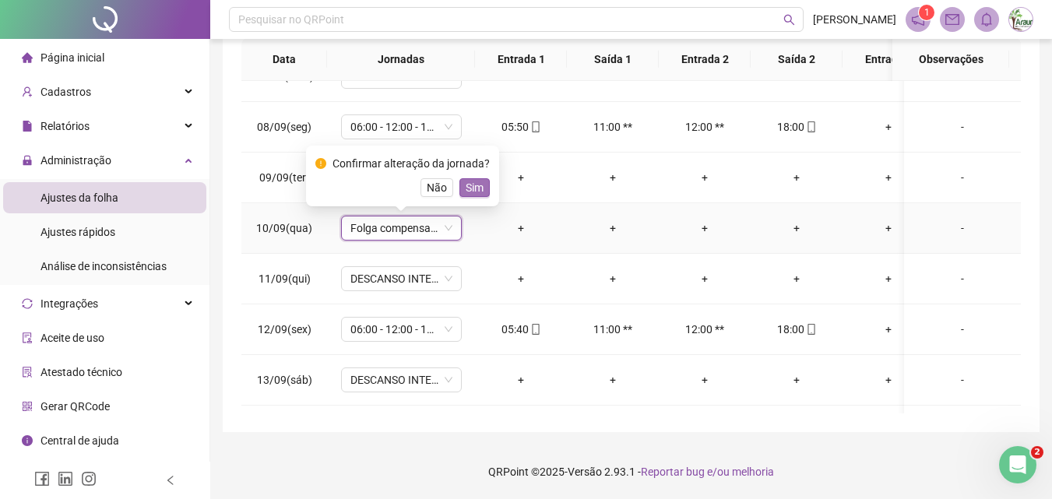
click at [480, 191] on button "Sim" at bounding box center [474, 187] width 30 height 19
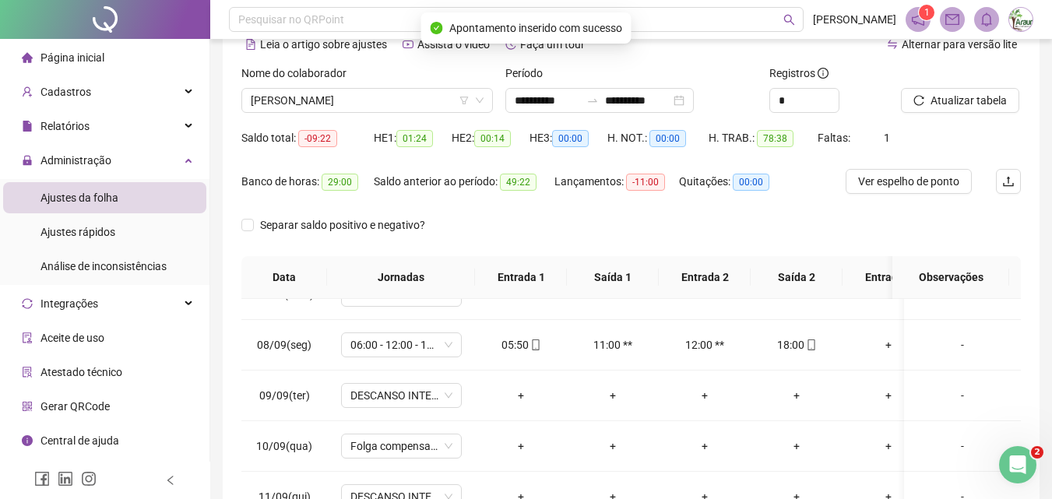
scroll to position [0, 0]
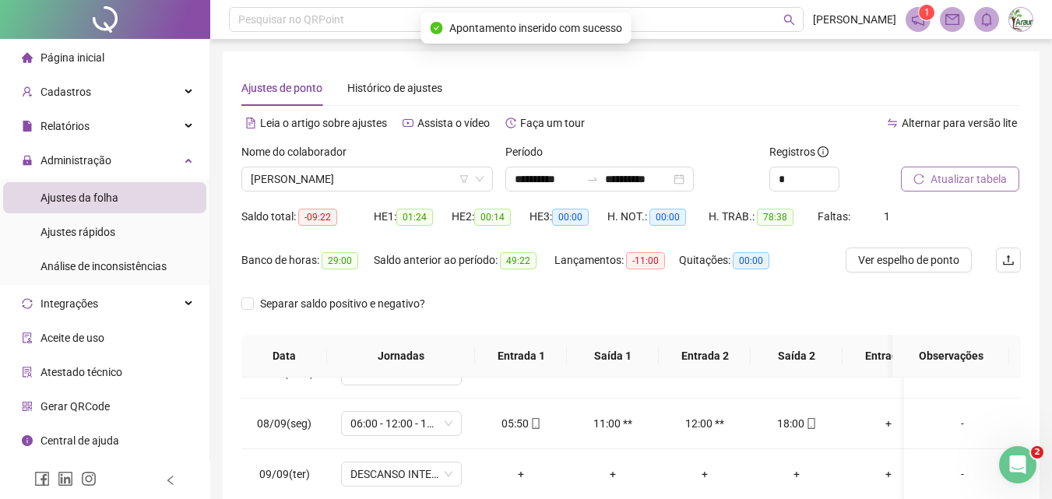
click at [958, 167] on button "Atualizar tabela" at bounding box center [960, 179] width 118 height 25
click at [315, 186] on span "[PERSON_NAME]" at bounding box center [367, 178] width 233 height 23
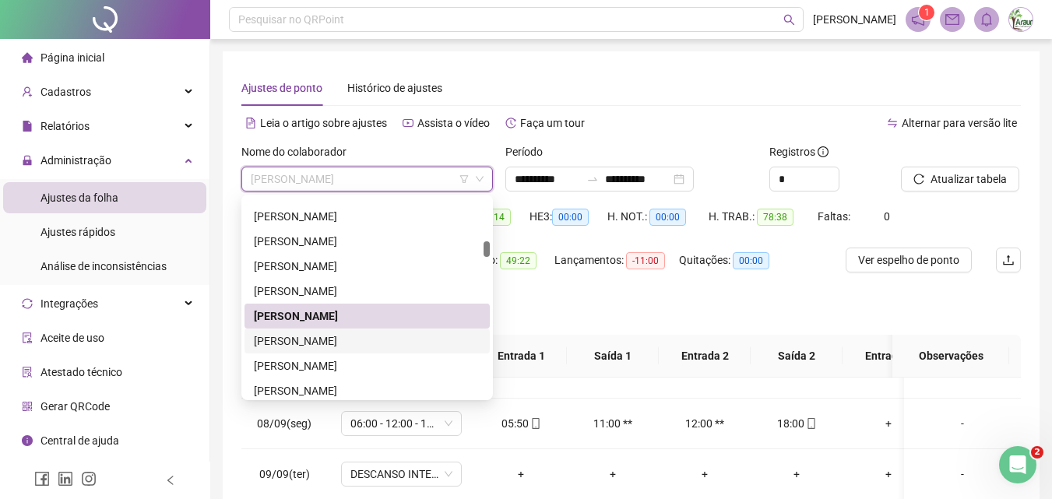
click at [305, 336] on div "[PERSON_NAME]" at bounding box center [367, 341] width 227 height 17
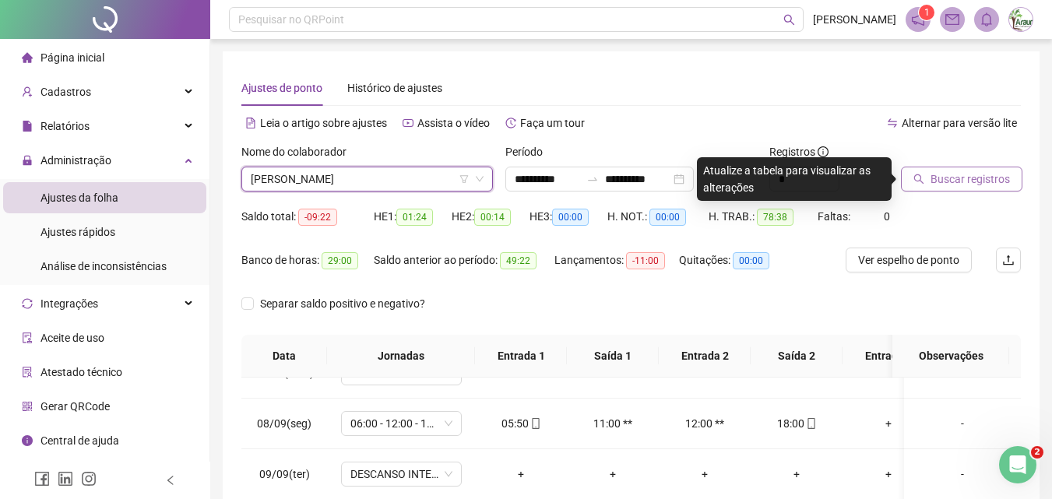
click at [938, 179] on span "Buscar registros" at bounding box center [970, 179] width 79 height 17
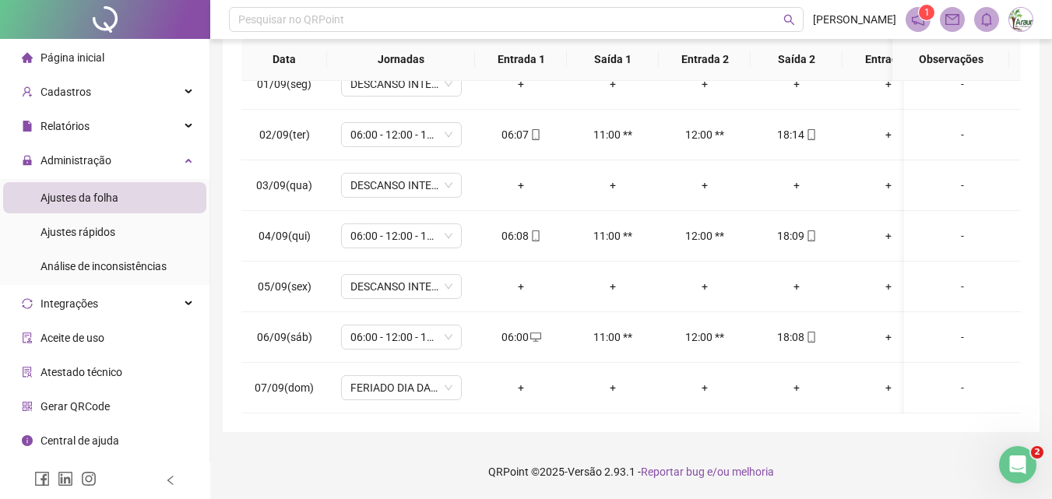
scroll to position [63, 0]
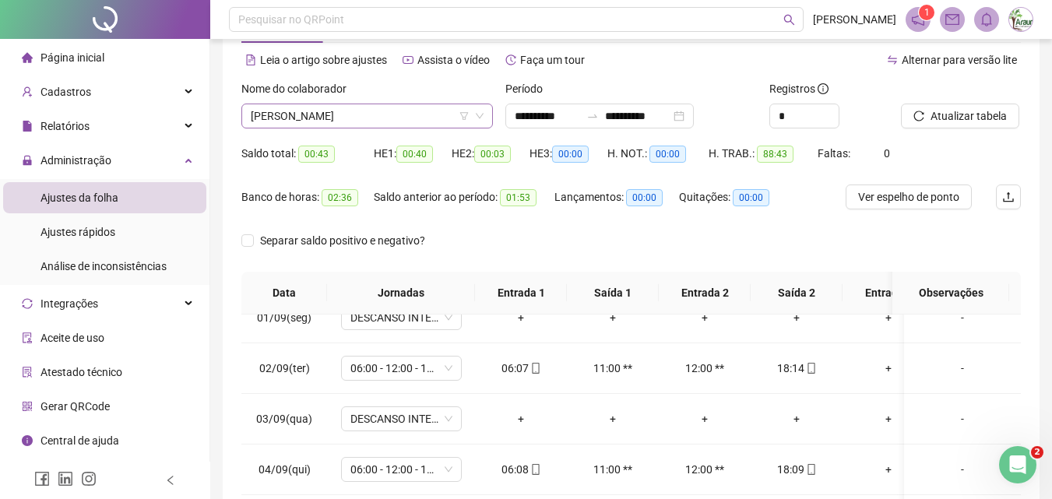
click at [343, 114] on span "[PERSON_NAME]" at bounding box center [367, 115] width 233 height 23
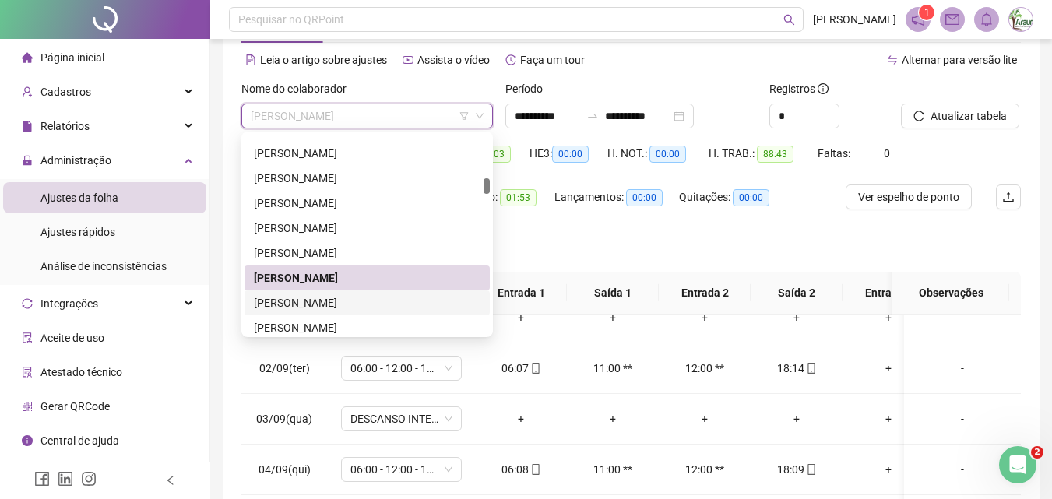
click at [317, 295] on div "[PERSON_NAME]" at bounding box center [367, 302] width 227 height 17
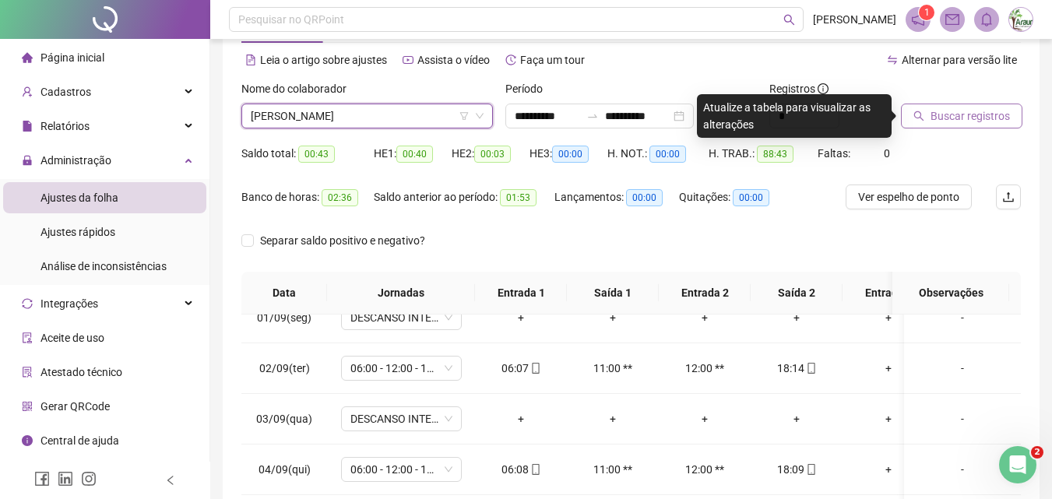
click at [924, 118] on icon "search" at bounding box center [918, 116] width 11 height 11
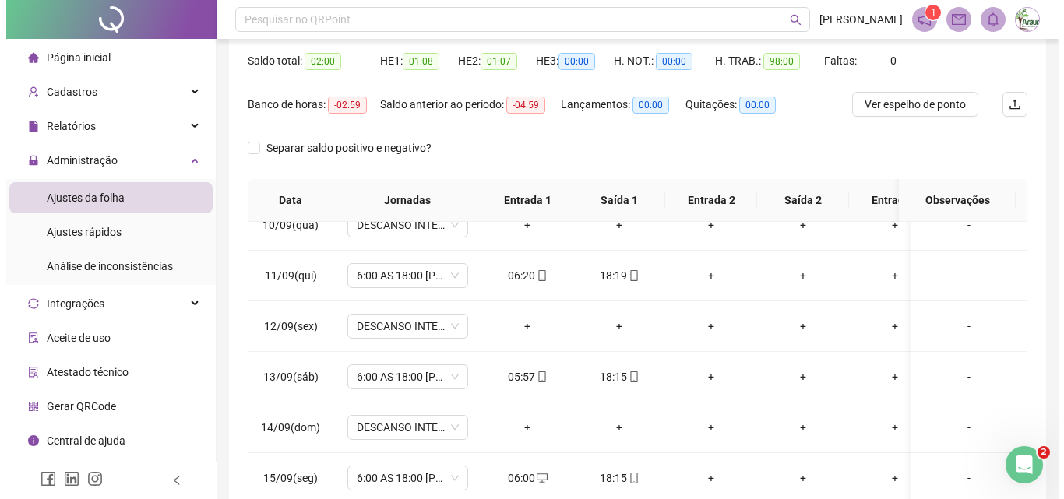
scroll to position [0, 0]
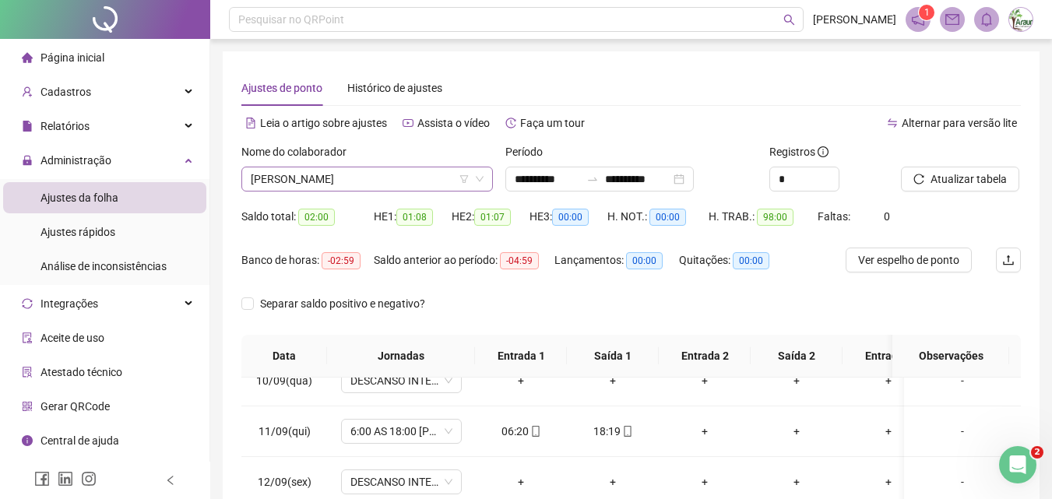
click at [331, 172] on span "[PERSON_NAME]" at bounding box center [367, 178] width 233 height 23
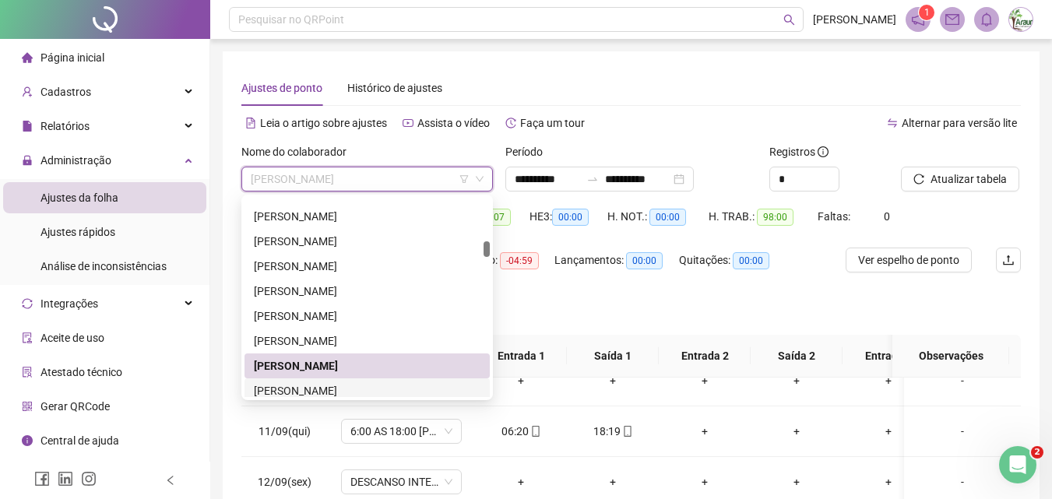
click at [329, 396] on div "[PERSON_NAME]" at bounding box center [367, 390] width 227 height 17
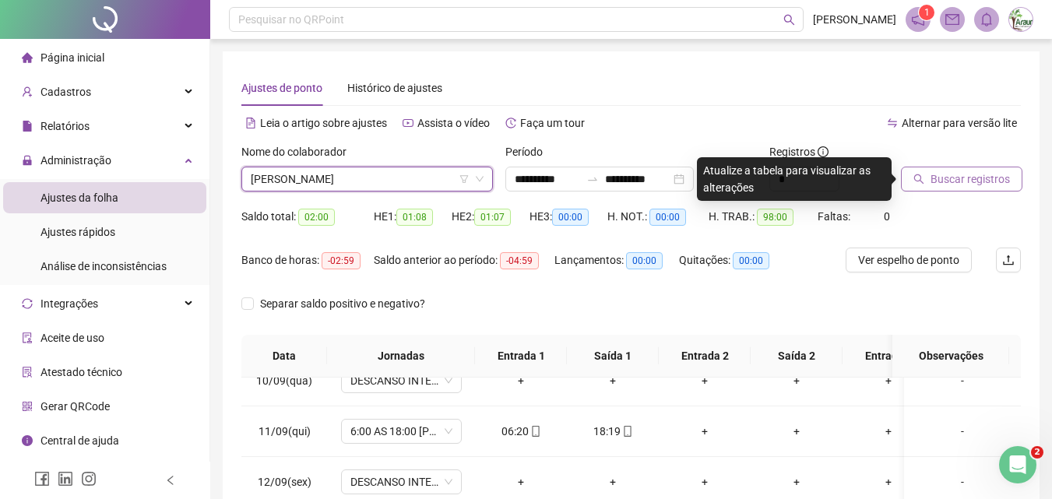
click at [970, 185] on span "Buscar registros" at bounding box center [970, 179] width 79 height 17
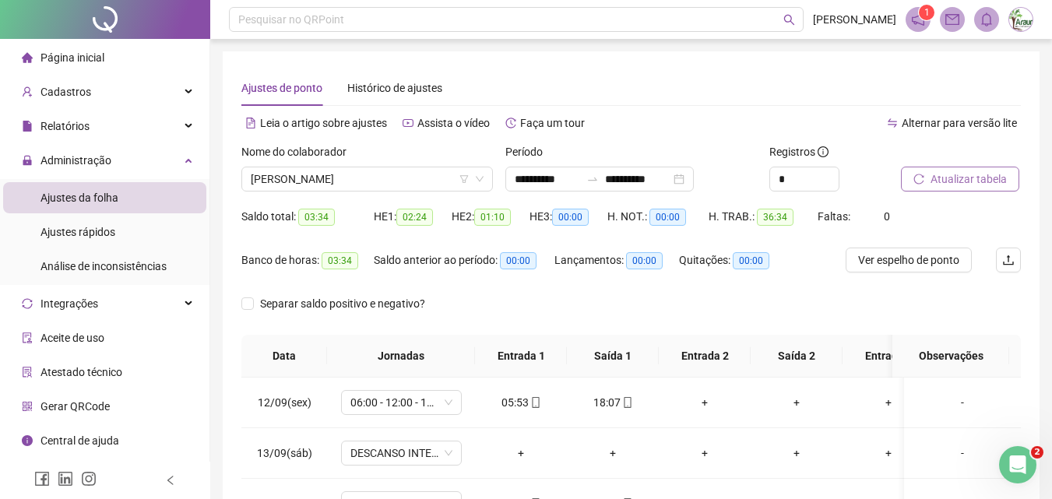
click at [940, 177] on span "Atualizar tabela" at bounding box center [969, 179] width 76 height 17
click at [385, 182] on span "[PERSON_NAME]" at bounding box center [367, 178] width 233 height 23
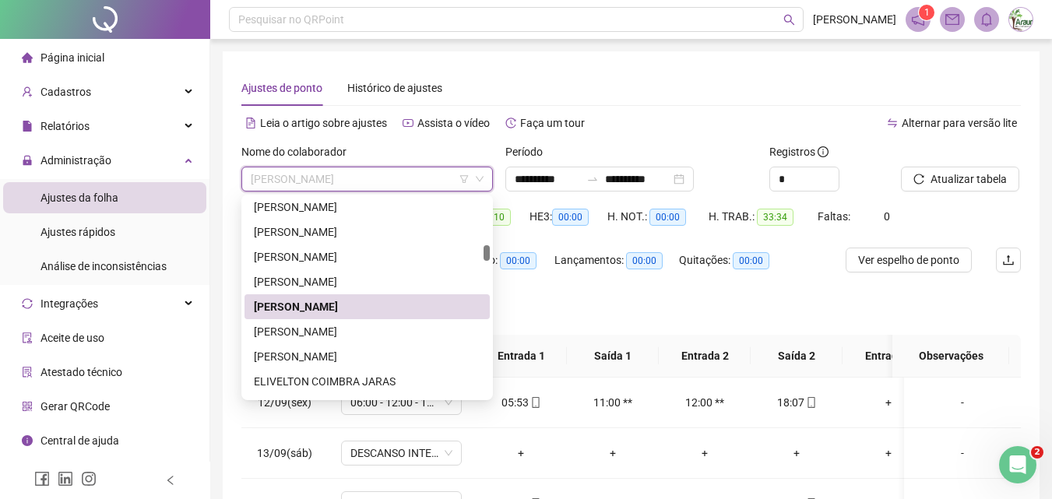
scroll to position [1103, 0]
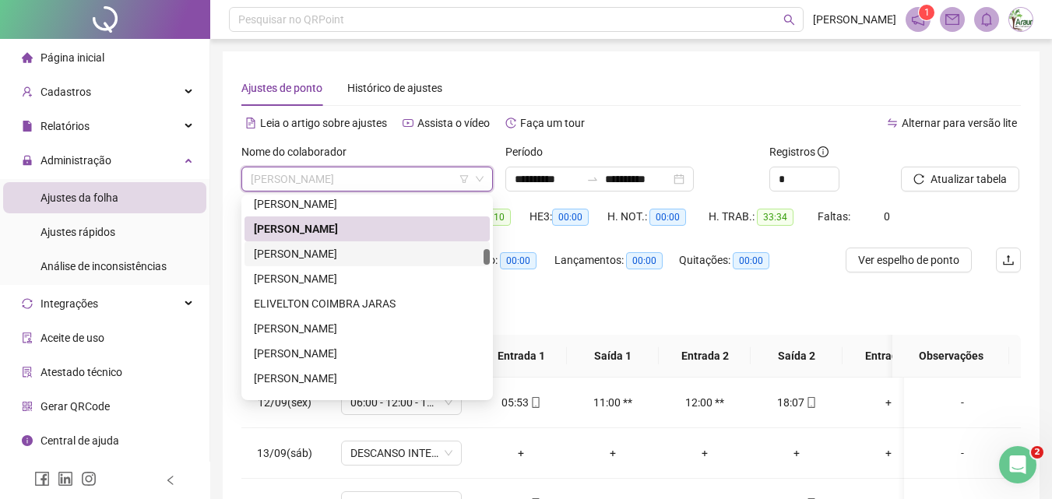
click at [353, 248] on div "[PERSON_NAME]" at bounding box center [367, 253] width 227 height 17
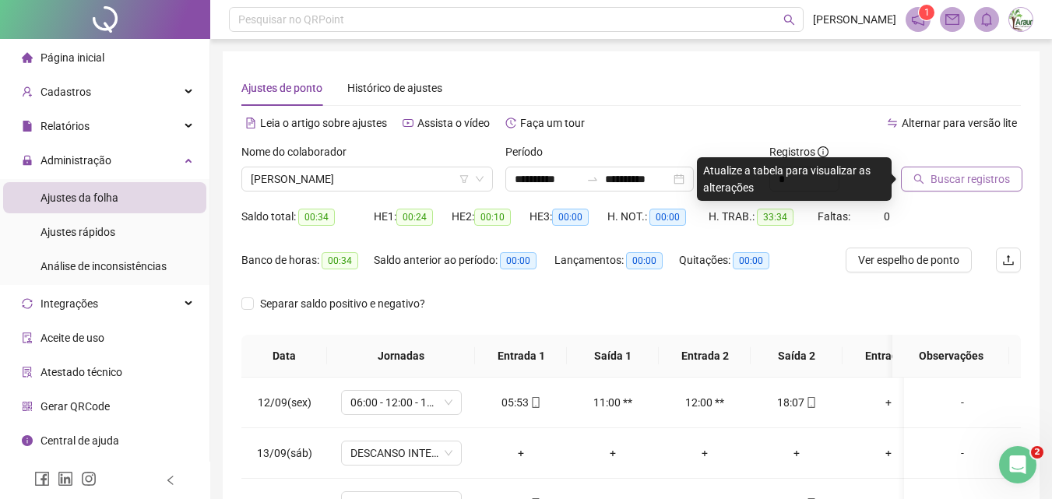
click at [986, 175] on span "Buscar registros" at bounding box center [970, 179] width 79 height 17
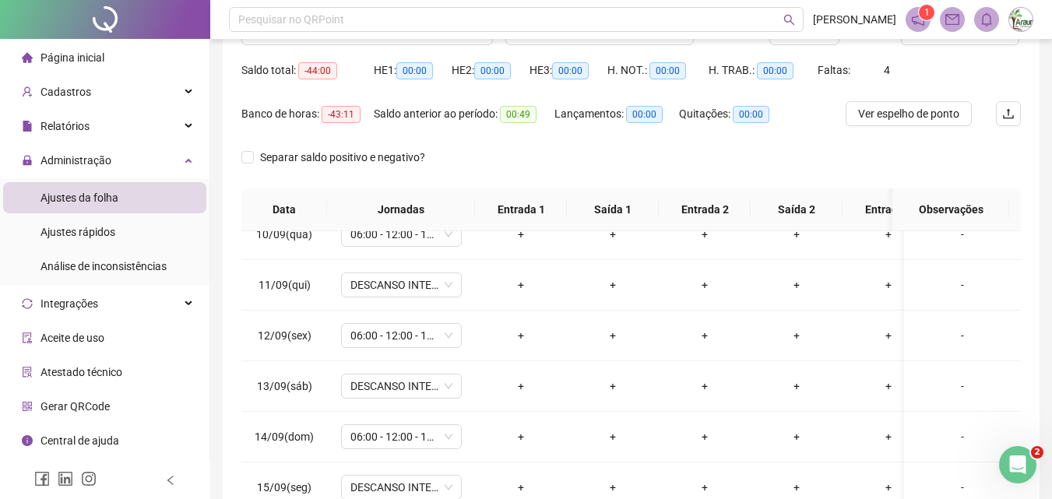
scroll to position [0, 0]
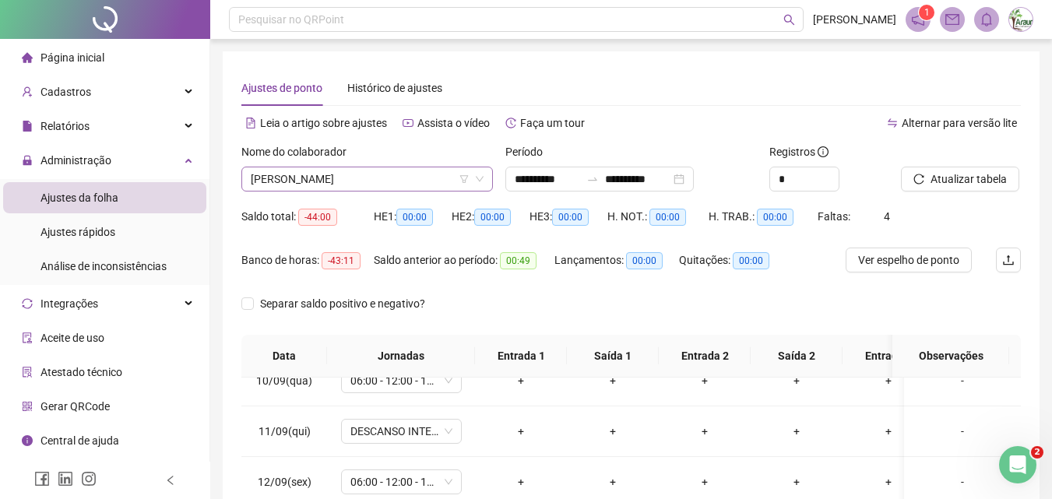
click at [379, 181] on span "[PERSON_NAME]" at bounding box center [367, 178] width 233 height 23
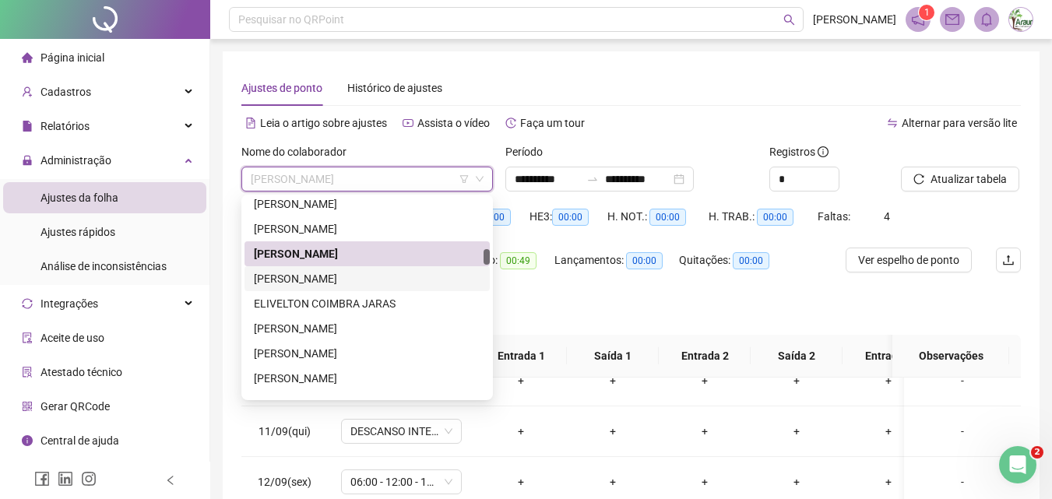
click at [346, 282] on div "[PERSON_NAME]" at bounding box center [367, 278] width 227 height 17
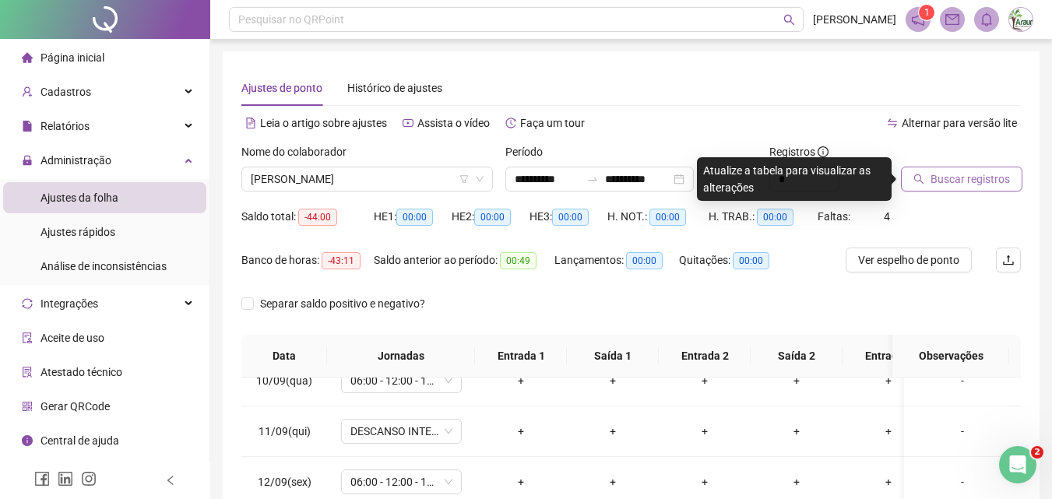
click at [935, 177] on span "Buscar registros" at bounding box center [970, 179] width 79 height 17
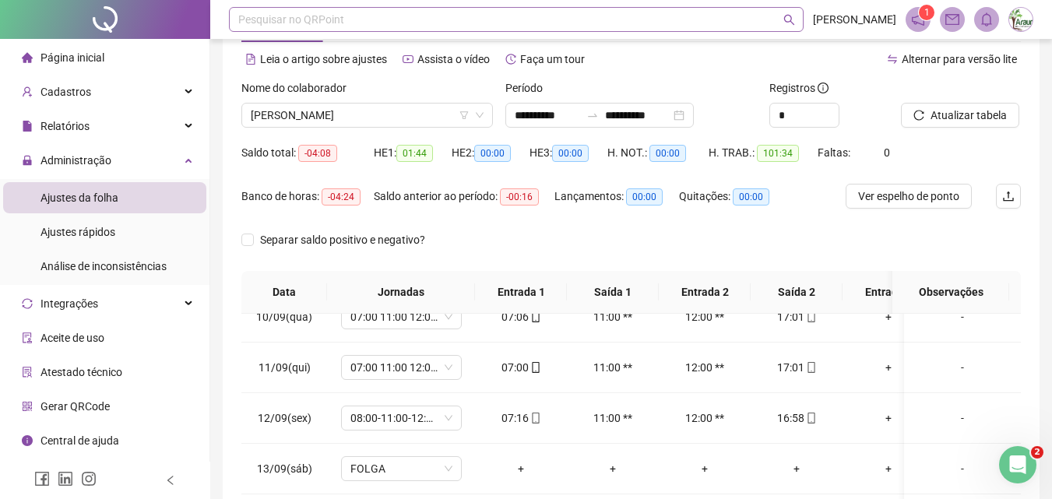
scroll to position [63, 0]
click at [364, 114] on span "[PERSON_NAME]" at bounding box center [367, 115] width 233 height 23
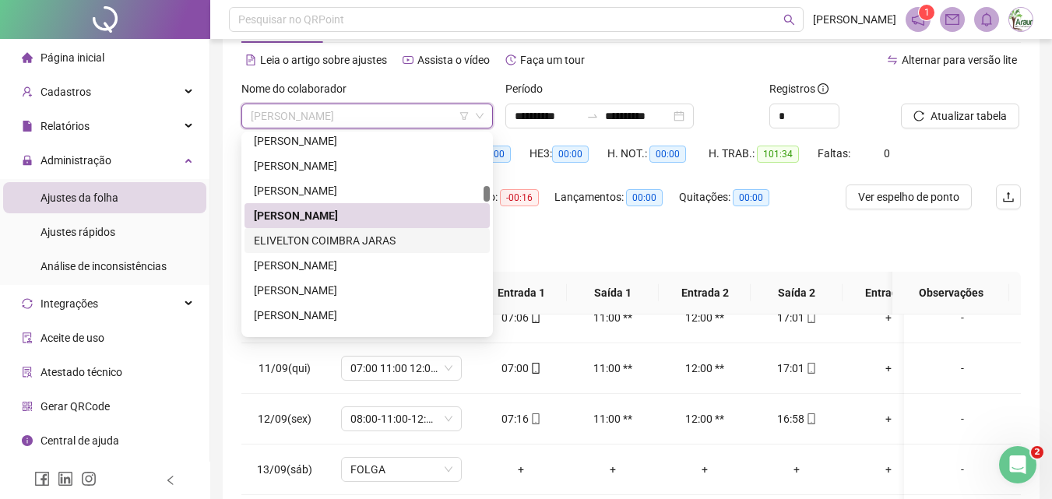
click at [339, 243] on div "ELIVELTON COIMBRA JARAS" at bounding box center [367, 240] width 227 height 17
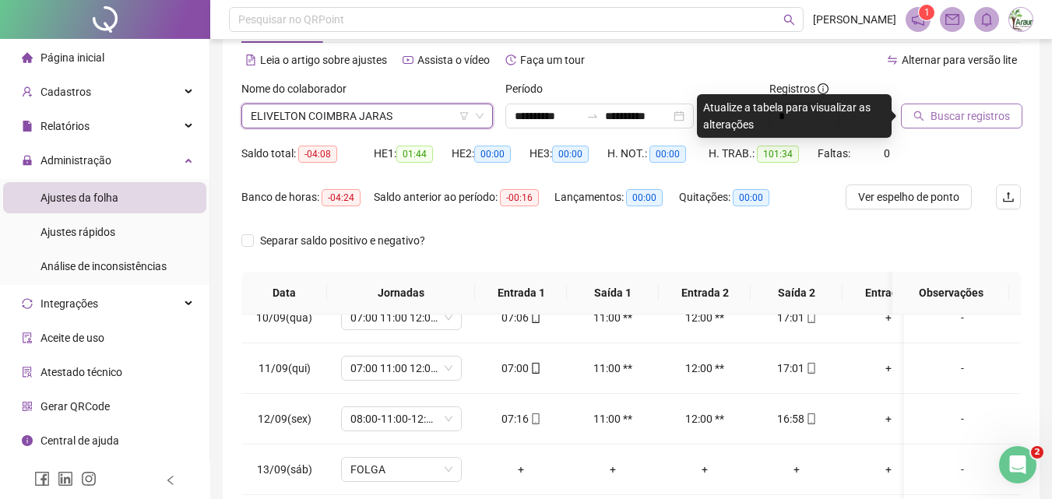
click at [925, 120] on button "Buscar registros" at bounding box center [961, 116] width 121 height 25
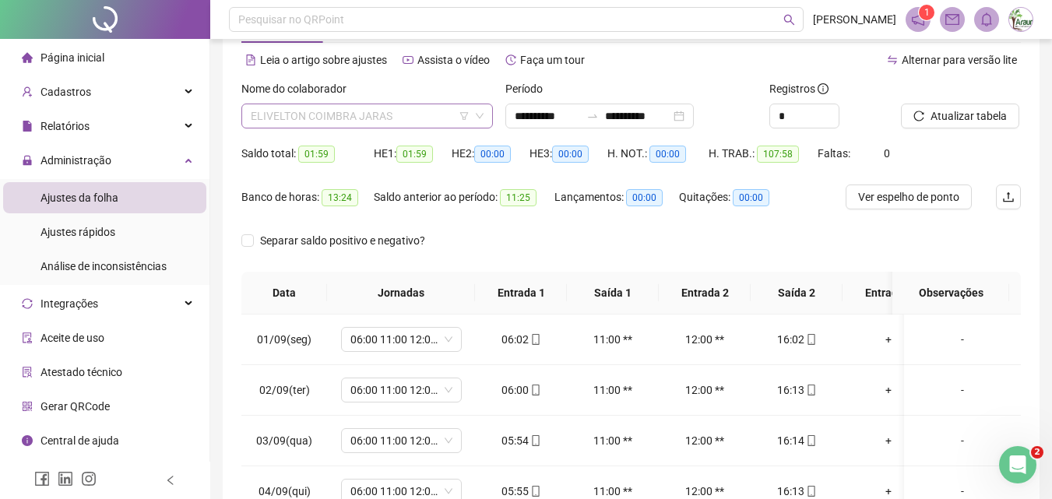
click at [354, 120] on span "ELIVELTON COIMBRA JARAS" at bounding box center [367, 115] width 233 height 23
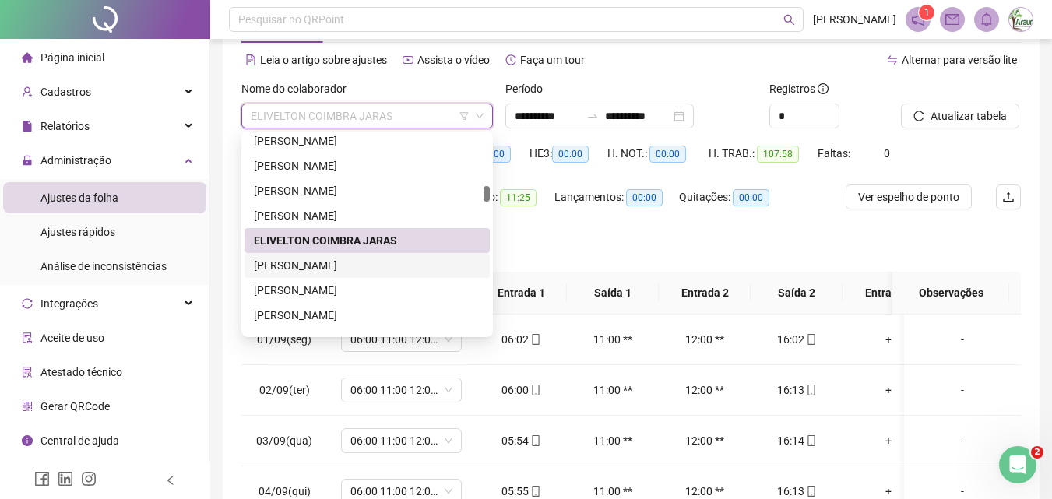
click at [339, 259] on div "[PERSON_NAME]" at bounding box center [367, 265] width 227 height 17
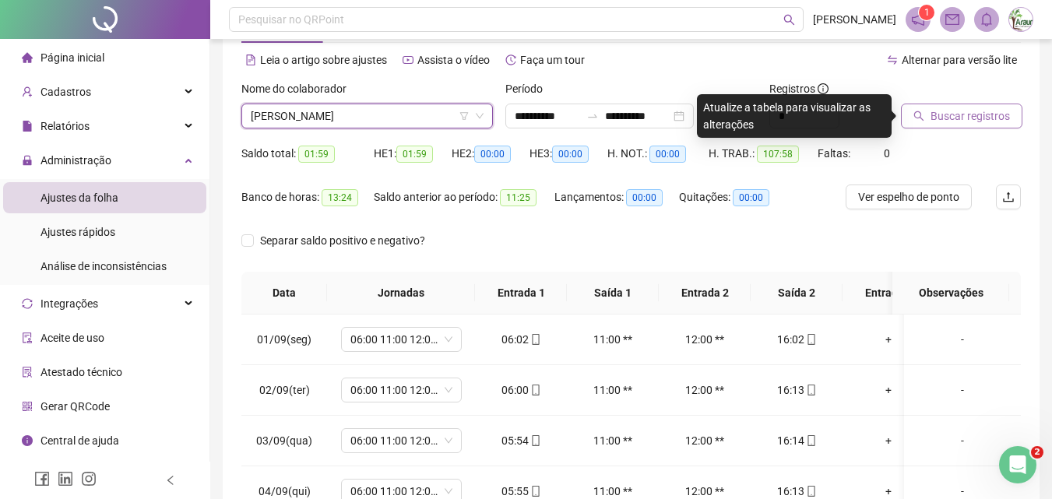
click at [963, 110] on span "Buscar registros" at bounding box center [970, 115] width 79 height 17
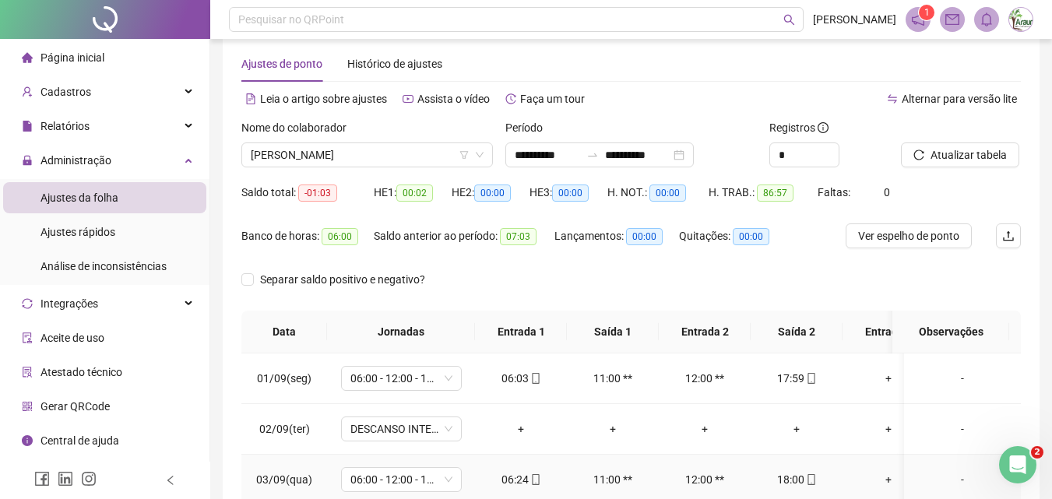
scroll to position [0, 0]
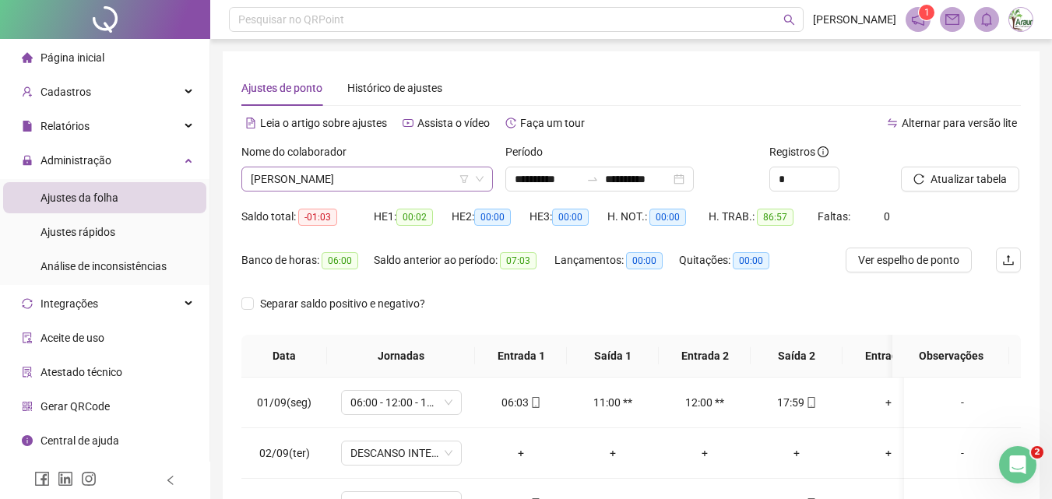
click at [302, 181] on span "[PERSON_NAME]" at bounding box center [367, 178] width 233 height 23
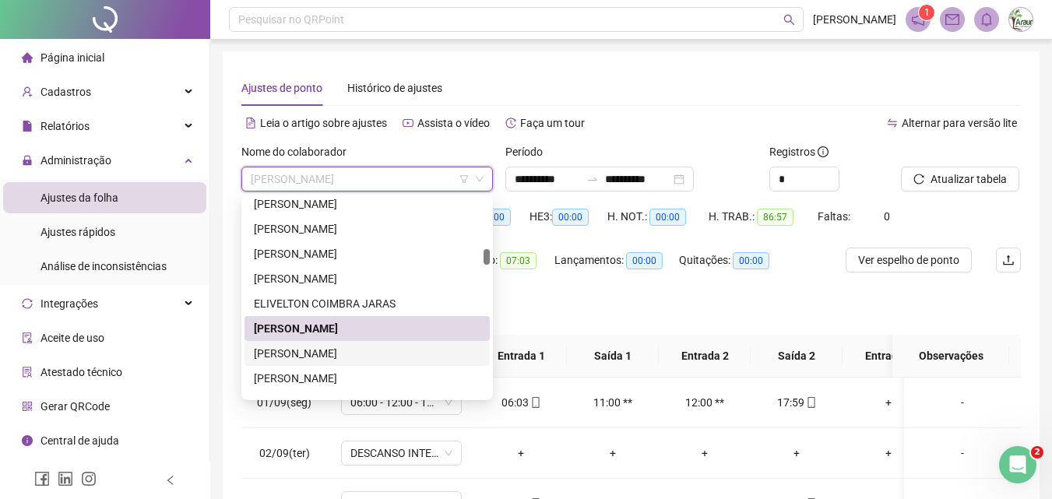
click at [326, 354] on div "[PERSON_NAME]" at bounding box center [367, 353] width 227 height 17
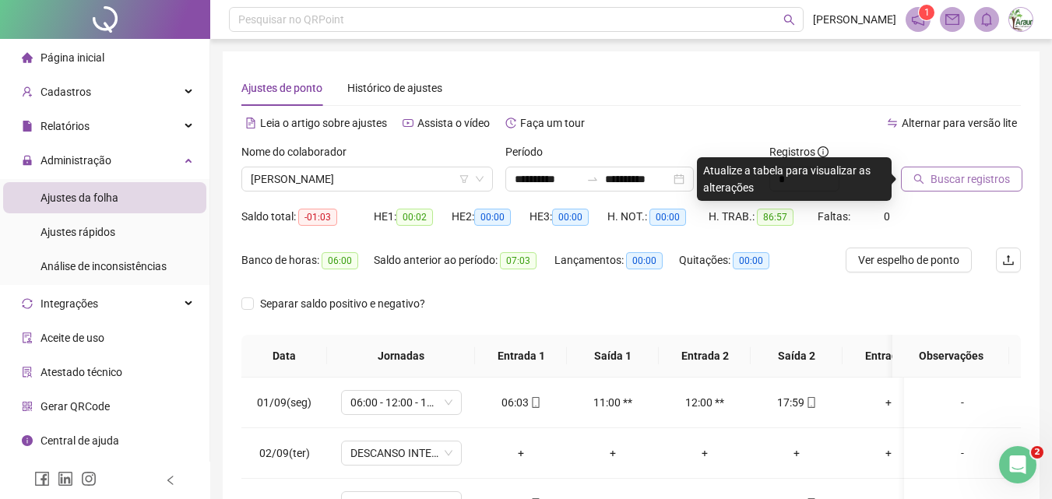
click at [940, 190] on button "Buscar registros" at bounding box center [961, 179] width 121 height 25
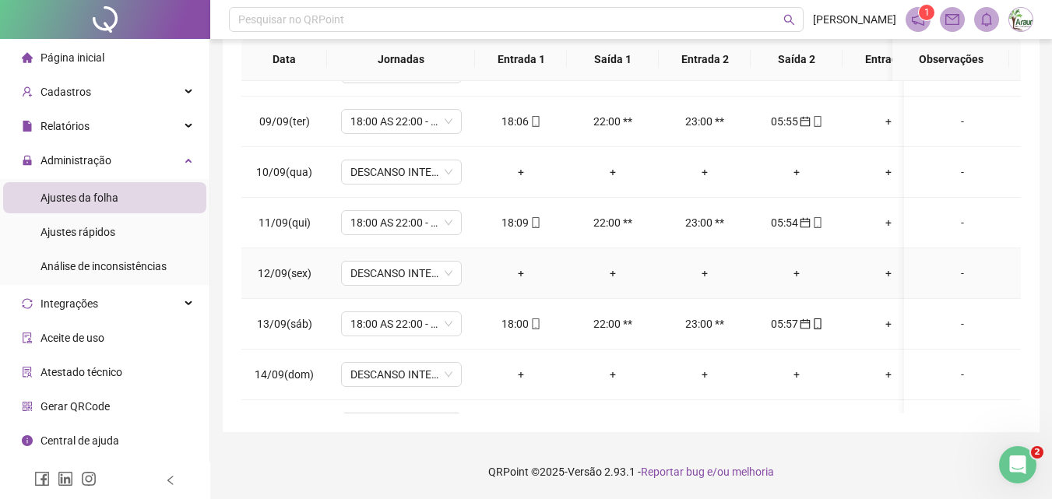
scroll to position [489, 0]
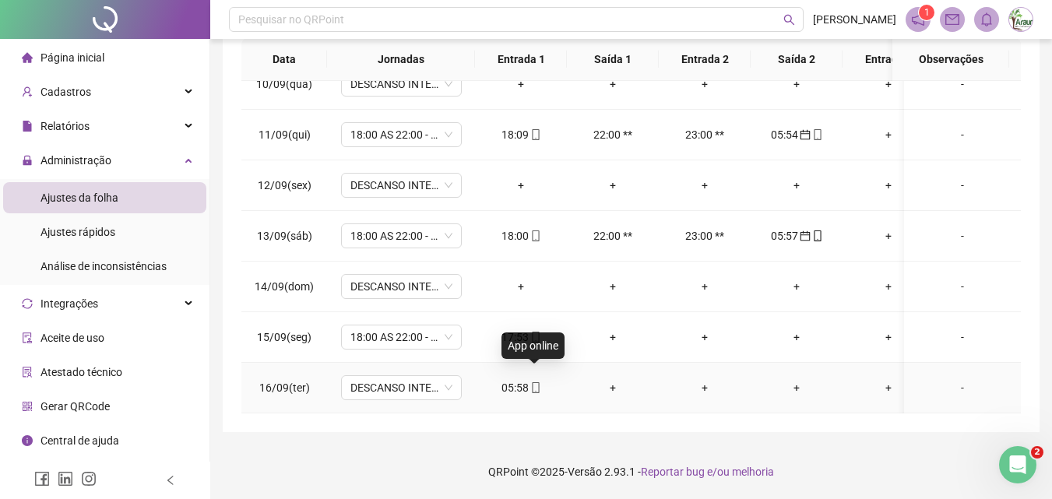
click at [533, 382] on icon "mobile" at bounding box center [535, 387] width 11 height 11
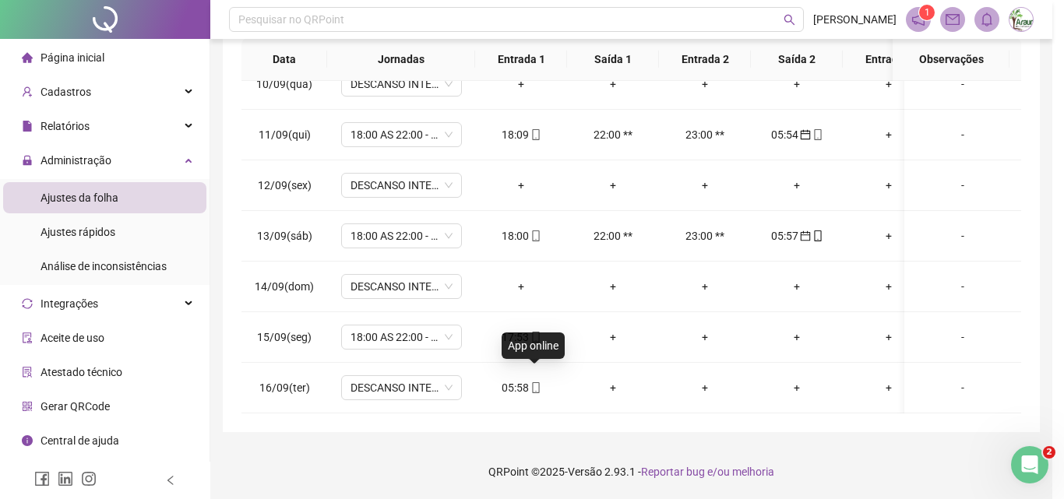
type input "**********"
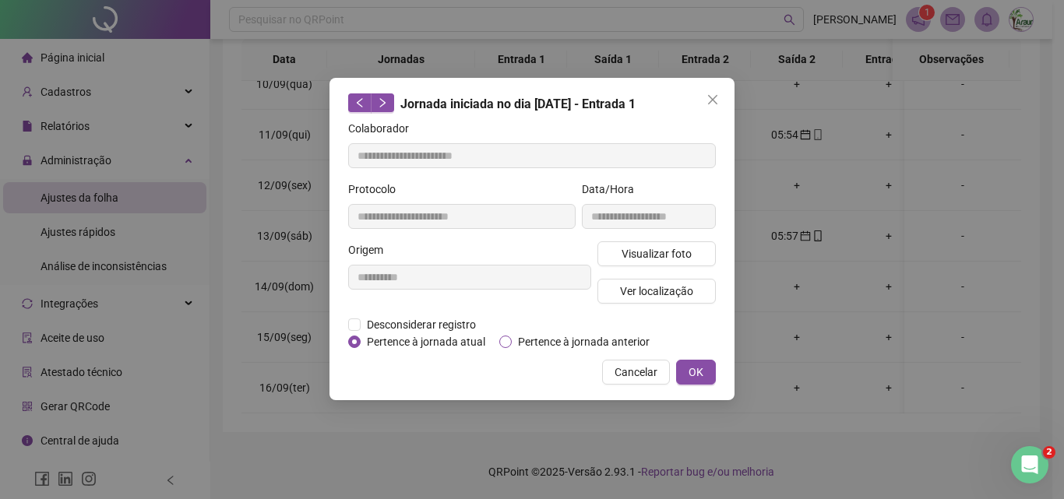
click at [537, 341] on span "Pertence à jornada anterior" at bounding box center [584, 341] width 144 height 17
click at [699, 369] on span "OK" at bounding box center [695, 372] width 15 height 17
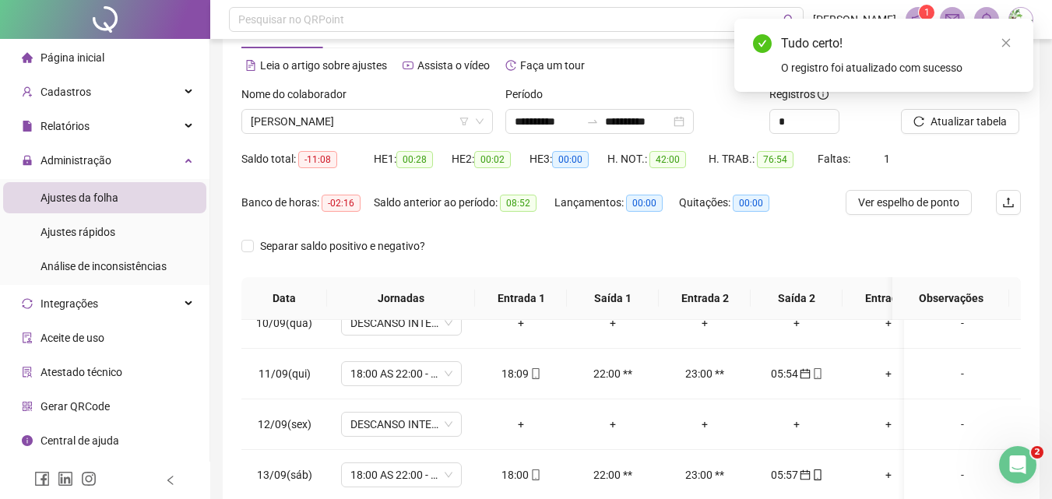
scroll to position [0, 0]
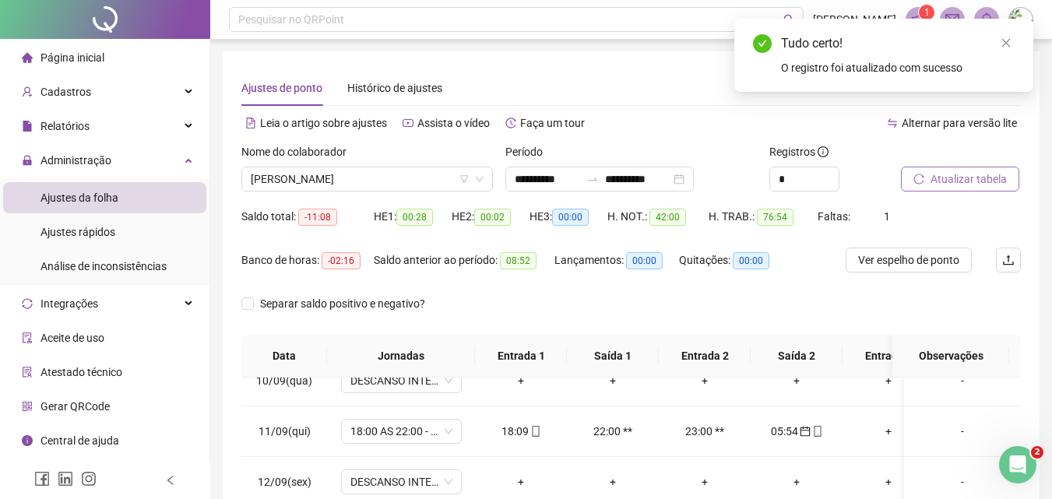
click at [965, 175] on span "Atualizar tabela" at bounding box center [969, 179] width 76 height 17
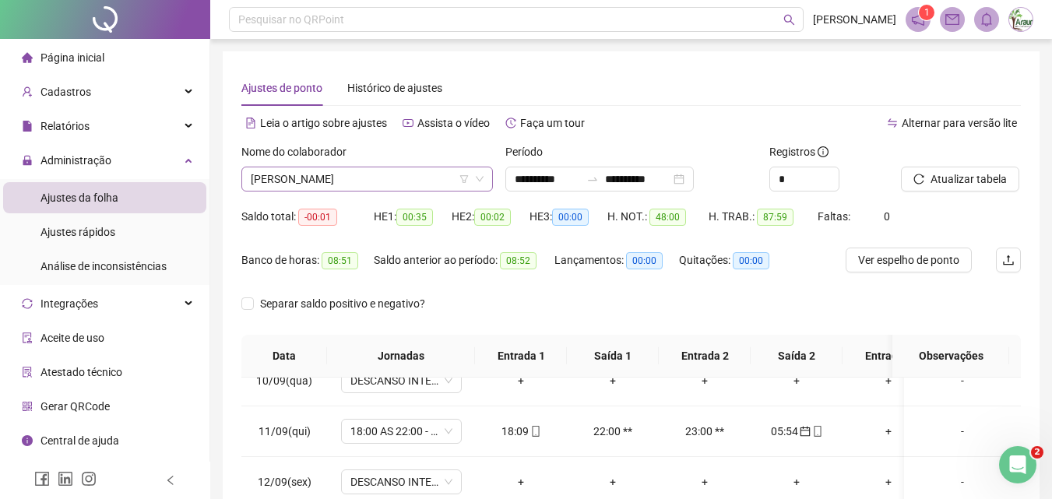
click at [374, 183] on span "[PERSON_NAME]" at bounding box center [367, 178] width 233 height 23
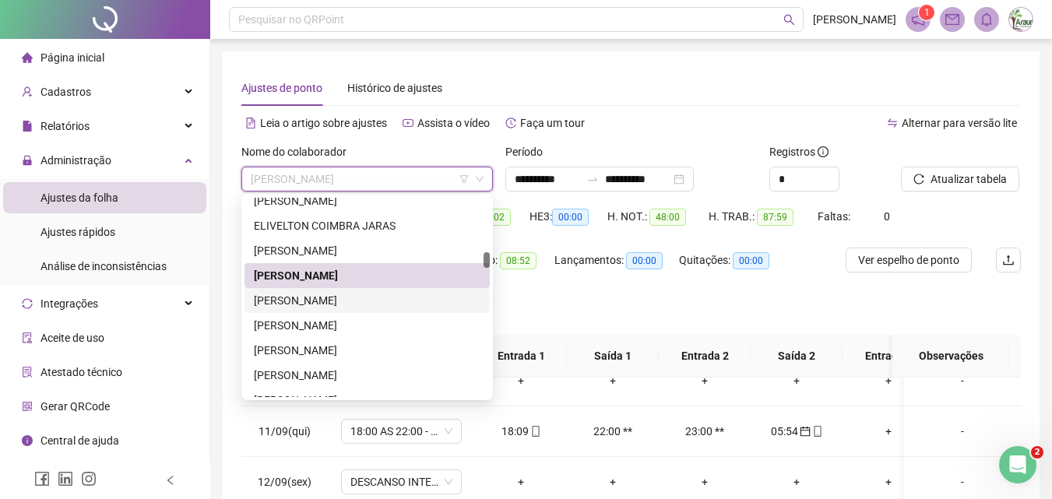
scroll to position [1258, 0]
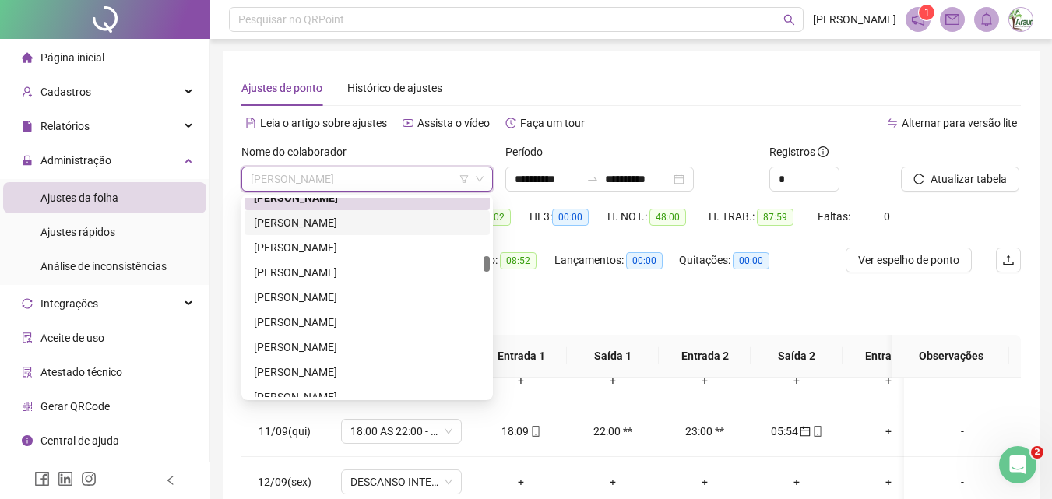
click at [333, 223] on div "[PERSON_NAME]" at bounding box center [367, 222] width 227 height 17
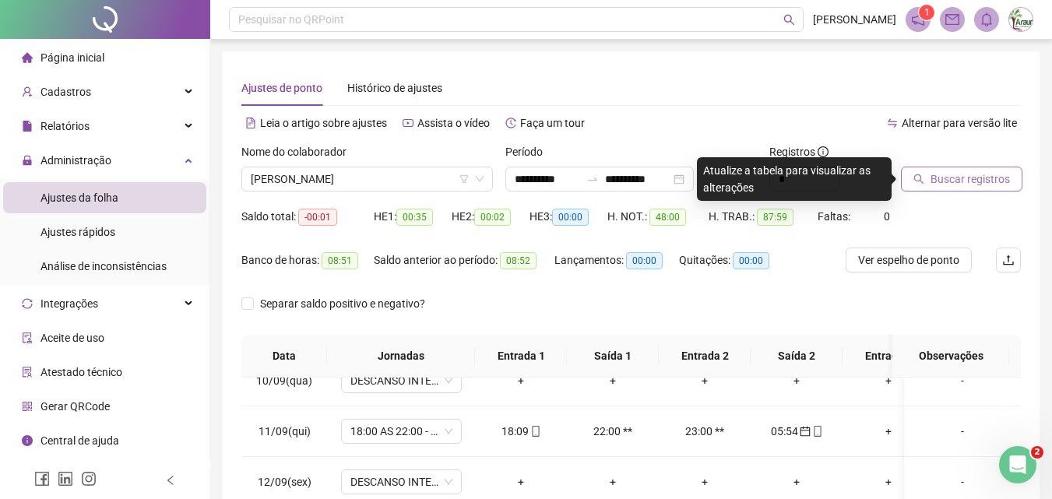
click at [935, 182] on span "Buscar registros" at bounding box center [970, 179] width 79 height 17
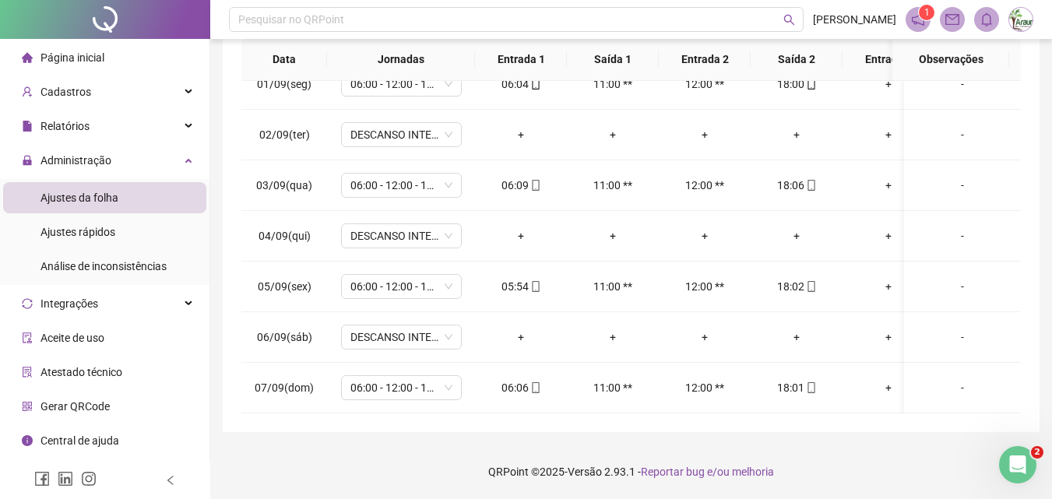
scroll to position [0, 0]
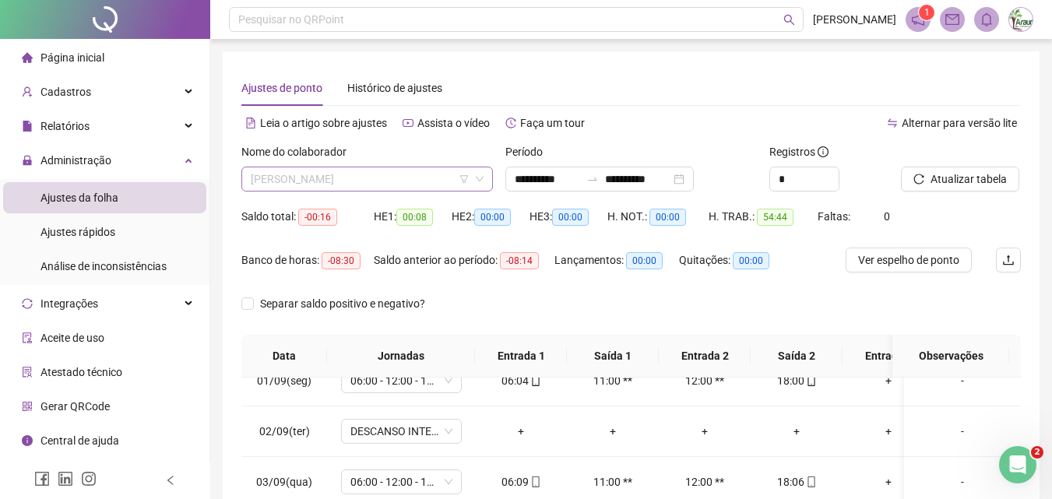
click at [396, 167] on span "[PERSON_NAME]" at bounding box center [367, 178] width 233 height 23
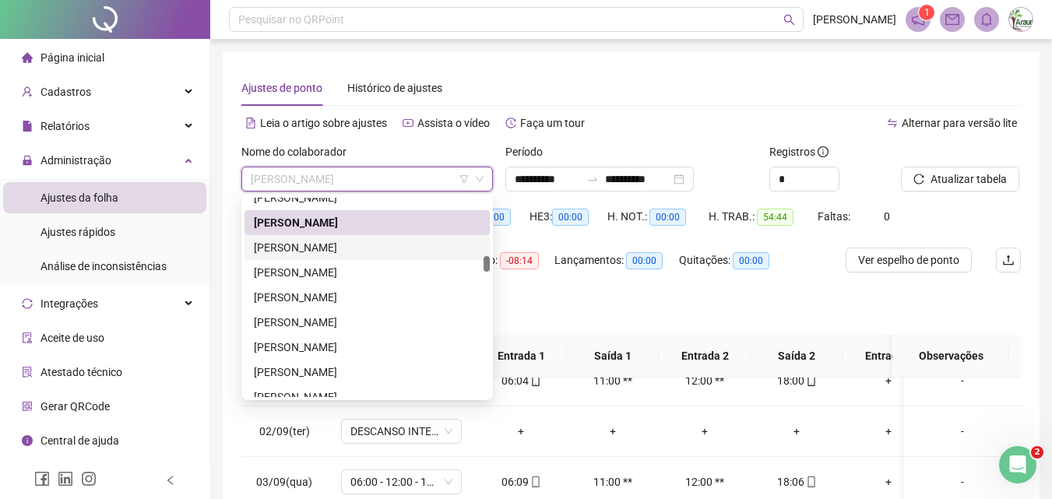
click at [378, 252] on div "[PERSON_NAME]" at bounding box center [367, 247] width 227 height 17
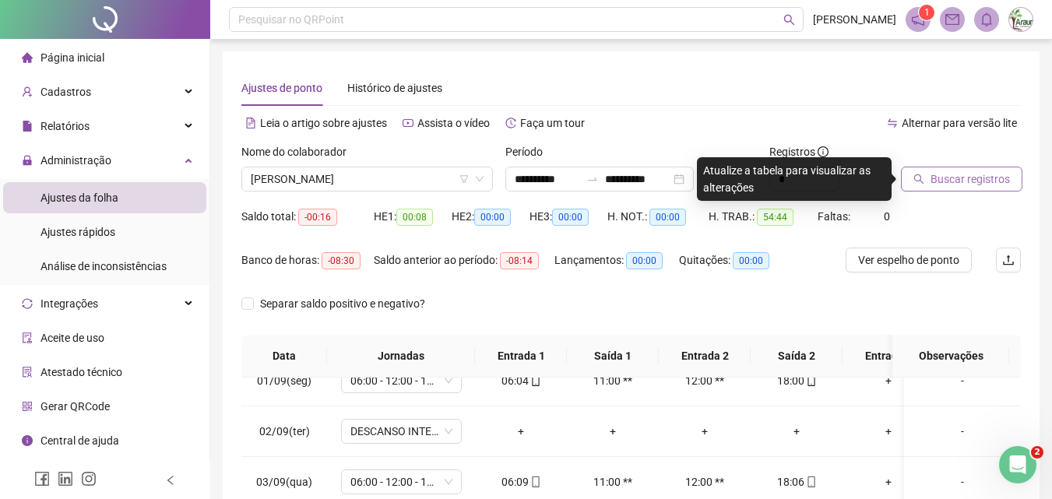
click at [989, 173] on span "Buscar registros" at bounding box center [970, 179] width 79 height 17
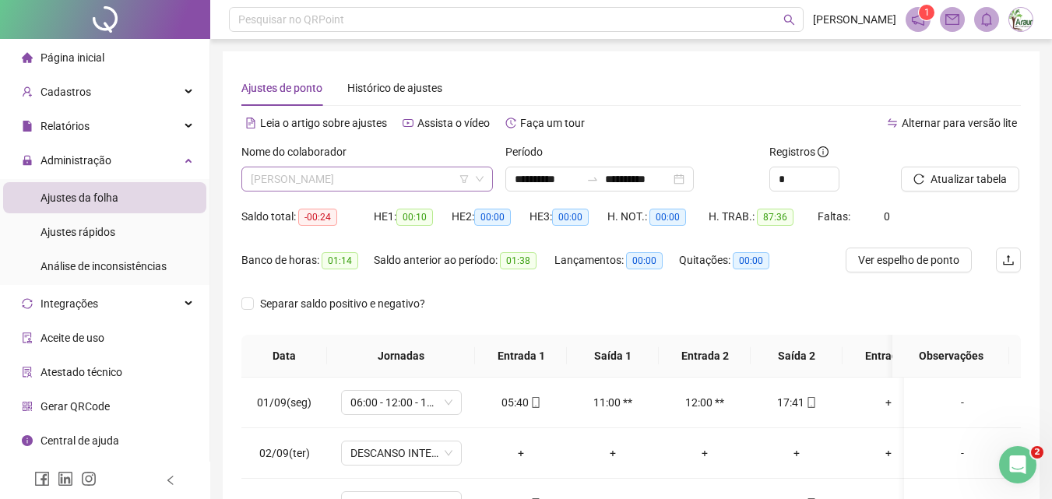
click at [369, 181] on span "[PERSON_NAME]" at bounding box center [367, 178] width 233 height 23
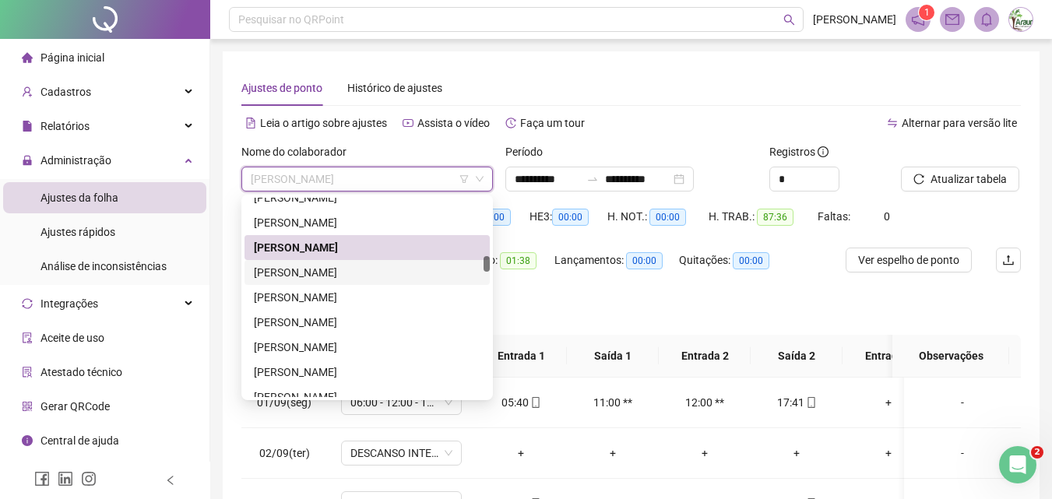
click at [385, 274] on div "[PERSON_NAME]" at bounding box center [367, 272] width 227 height 17
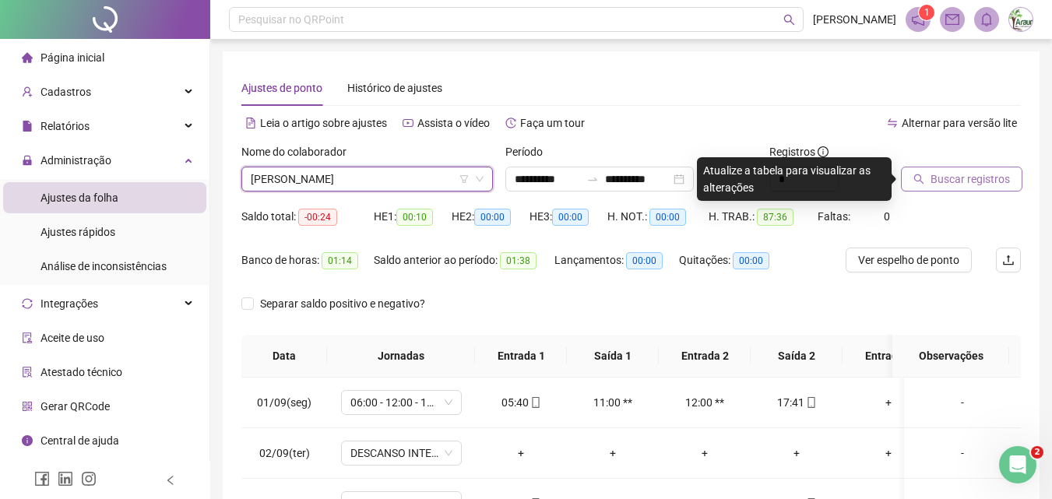
click at [946, 182] on span "Buscar registros" at bounding box center [970, 179] width 79 height 17
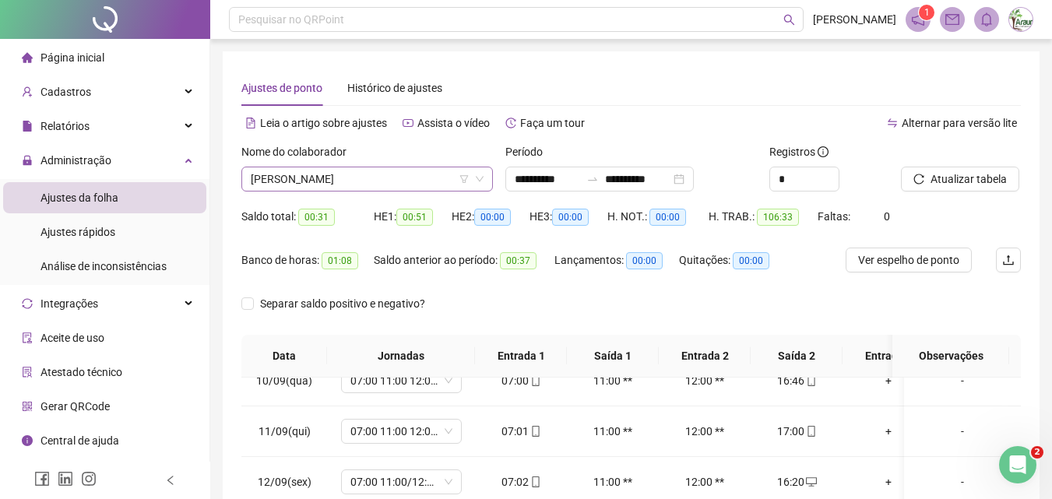
click at [326, 184] on span "[PERSON_NAME]" at bounding box center [367, 178] width 233 height 23
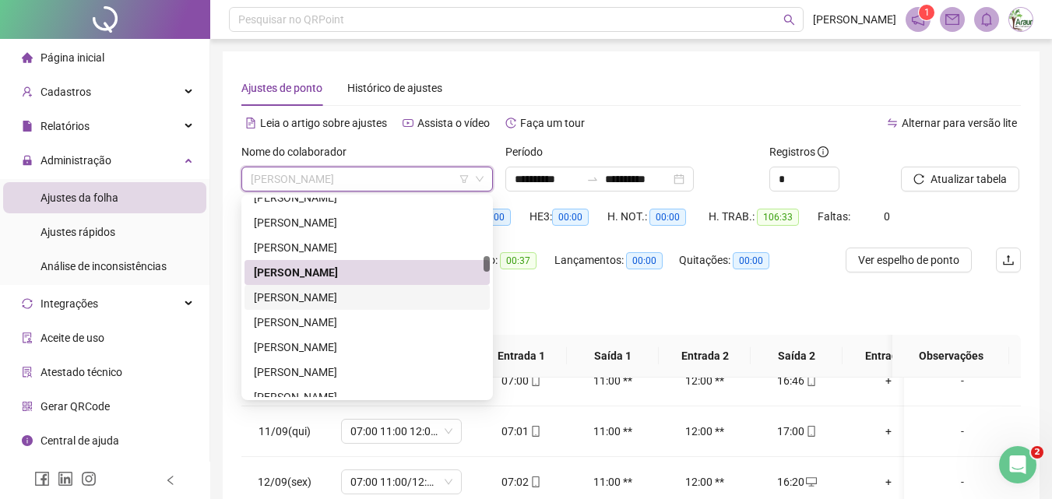
click at [334, 301] on div "[PERSON_NAME]" at bounding box center [367, 297] width 227 height 17
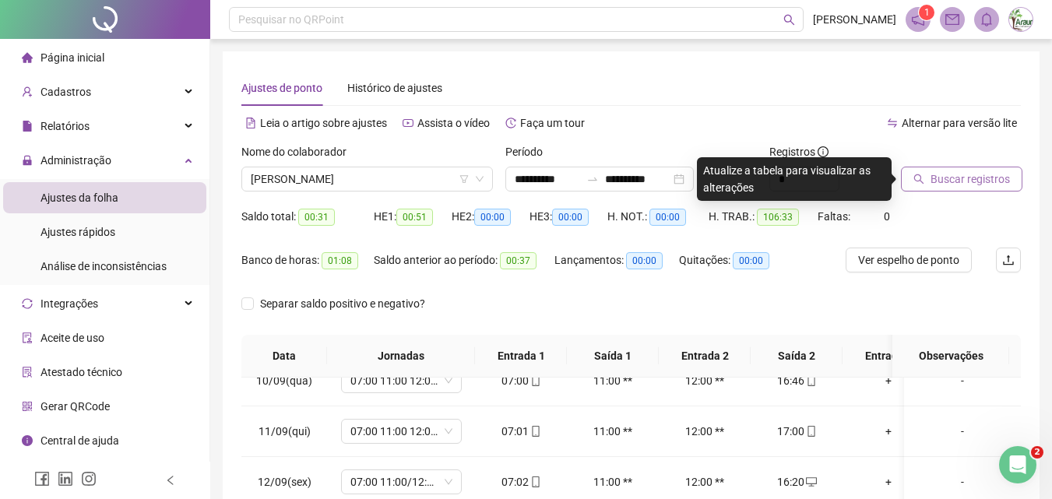
click at [939, 180] on span "Buscar registros" at bounding box center [970, 179] width 79 height 17
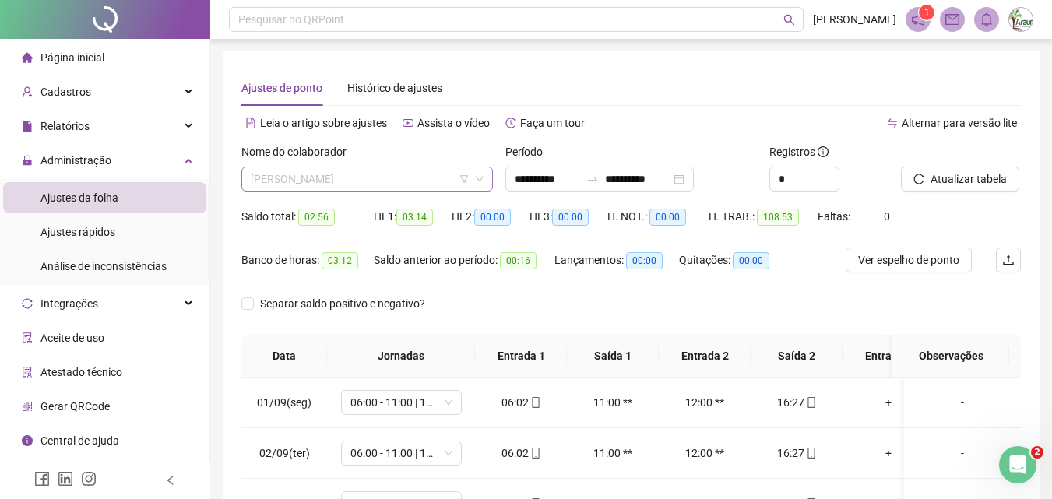
click at [334, 171] on span "[PERSON_NAME]" at bounding box center [367, 178] width 233 height 23
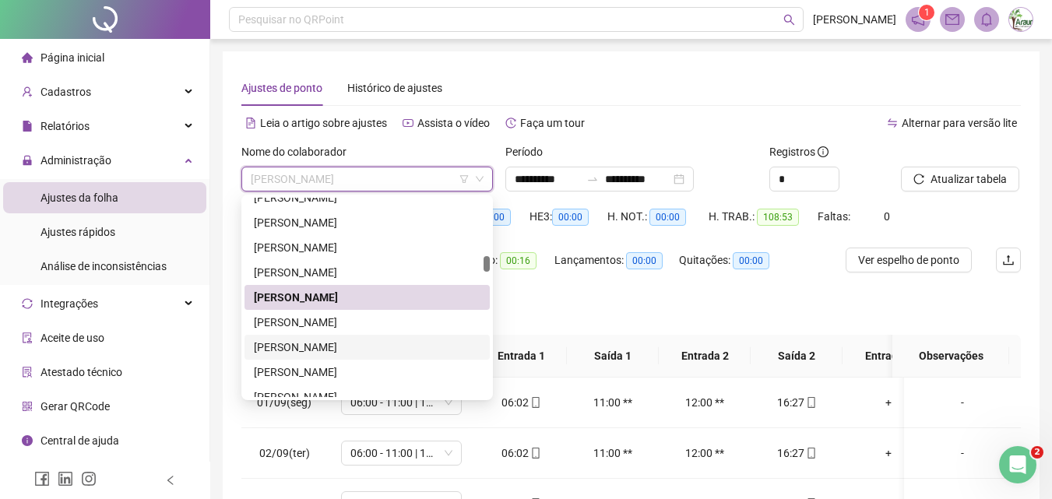
click at [350, 343] on div "[PERSON_NAME]" at bounding box center [367, 347] width 227 height 17
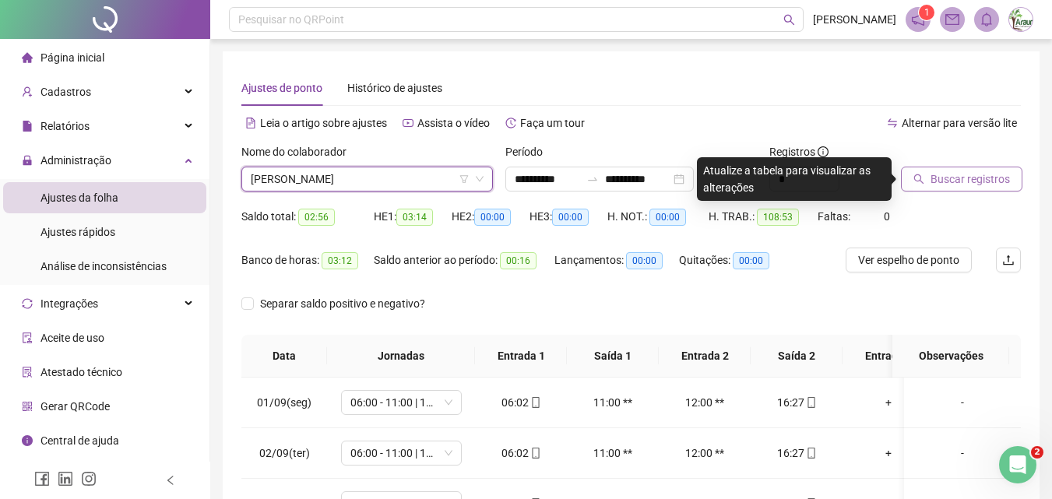
click at [931, 174] on span "Buscar registros" at bounding box center [970, 179] width 79 height 17
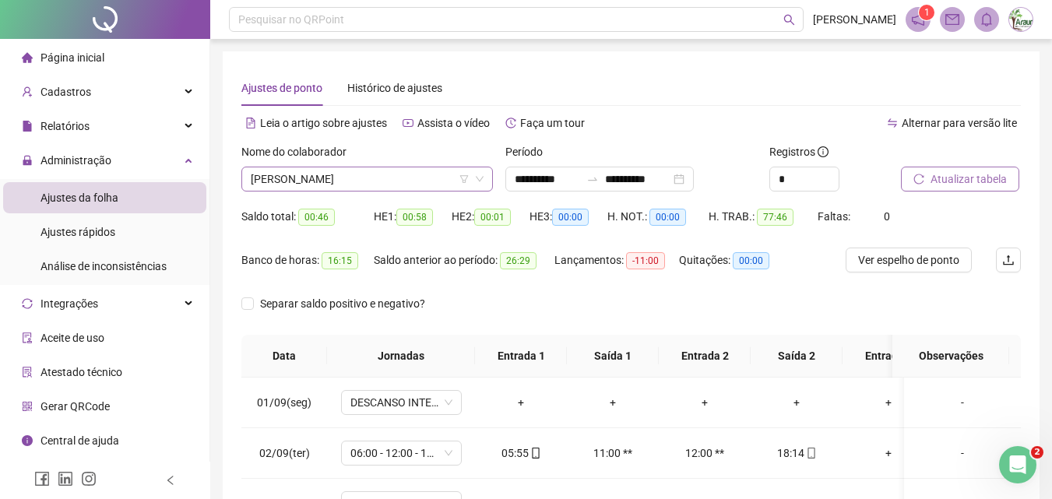
click at [343, 181] on span "[PERSON_NAME]" at bounding box center [367, 178] width 233 height 23
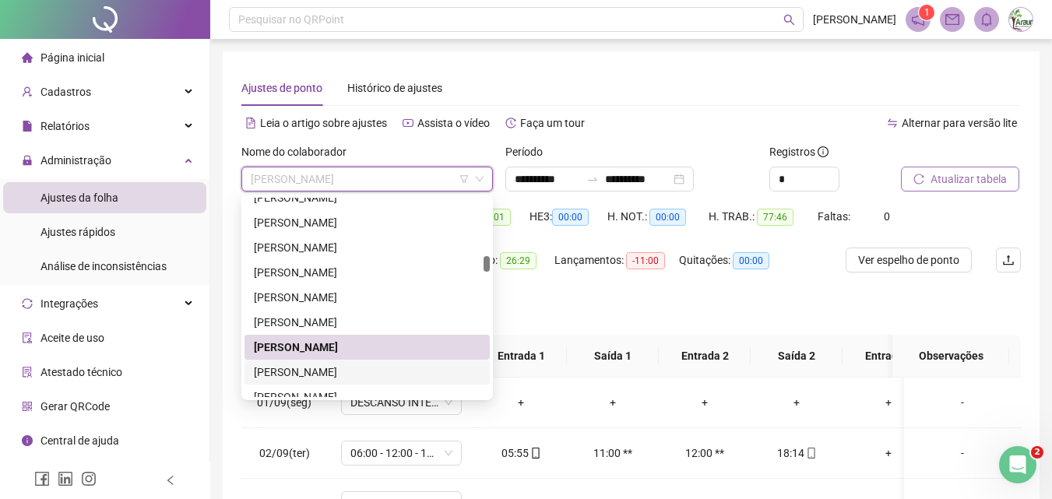
click at [346, 372] on div "[PERSON_NAME]" at bounding box center [367, 372] width 227 height 17
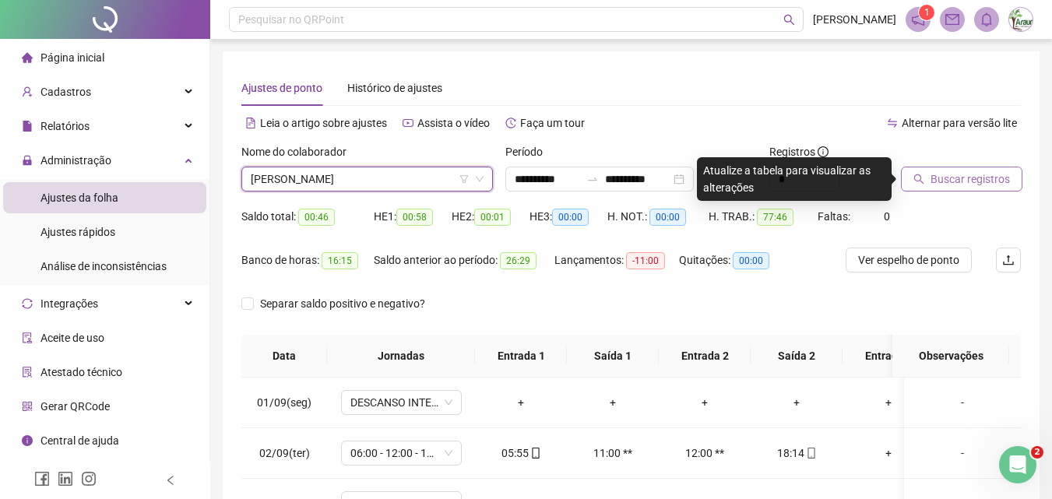
click at [994, 171] on span "Buscar registros" at bounding box center [970, 179] width 79 height 17
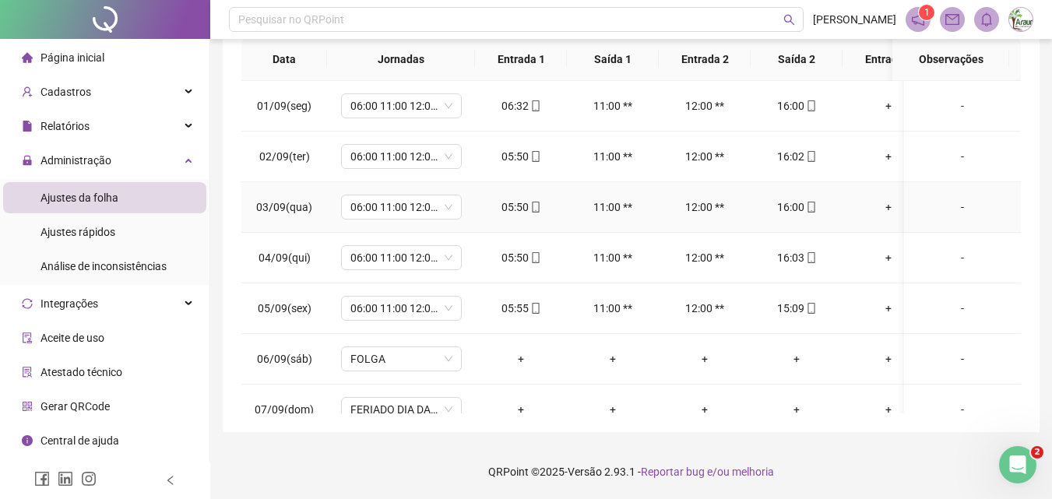
scroll to position [63, 0]
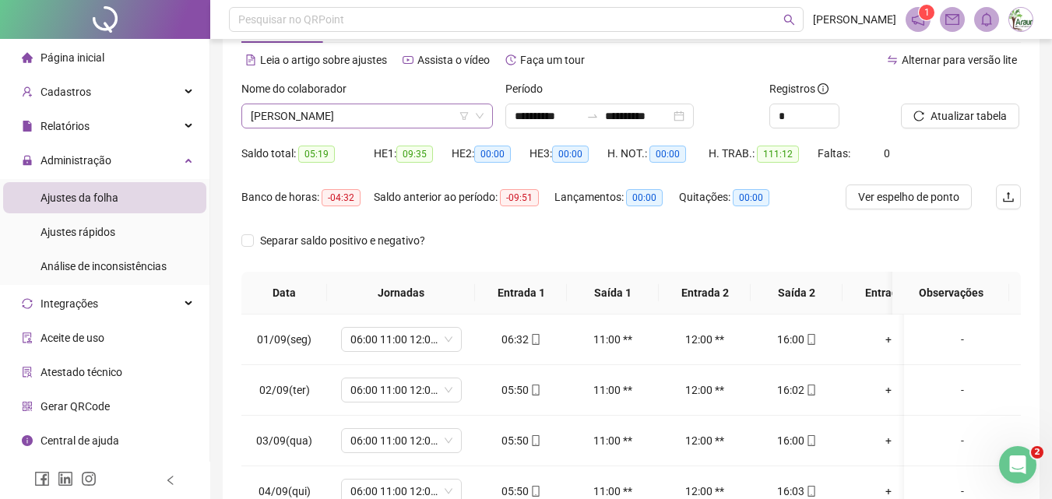
click at [362, 118] on span "[PERSON_NAME]" at bounding box center [367, 115] width 233 height 23
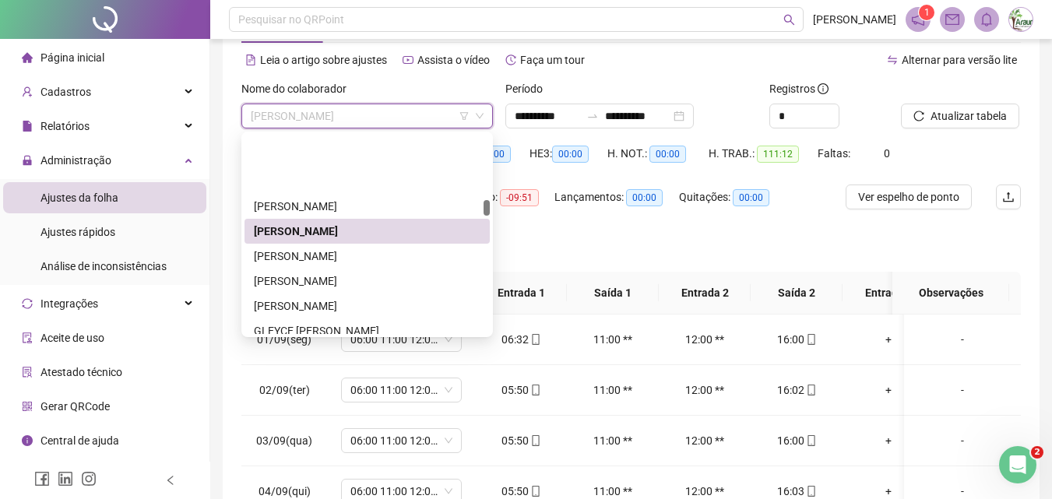
scroll to position [1414, 0]
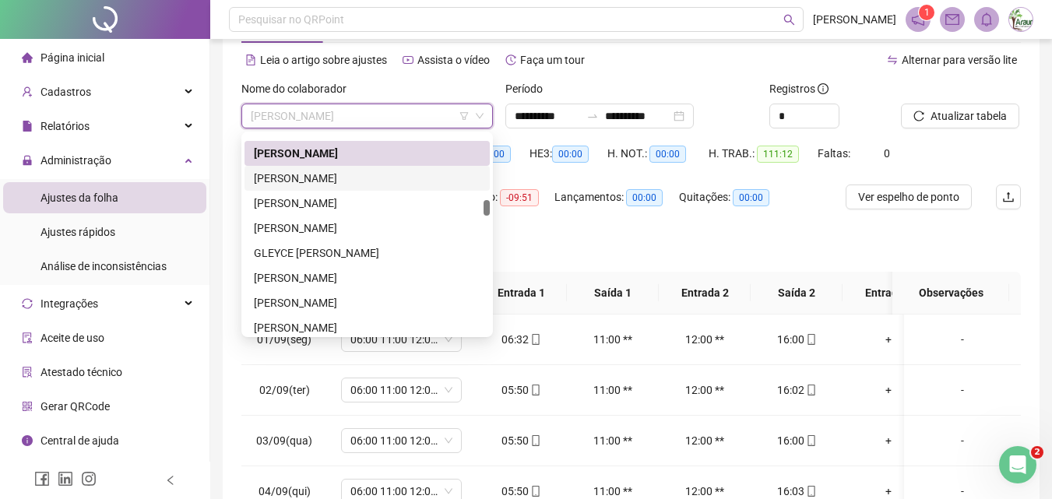
click at [357, 181] on div "[PERSON_NAME]" at bounding box center [367, 178] width 227 height 17
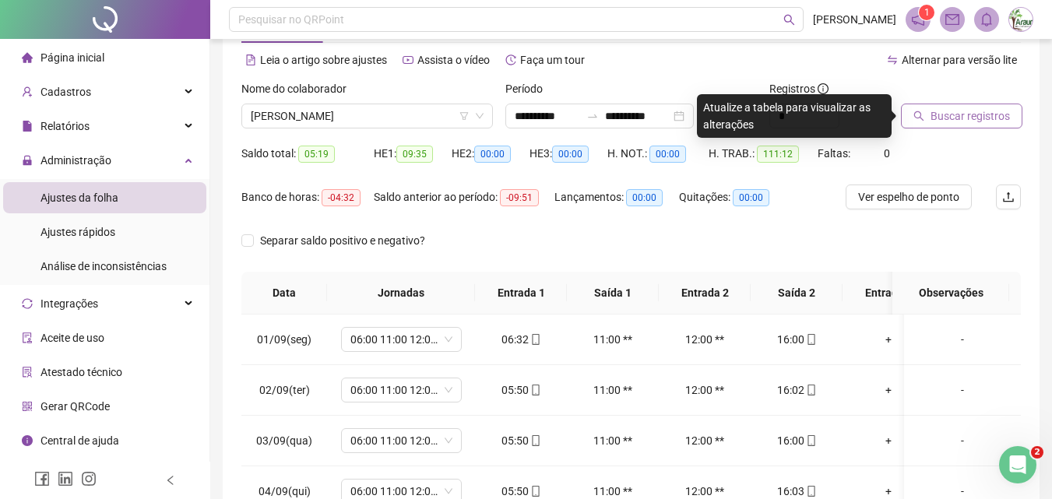
click at [935, 121] on span "Buscar registros" at bounding box center [970, 115] width 79 height 17
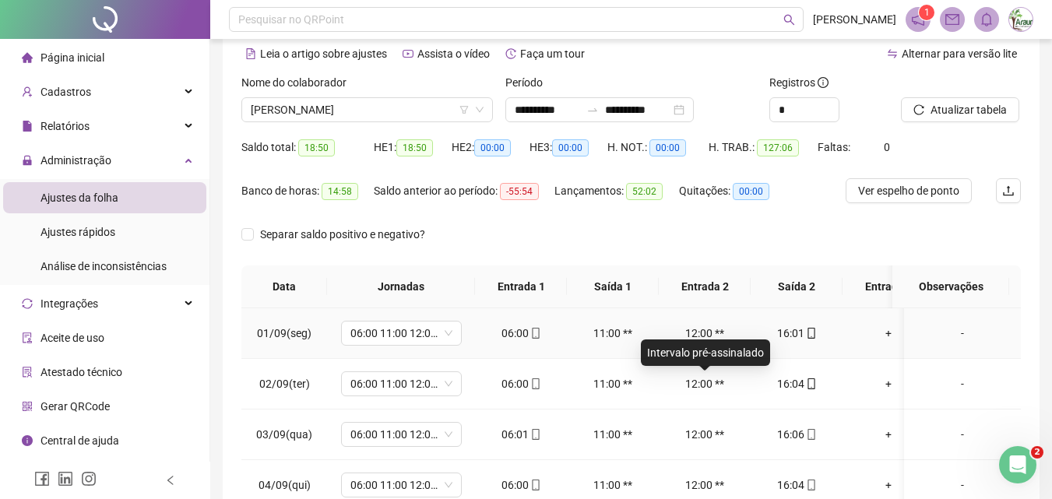
scroll to position [0, 0]
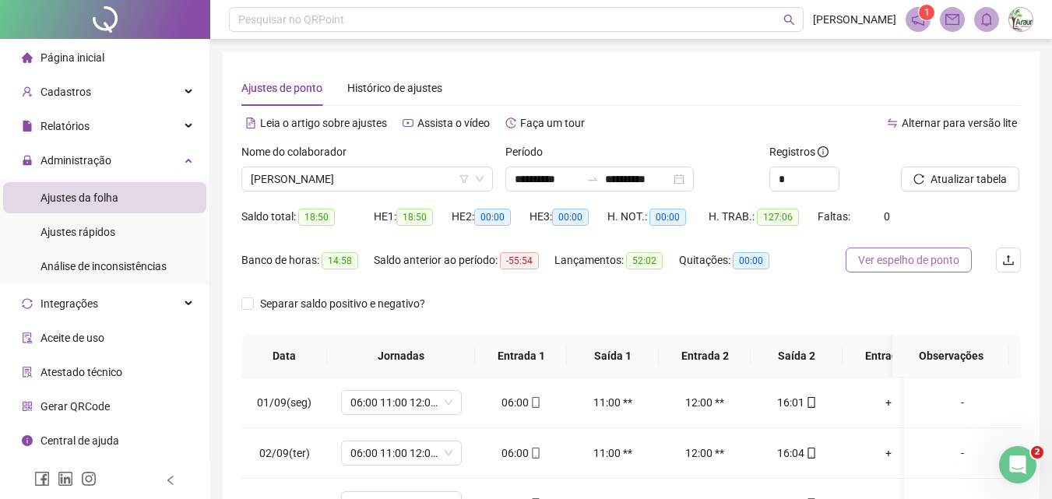
click at [882, 253] on span "Ver espelho de ponto" at bounding box center [908, 260] width 101 height 17
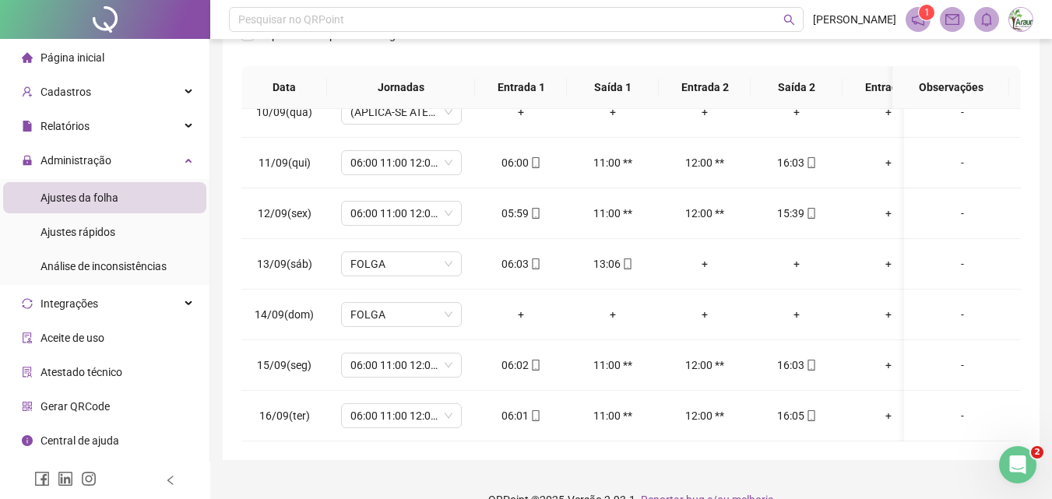
scroll to position [63, 0]
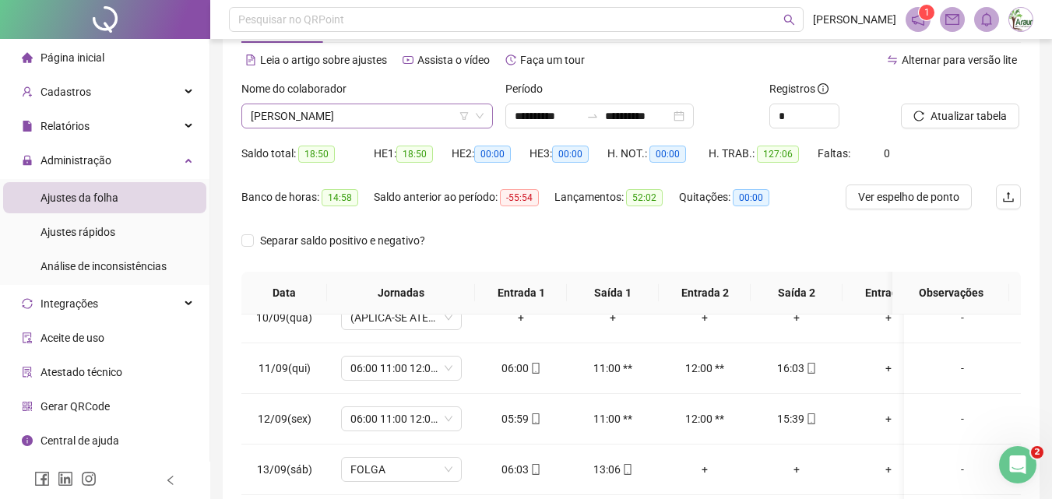
click at [344, 116] on span "[PERSON_NAME]" at bounding box center [367, 115] width 233 height 23
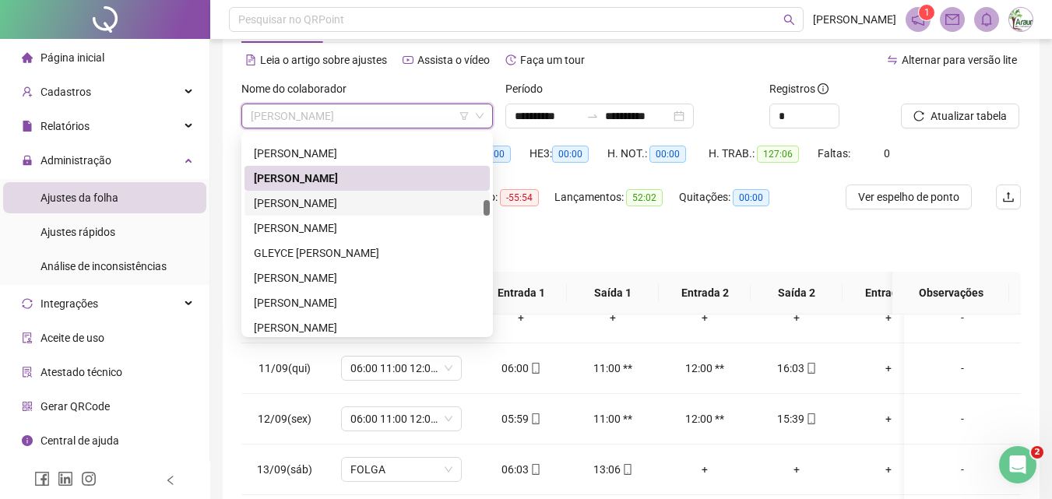
click at [319, 202] on div "[PERSON_NAME]" at bounding box center [367, 203] width 227 height 17
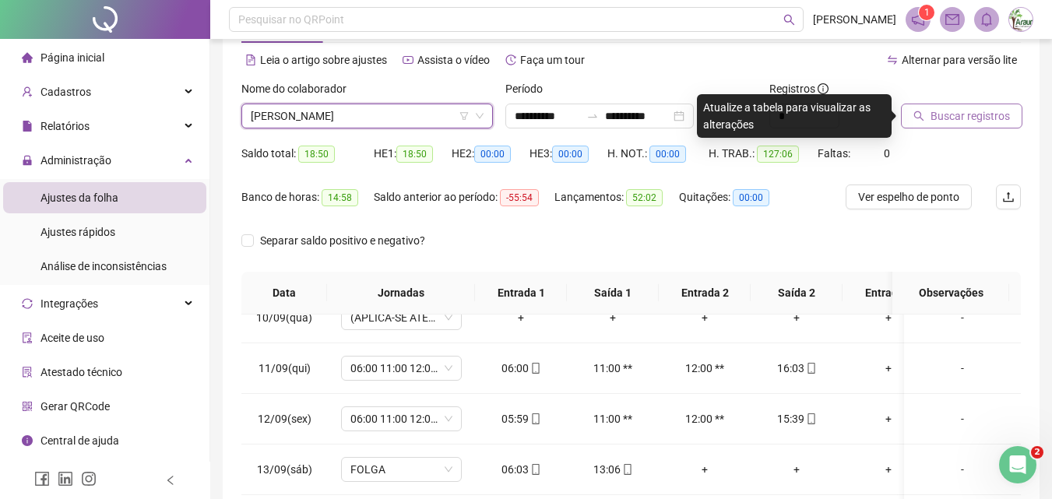
click at [931, 105] on button "Buscar registros" at bounding box center [961, 116] width 121 height 25
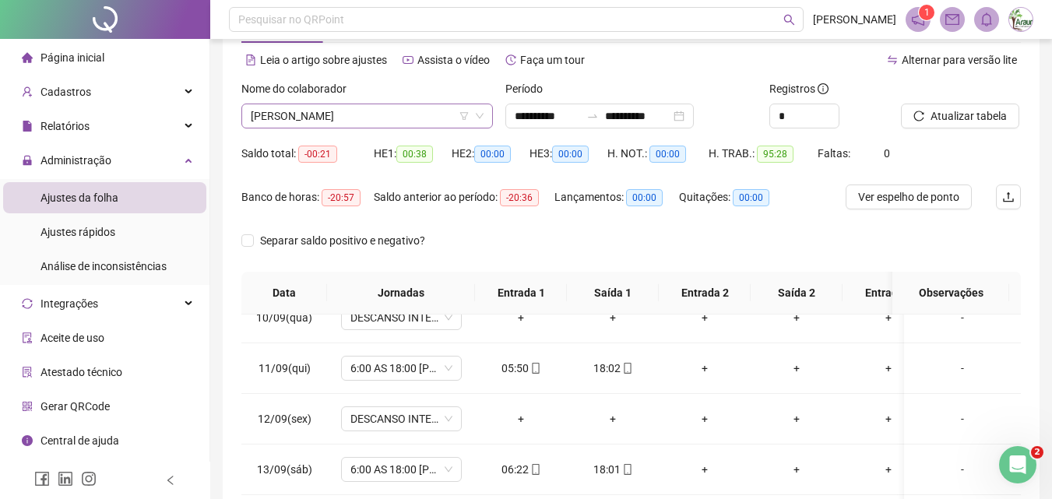
click at [347, 115] on span "[PERSON_NAME]" at bounding box center [367, 115] width 233 height 23
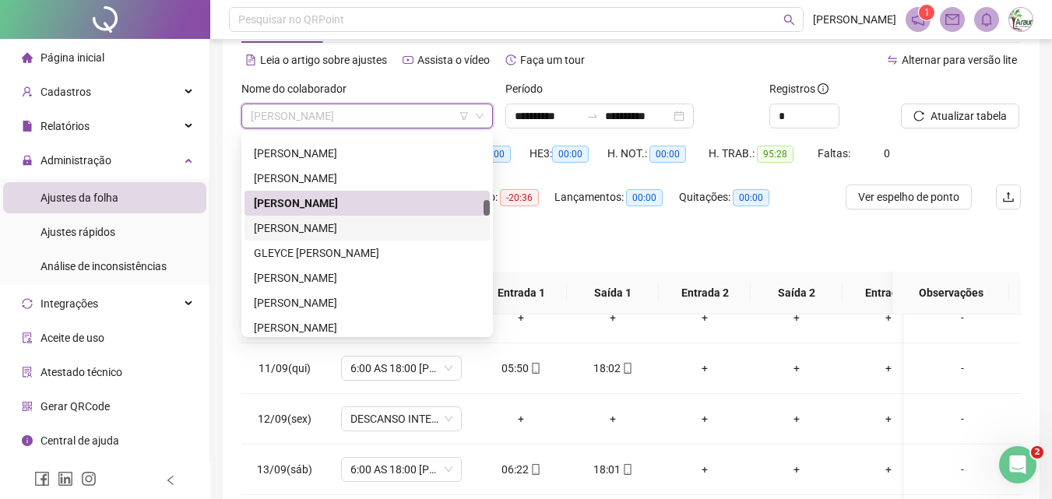
click at [350, 228] on div "[PERSON_NAME]" at bounding box center [367, 228] width 227 height 17
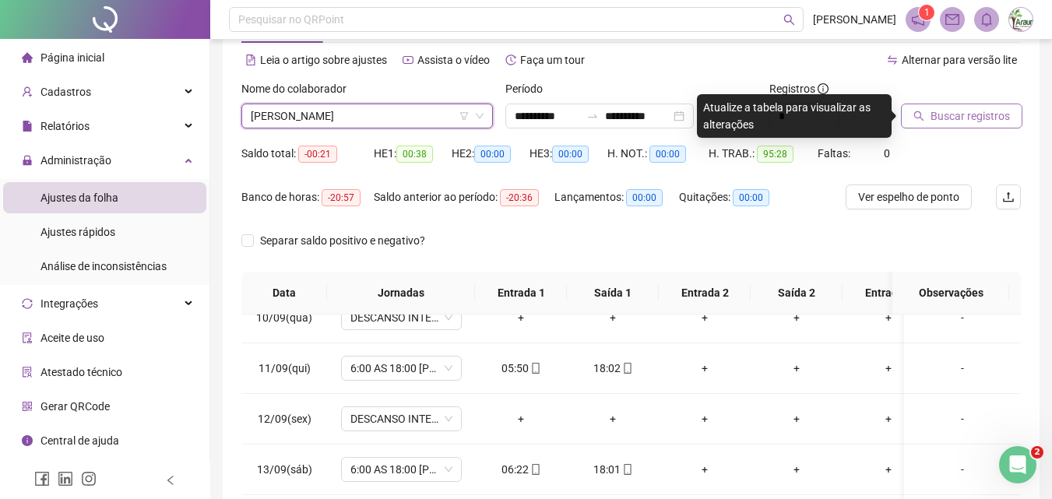
click at [920, 121] on button "Buscar registros" at bounding box center [961, 116] width 121 height 25
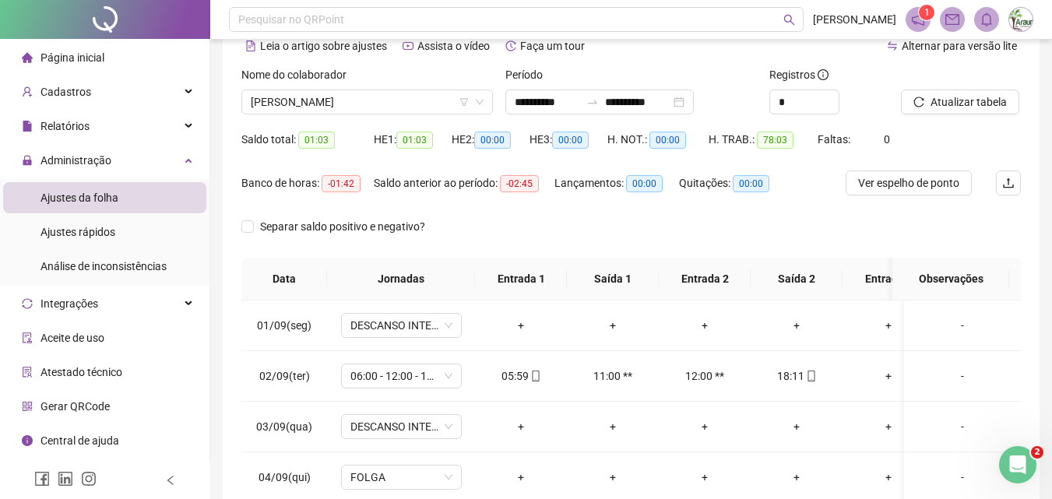
scroll to position [0, 0]
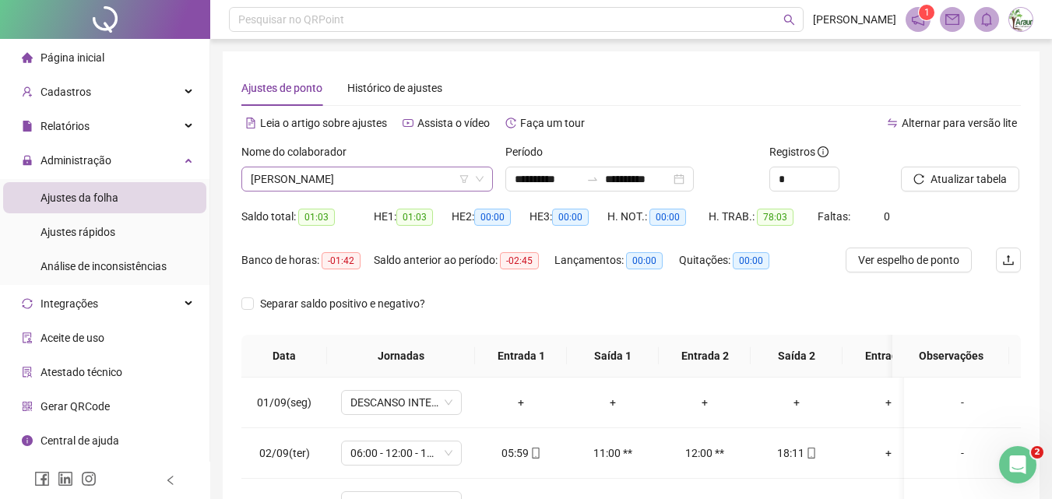
click at [344, 172] on span "[PERSON_NAME]" at bounding box center [367, 178] width 233 height 23
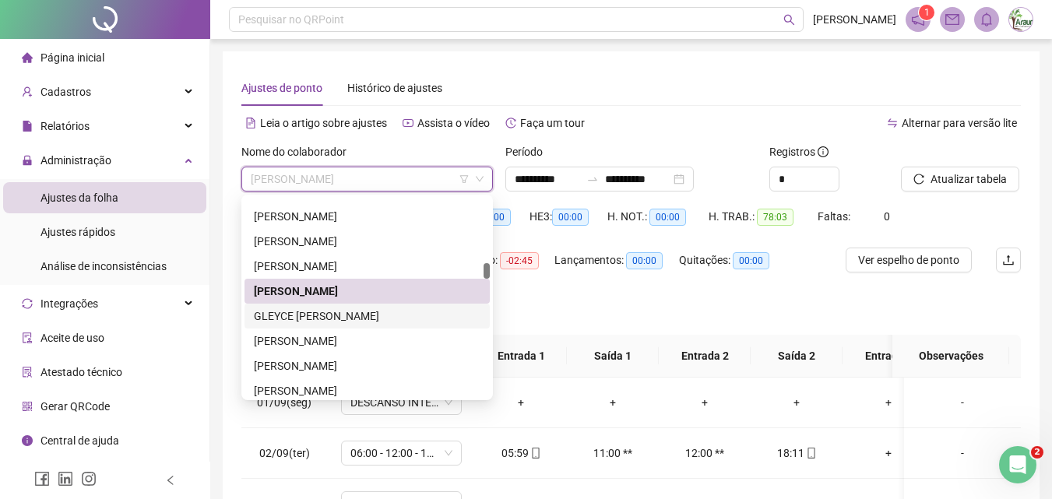
drag, startPoint x: 367, startPoint y: 312, endPoint x: 430, endPoint y: 305, distance: 63.4
click at [367, 312] on div "GLEYCE [PERSON_NAME]" at bounding box center [367, 316] width 227 height 17
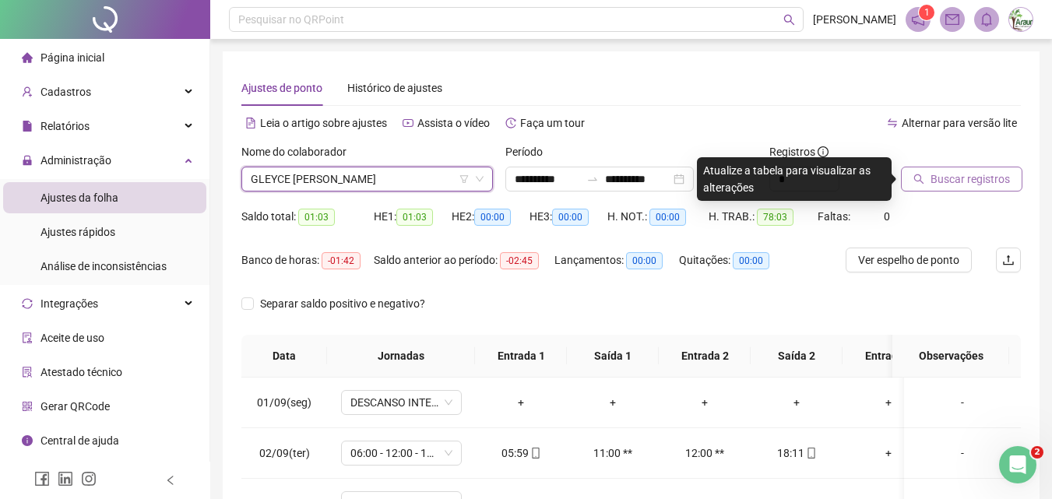
click at [952, 175] on span "Buscar registros" at bounding box center [970, 179] width 79 height 17
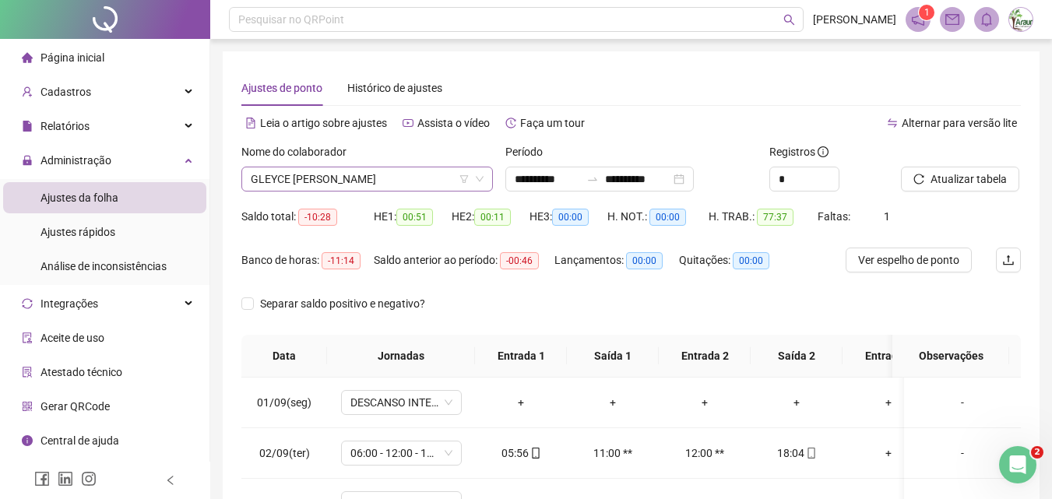
click at [338, 182] on span "GLEYCE [PERSON_NAME]" at bounding box center [367, 178] width 233 height 23
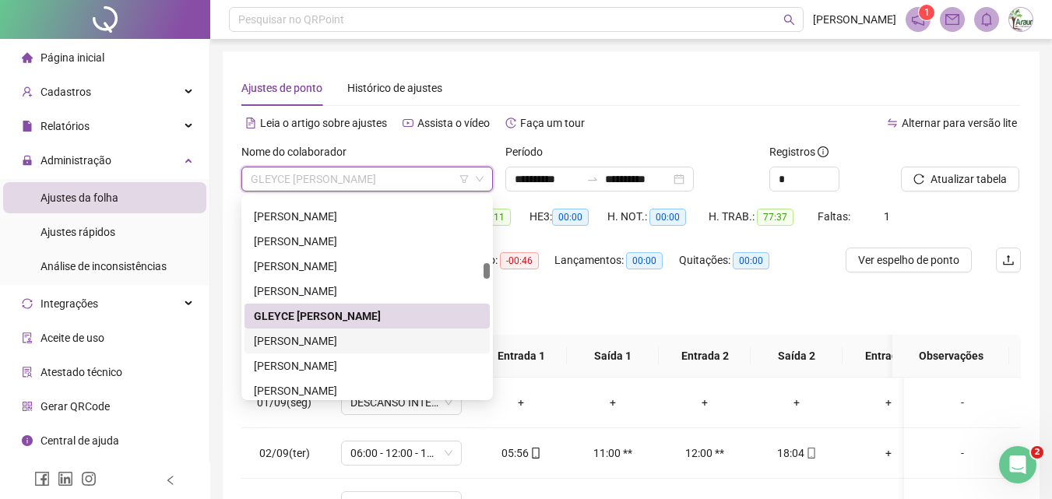
click at [338, 345] on div "[PERSON_NAME]" at bounding box center [367, 341] width 227 height 17
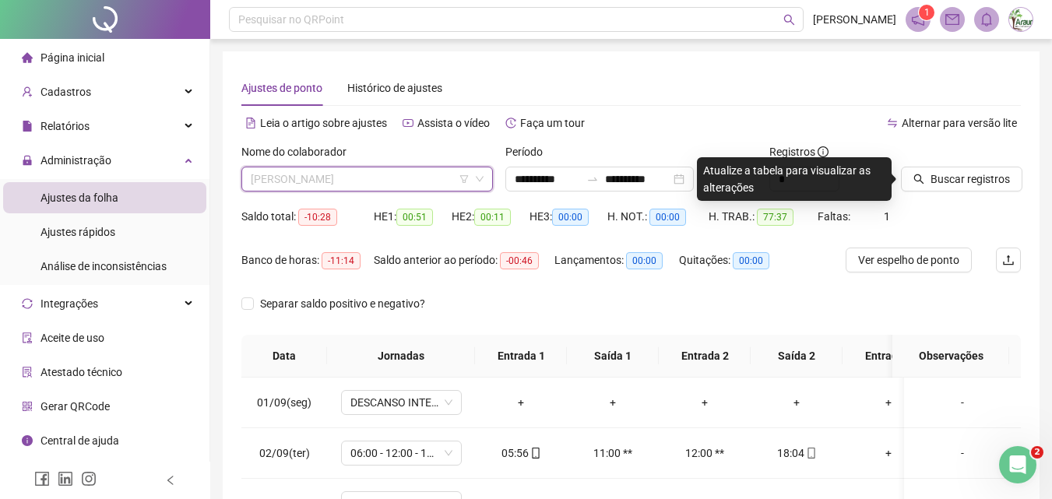
click at [385, 172] on span "[PERSON_NAME]" at bounding box center [367, 178] width 233 height 23
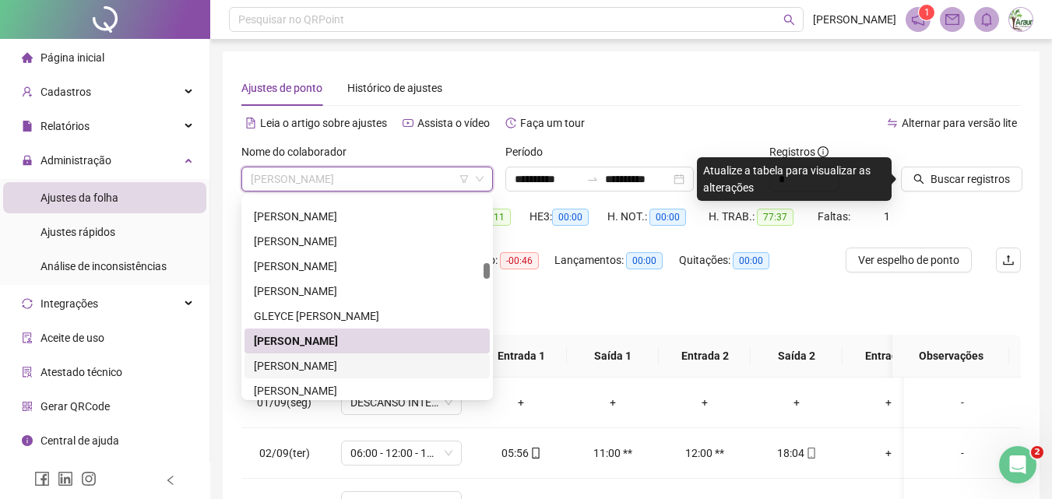
click at [353, 361] on div "[PERSON_NAME]" at bounding box center [367, 365] width 227 height 17
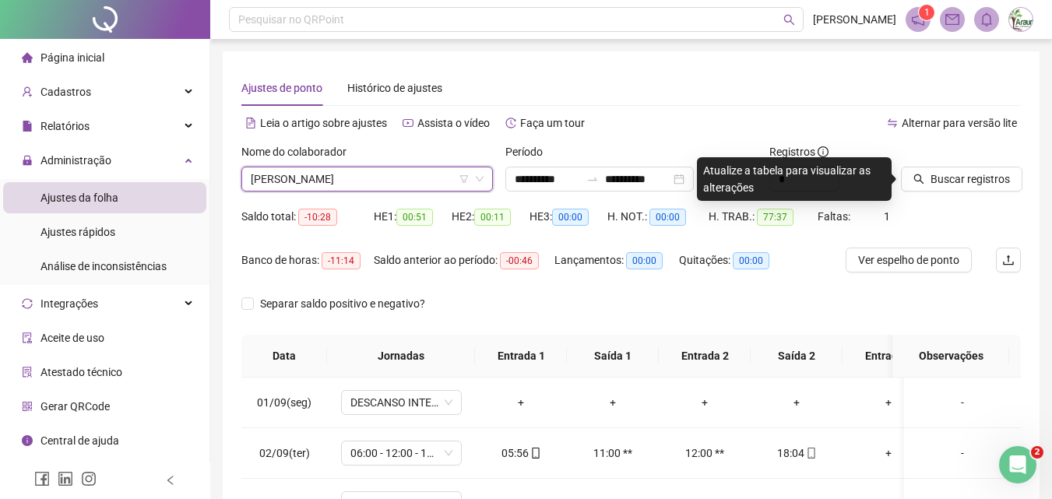
click at [1003, 160] on div "Buscar registros" at bounding box center [961, 167] width 120 height 48
click at [998, 169] on button "Buscar registros" at bounding box center [961, 179] width 121 height 25
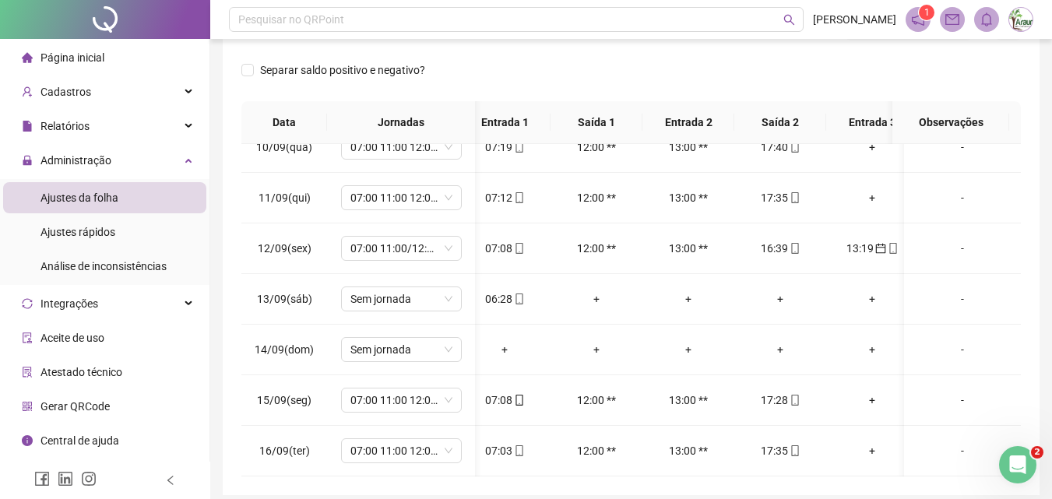
scroll to position [489, 26]
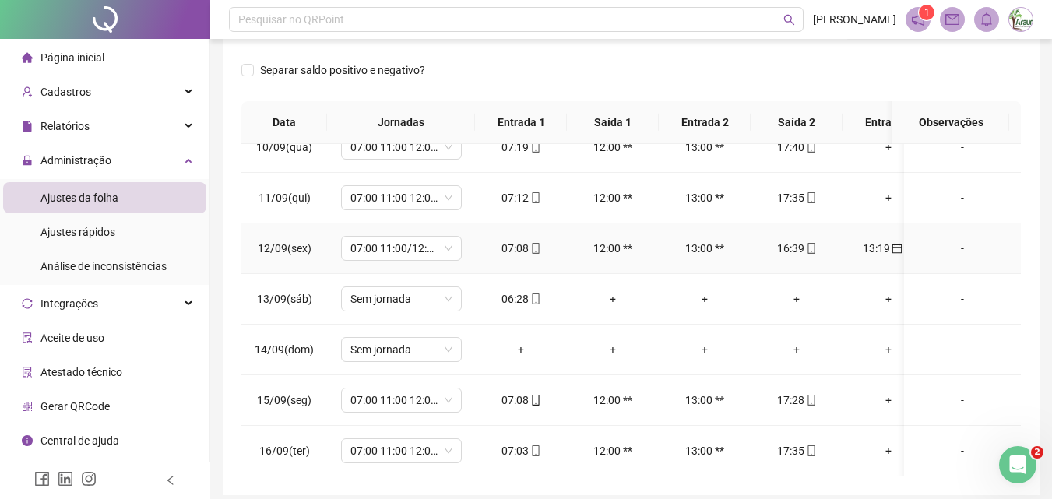
click at [873, 240] on div "13:19" at bounding box center [888, 248] width 67 height 17
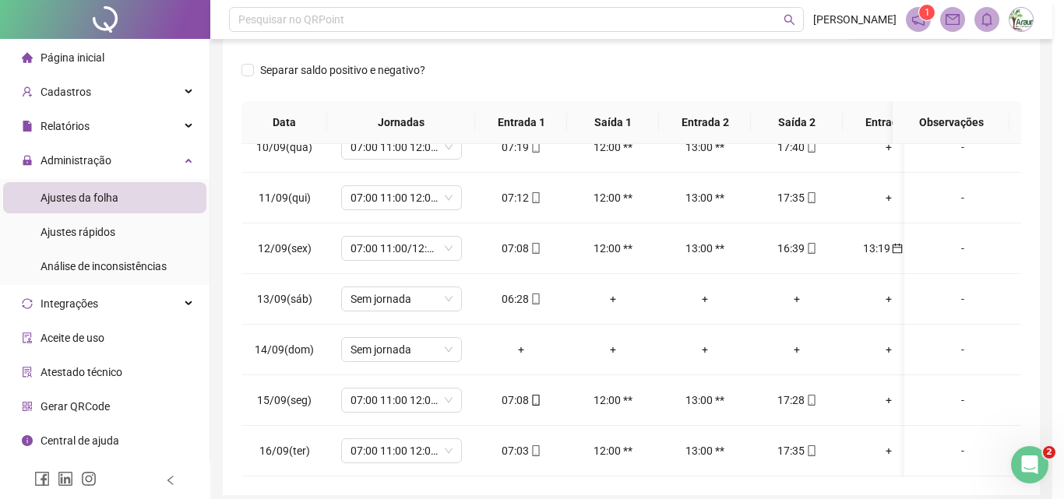
type input "**********"
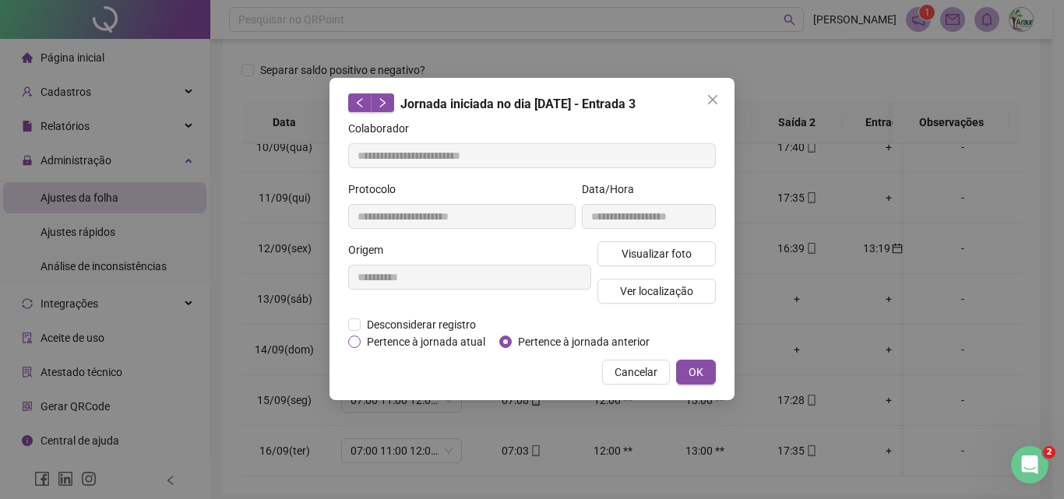
click at [444, 343] on span "Pertence à jornada atual" at bounding box center [426, 341] width 131 height 17
click at [685, 377] on button "OK" at bounding box center [696, 372] width 40 height 25
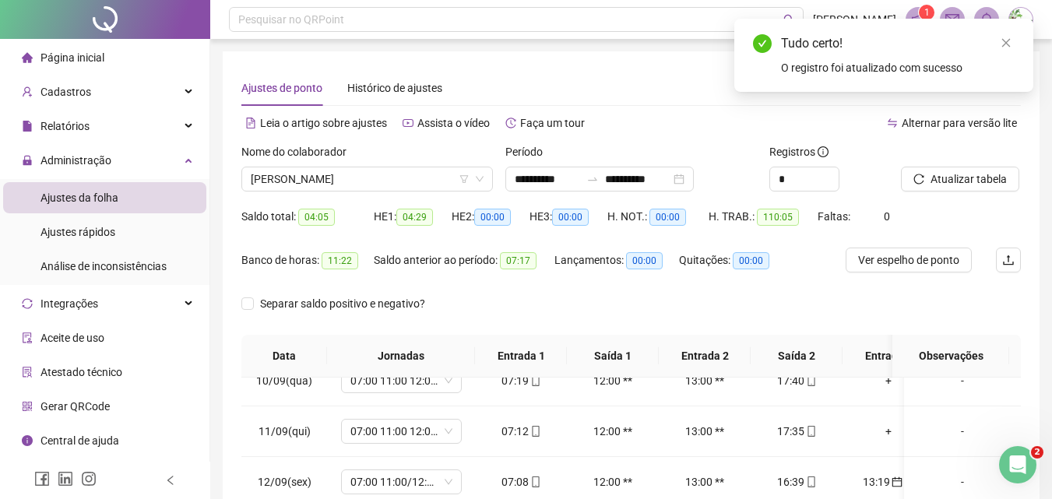
click at [930, 195] on div "Atualizar tabela" at bounding box center [961, 173] width 132 height 61
click at [930, 184] on button "Atualizar tabela" at bounding box center [960, 179] width 118 height 25
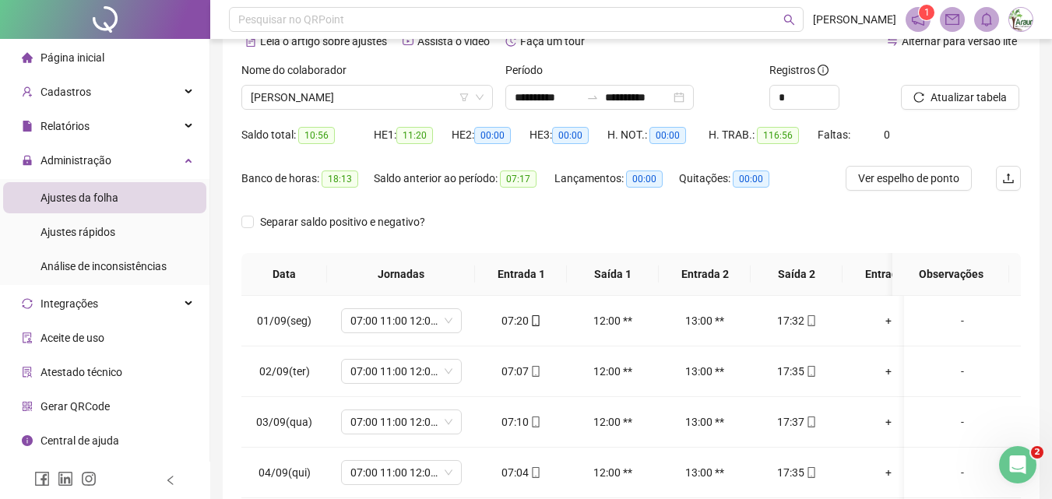
scroll to position [0, 0]
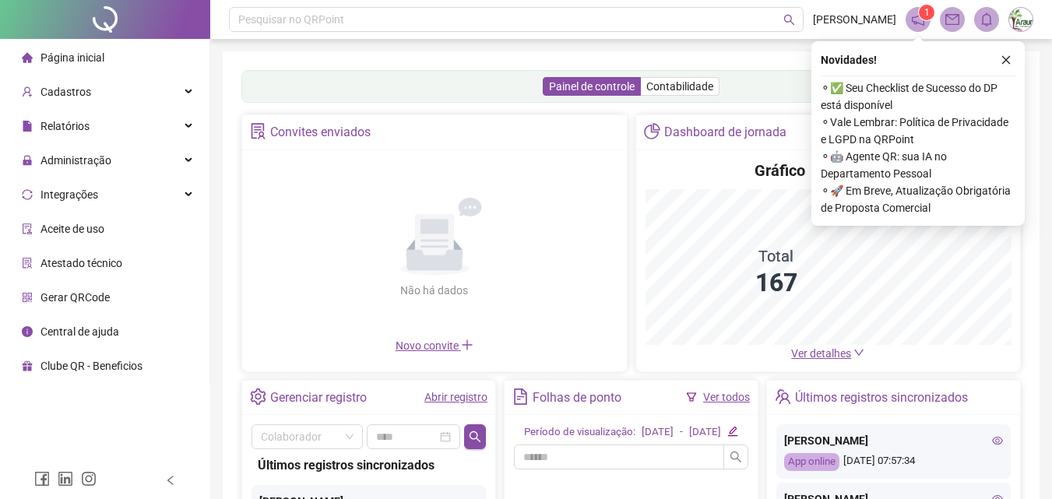
click at [1004, 58] on icon "close" at bounding box center [1006, 60] width 11 height 11
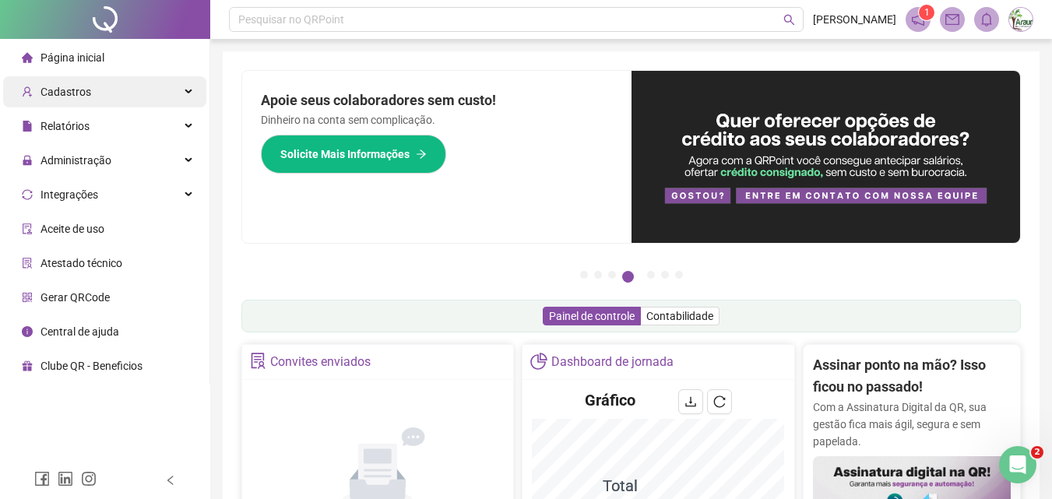
click at [120, 101] on div "Cadastros" at bounding box center [104, 91] width 203 height 31
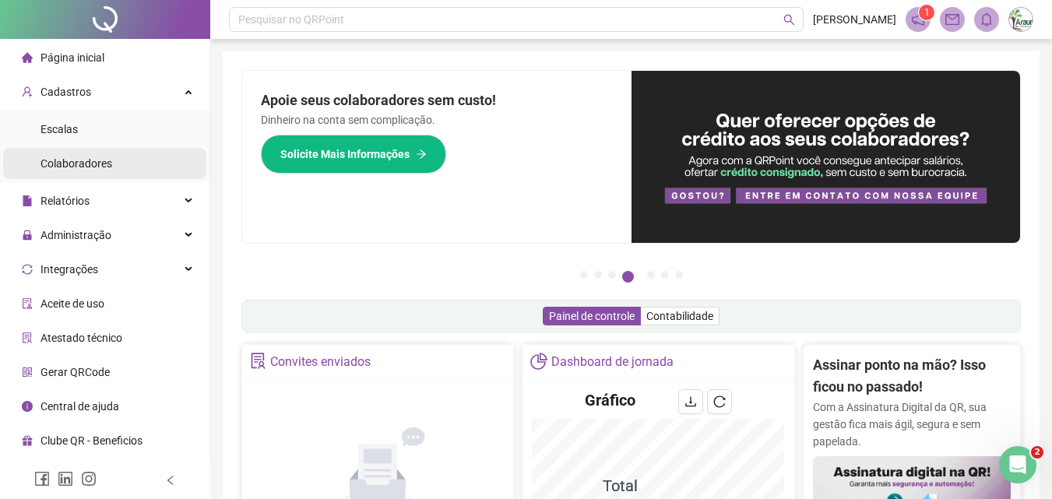
click at [113, 160] on li "Colaboradores" at bounding box center [104, 163] width 203 height 31
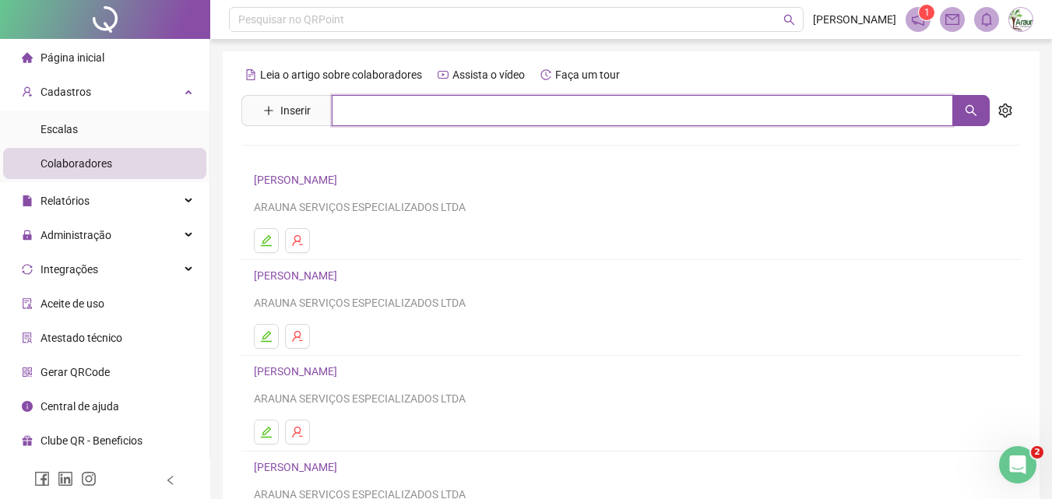
click at [456, 105] on input "text" at bounding box center [642, 110] width 621 height 31
type input "*"
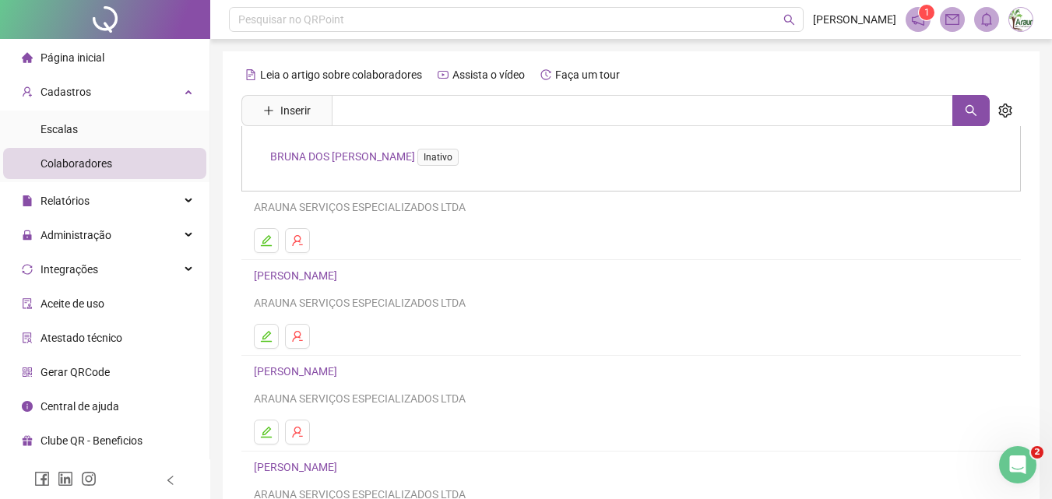
click at [136, 160] on li "Colaboradores" at bounding box center [104, 163] width 203 height 31
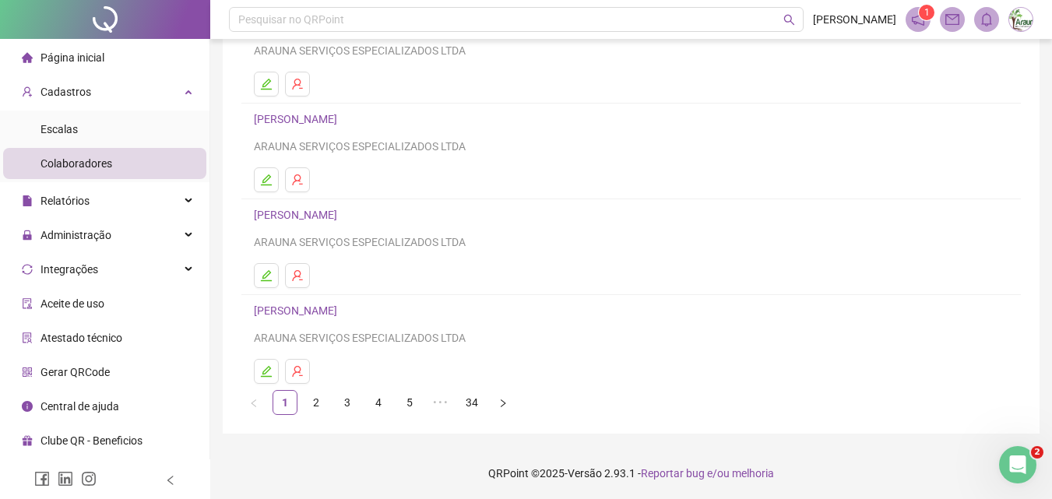
scroll to position [254, 0]
click at [312, 400] on link "2" at bounding box center [315, 400] width 23 height 23
click at [345, 403] on link "3" at bounding box center [347, 400] width 23 height 23
click at [368, 402] on link "4" at bounding box center [378, 400] width 23 height 23
click at [412, 402] on link "5" at bounding box center [409, 400] width 23 height 23
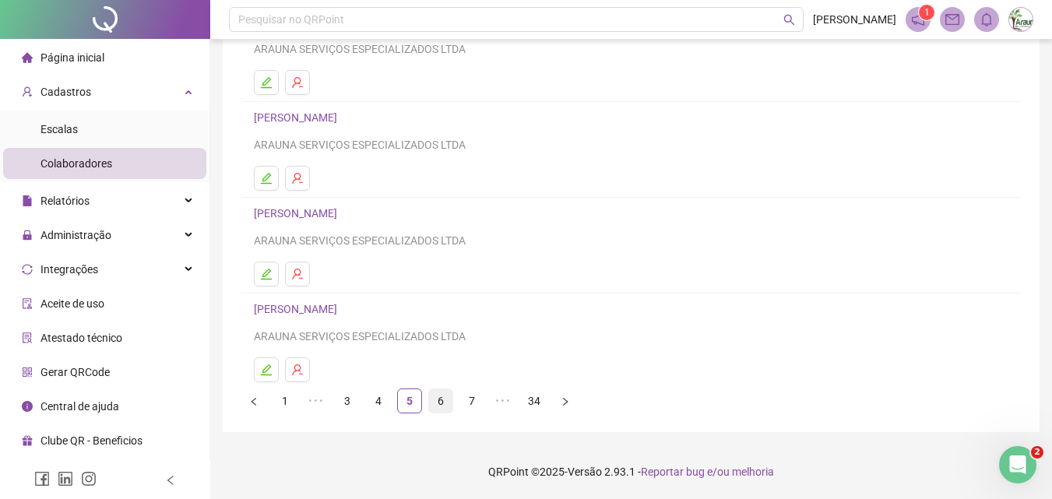
click at [438, 404] on link "6" at bounding box center [440, 400] width 23 height 23
click at [440, 404] on link "7" at bounding box center [440, 400] width 23 height 23
click at [442, 404] on link "8" at bounding box center [440, 400] width 23 height 23
click at [441, 402] on link "9" at bounding box center [440, 400] width 23 height 23
click at [438, 400] on link "10" at bounding box center [440, 400] width 23 height 23
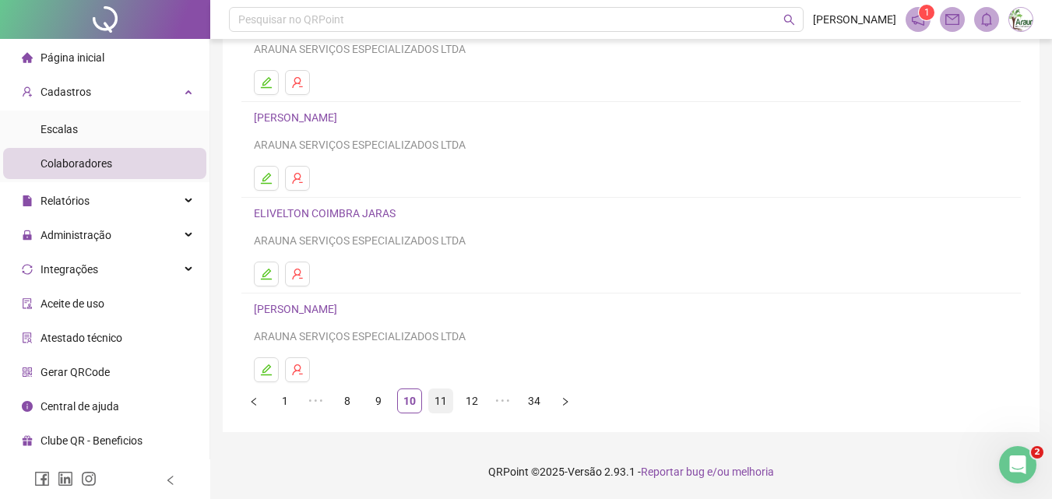
click at [438, 403] on link "11" at bounding box center [440, 400] width 23 height 23
click at [442, 392] on link "12" at bounding box center [440, 400] width 23 height 23
click at [437, 396] on link "13" at bounding box center [440, 400] width 23 height 23
click at [448, 407] on link "14" at bounding box center [440, 400] width 23 height 23
click at [443, 407] on link "15" at bounding box center [440, 400] width 23 height 23
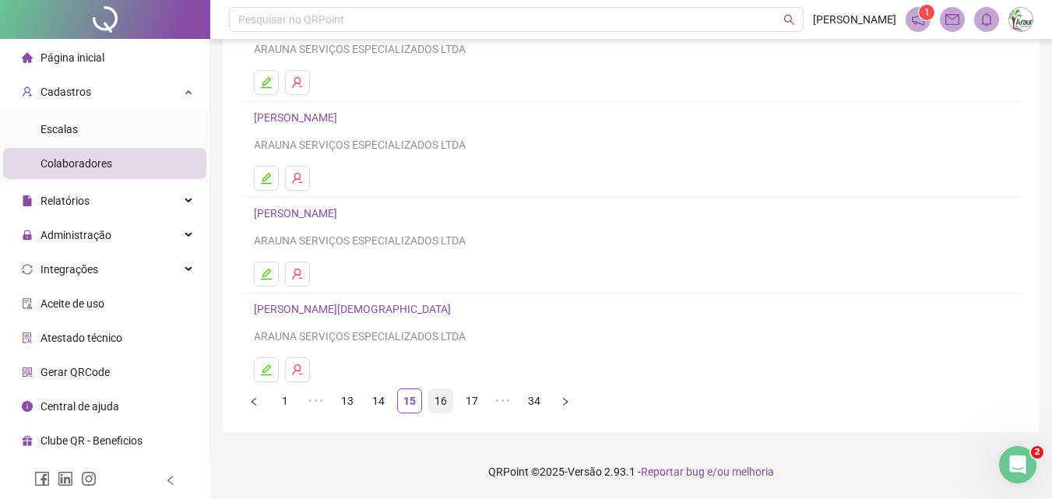
click at [443, 407] on link "16" at bounding box center [440, 400] width 23 height 23
click at [450, 400] on link "17" at bounding box center [440, 400] width 23 height 23
click at [449, 399] on link "18" at bounding box center [440, 400] width 23 height 23
click at [442, 406] on link "19" at bounding box center [440, 400] width 23 height 23
click at [435, 402] on link "20" at bounding box center [440, 400] width 23 height 23
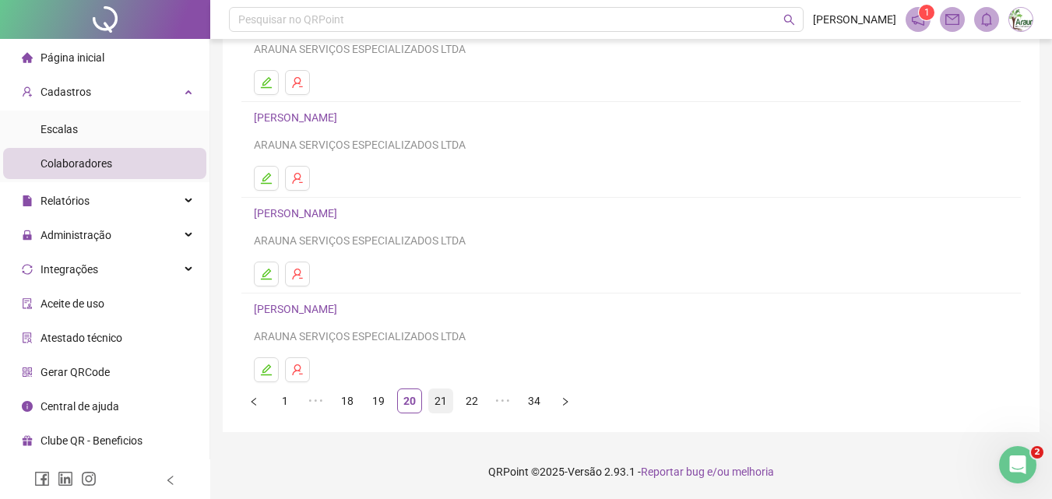
click at [438, 403] on link "21" at bounding box center [440, 400] width 23 height 23
click at [442, 403] on link "22" at bounding box center [440, 400] width 23 height 23
click at [441, 400] on link "23" at bounding box center [440, 400] width 23 height 23
click at [441, 404] on link "24" at bounding box center [440, 400] width 23 height 23
click at [442, 404] on link "25" at bounding box center [440, 400] width 23 height 23
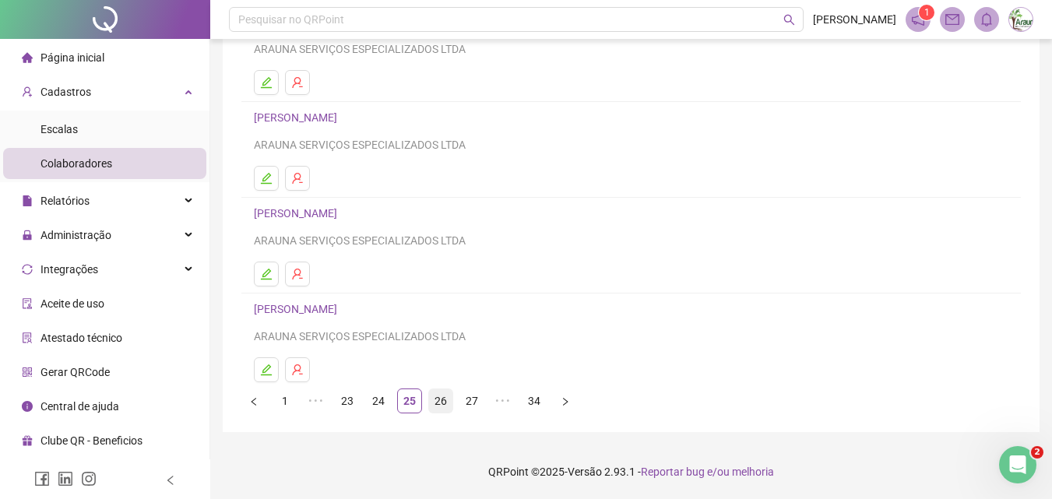
click at [442, 405] on link "26" at bounding box center [440, 400] width 23 height 23
click at [438, 405] on link "27" at bounding box center [440, 400] width 23 height 23
click at [441, 405] on link "28" at bounding box center [440, 400] width 23 height 23
click at [441, 404] on link "29" at bounding box center [440, 400] width 23 height 23
click at [440, 403] on link "30" at bounding box center [440, 400] width 23 height 23
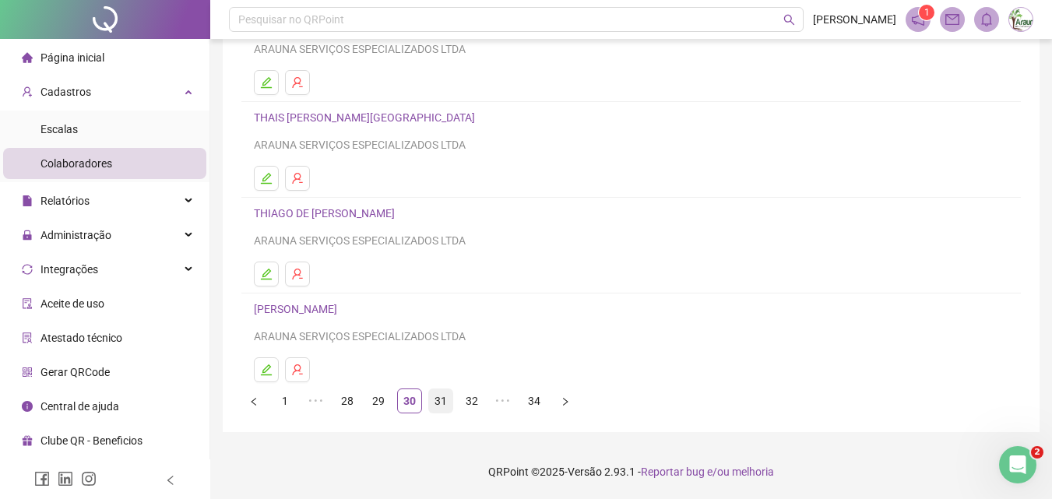
click at [440, 400] on link "31" at bounding box center [440, 400] width 23 height 23
click at [439, 396] on link "32" at bounding box center [440, 400] width 23 height 23
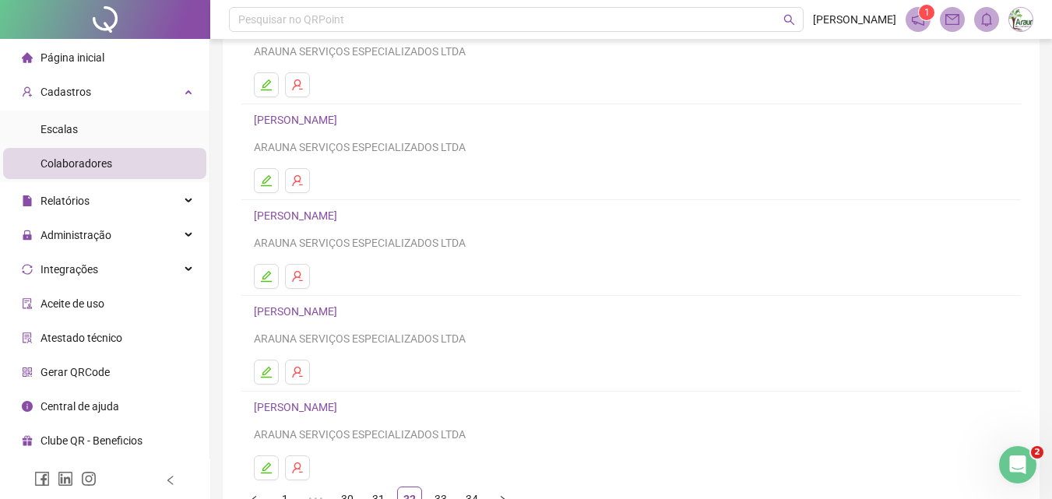
scroll to position [78, 0]
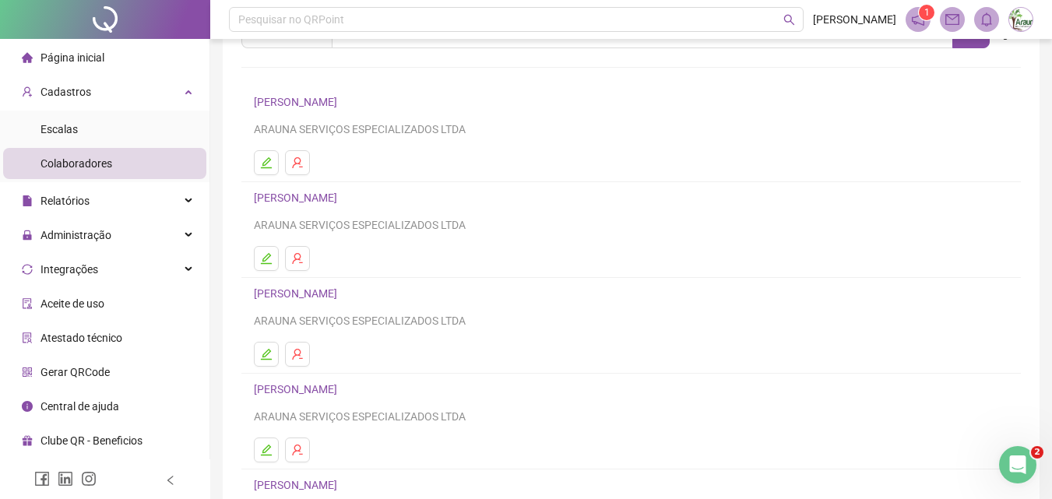
click at [342, 295] on link "[PERSON_NAME]" at bounding box center [298, 293] width 88 height 12
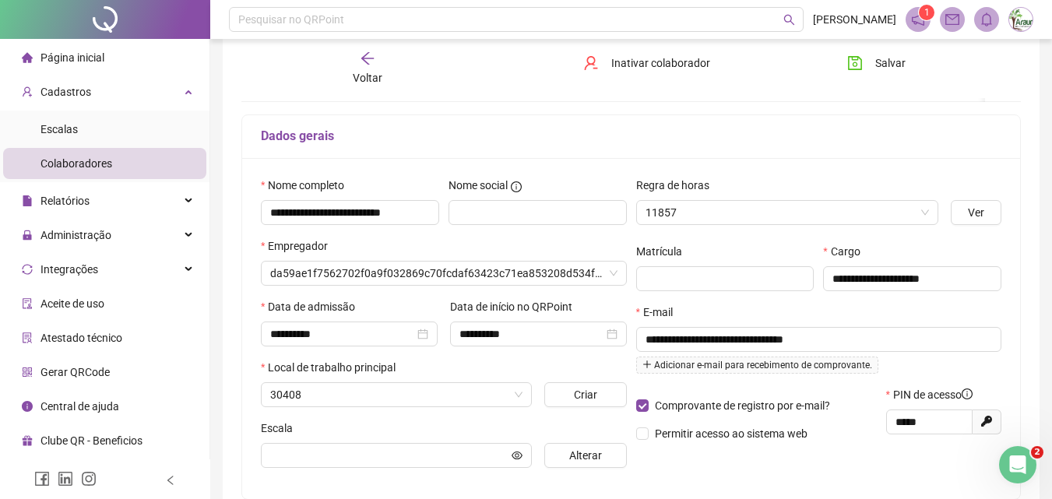
scroll to position [86, 0]
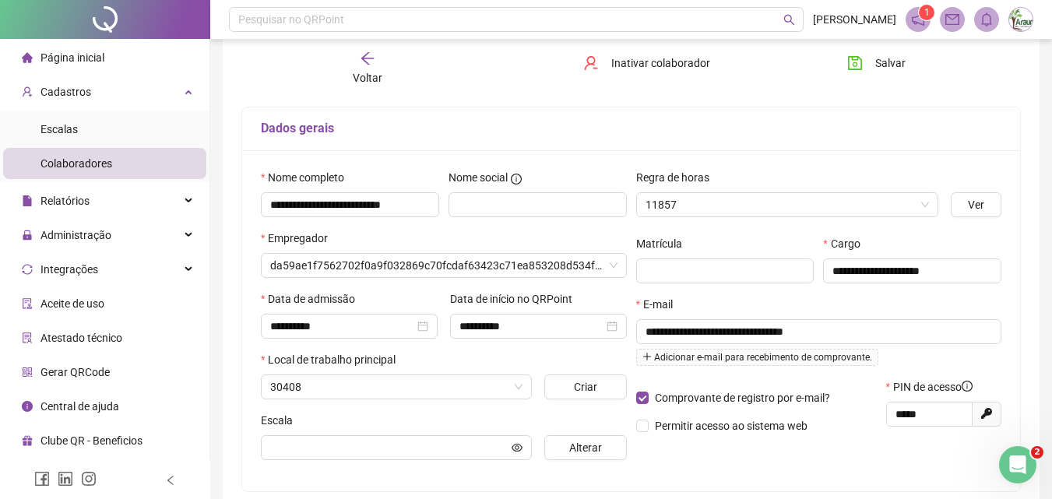
type input "**********"
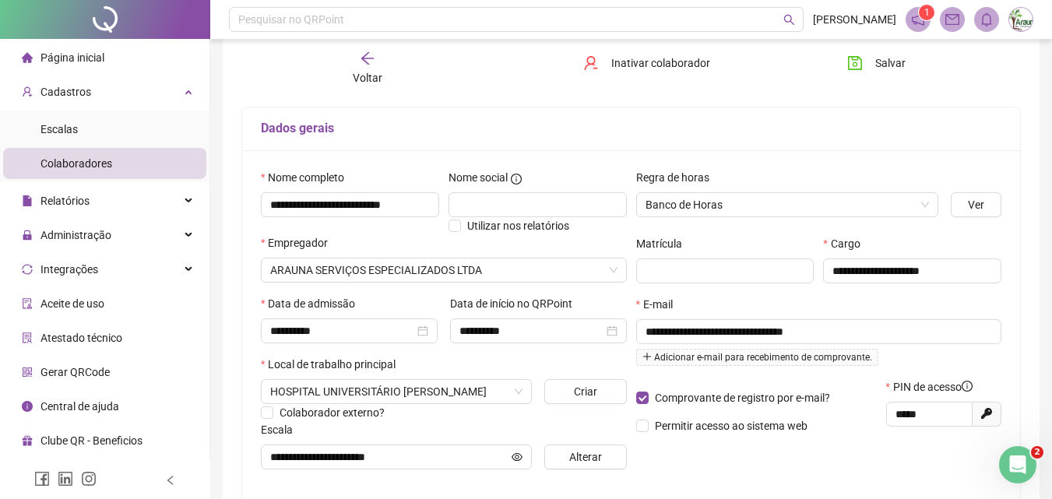
click at [370, 58] on icon "arrow-left" at bounding box center [367, 58] width 12 height 12
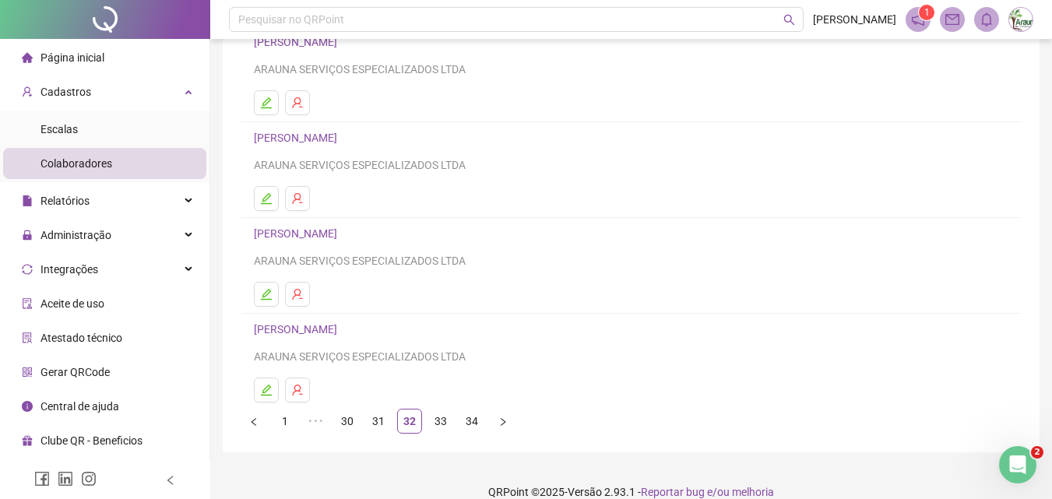
scroll to position [254, 0]
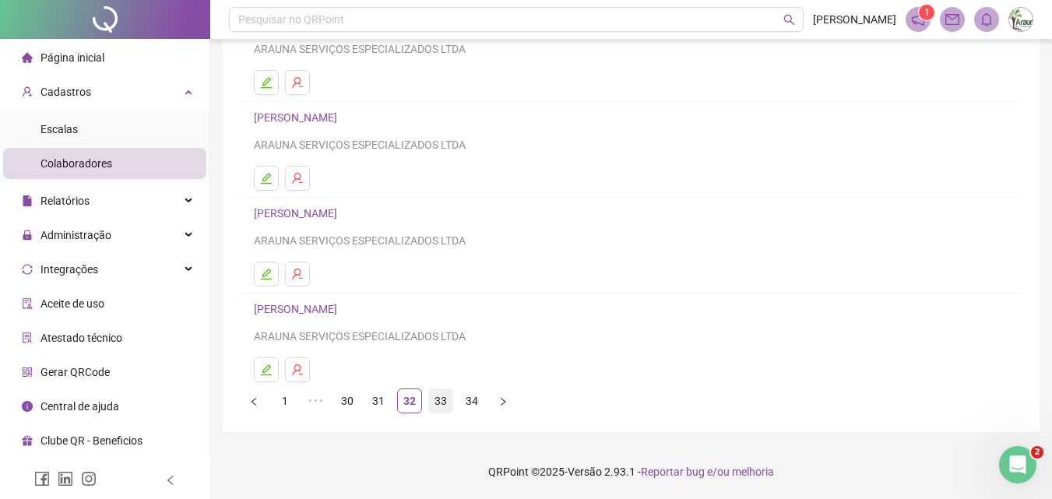
click at [444, 403] on link "33" at bounding box center [440, 400] width 23 height 23
click at [474, 402] on link "34" at bounding box center [471, 400] width 23 height 23
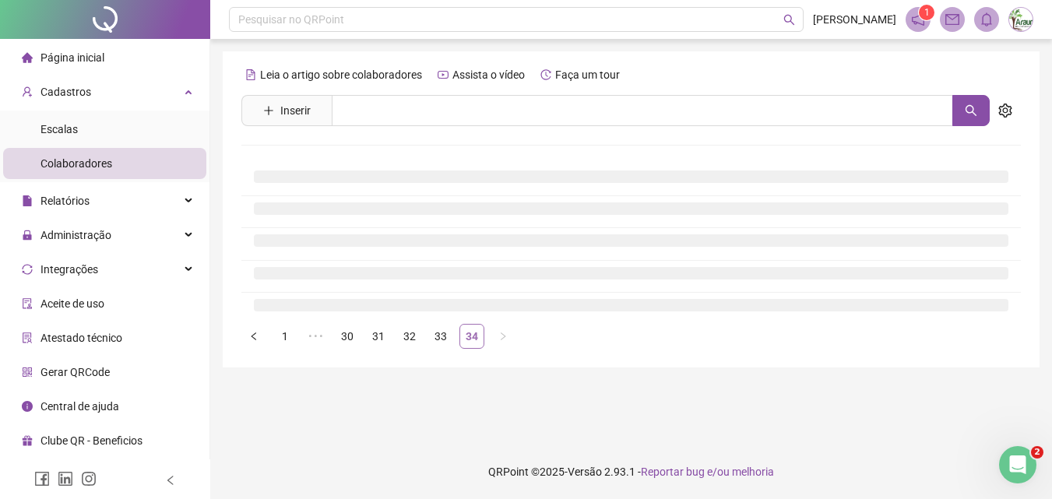
scroll to position [0, 0]
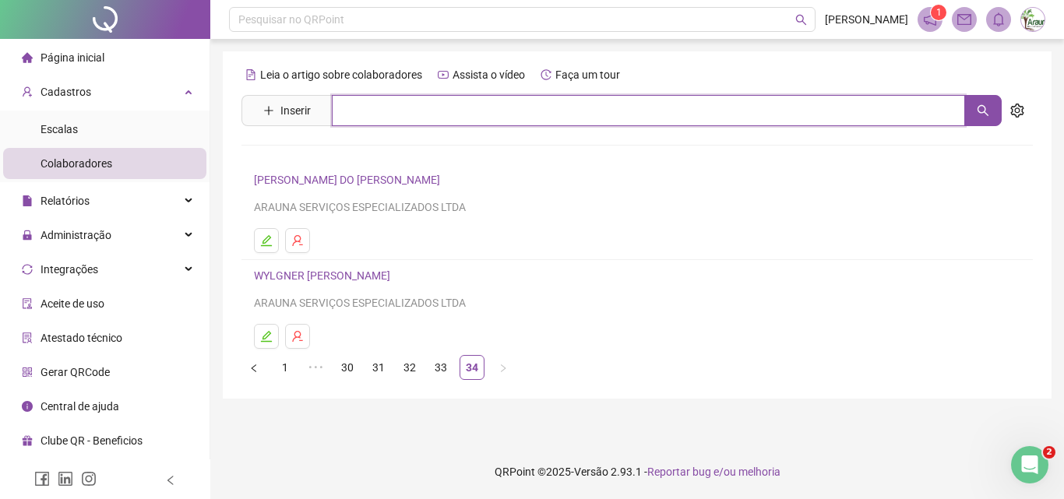
click at [445, 97] on input "text" at bounding box center [648, 110] width 633 height 31
type input "*****"
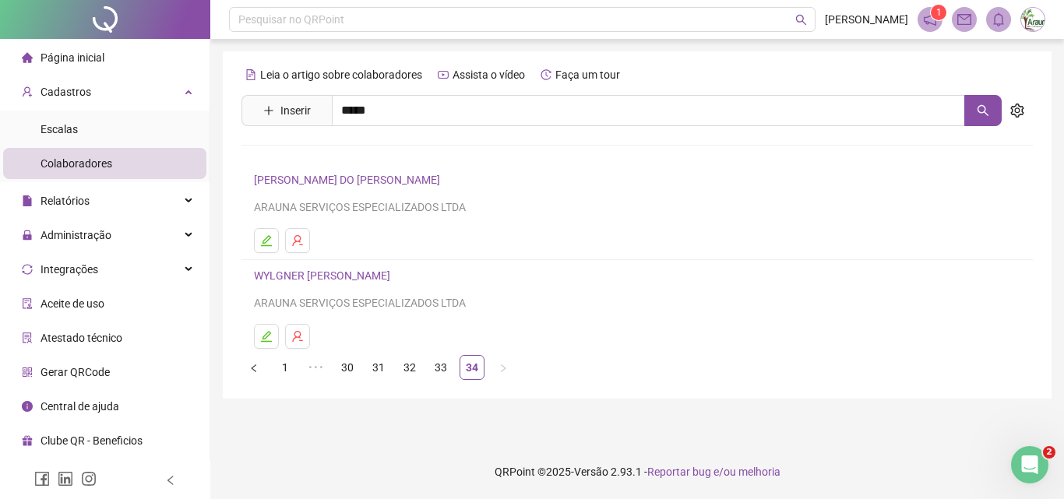
click at [300, 160] on link "[PERSON_NAME]" at bounding box center [311, 156] width 83 height 12
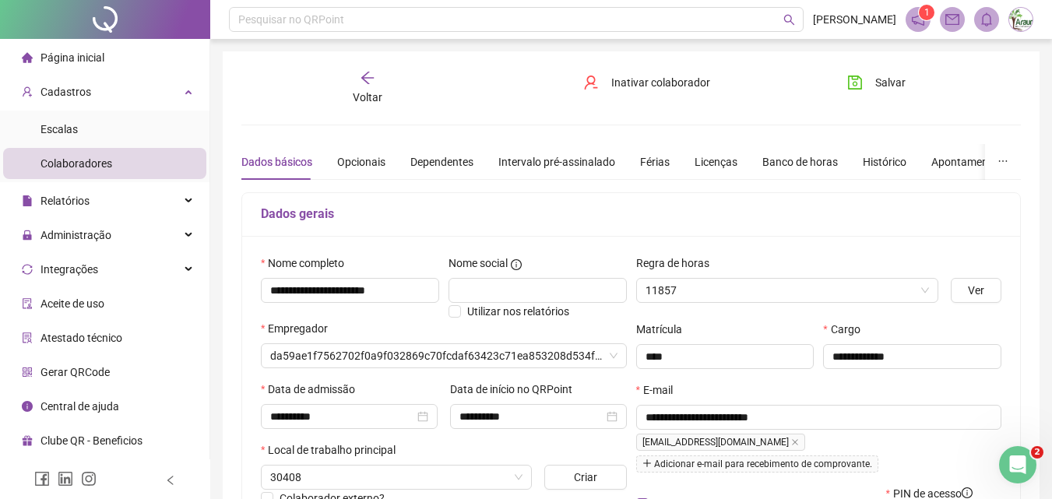
type input "**********"
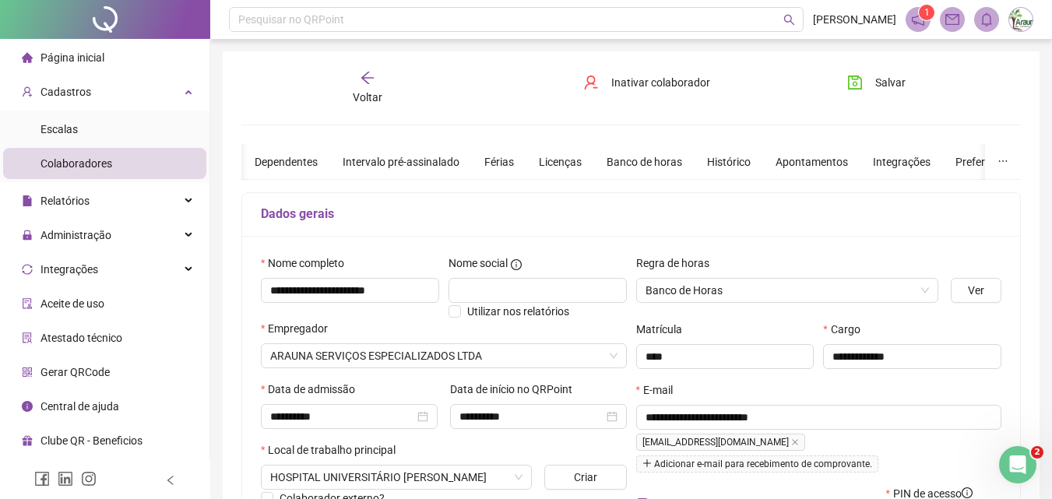
click at [358, 79] on div "Voltar" at bounding box center [368, 88] width 120 height 36
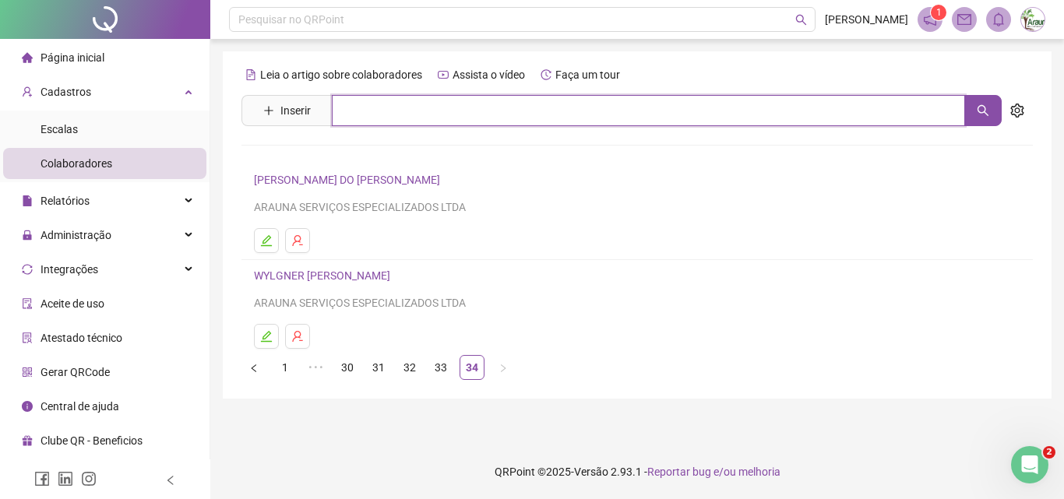
click at [370, 114] on input "text" at bounding box center [648, 110] width 633 height 31
type input "**********"
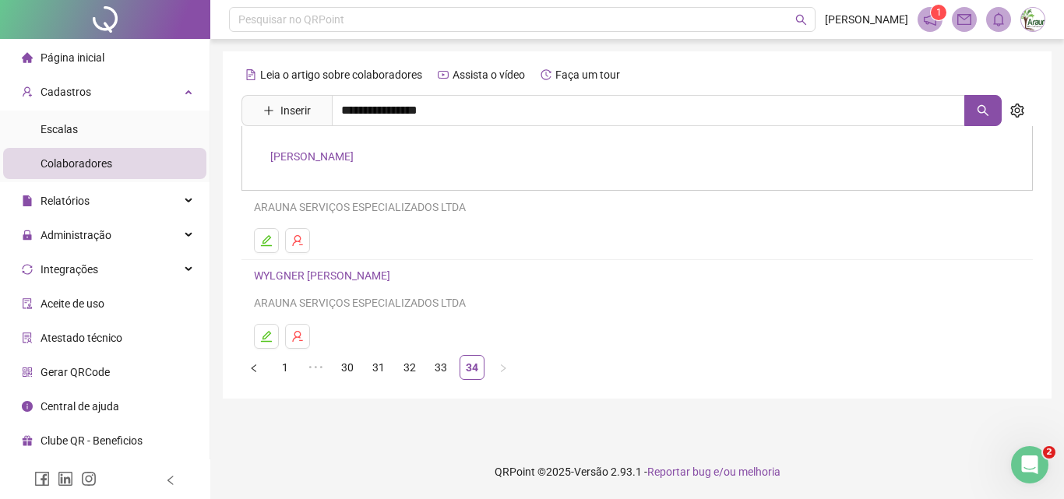
click at [297, 157] on link "[PERSON_NAME]" at bounding box center [311, 156] width 83 height 12
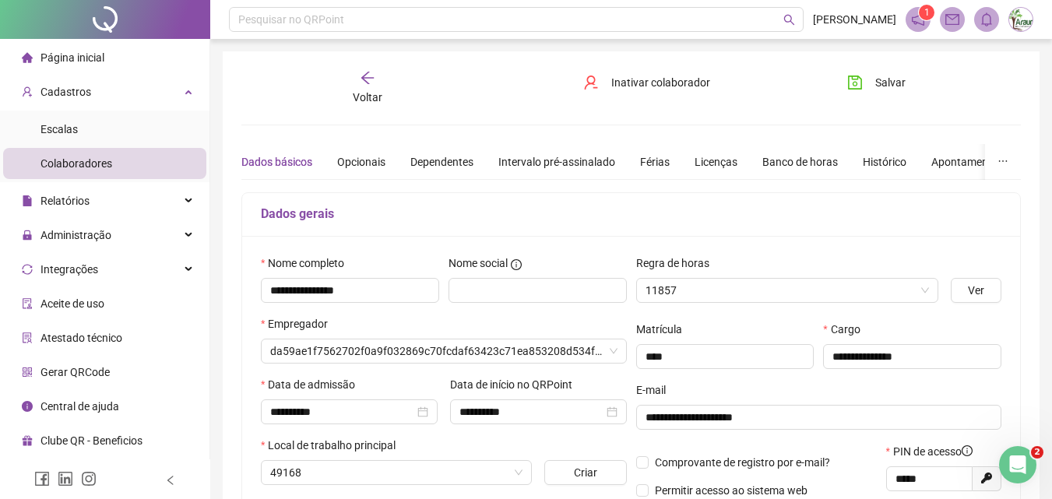
type input "**********"
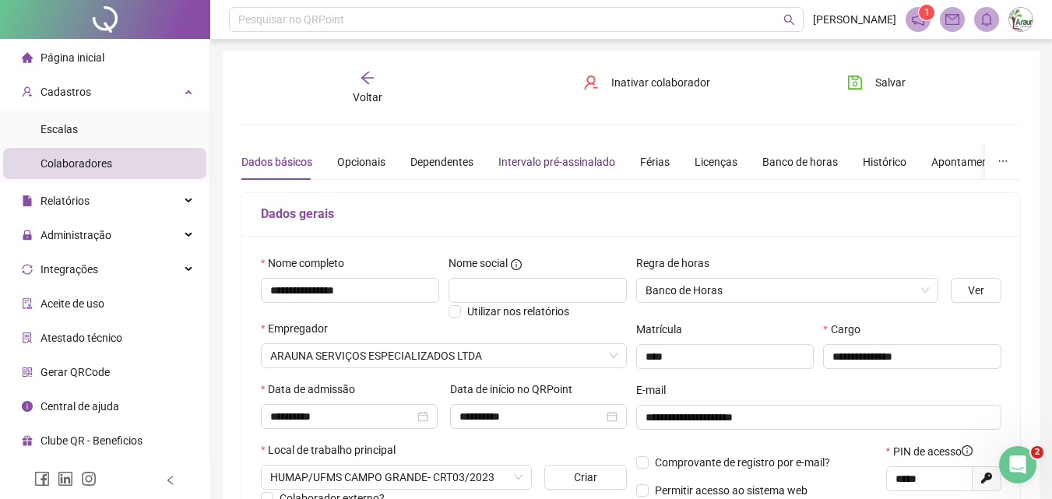
click at [568, 160] on div "Intervalo pré-assinalado" at bounding box center [556, 161] width 117 height 17
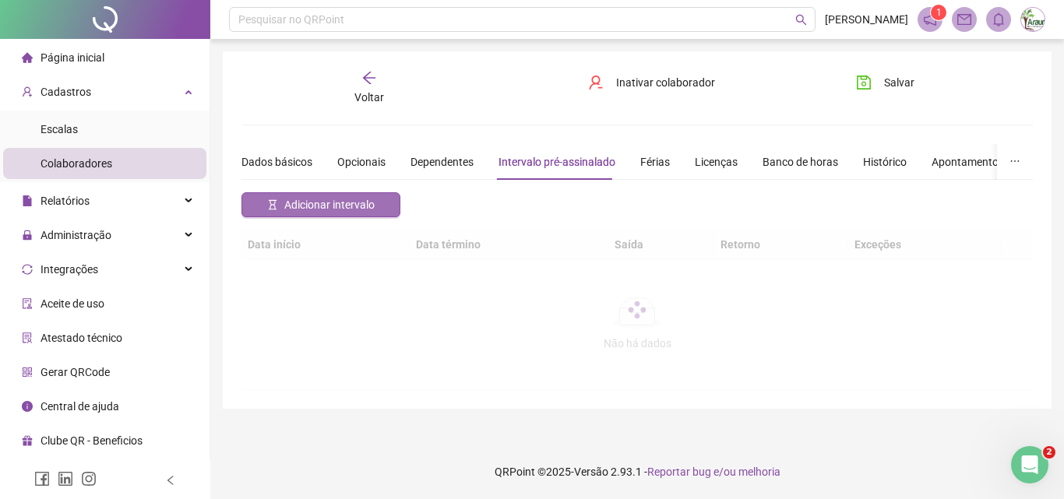
click at [350, 213] on button "Adicionar intervalo" at bounding box center [320, 204] width 159 height 25
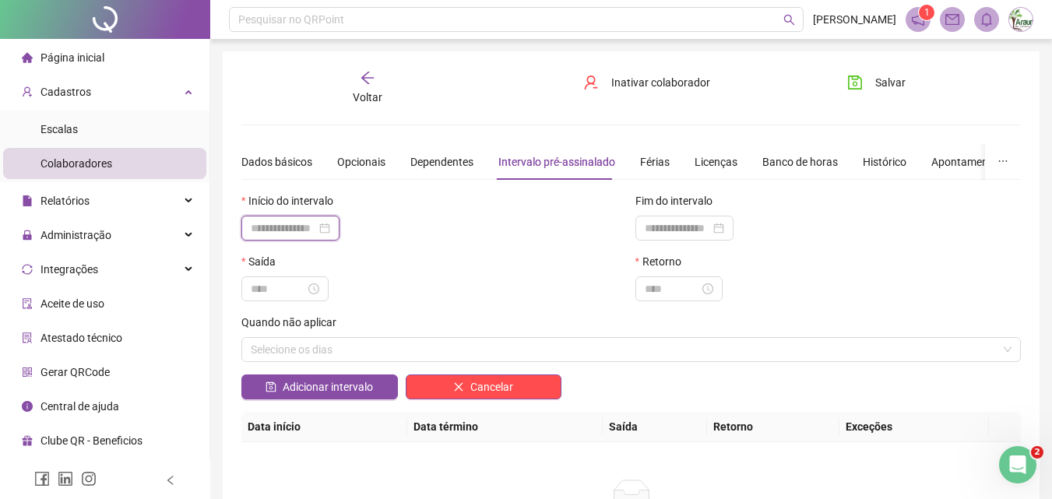
click at [302, 220] on input at bounding box center [283, 228] width 65 height 17
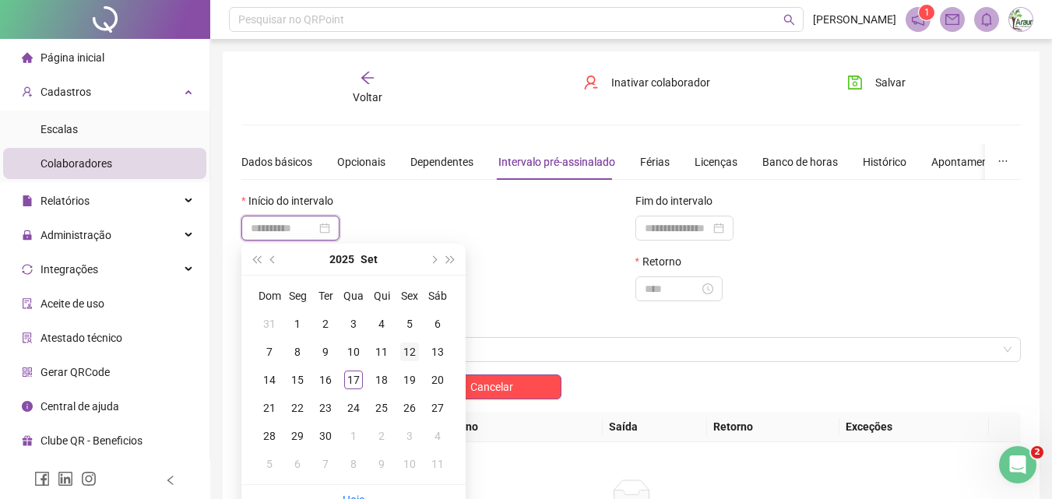
type input "**********"
click at [411, 357] on div "12" at bounding box center [409, 352] width 19 height 19
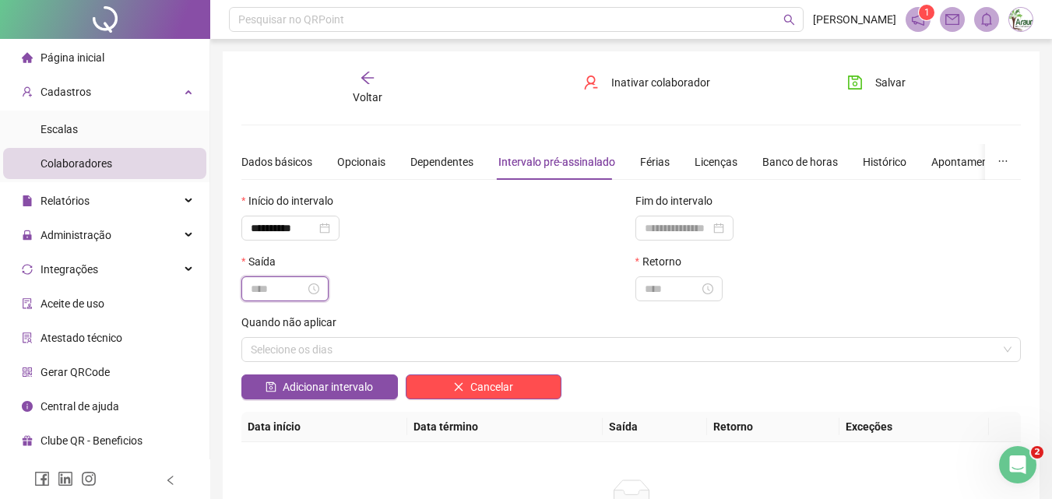
click at [265, 294] on input at bounding box center [278, 288] width 55 height 17
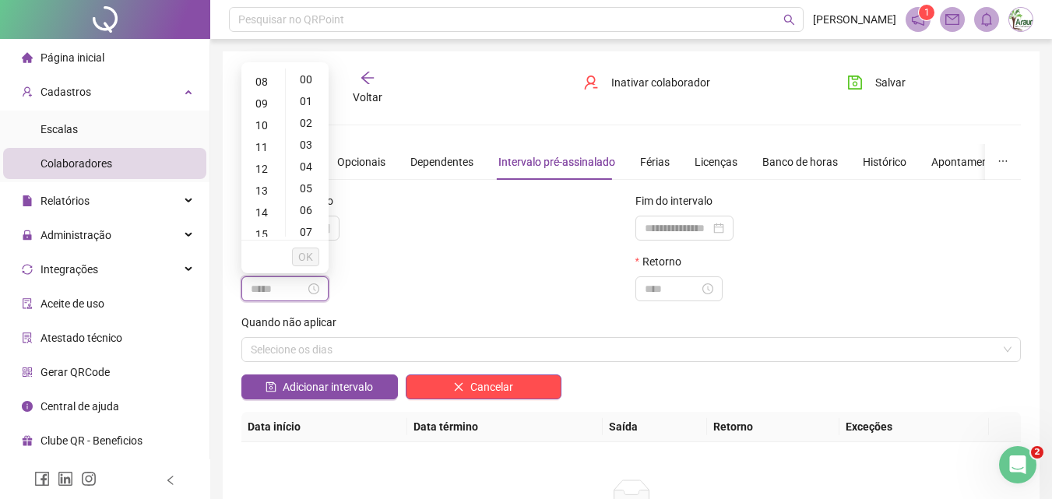
scroll to position [234, 0]
click at [266, 85] on div "11" at bounding box center [263, 86] width 37 height 22
type input "*****"
click at [306, 256] on span "OK" at bounding box center [305, 256] width 15 height 17
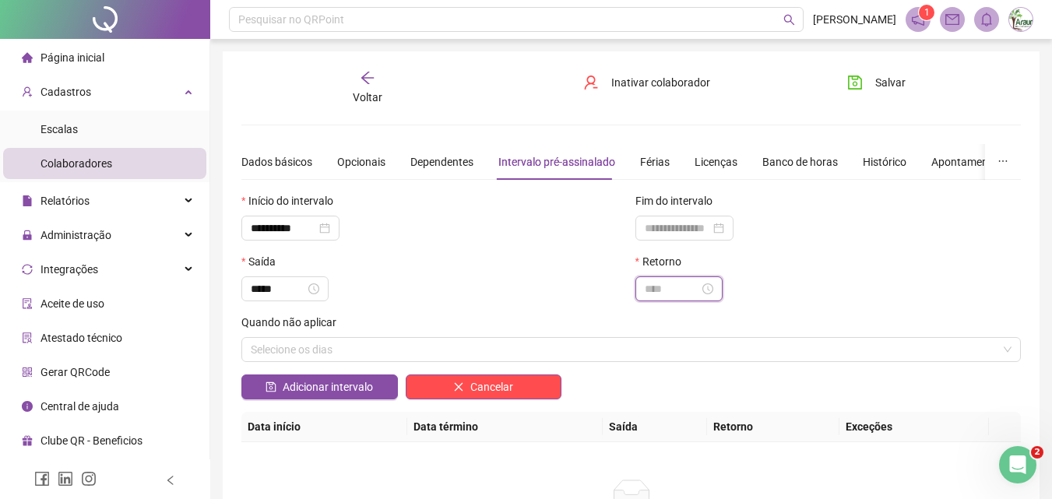
click at [670, 288] on input at bounding box center [672, 288] width 55 height 17
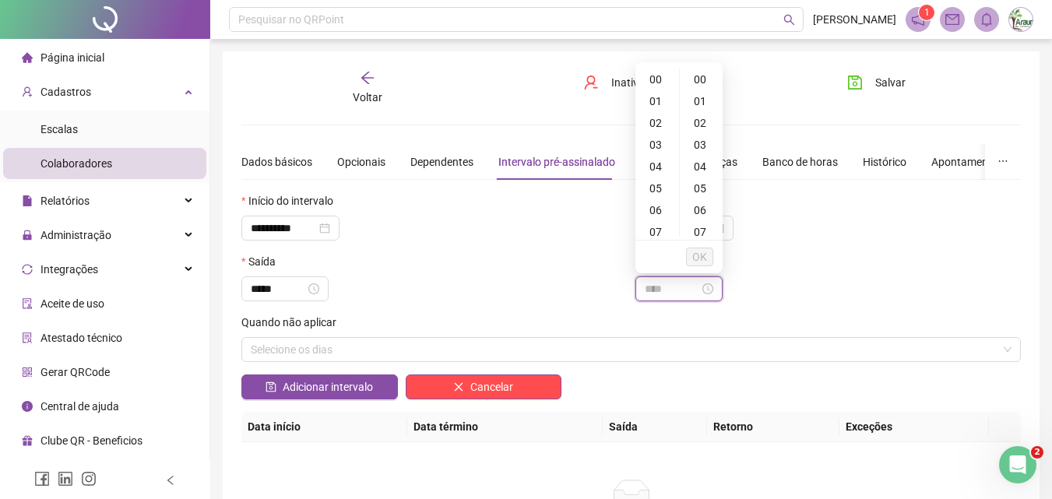
type input "*****"
click at [647, 111] on div "12" at bounding box center [657, 108] width 37 height 22
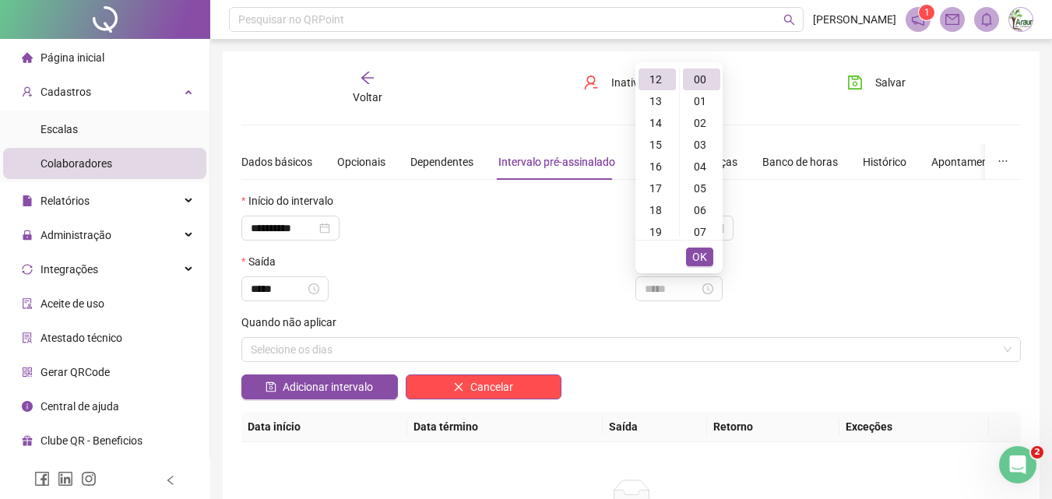
type input "*****"
click at [705, 249] on span "OK" at bounding box center [699, 256] width 15 height 17
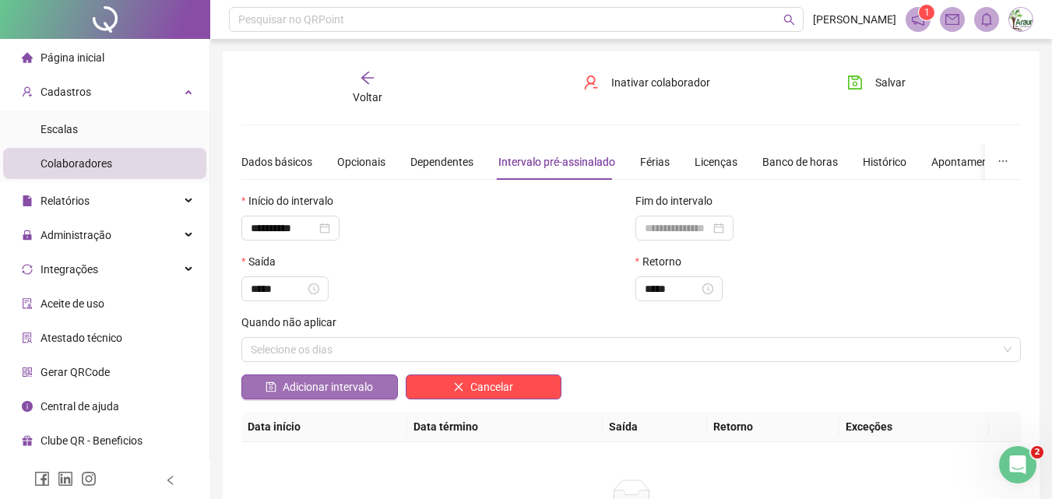
click at [360, 383] on span "Adicionar intervalo" at bounding box center [328, 386] width 90 height 17
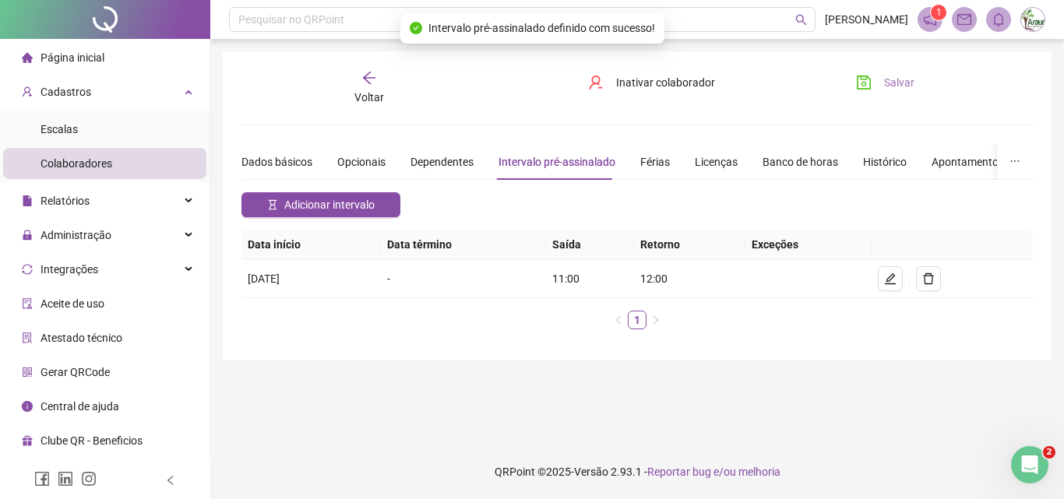
click at [882, 87] on button "Salvar" at bounding box center [885, 82] width 82 height 25
click at [372, 79] on icon "arrow-left" at bounding box center [369, 78] width 16 height 16
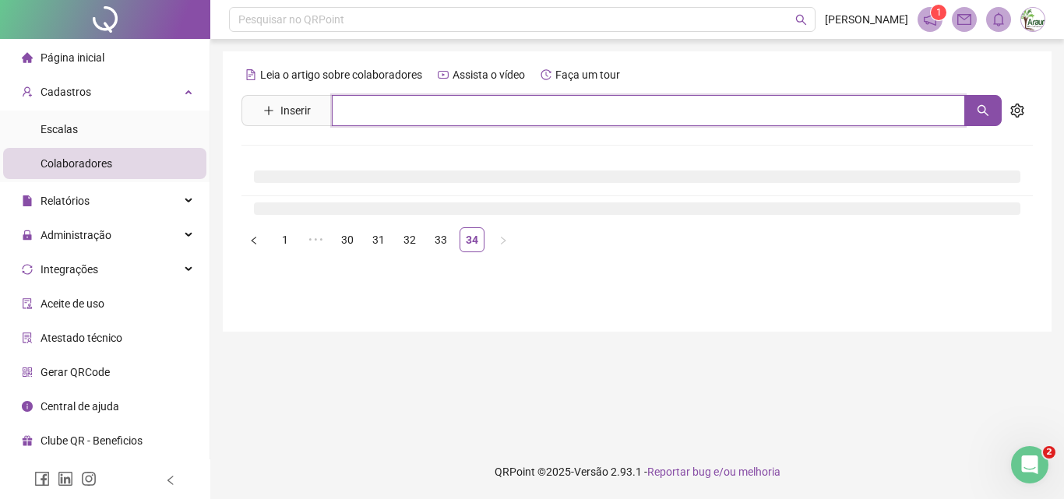
click at [390, 122] on input "text" at bounding box center [648, 110] width 633 height 31
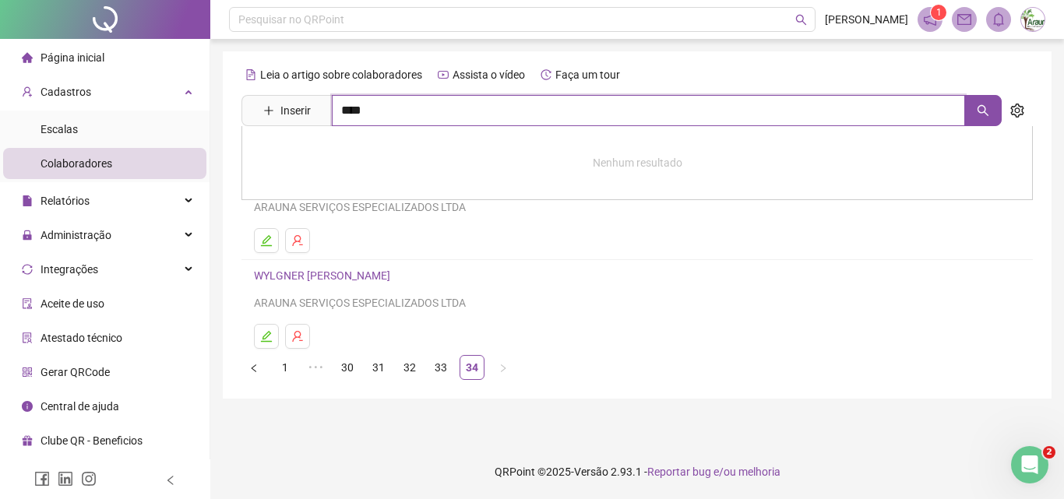
type input "****"
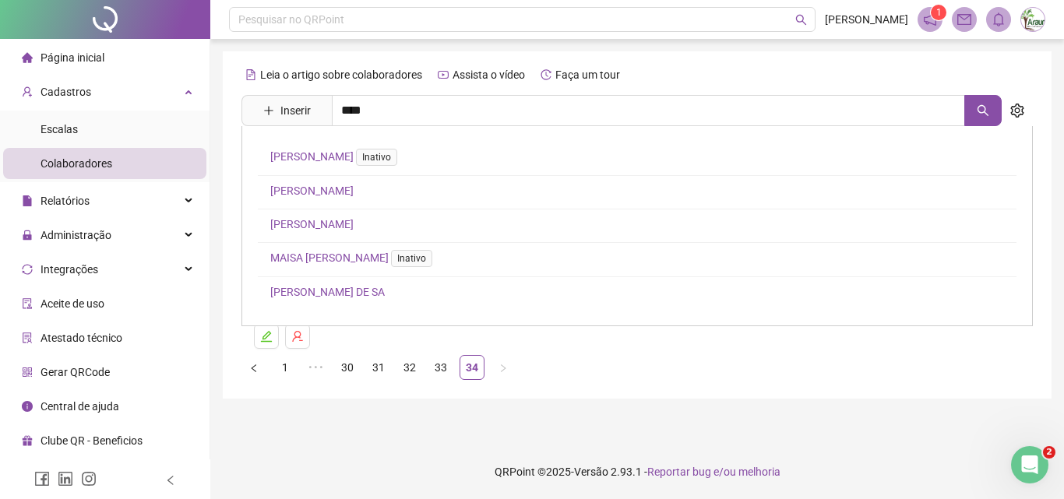
click at [354, 219] on link "[PERSON_NAME]" at bounding box center [311, 224] width 83 height 12
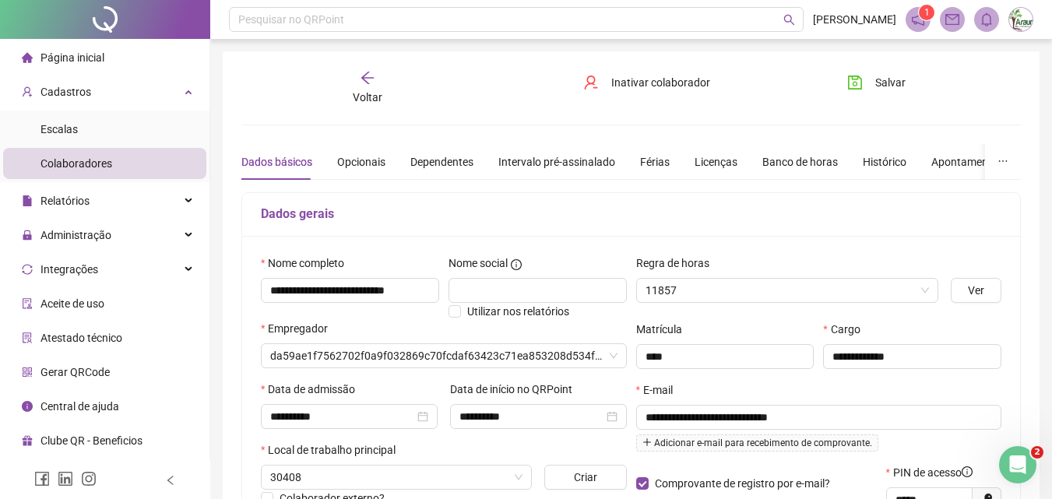
type input "**********"
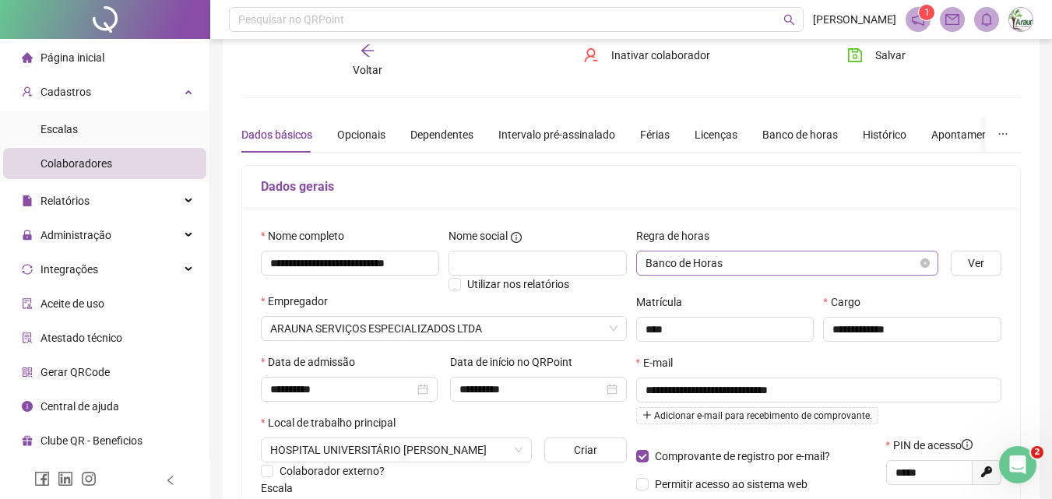
scroll to position [0, 0]
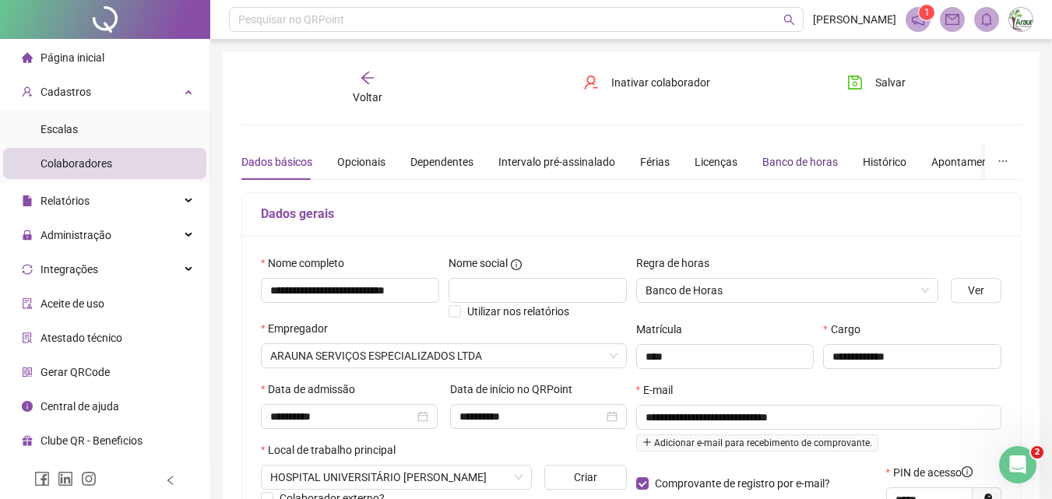
click at [784, 165] on div "Banco de horas" at bounding box center [800, 161] width 76 height 17
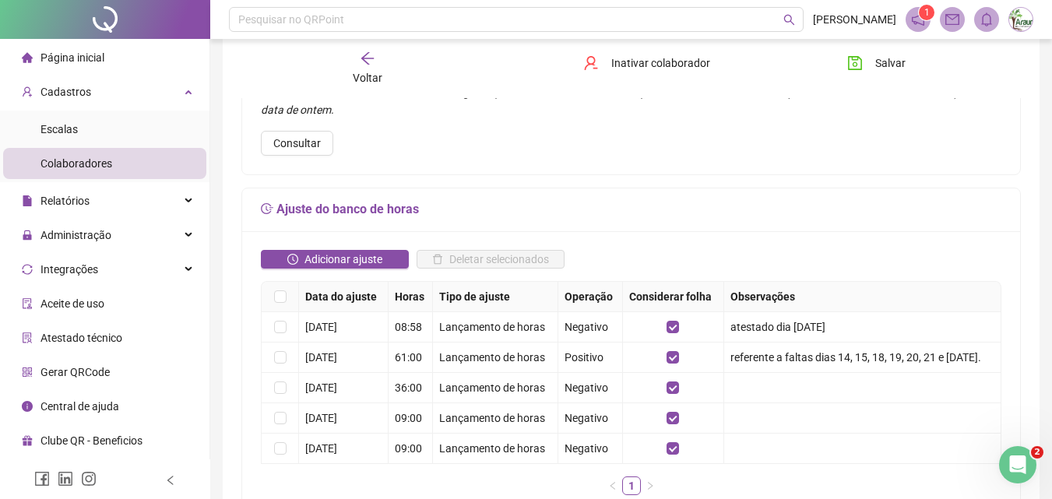
scroll to position [234, 0]
